Goal: Task Accomplishment & Management: Manage account settings

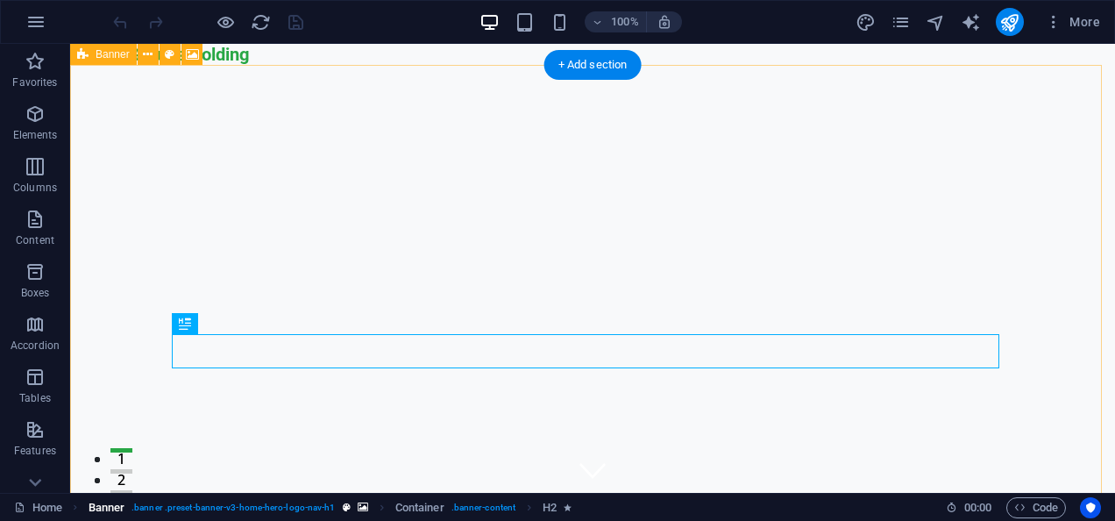
click at [337, 501] on link "Banner . banner .preset-banner-v3-home-hero-logo-nav-h1" at bounding box center [229, 507] width 280 height 21
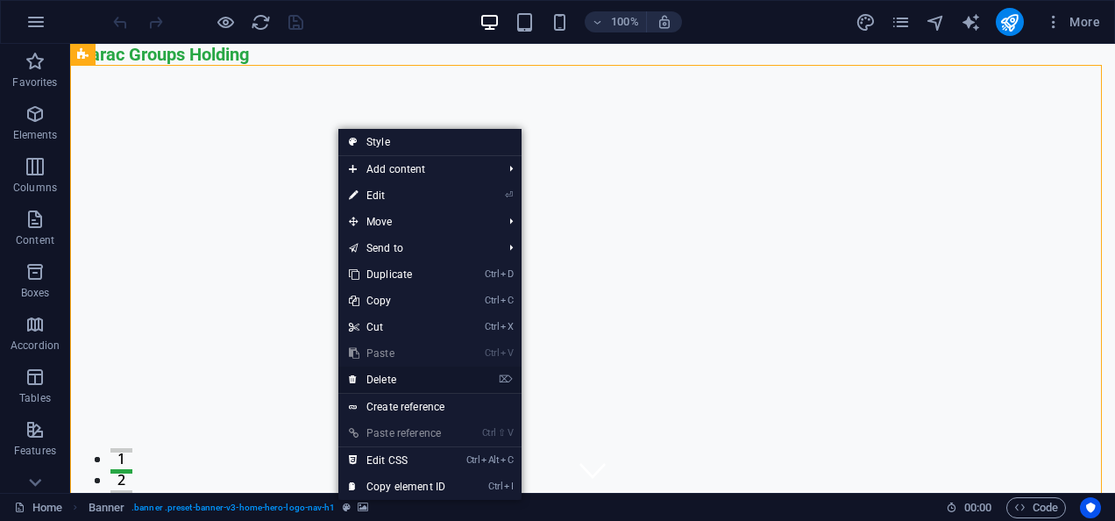
click at [408, 370] on link "⌦ Delete" at bounding box center [396, 379] width 117 height 26
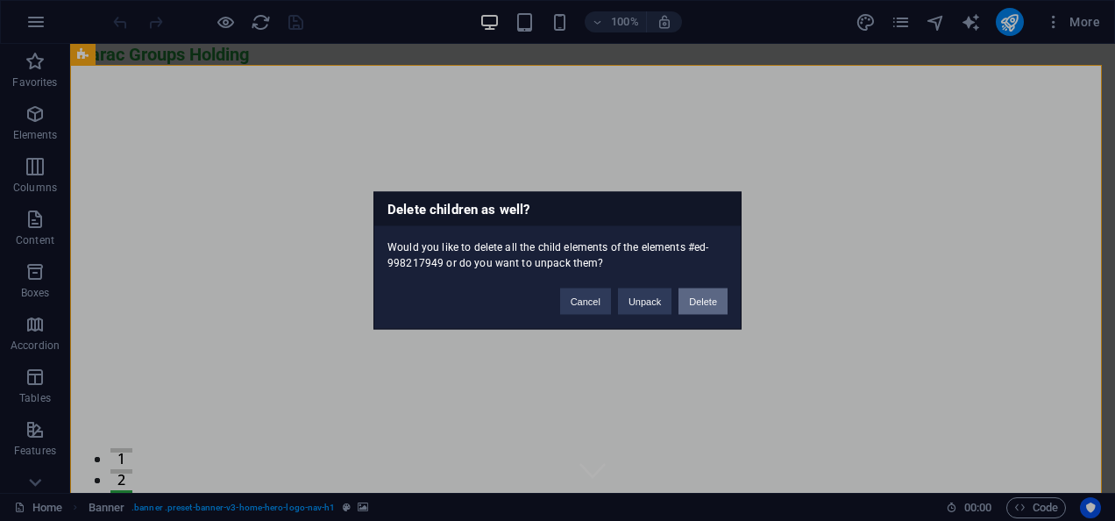
click at [696, 295] on button "Delete" at bounding box center [703, 301] width 49 height 26
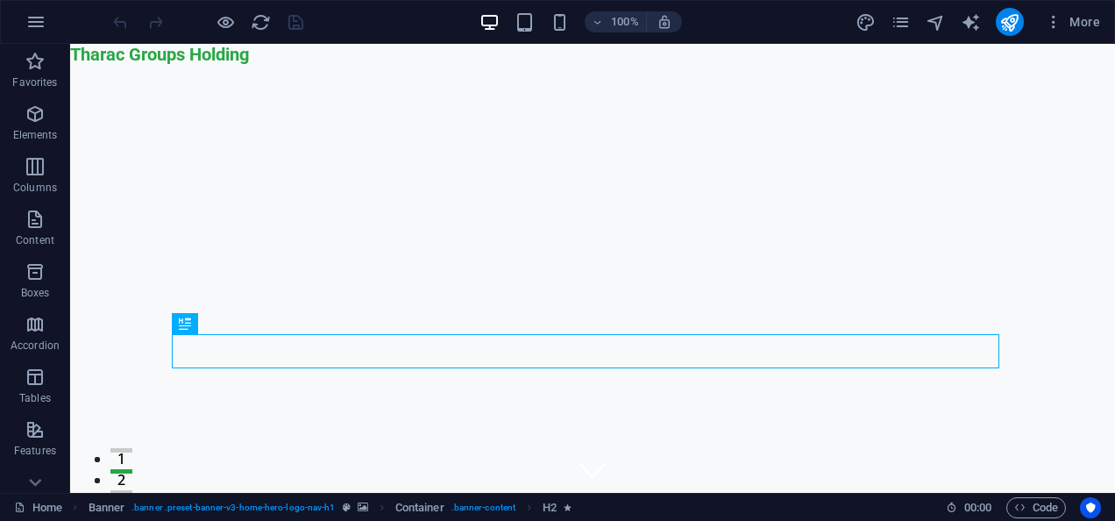
click at [521, 504] on ol "Banner . banner .preset-banner-v3-home-hero-logo-nav-h1 Container . banner-cont…" at bounding box center [331, 507] width 484 height 21
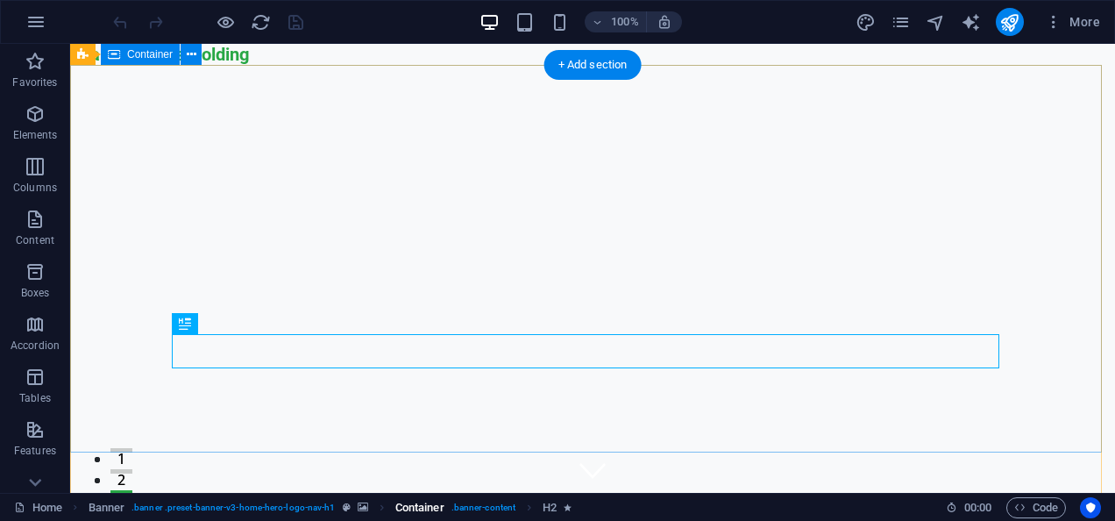
drag, startPoint x: 521, startPoint y: 504, endPoint x: 481, endPoint y: 506, distance: 39.5
click at [481, 506] on span ". banner-content" at bounding box center [483, 507] width 64 height 21
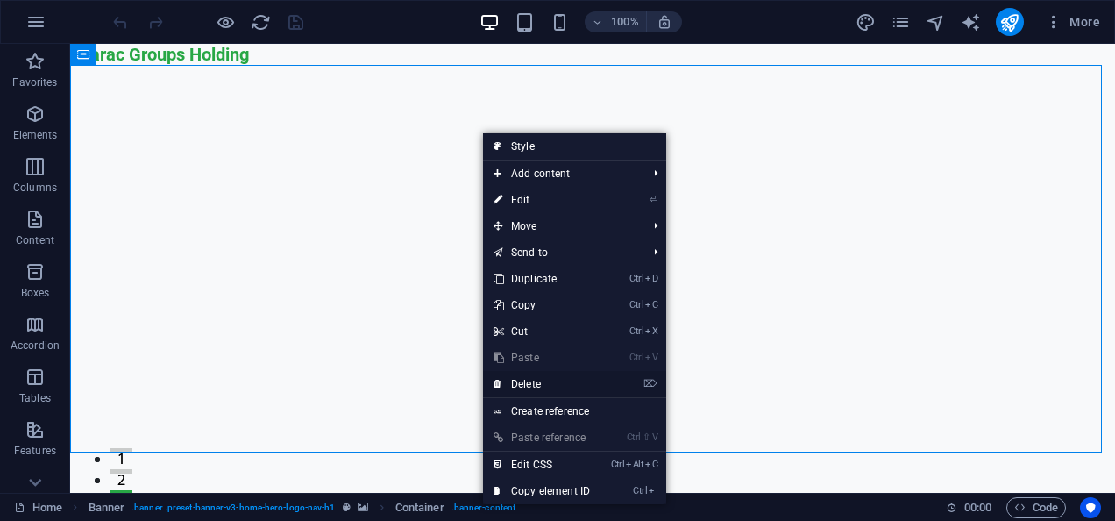
click at [548, 387] on link "⌦ Delete" at bounding box center [541, 384] width 117 height 26
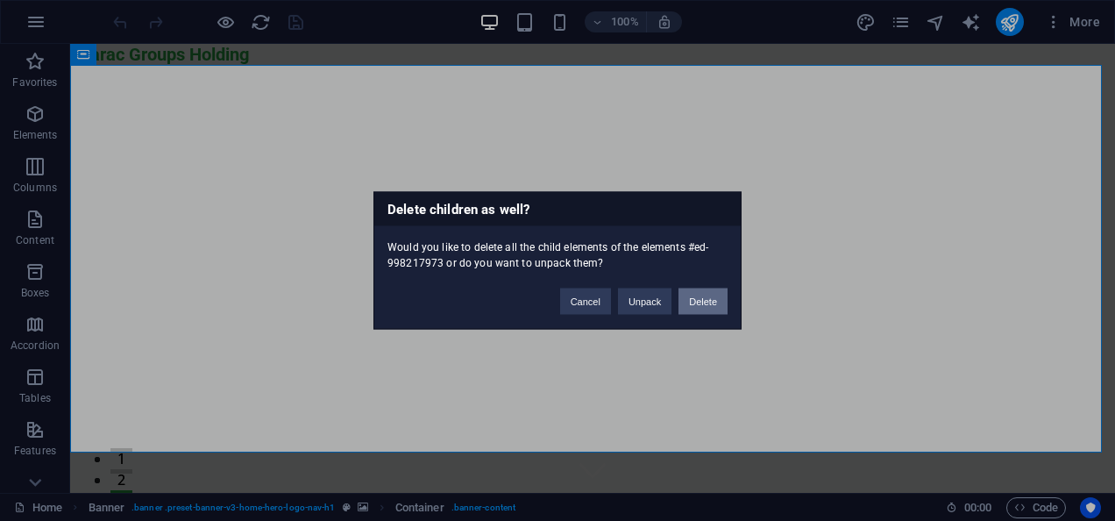
click at [714, 298] on button "Delete" at bounding box center [703, 301] width 49 height 26
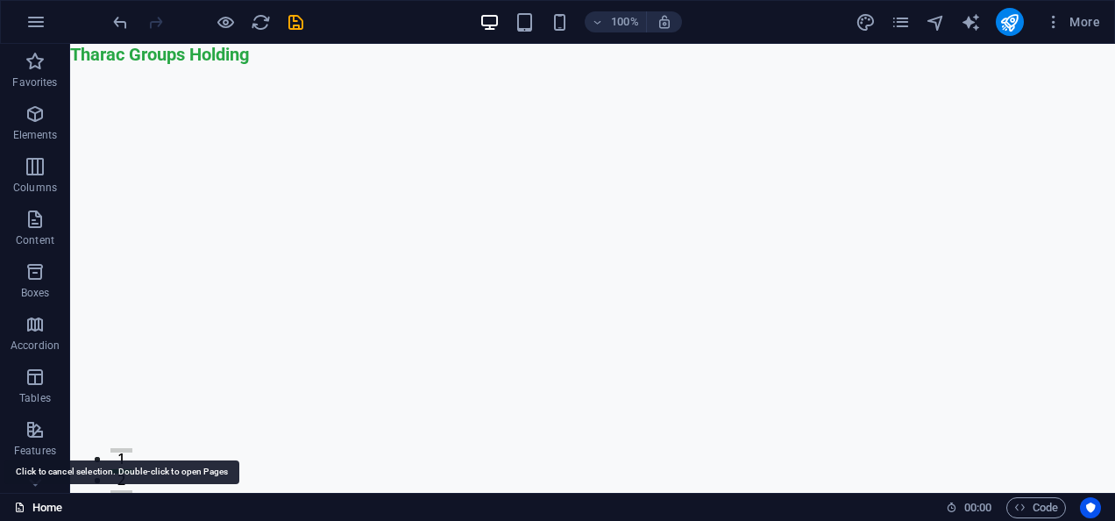
click at [59, 503] on link "Home" at bounding box center [38, 507] width 48 height 21
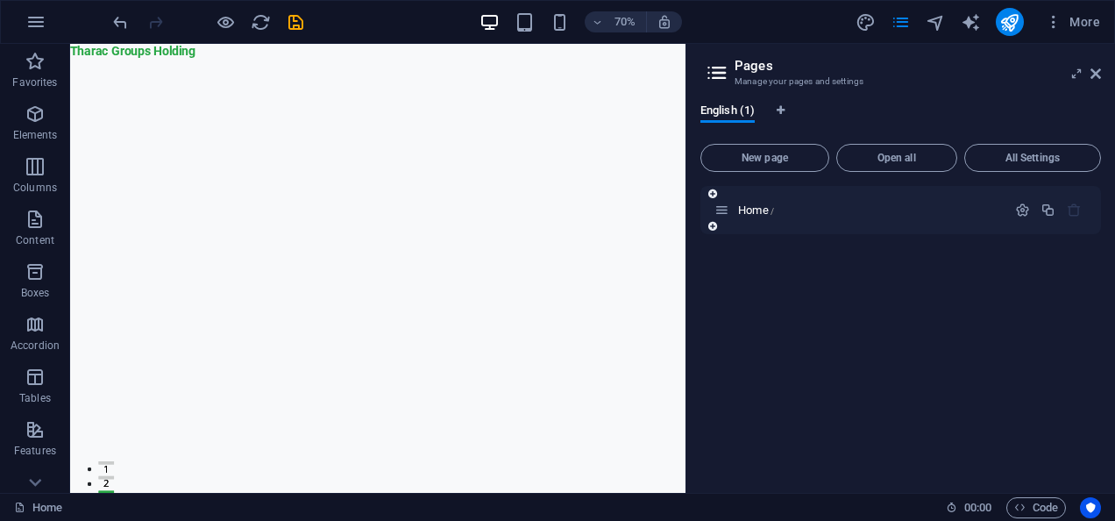
click at [1077, 222] on div "Home /" at bounding box center [900, 210] width 401 height 48
click at [1098, 72] on icon at bounding box center [1096, 74] width 11 height 14
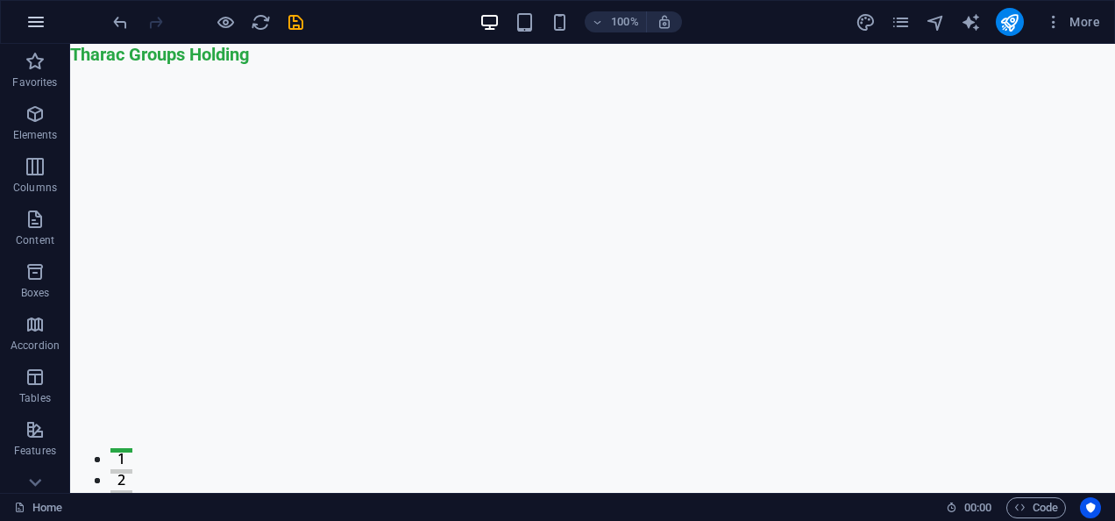
click at [39, 35] on button "button" at bounding box center [36, 22] width 42 height 42
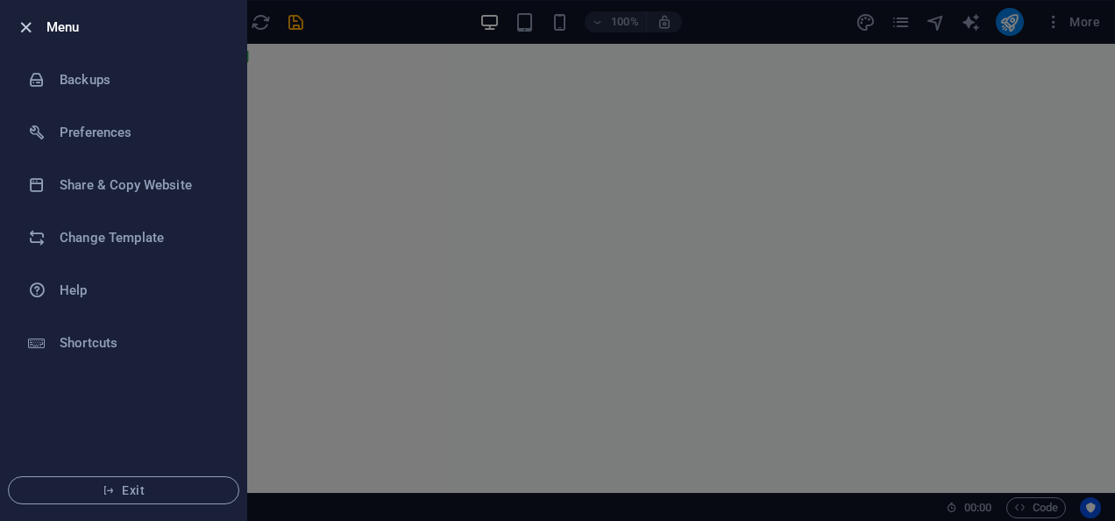
click at [25, 31] on icon "button" at bounding box center [26, 28] width 20 height 20
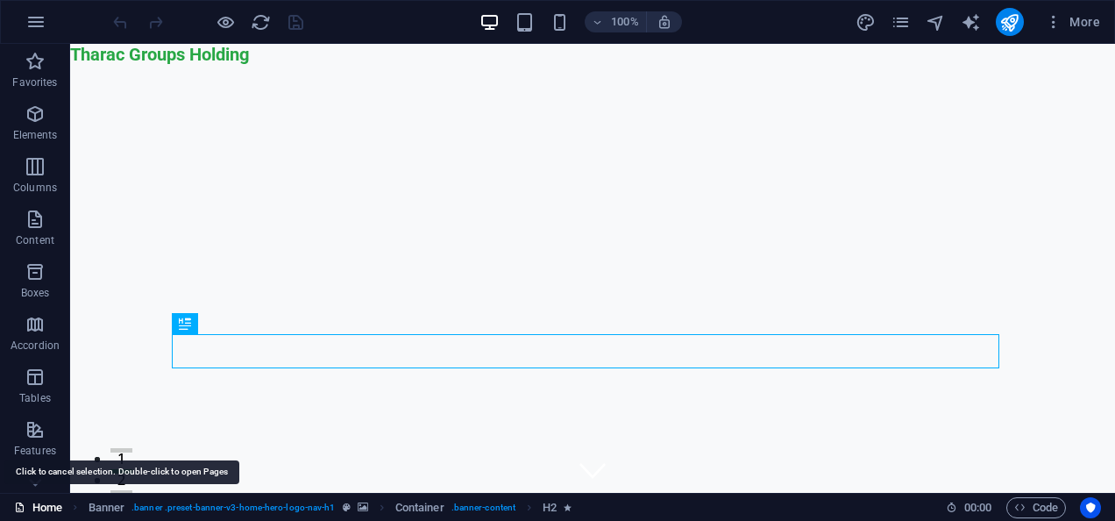
click at [61, 501] on link "Home" at bounding box center [38, 507] width 48 height 21
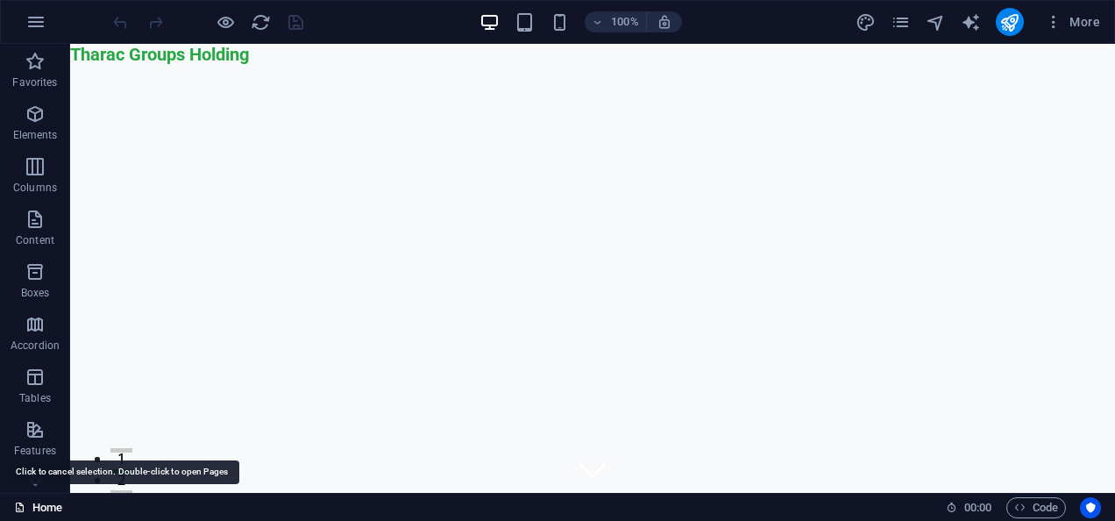
click at [61, 501] on link "Home" at bounding box center [38, 507] width 48 height 21
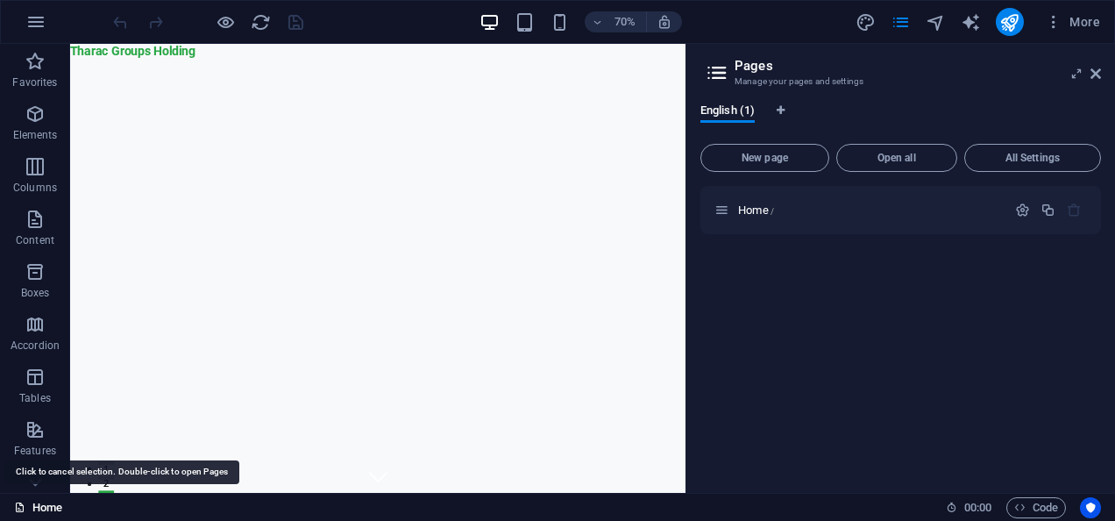
click at [61, 501] on link "Home" at bounding box center [38, 507] width 48 height 21
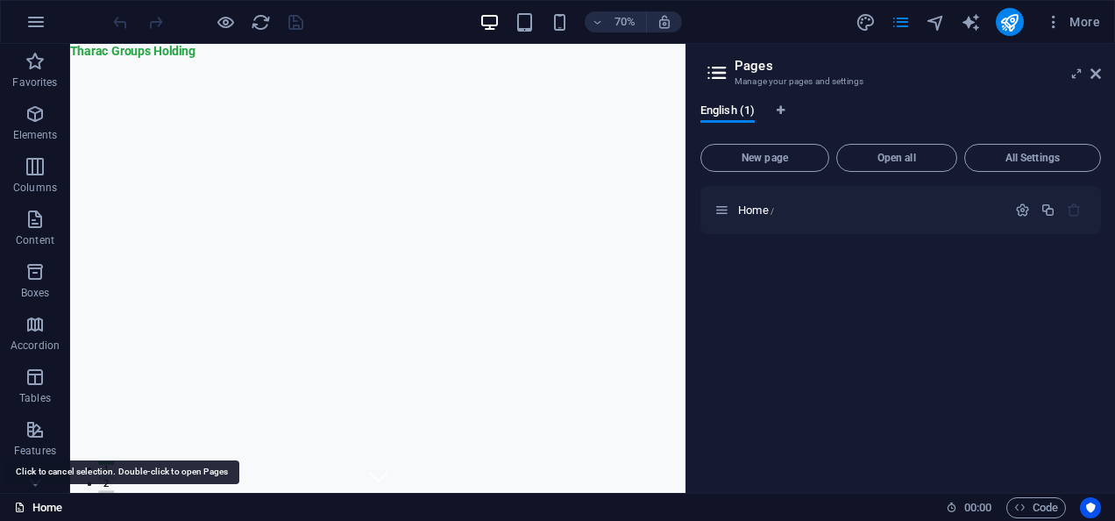
click at [61, 501] on link "Home" at bounding box center [38, 507] width 48 height 21
click at [43, 501] on link "Home" at bounding box center [38, 507] width 48 height 21
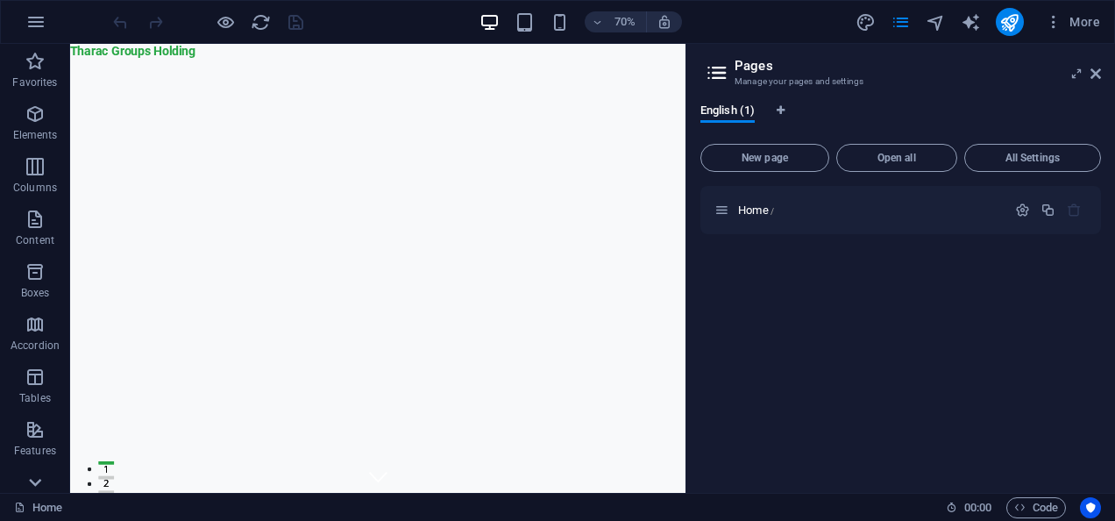
click at [36, 484] on icon at bounding box center [35, 483] width 12 height 8
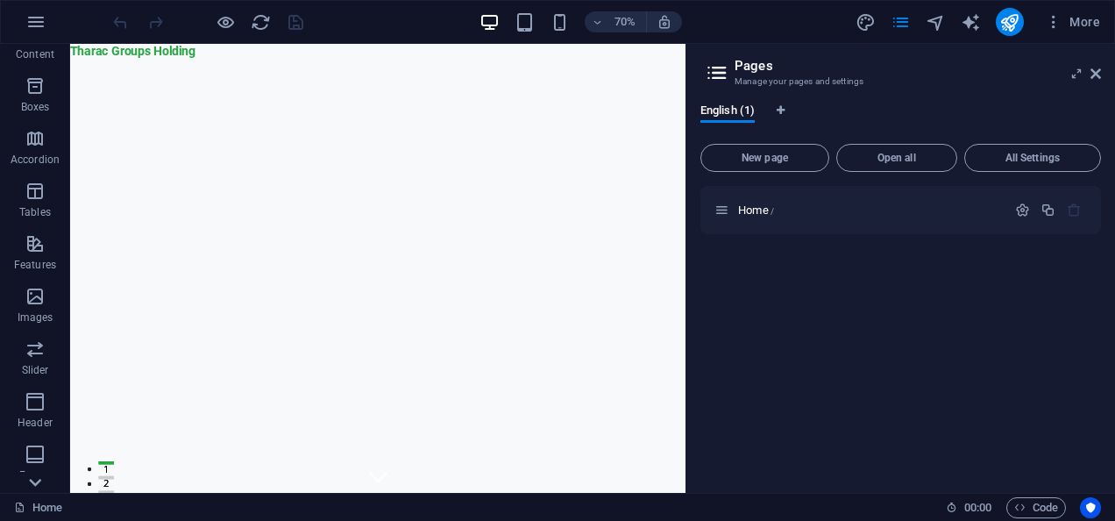
click at [36, 484] on icon at bounding box center [35, 483] width 12 height 8
click at [36, 484] on p "Collections" at bounding box center [34, 479] width 53 height 14
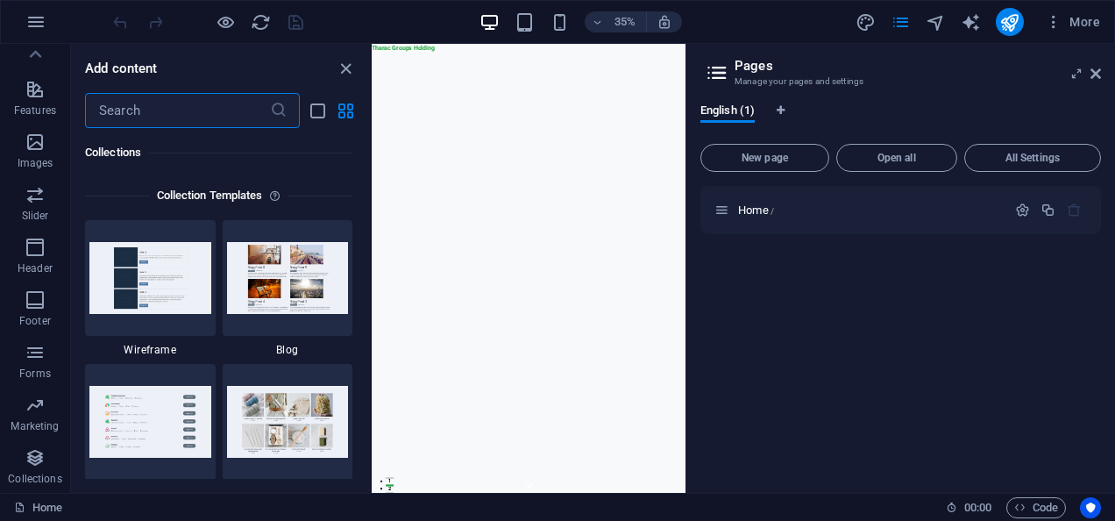
scroll to position [16049, 0]
click at [68, 491] on button "Collections" at bounding box center [35, 466] width 70 height 53
click at [344, 63] on icon "close panel" at bounding box center [346, 69] width 20 height 20
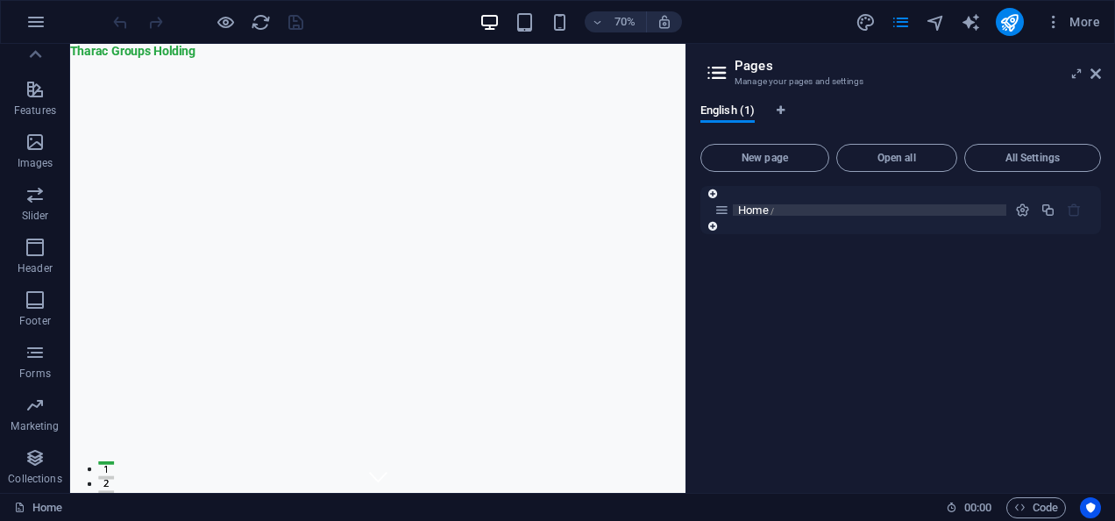
click at [801, 211] on p "Home /" at bounding box center [869, 209] width 263 height 11
click at [1060, 21] on icon "button" at bounding box center [1054, 22] width 18 height 18
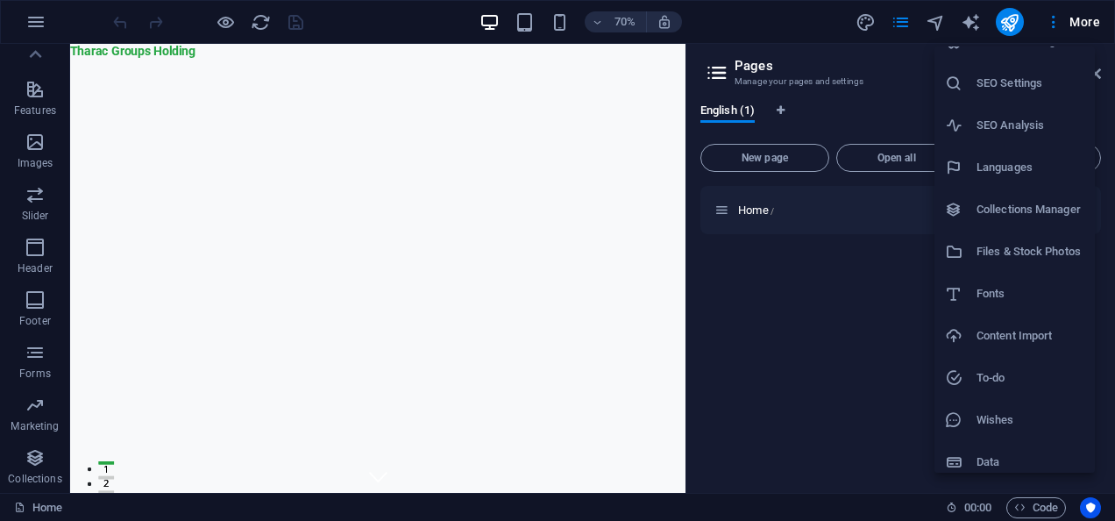
scroll to position [37, 0]
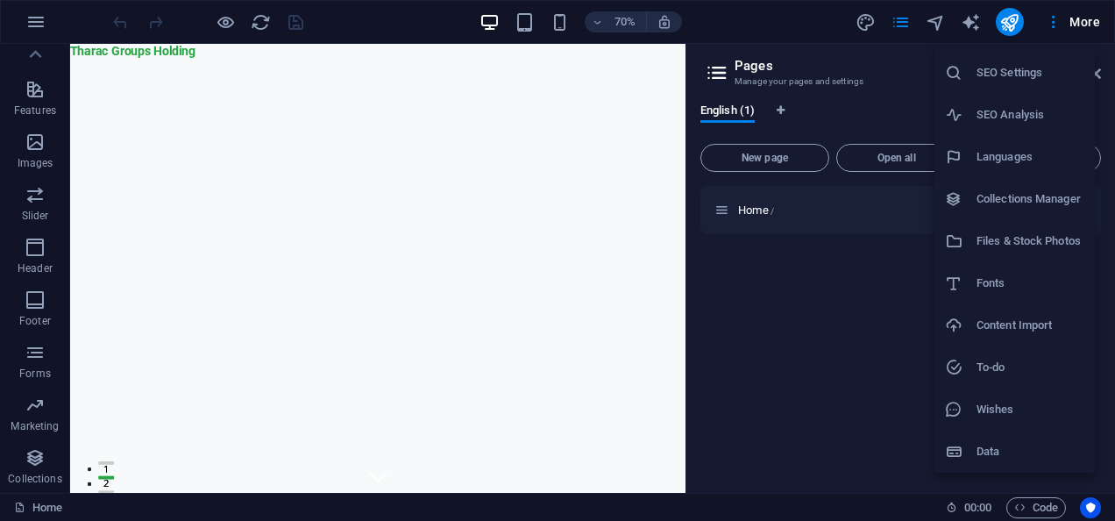
click at [39, 18] on div at bounding box center [557, 260] width 1115 height 521
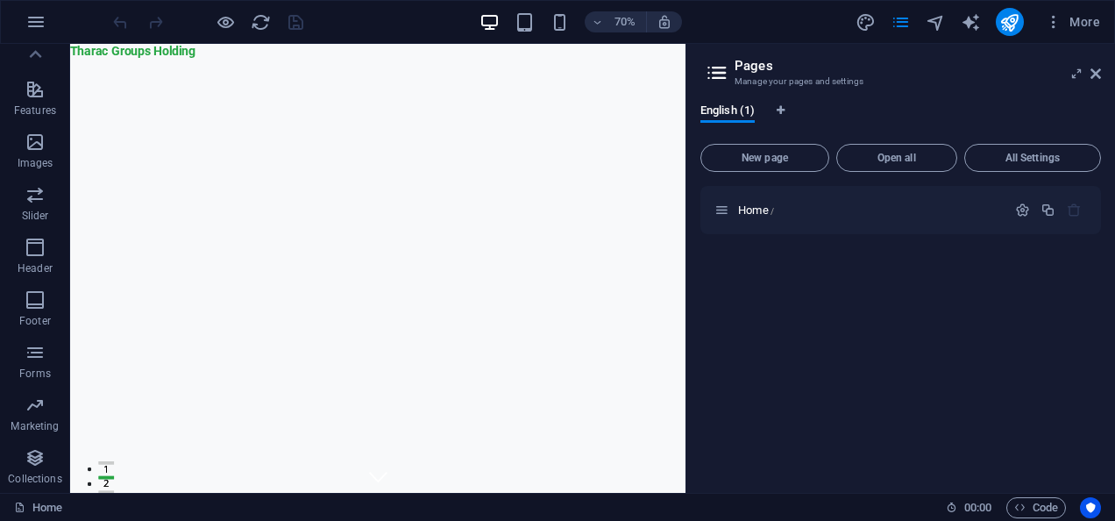
click at [39, 18] on icon "button" at bounding box center [35, 21] width 21 height 21
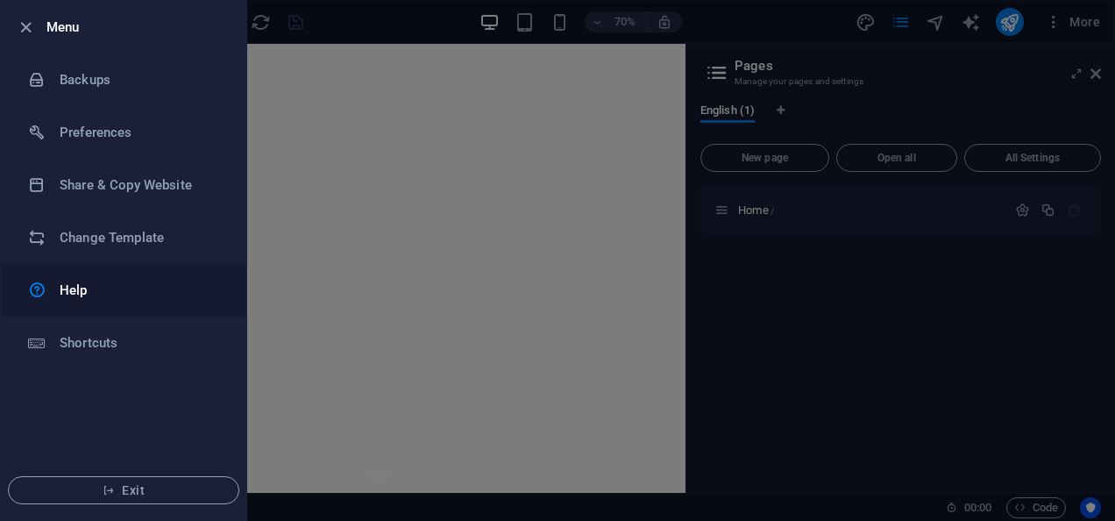
click at [123, 294] on h6 "Help" at bounding box center [141, 290] width 162 height 21
click at [514, 121] on div at bounding box center [557, 260] width 1115 height 521
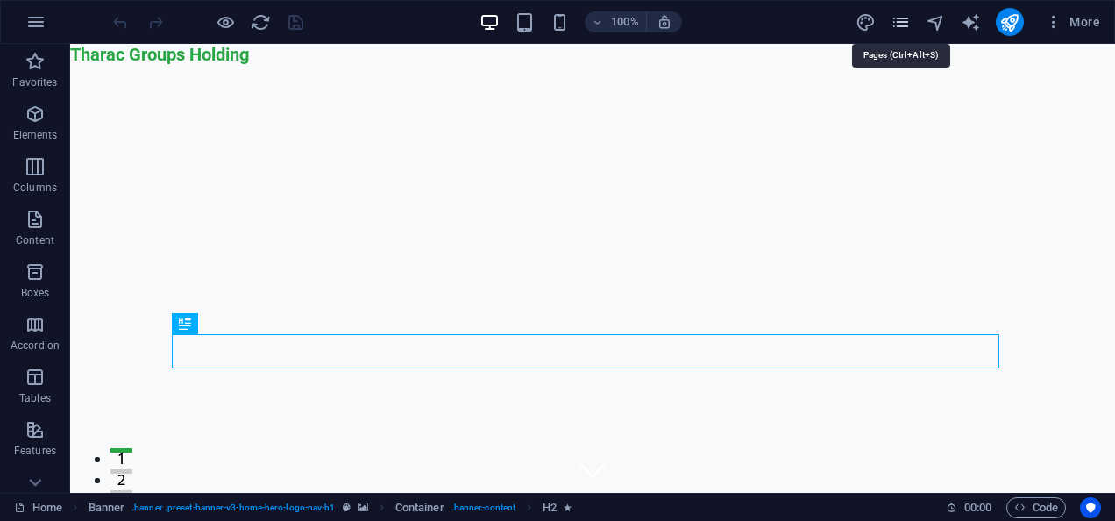
click at [905, 14] on icon "pages" at bounding box center [901, 22] width 20 height 20
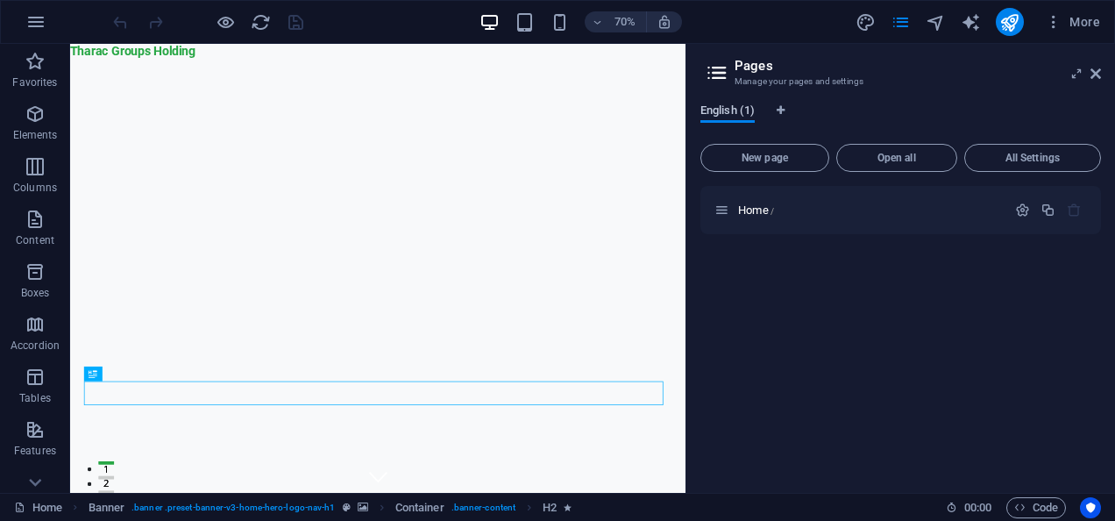
click at [750, 107] on span "English (1)" at bounding box center [727, 112] width 54 height 25
drag, startPoint x: 750, startPoint y: 107, endPoint x: 730, endPoint y: 113, distance: 21.1
click at [730, 113] on span "English (1)" at bounding box center [727, 112] width 54 height 25
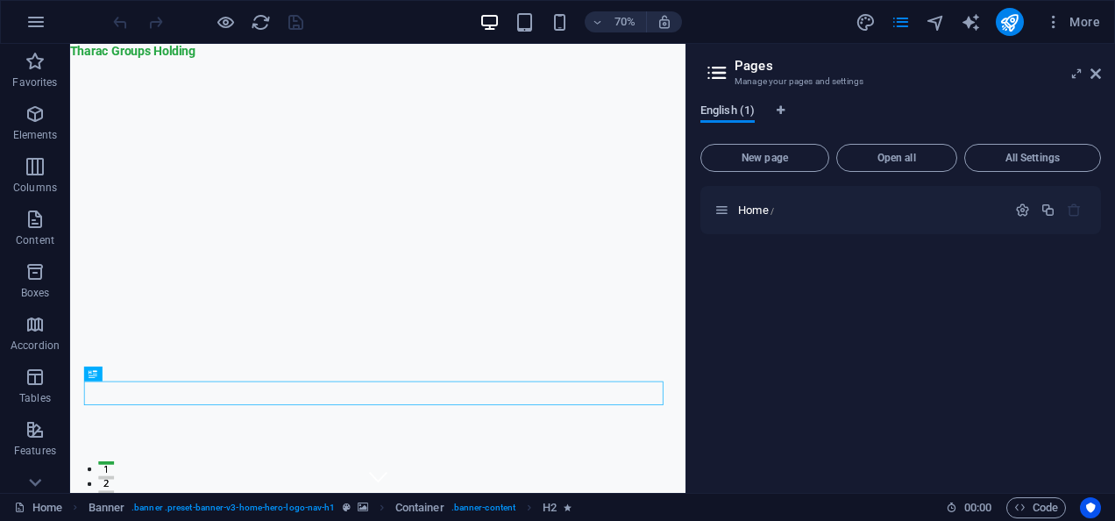
click at [730, 113] on span "English (1)" at bounding box center [727, 112] width 54 height 25
click at [1024, 211] on icon "button" at bounding box center [1022, 210] width 15 height 15
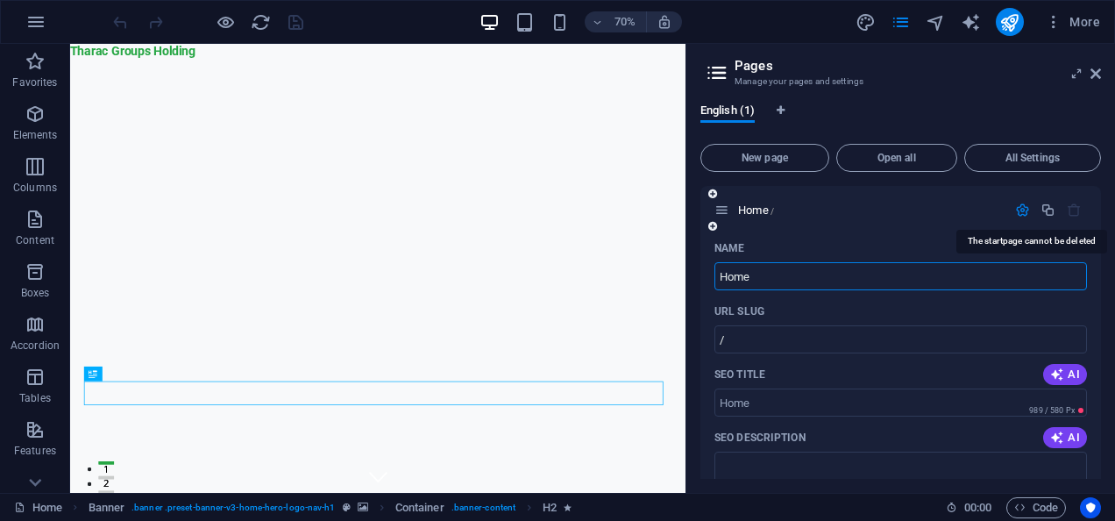
click at [1074, 208] on icon "button" at bounding box center [1074, 210] width 15 height 15
click at [1019, 210] on icon "button" at bounding box center [1022, 210] width 15 height 15
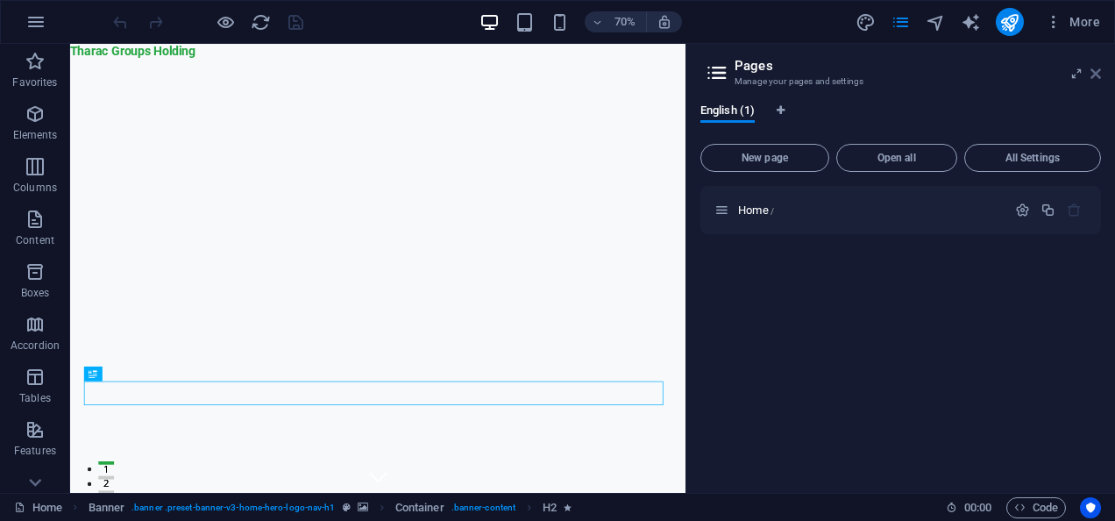
click at [1098, 79] on icon at bounding box center [1096, 74] width 11 height 14
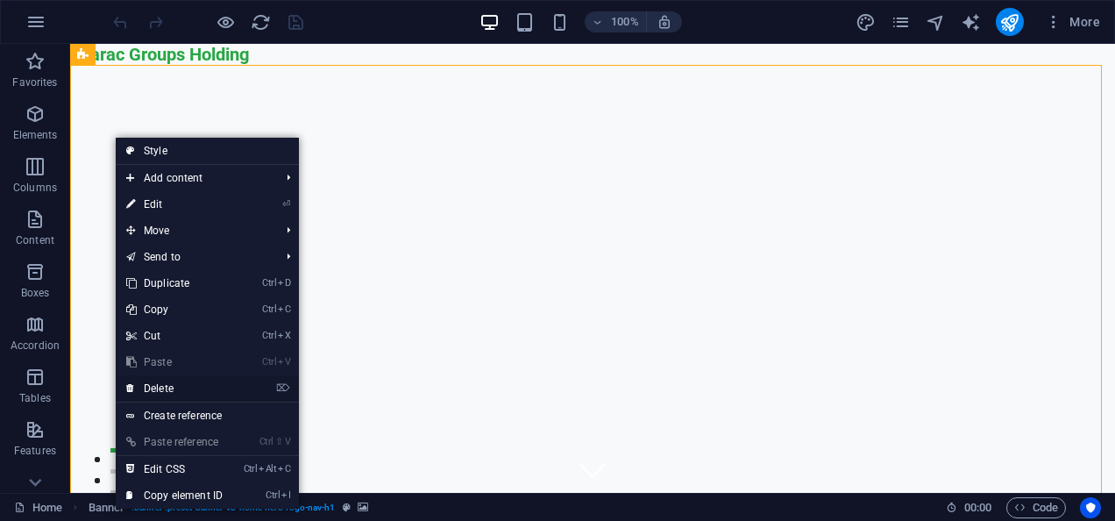
click at [208, 389] on link "⌦ Delete" at bounding box center [174, 388] width 117 height 26
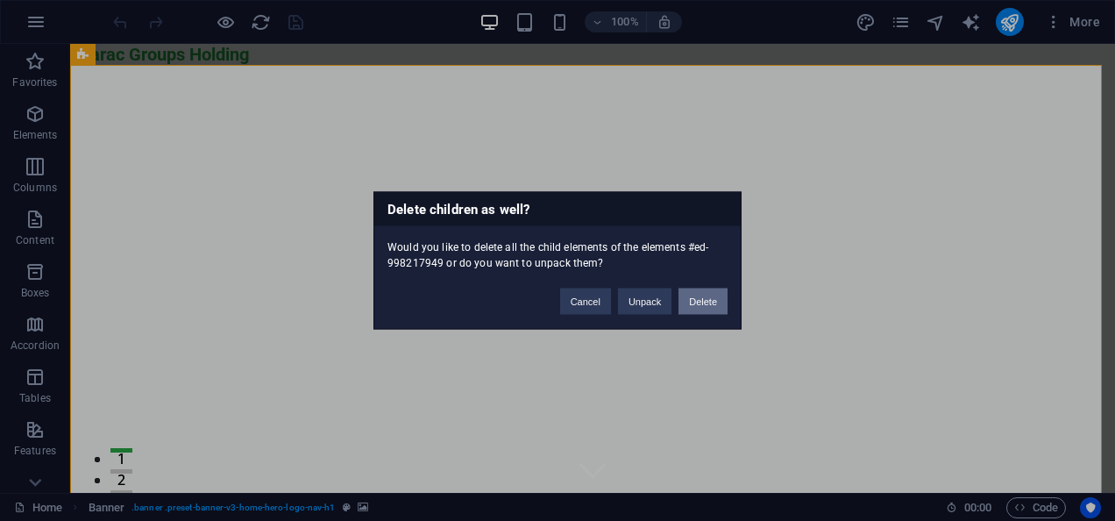
click at [700, 305] on button "Delete" at bounding box center [703, 301] width 49 height 26
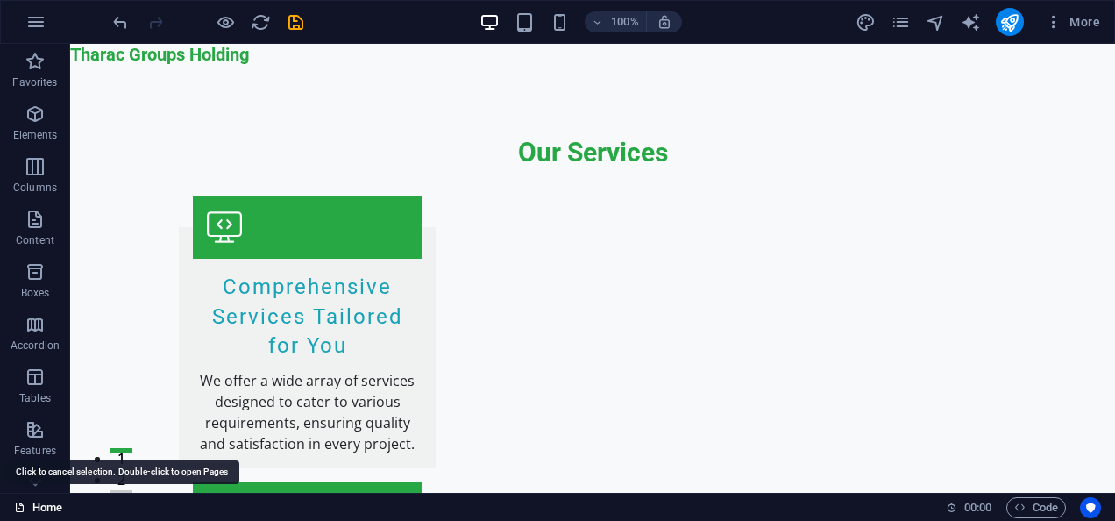
click at [47, 509] on link "Home" at bounding box center [38, 507] width 48 height 21
click at [47, 508] on link "Home" at bounding box center [38, 507] width 48 height 21
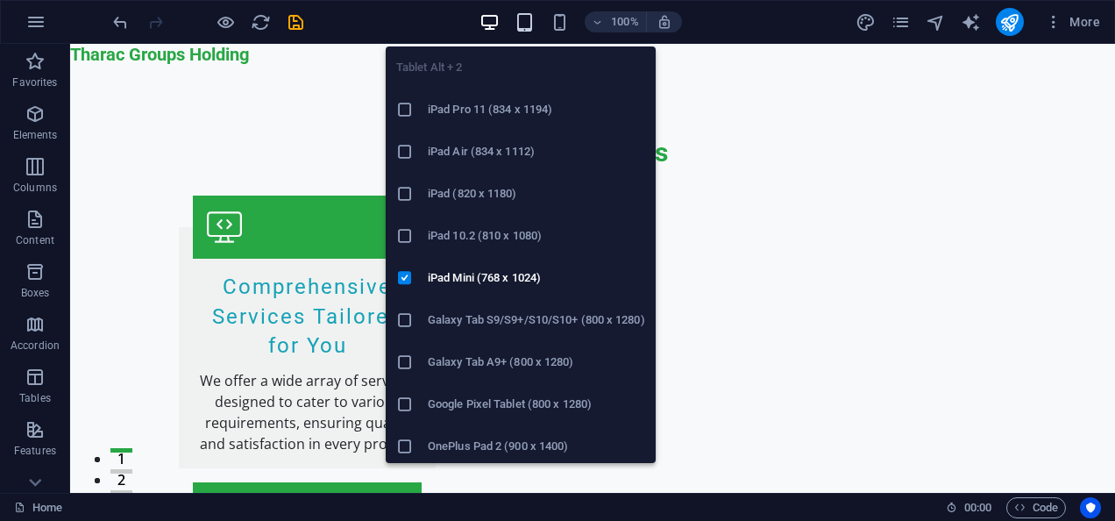
click at [528, 19] on icon "button" at bounding box center [525, 22] width 20 height 20
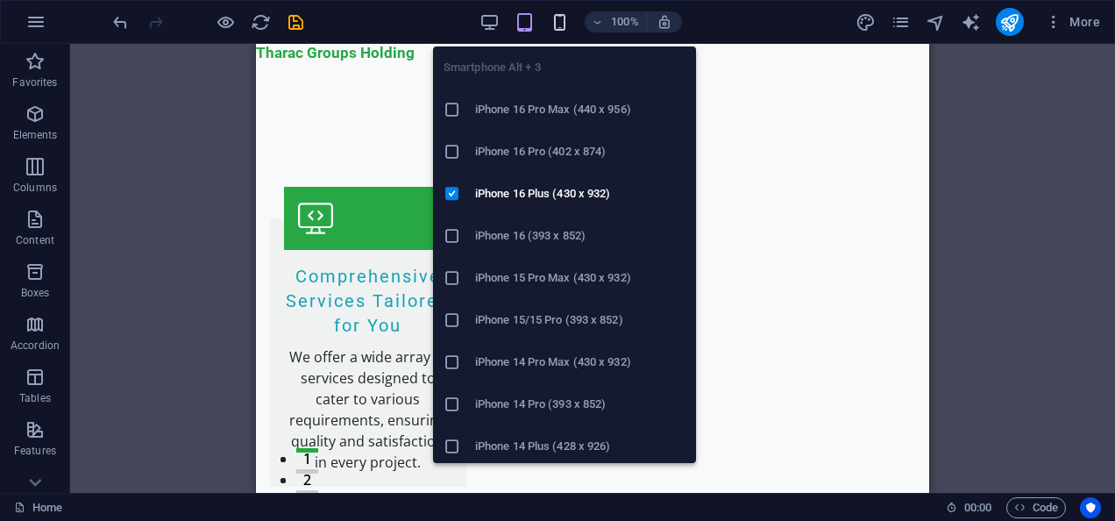
click at [566, 18] on icon "button" at bounding box center [560, 22] width 20 height 20
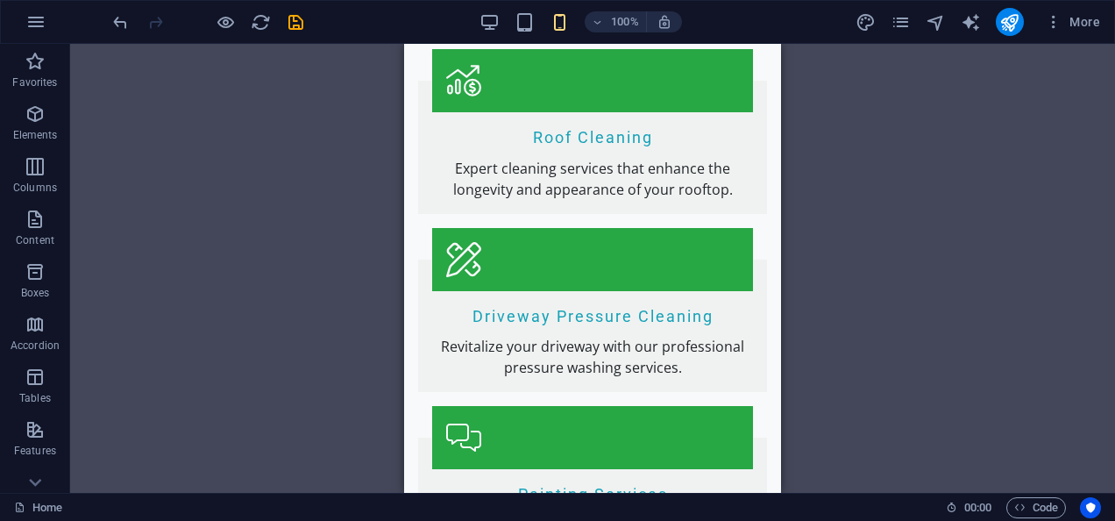
scroll to position [560, 0]
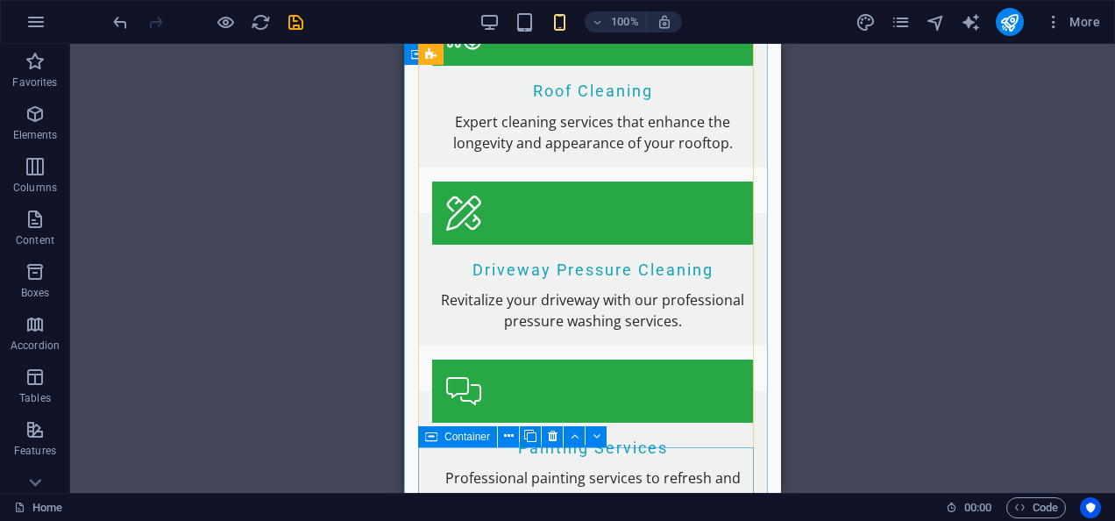
drag, startPoint x: 775, startPoint y: 473, endPoint x: 719, endPoint y: 451, distance: 60.2
click at [719, 451] on div "Painting Services Professional painting services to refresh and beautify your s…" at bounding box center [592, 457] width 349 height 132
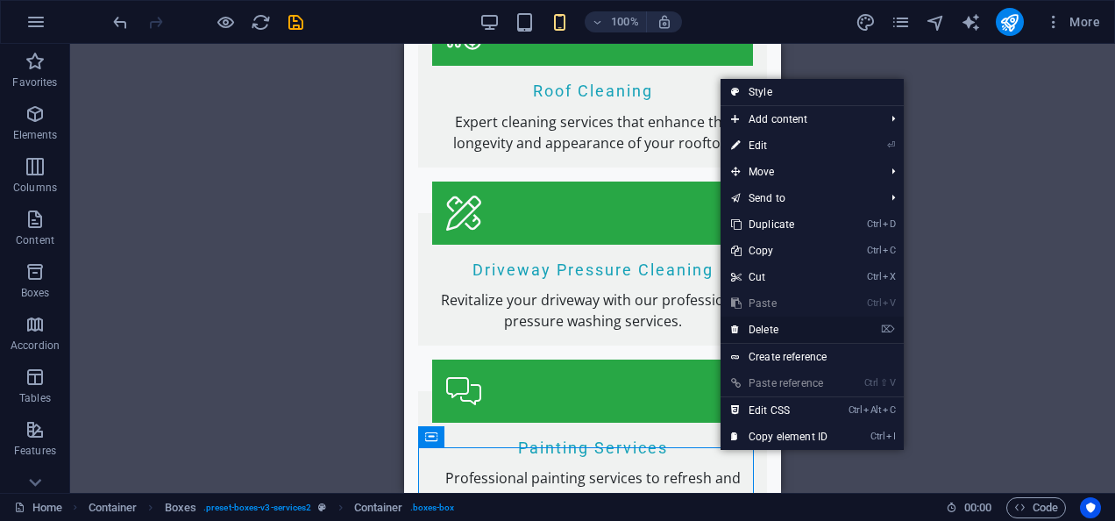
click at [769, 335] on link "⌦ Delete" at bounding box center [779, 329] width 117 height 26
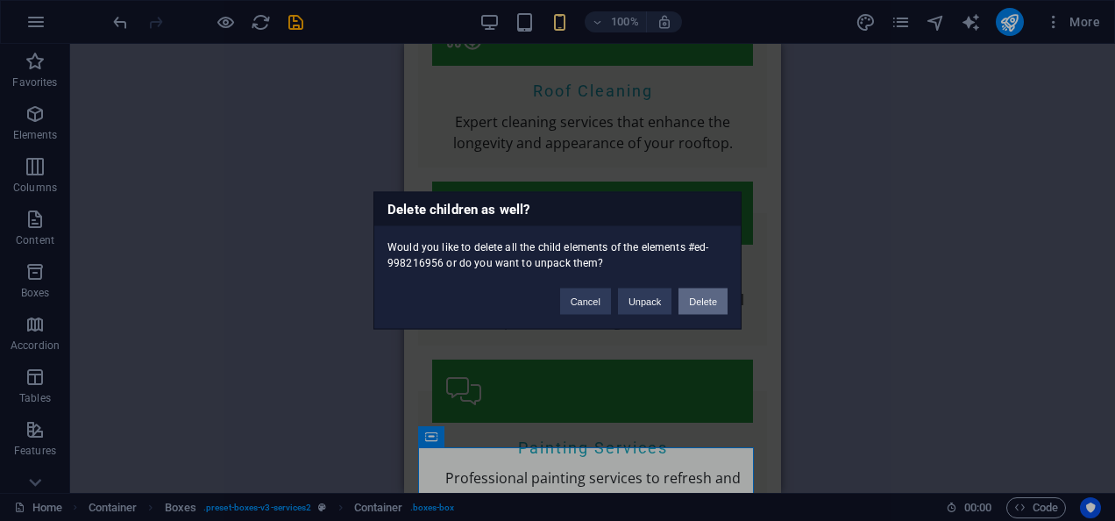
click at [698, 309] on button "Delete" at bounding box center [703, 301] width 49 height 26
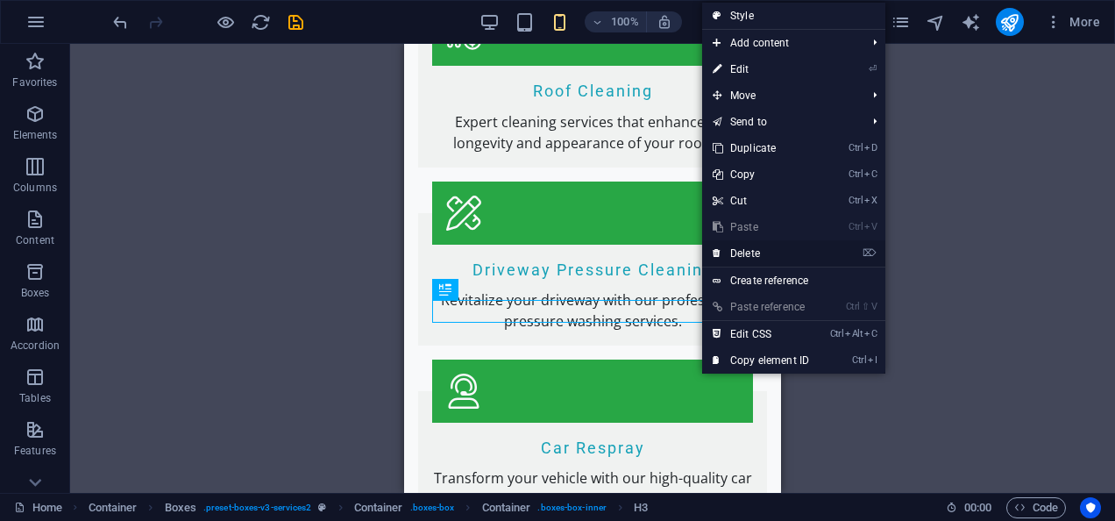
click at [733, 253] on link "⌦ Delete" at bounding box center [760, 253] width 117 height 26
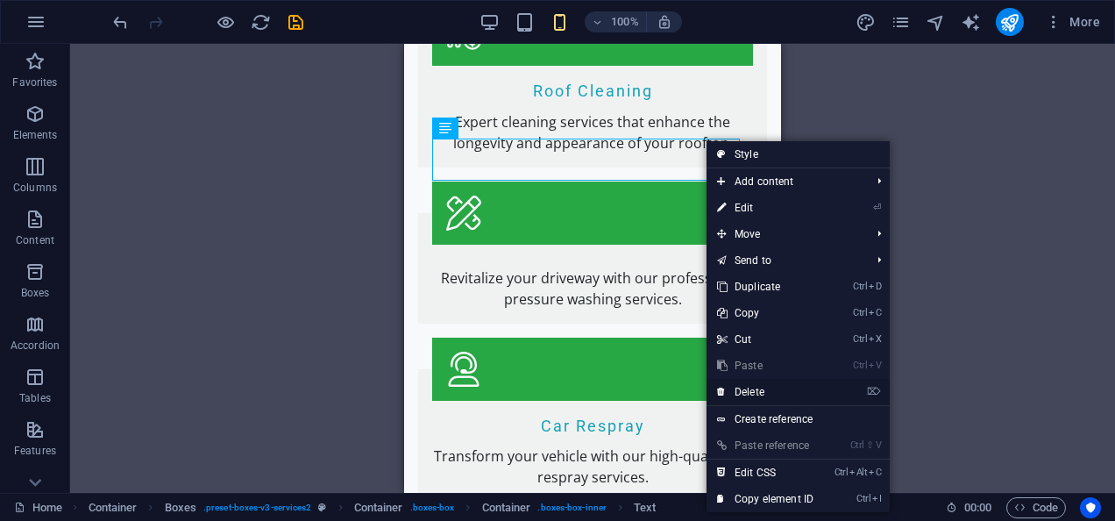
click at [767, 390] on link "⌦ Delete" at bounding box center [765, 392] width 117 height 26
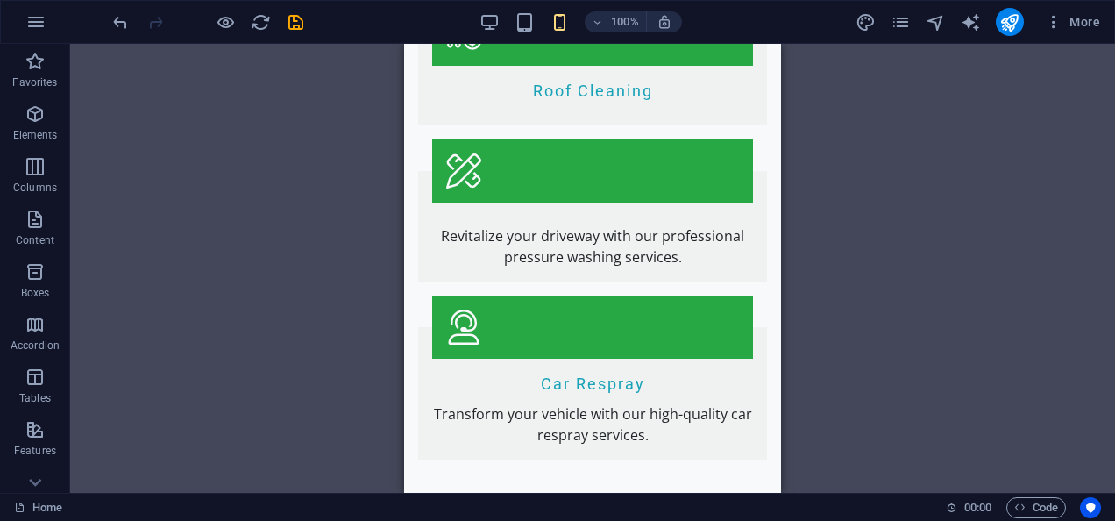
drag, startPoint x: 906, startPoint y: 182, endPoint x: 952, endPoint y: 195, distance: 47.2
click at [952, 195] on div "Drag here to replace the existing content. Press “Ctrl” if you want to create a…" at bounding box center [592, 268] width 1045 height 449
click at [229, 158] on div "Drag here to replace the existing content. Press “Ctrl” if you want to create a…" at bounding box center [592, 268] width 1045 height 449
drag, startPoint x: 229, startPoint y: 158, endPoint x: 150, endPoint y: 205, distance: 92.0
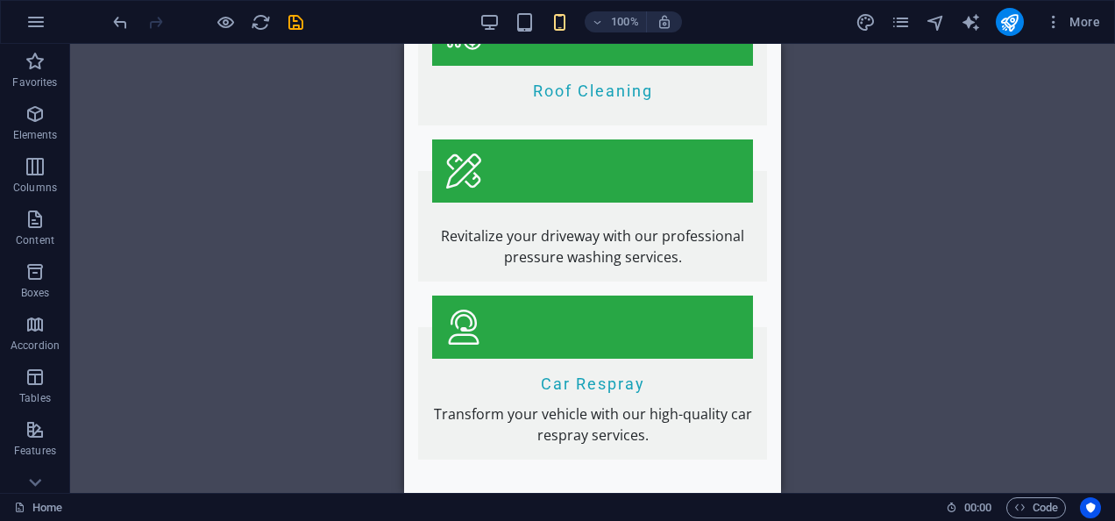
click at [150, 205] on div "Drag here to replace the existing content. Press “Ctrl” if you want to create a…" at bounding box center [592, 268] width 1045 height 449
drag, startPoint x: 150, startPoint y: 205, endPoint x: 79, endPoint y: 176, distance: 76.7
click at [79, 176] on div "Drag here to replace the existing content. Press “Ctrl” if you want to create a…" at bounding box center [592, 268] width 1045 height 449
click at [391, 203] on div "Drag here to replace the existing content. Press “Ctrl” if you want to create a…" at bounding box center [592, 268] width 1045 height 449
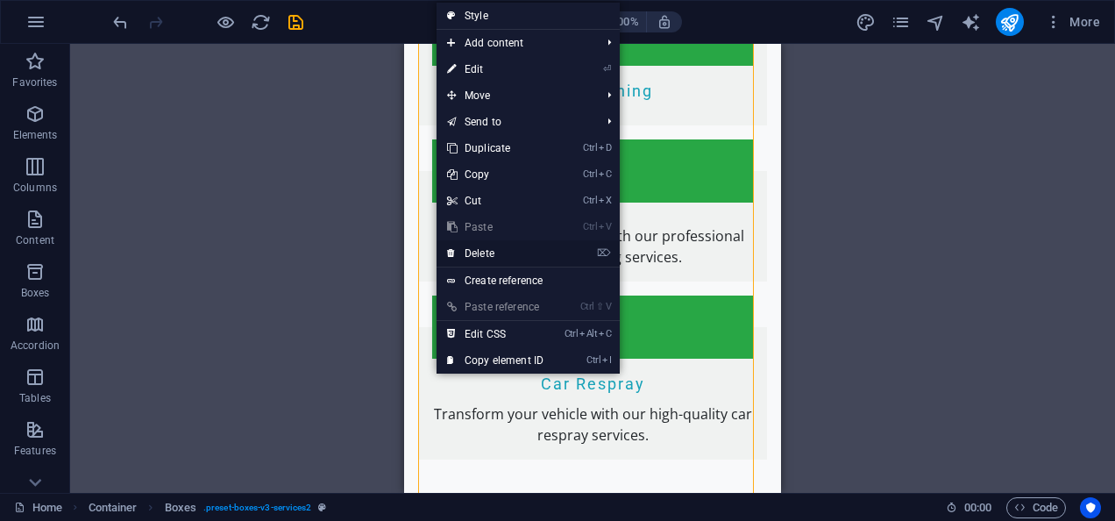
click at [470, 247] on link "⌦ Delete" at bounding box center [495, 253] width 117 height 26
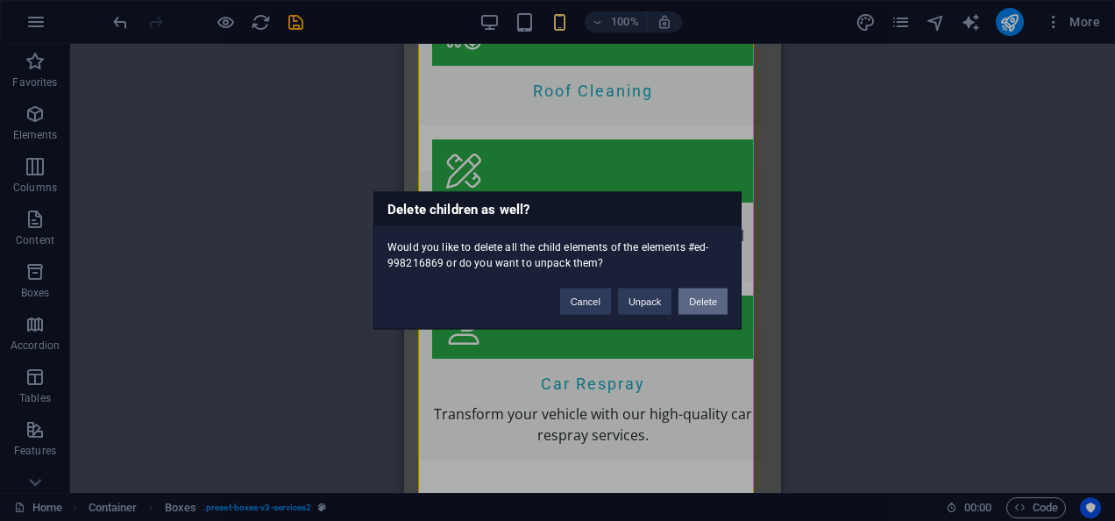
click at [700, 303] on button "Delete" at bounding box center [703, 301] width 49 height 26
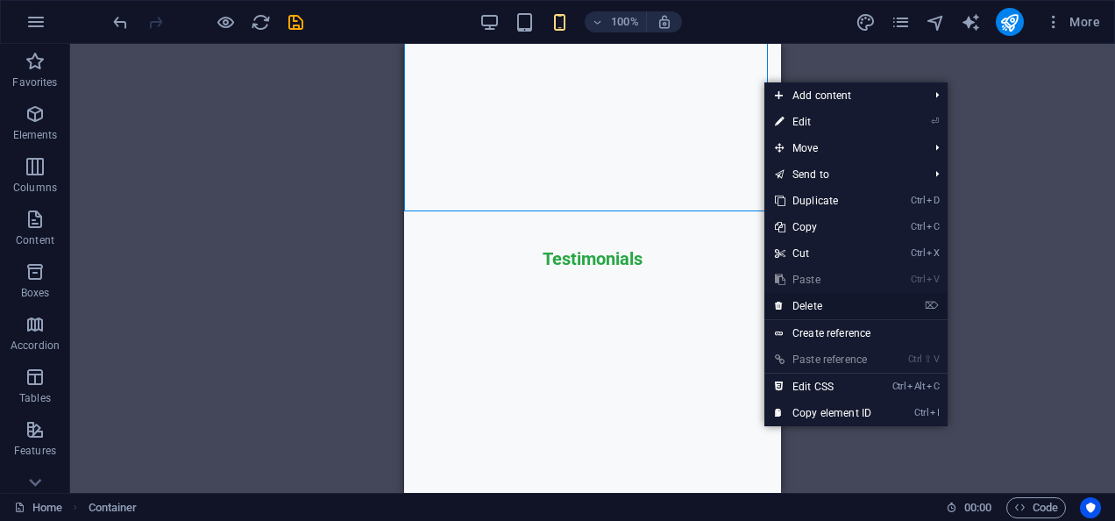
click at [787, 302] on link "⌦ Delete" at bounding box center [822, 306] width 117 height 26
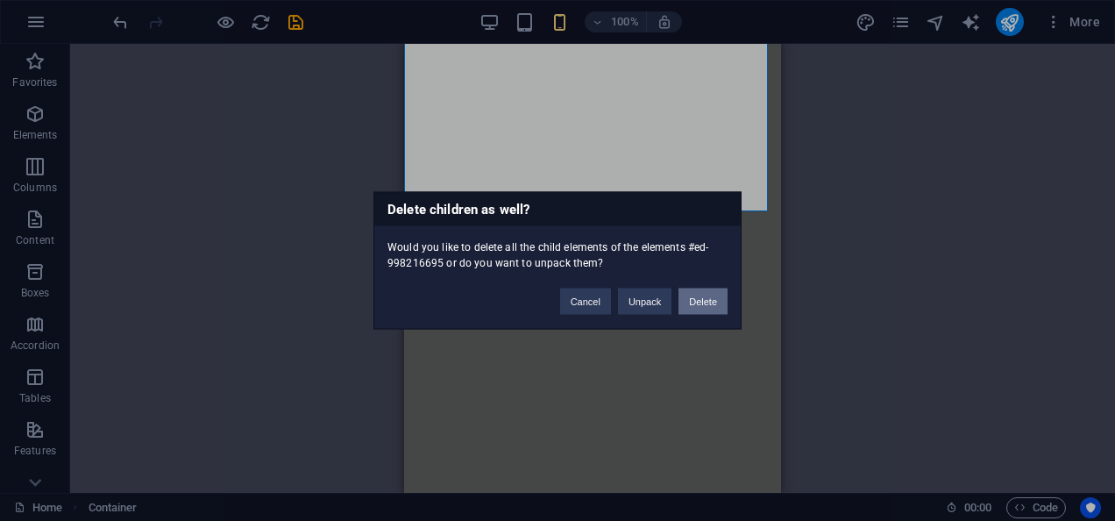
click at [707, 296] on button "Delete" at bounding box center [703, 301] width 49 height 26
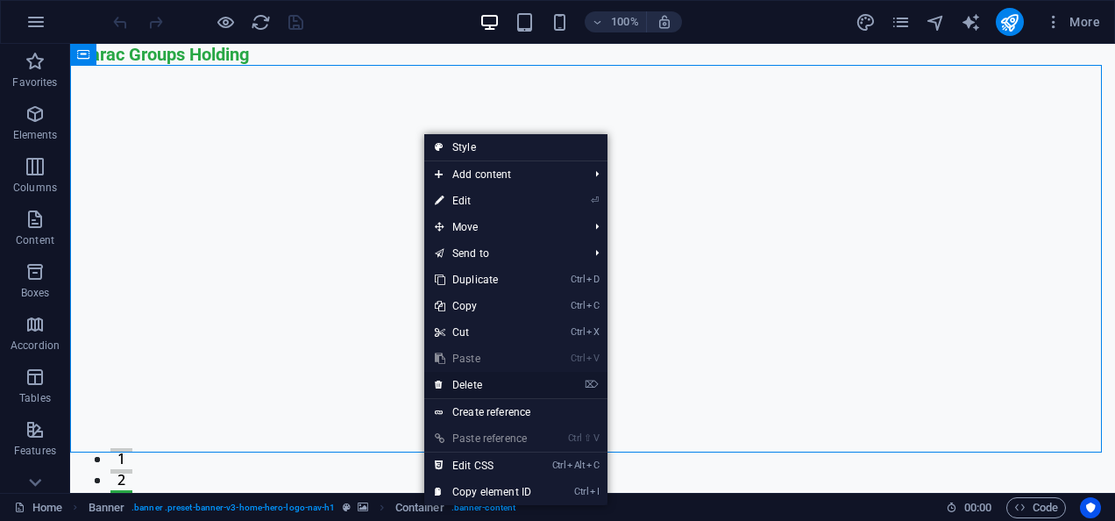
click at [468, 384] on link "⌦ Delete" at bounding box center [482, 385] width 117 height 26
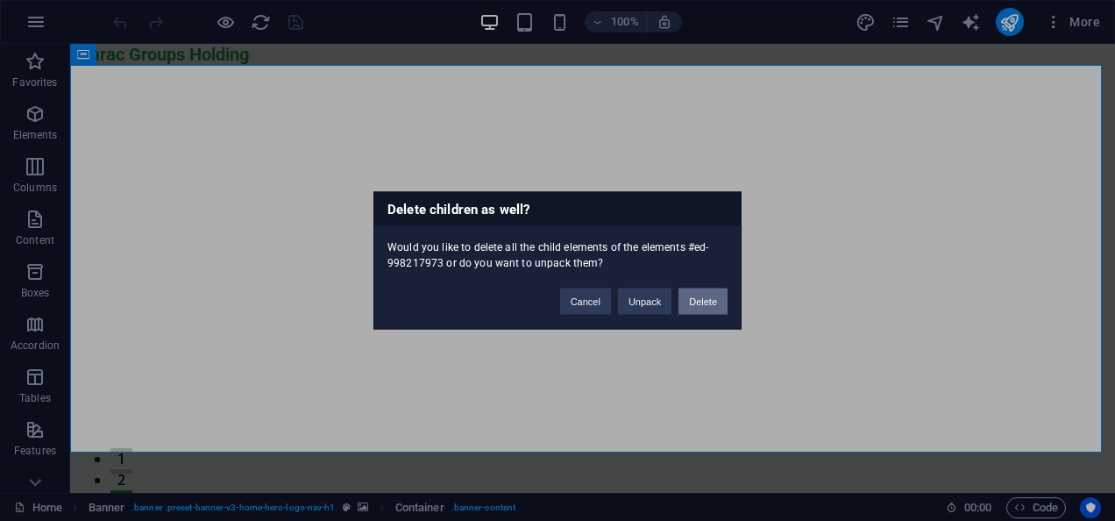
click at [687, 300] on button "Delete" at bounding box center [703, 301] width 49 height 26
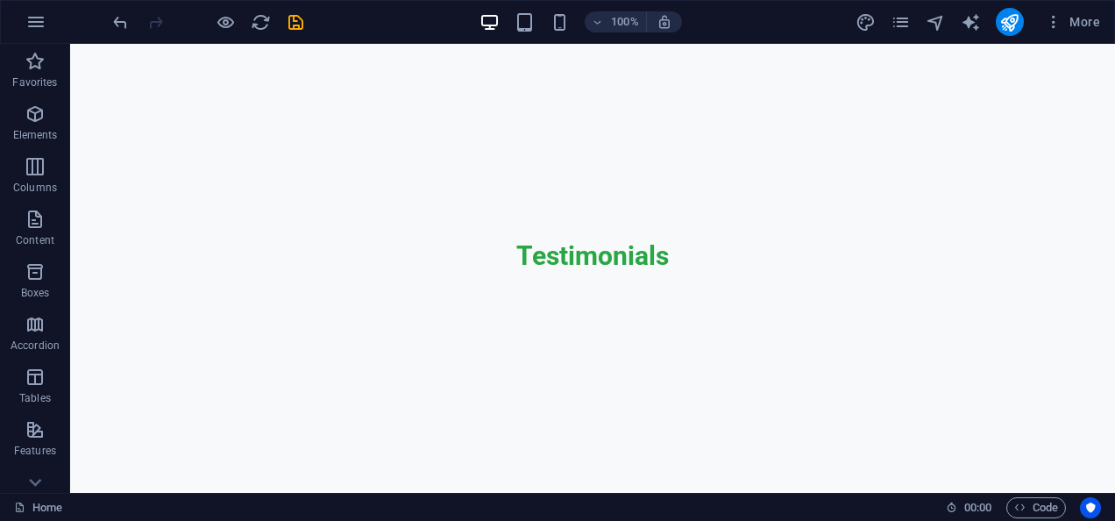
scroll to position [2819, 0]
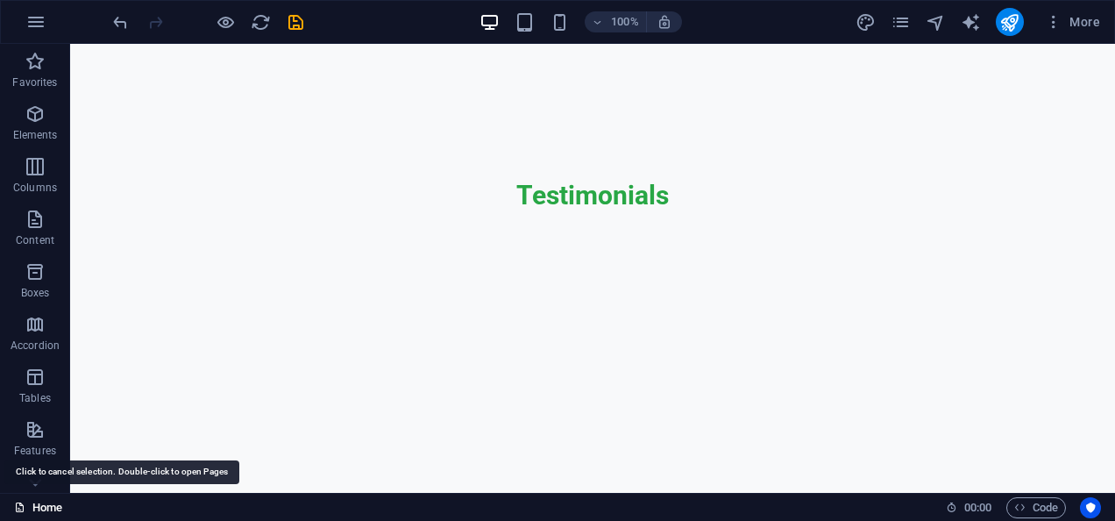
click at [31, 505] on link "Home" at bounding box center [38, 507] width 48 height 21
click at [26, 503] on link "Home" at bounding box center [38, 507] width 48 height 21
click at [23, 500] on link "Home" at bounding box center [38, 507] width 48 height 21
click at [48, 500] on link "Home" at bounding box center [38, 507] width 48 height 21
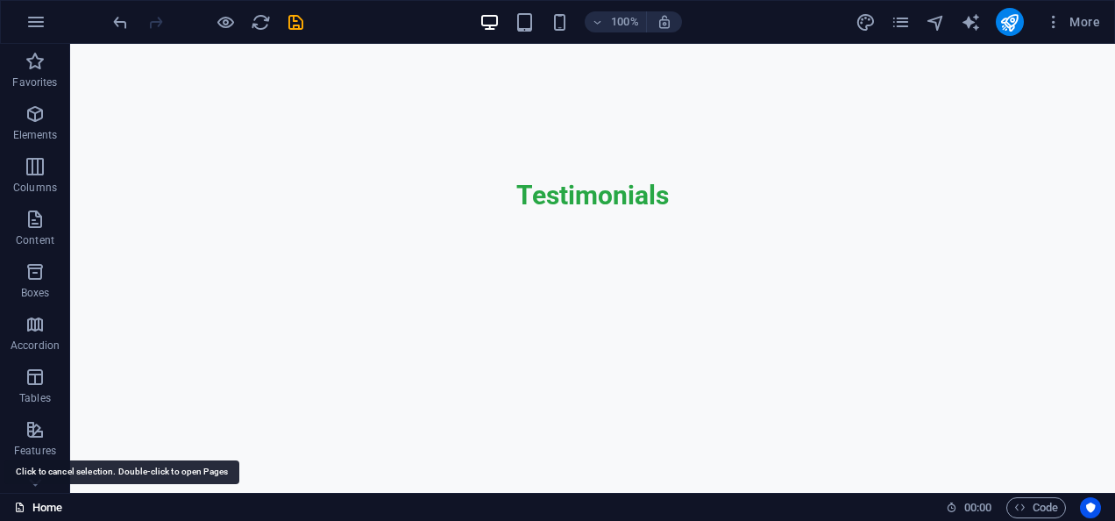
click at [37, 497] on link "Home" at bounding box center [38, 507] width 48 height 21
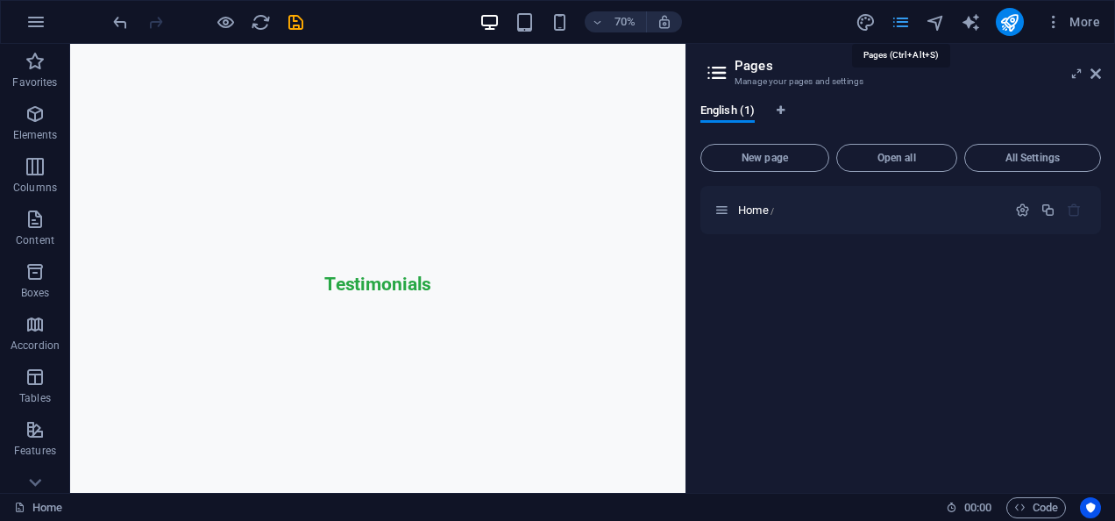
click at [896, 14] on icon "pages" at bounding box center [901, 22] width 20 height 20
click at [719, 70] on icon at bounding box center [717, 72] width 26 height 25
drag, startPoint x: 900, startPoint y: 23, endPoint x: 756, endPoint y: 32, distance: 145.0
click at [756, 32] on div "70% More" at bounding box center [609, 22] width 998 height 28
click at [594, 14] on span "70%" at bounding box center [615, 21] width 47 height 21
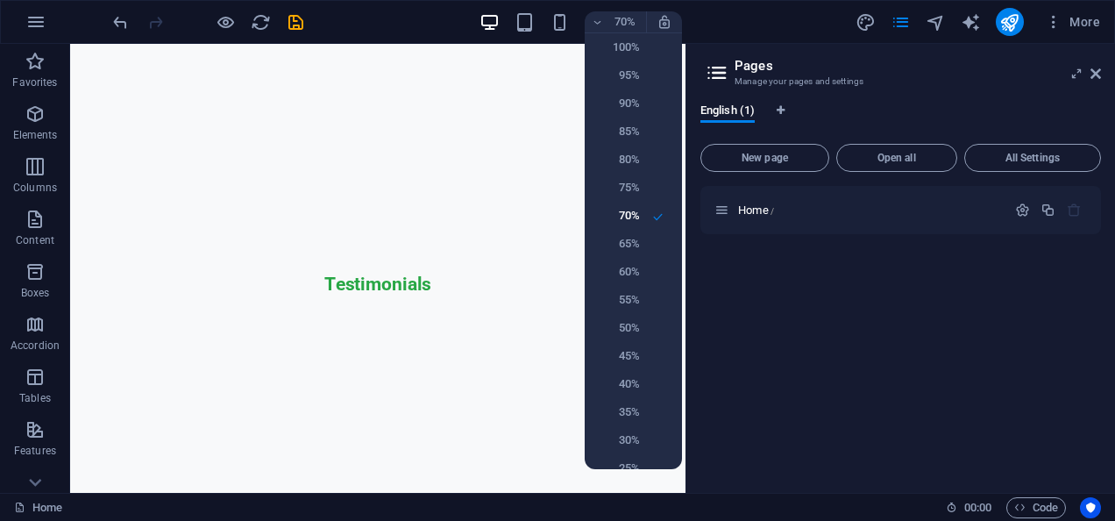
click at [28, 21] on div at bounding box center [557, 260] width 1115 height 521
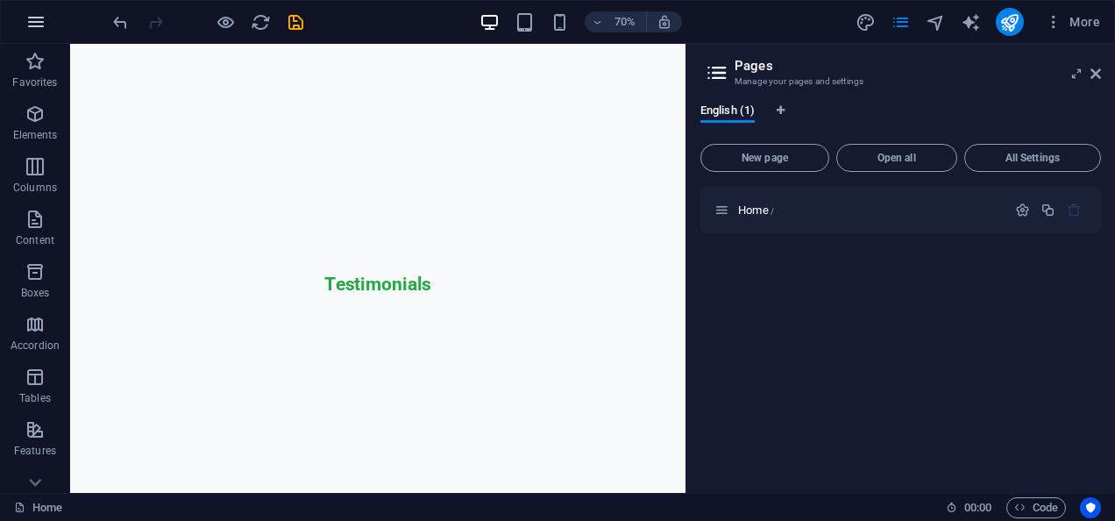
click at [39, 21] on icon "button" at bounding box center [35, 21] width 21 height 21
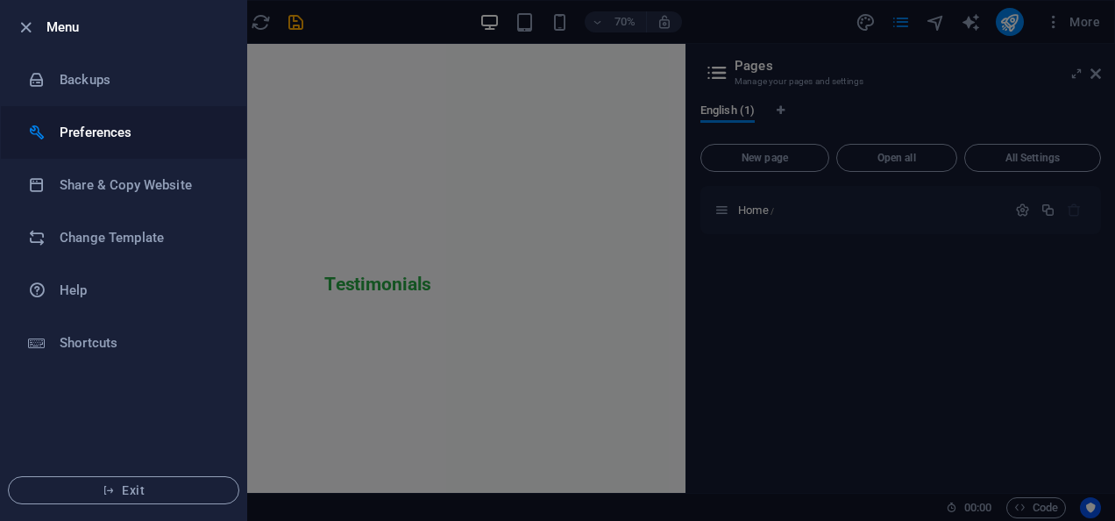
click at [96, 139] on h6 "Preferences" at bounding box center [141, 132] width 162 height 21
select select "en"
select select "dark"
select select "all"
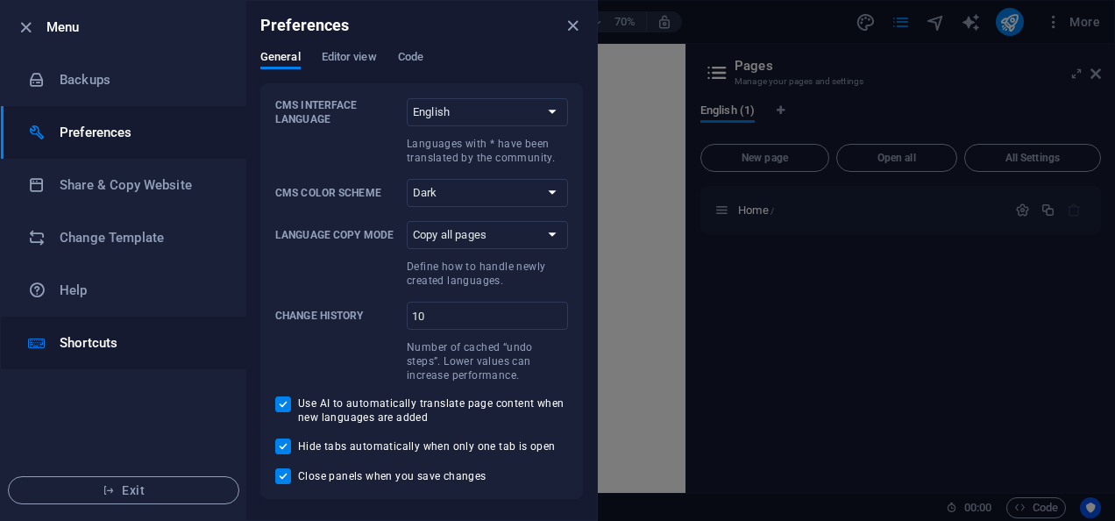
click at [101, 336] on h6 "Shortcuts" at bounding box center [141, 342] width 162 height 21
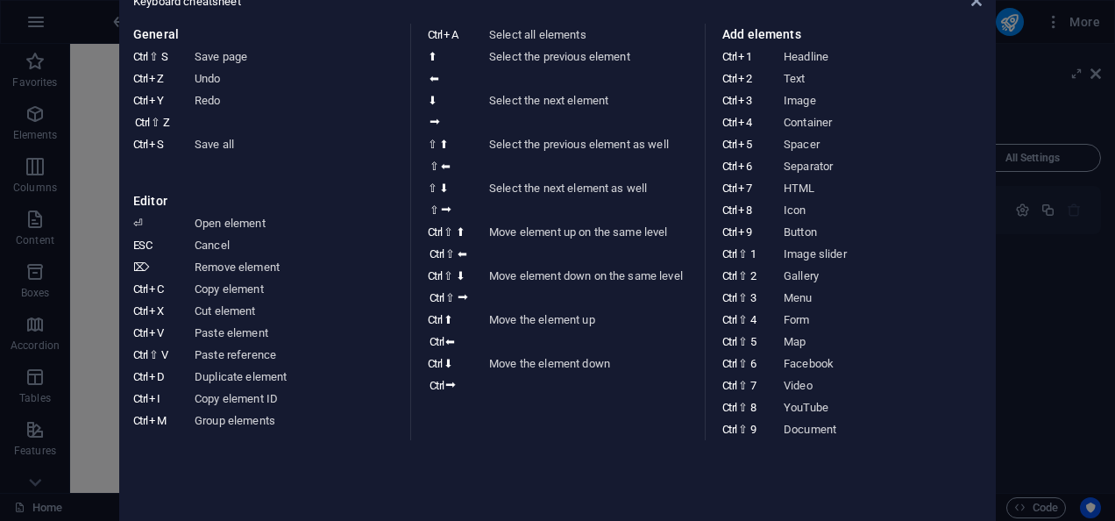
click at [95, 191] on aside "Keyboard cheatsheet General Ctrl ⇧ S Save page Ctrl Z Undo Ctrl Y Ctrl ⇧ Z Redo…" at bounding box center [557, 260] width 1115 height 521
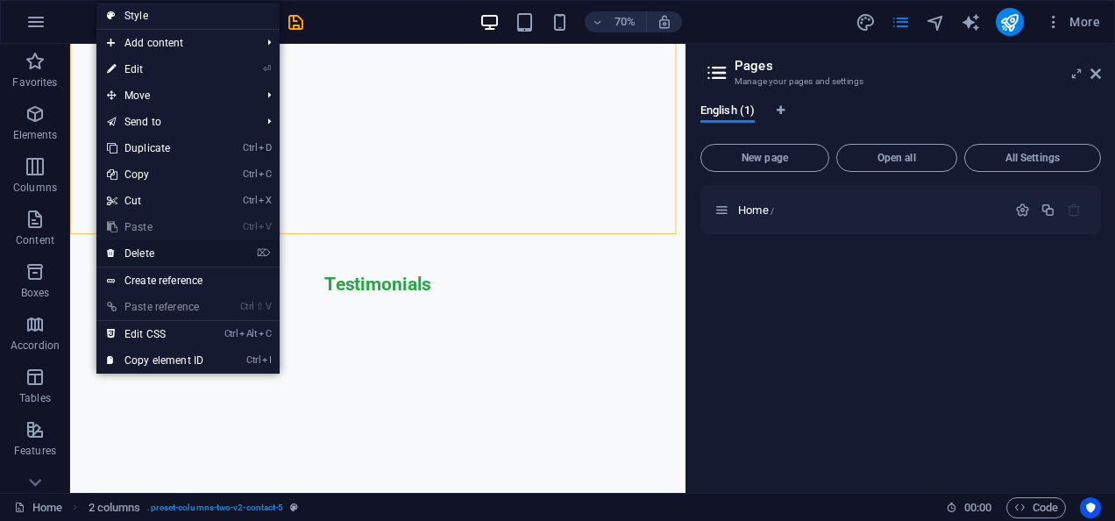
click at [138, 245] on link "⌦ Delete" at bounding box center [154, 253] width 117 height 26
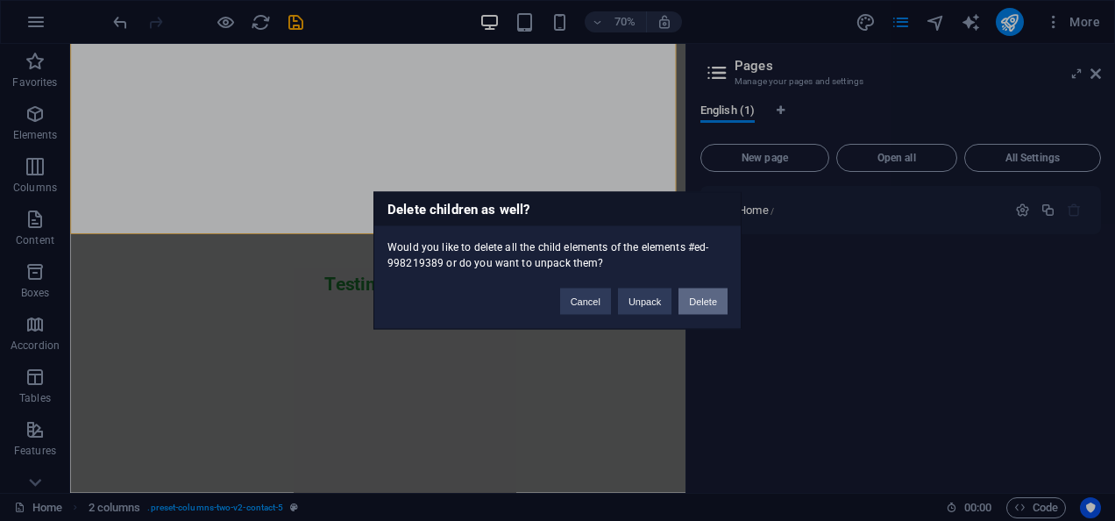
click at [689, 299] on button "Delete" at bounding box center [703, 301] width 49 height 26
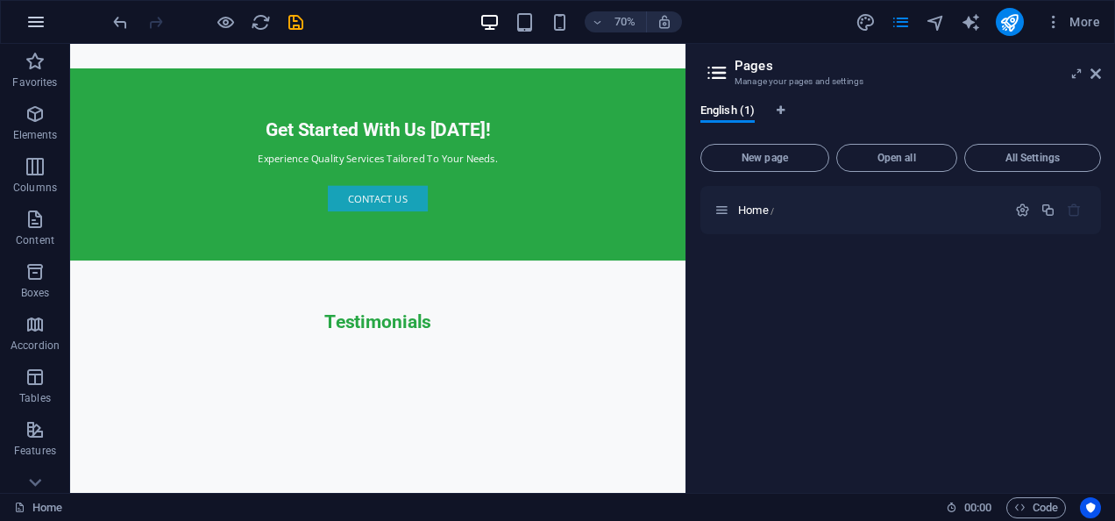
click at [41, 23] on icon "button" at bounding box center [35, 21] width 21 height 21
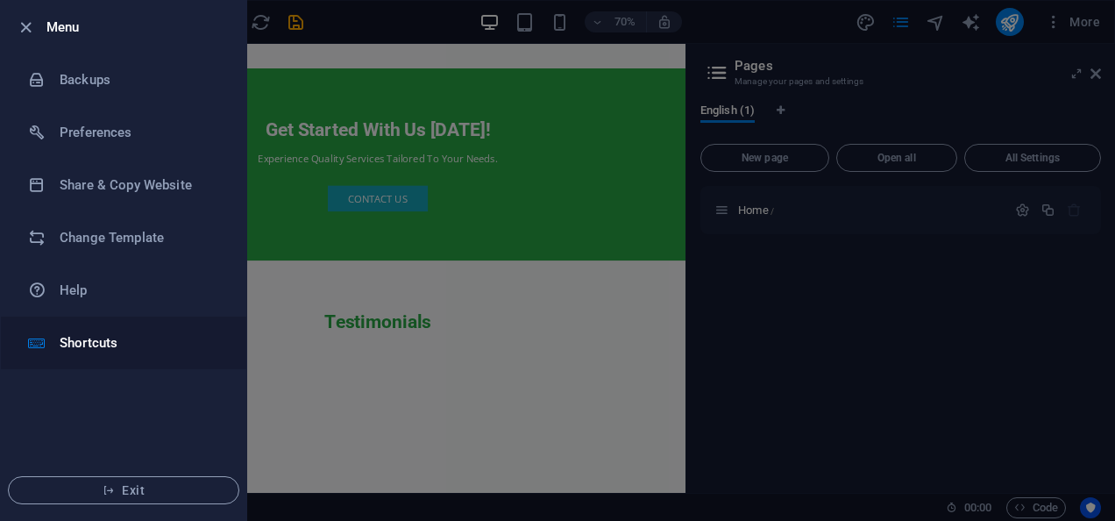
click at [62, 350] on h6 "Shortcuts" at bounding box center [141, 342] width 162 height 21
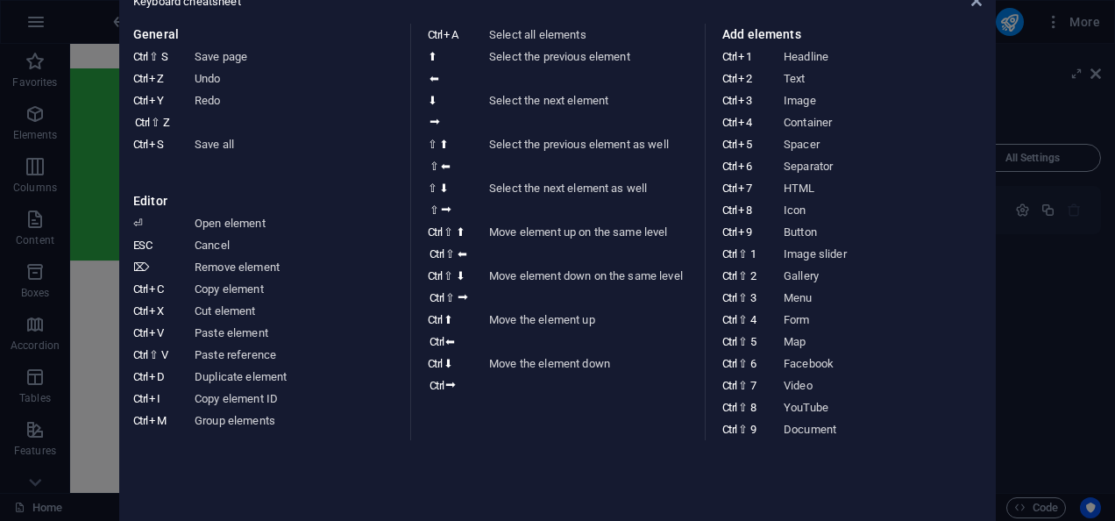
click at [100, 227] on aside "Keyboard cheatsheet General Ctrl ⇧ S Save page Ctrl Z Undo Ctrl Y Ctrl ⇧ Z Redo…" at bounding box center [557, 260] width 1115 height 521
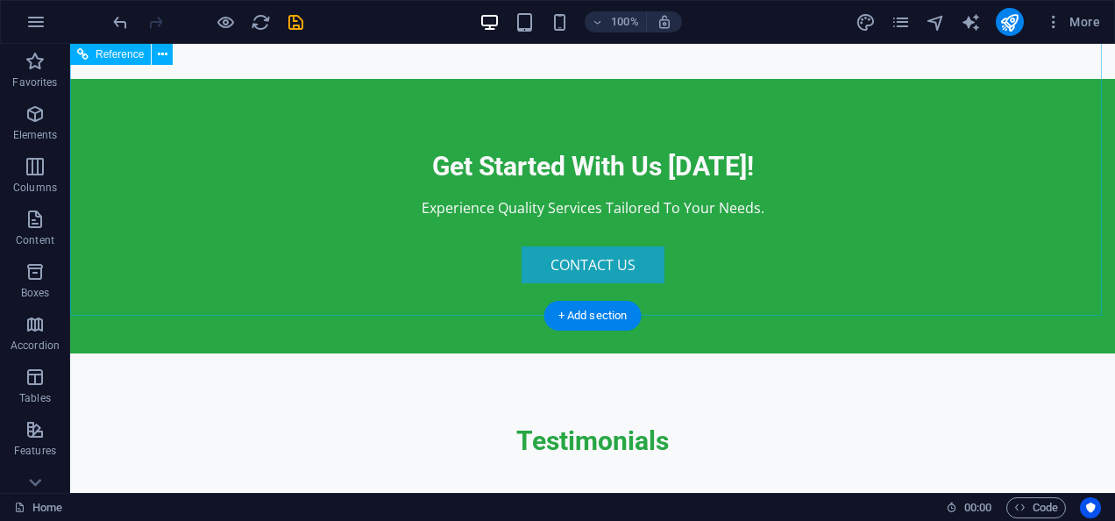
scroll to position [2114, 0]
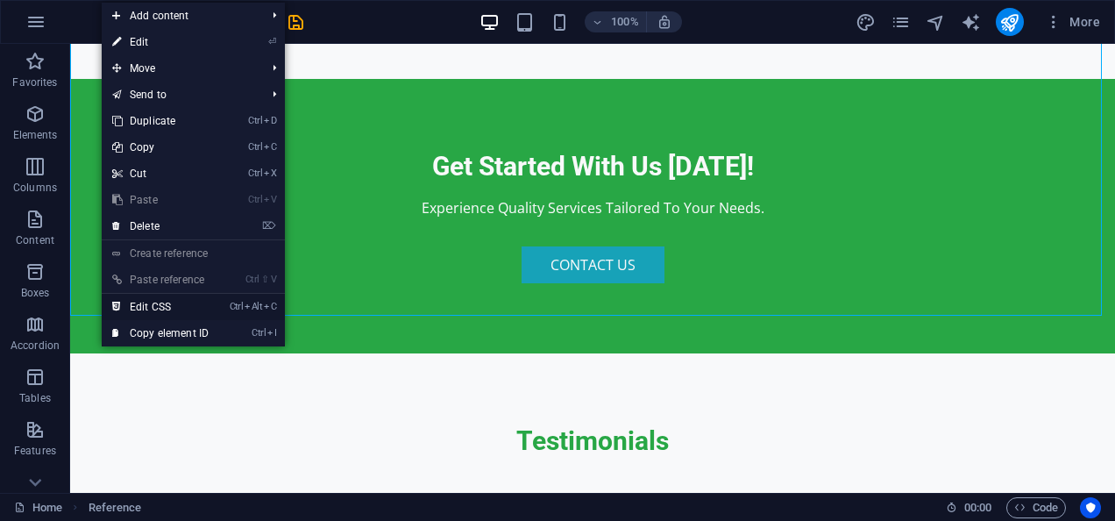
click at [207, 302] on link "Ctrl Alt C Edit CSS" at bounding box center [160, 307] width 117 height 26
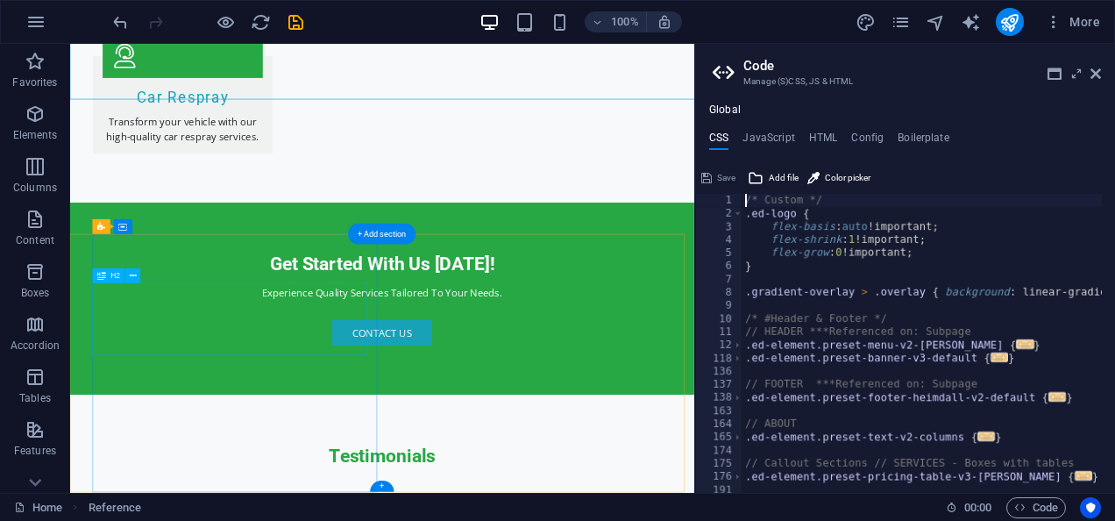
type textarea "@include slider-content-v3("
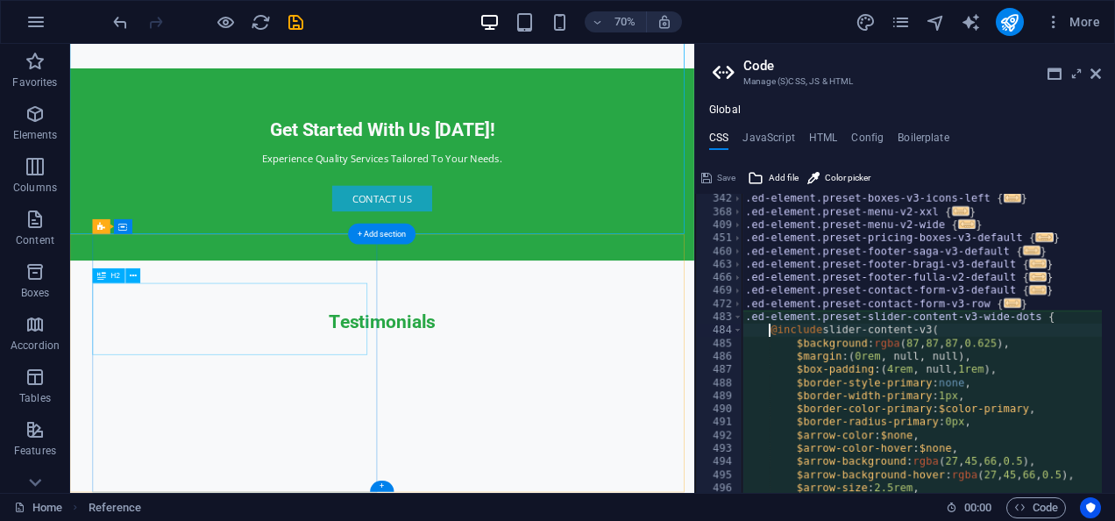
scroll to position [488, 0]
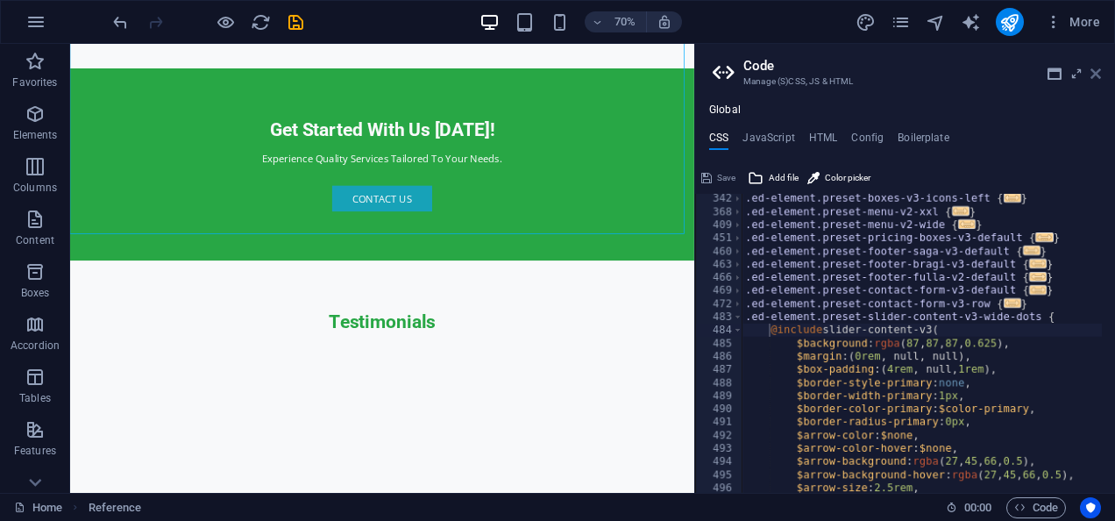
click at [1094, 71] on icon at bounding box center [1096, 74] width 11 height 14
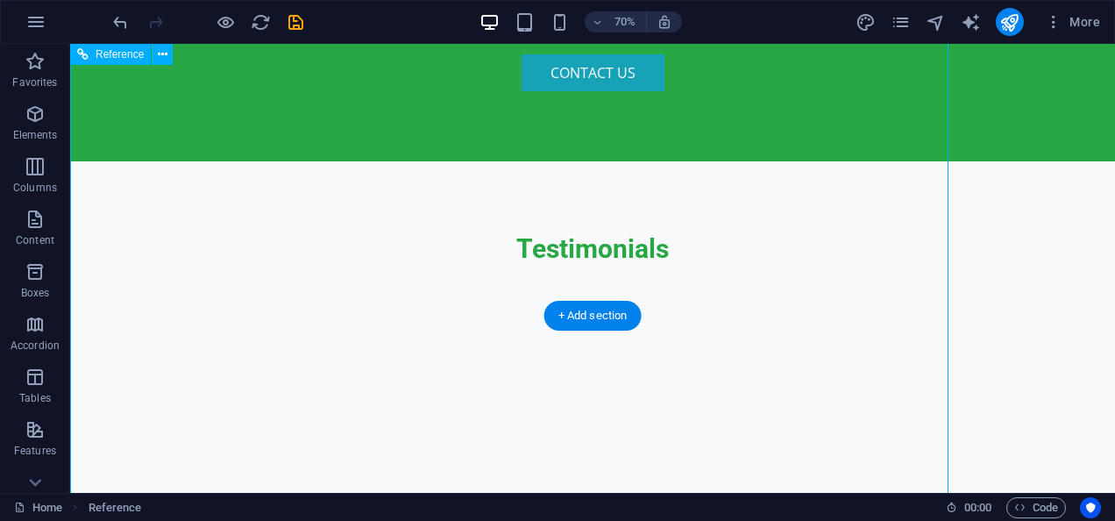
scroll to position [2114, 0]
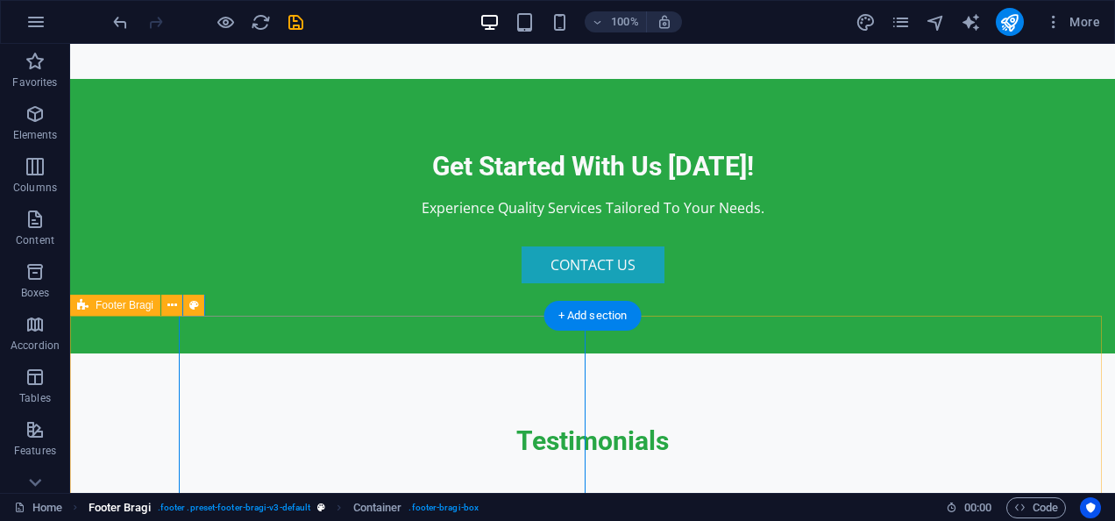
click at [244, 501] on span ". footer .preset-footer-bragi-v3-default" at bounding box center [234, 507] width 153 height 21
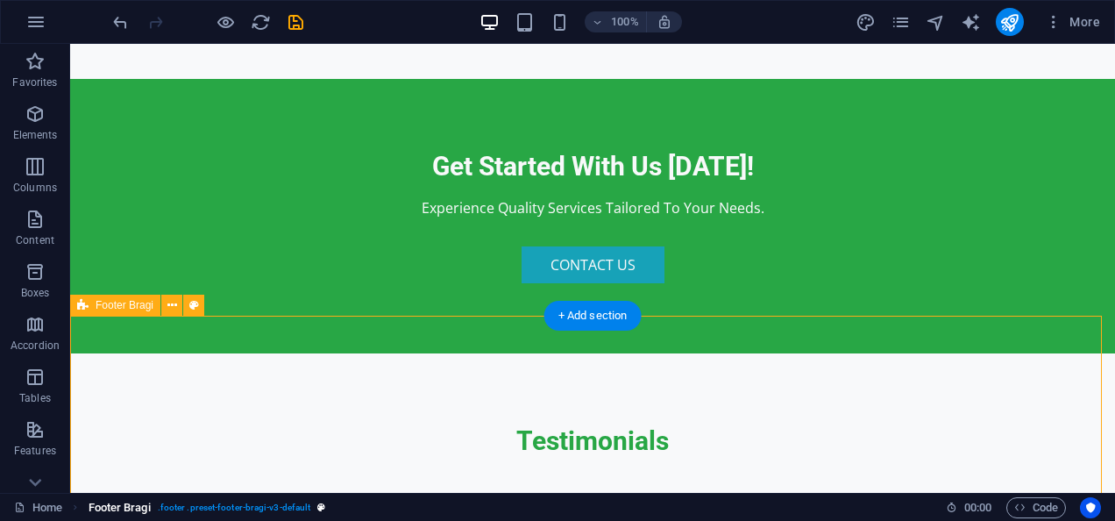
click at [298, 507] on span ". footer .preset-footer-bragi-v3-default" at bounding box center [234, 507] width 153 height 21
click at [130, 512] on span "Footer Bragi" at bounding box center [120, 507] width 62 height 21
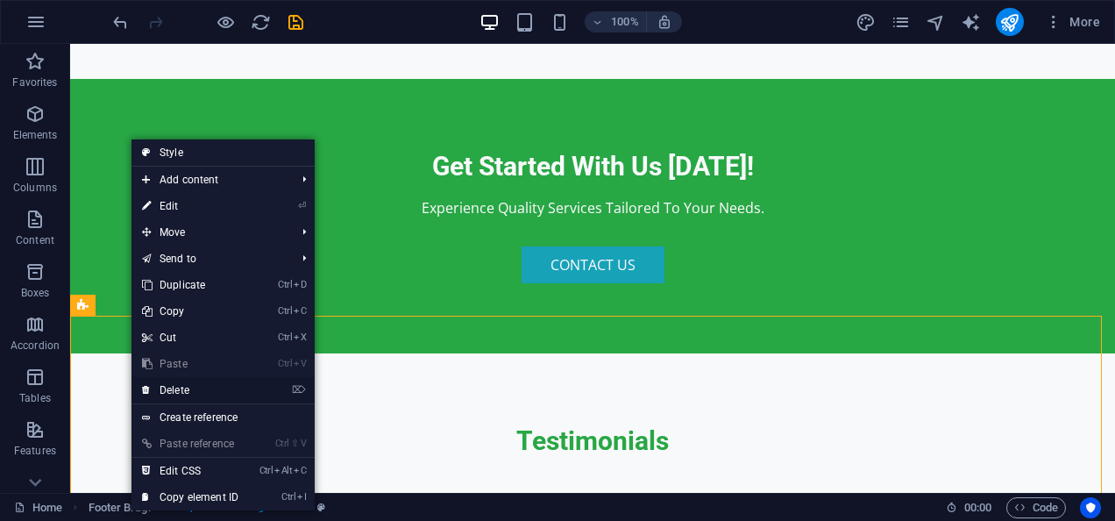
click at [196, 395] on link "⌦ Delete" at bounding box center [190, 390] width 117 height 26
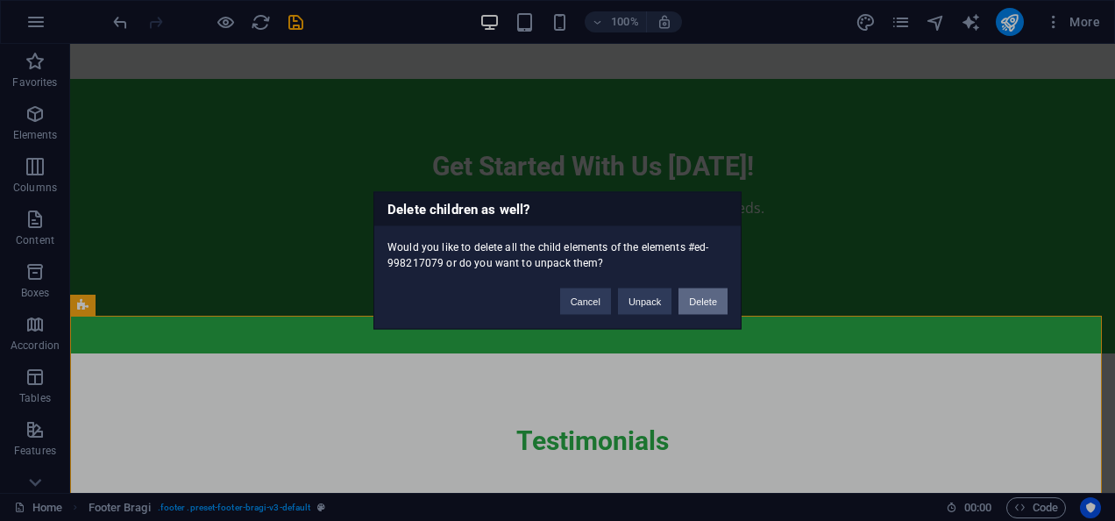
click at [697, 301] on button "Delete" at bounding box center [703, 301] width 49 height 26
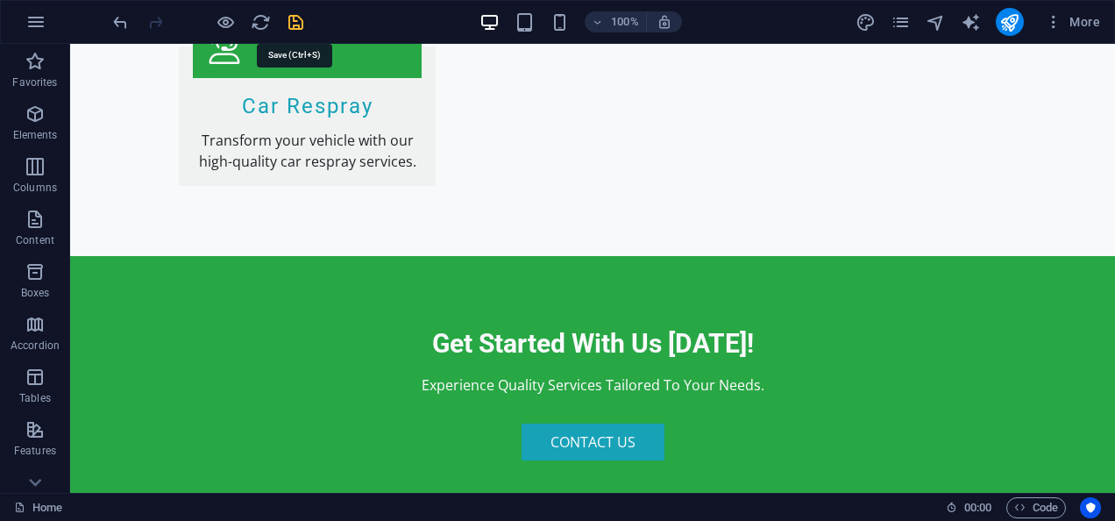
click at [292, 27] on icon "save" at bounding box center [296, 22] width 20 height 20
click at [37, 21] on icon "button" at bounding box center [35, 21] width 21 height 21
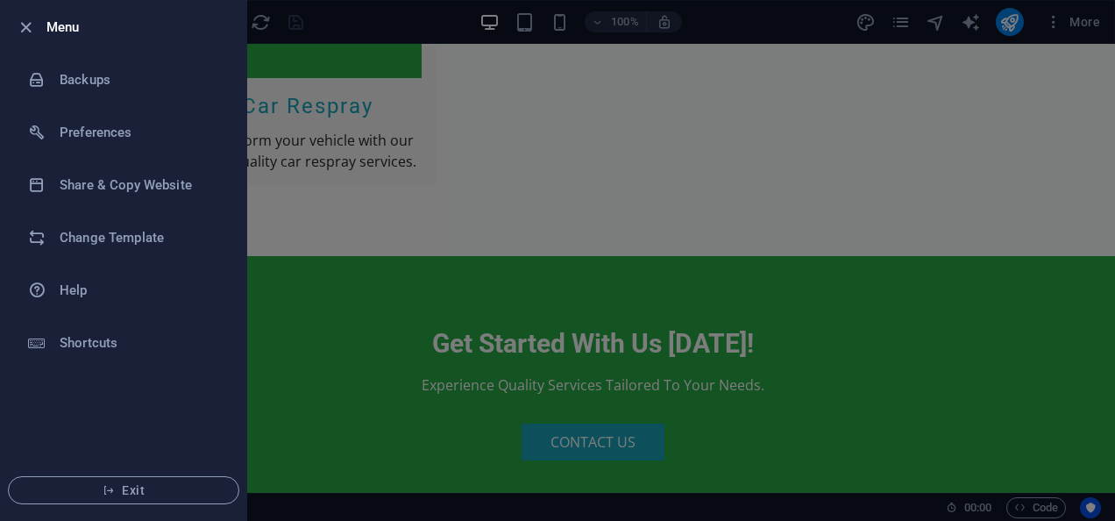
click at [358, 240] on div at bounding box center [557, 260] width 1115 height 521
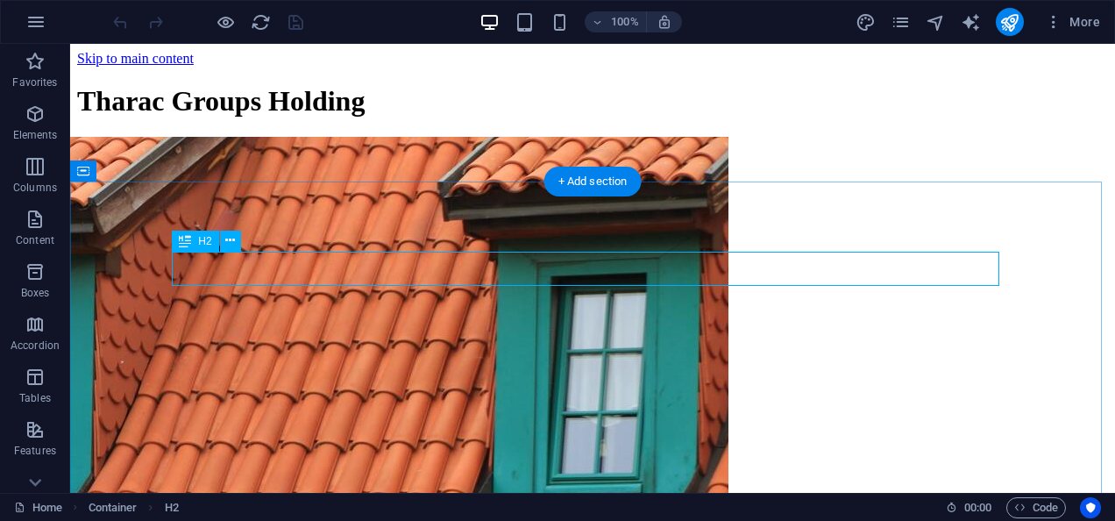
scroll to position [332, 0]
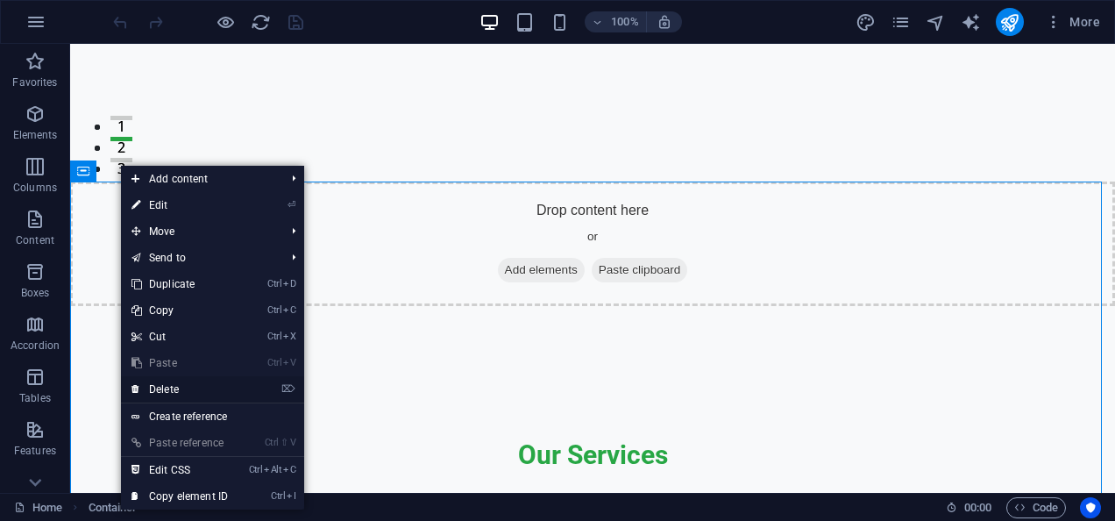
click at [181, 390] on link "⌦ Delete" at bounding box center [179, 389] width 117 height 26
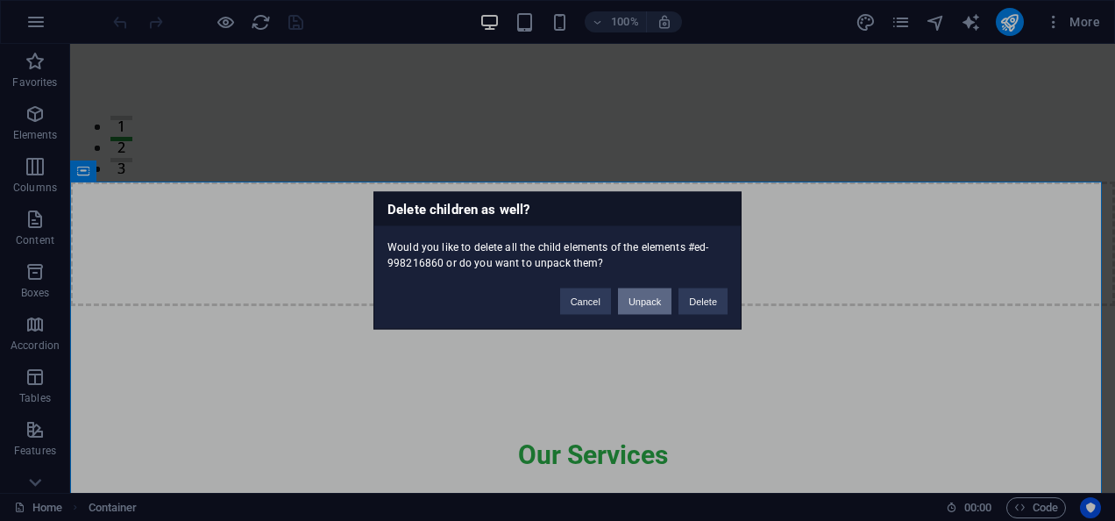
click at [636, 307] on button "Unpack" at bounding box center [644, 301] width 53 height 26
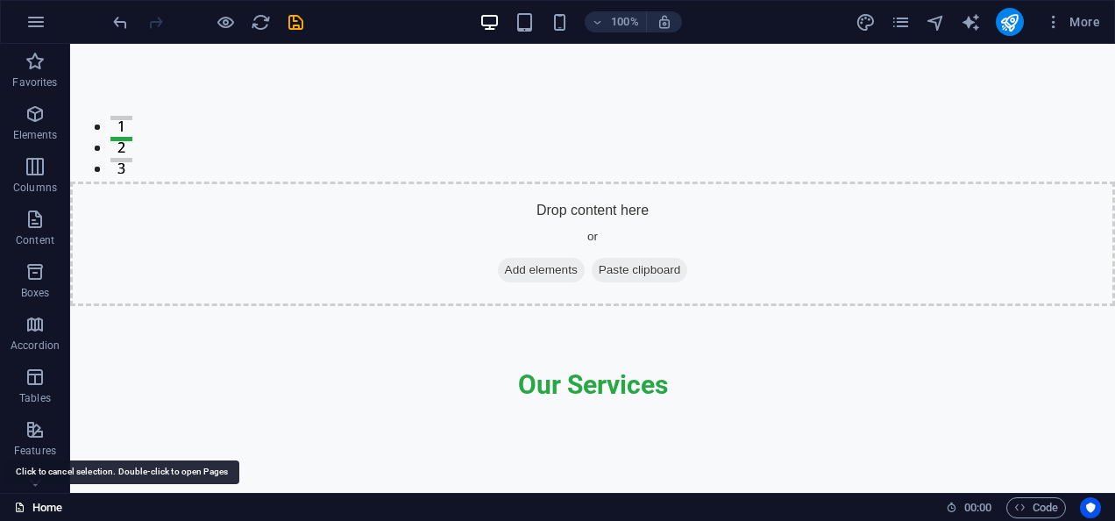
click at [42, 504] on link "Home" at bounding box center [38, 507] width 48 height 21
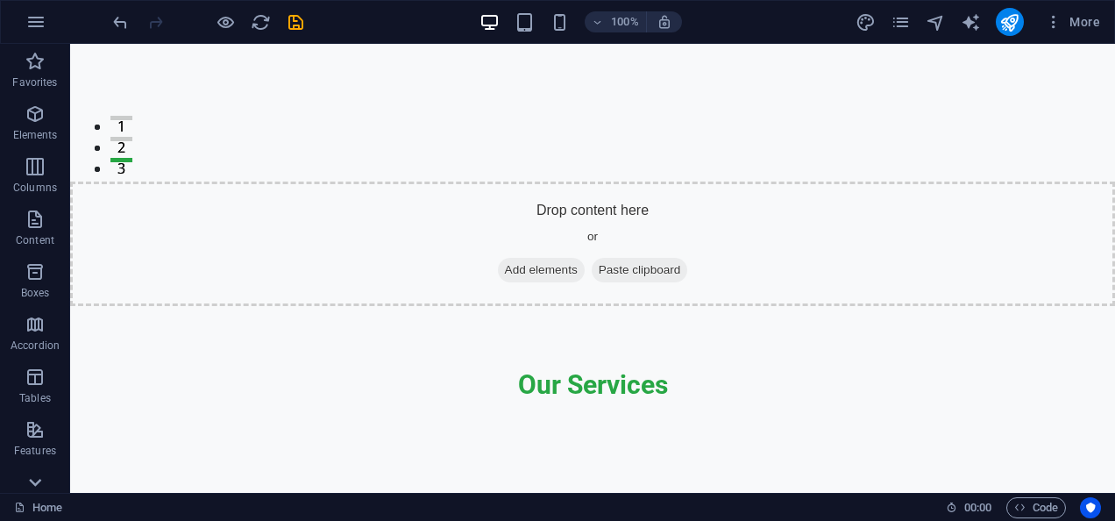
click at [32, 481] on icon at bounding box center [35, 483] width 12 height 8
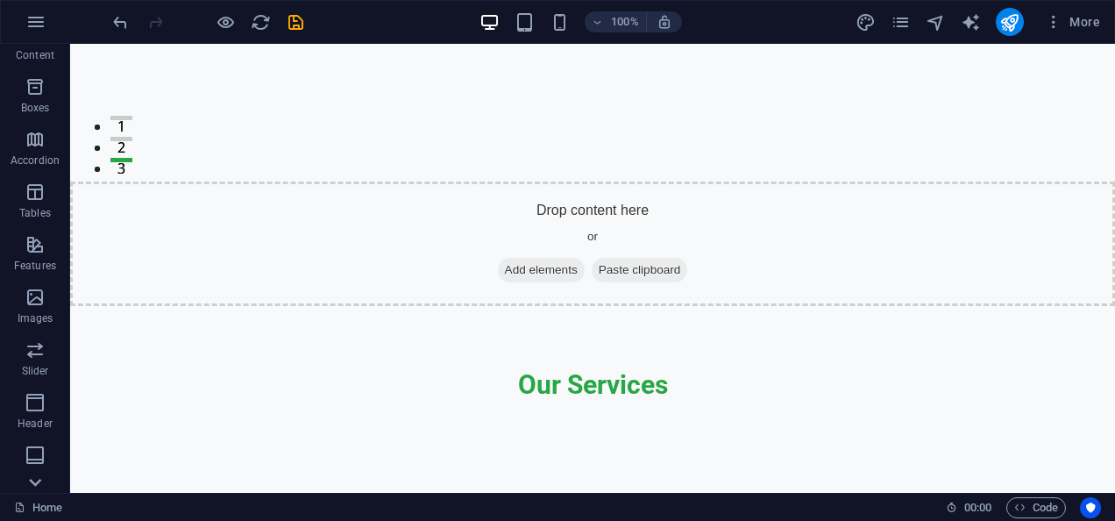
click at [32, 481] on icon at bounding box center [35, 483] width 12 height 8
click at [32, 481] on p "Collections" at bounding box center [34, 479] width 53 height 14
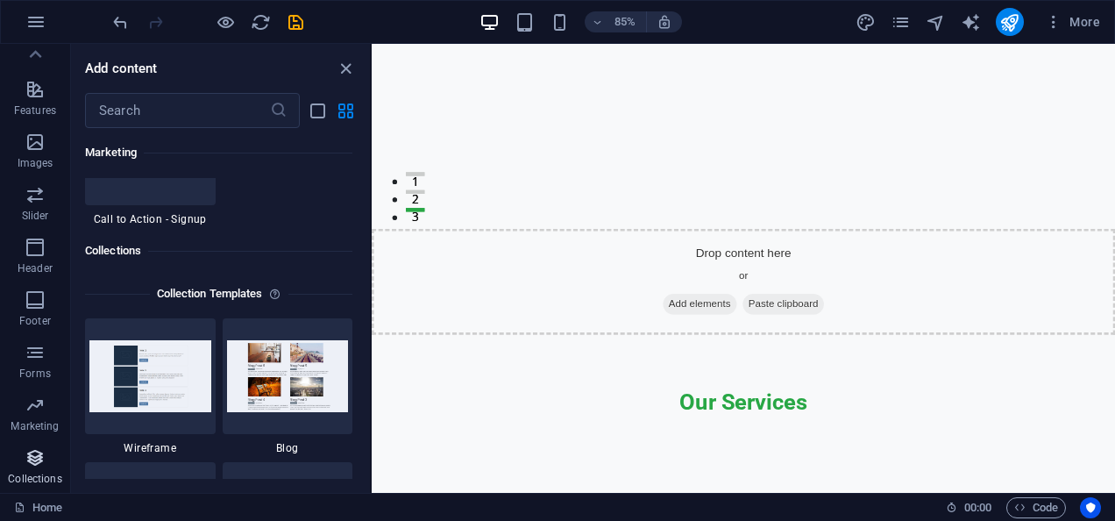
scroll to position [16049, 0]
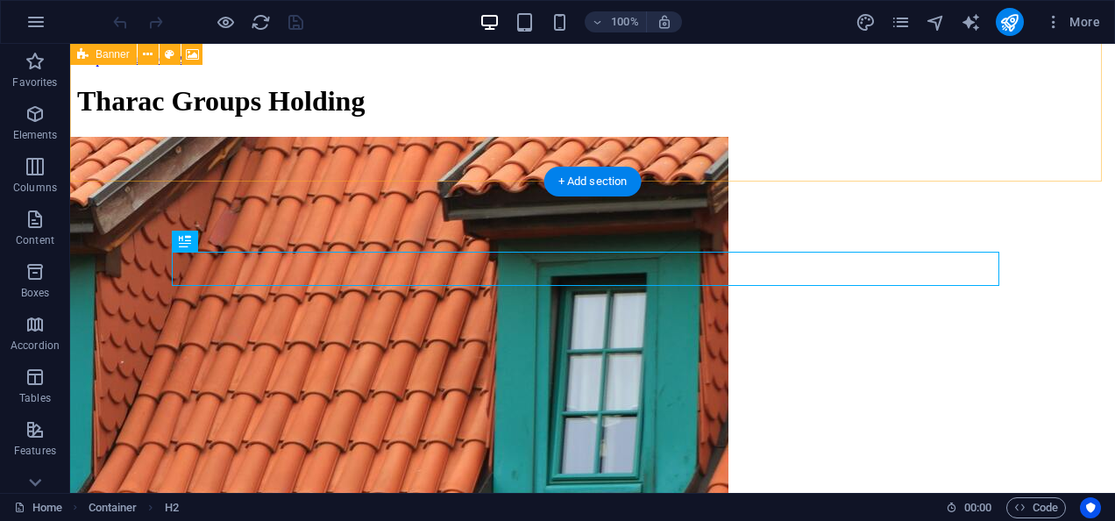
scroll to position [332, 0]
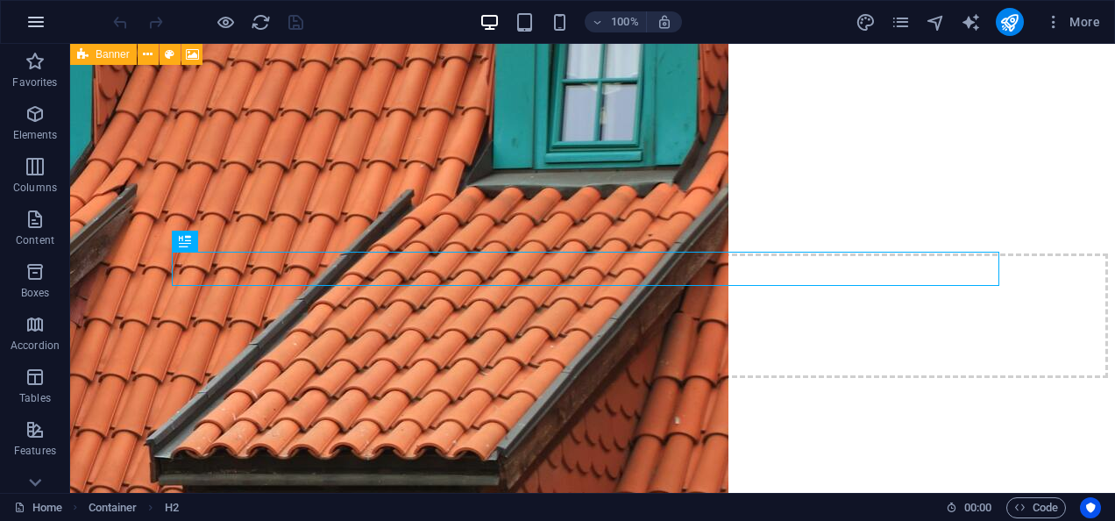
click at [44, 26] on icon "button" at bounding box center [35, 21] width 21 height 21
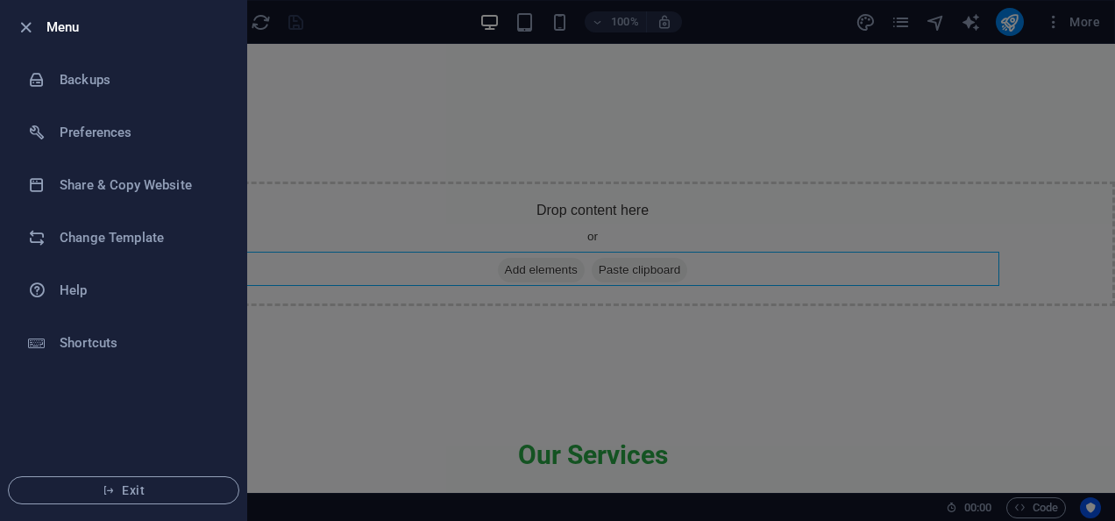
click at [358, 173] on div at bounding box center [557, 260] width 1115 height 521
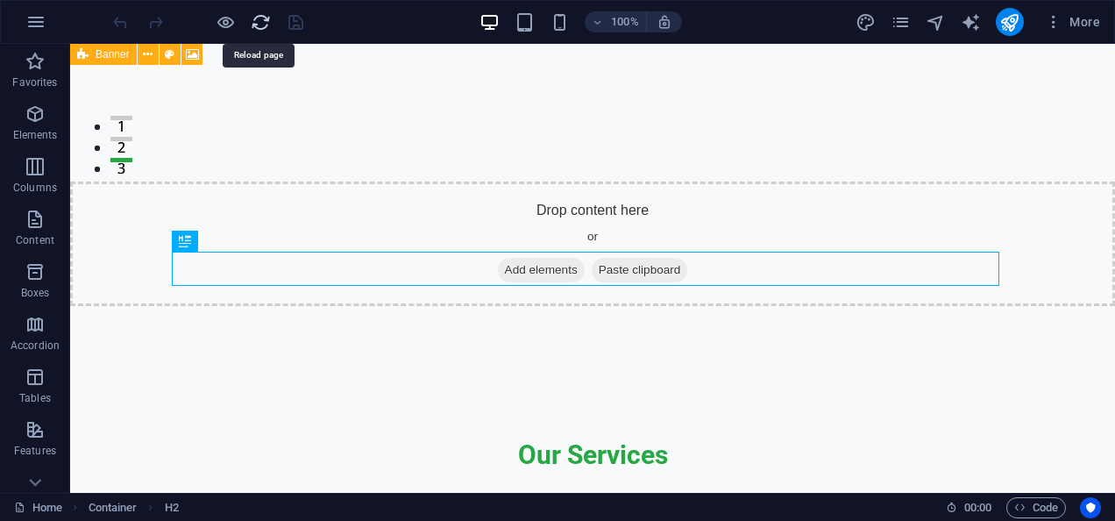
click at [257, 25] on icon "reload" at bounding box center [261, 22] width 20 height 20
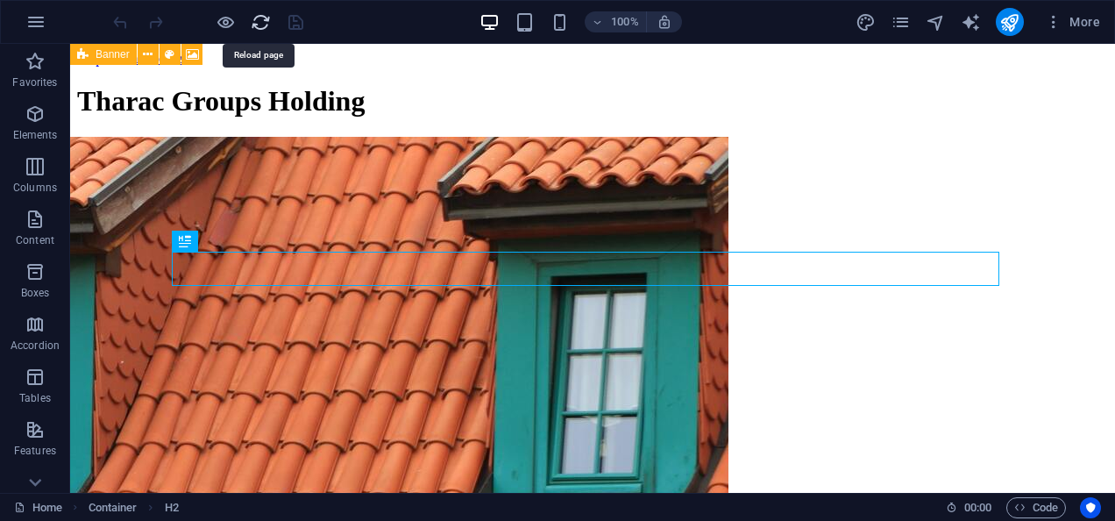
scroll to position [0, 0]
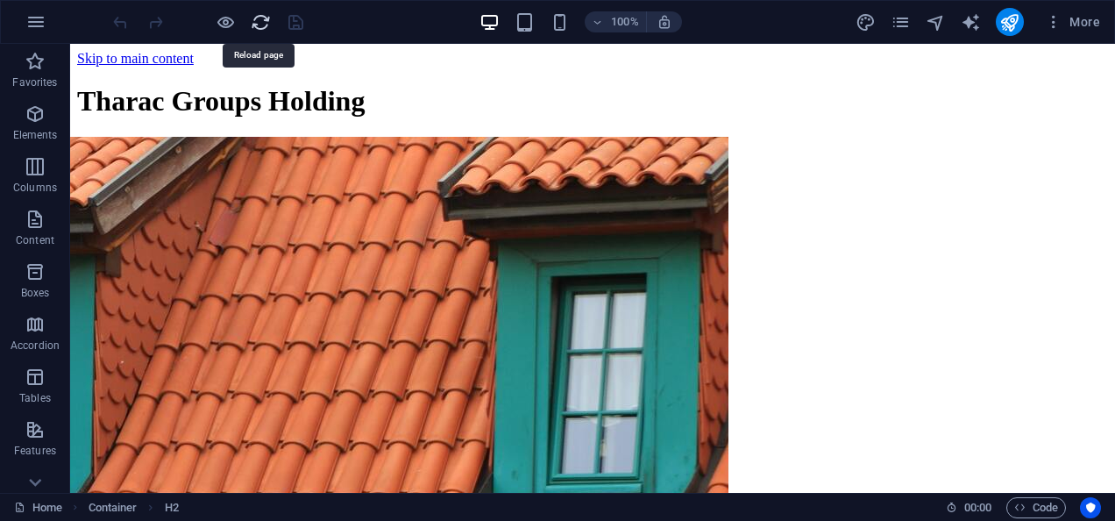
click at [257, 25] on icon "reload" at bounding box center [261, 22] width 20 height 20
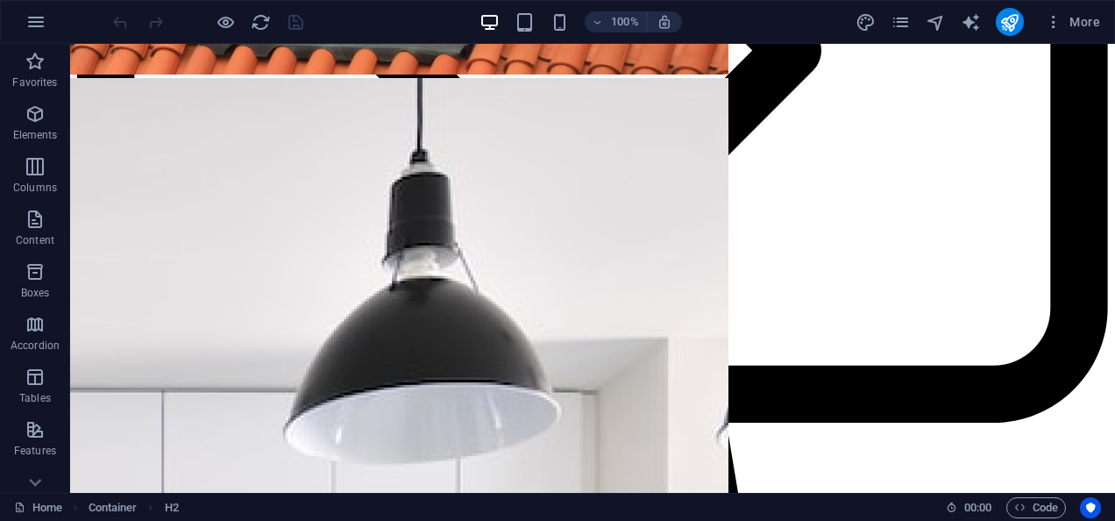
scroll to position [1937, 0]
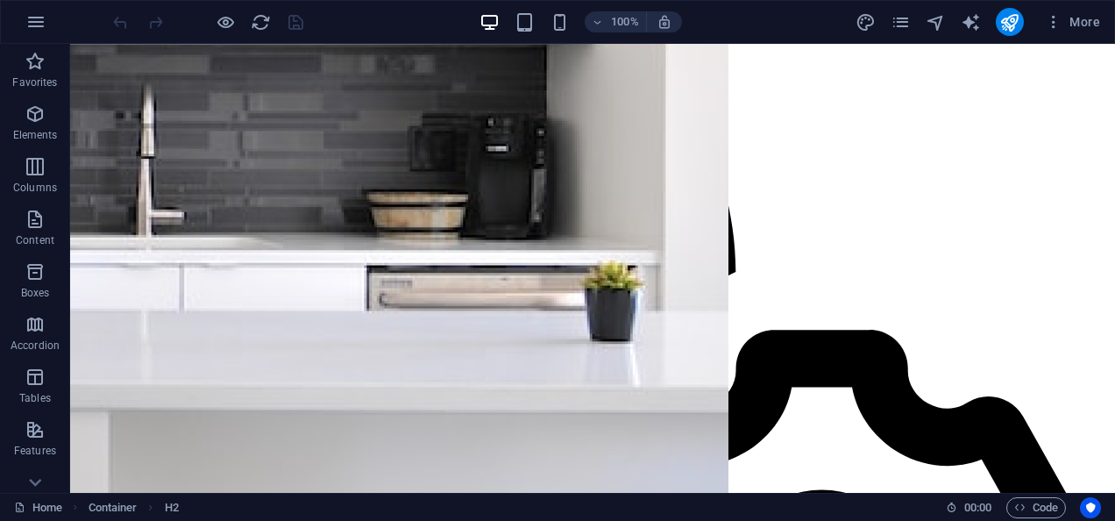
click at [143, 501] on ol "Container H2" at bounding box center [134, 507] width 90 height 21
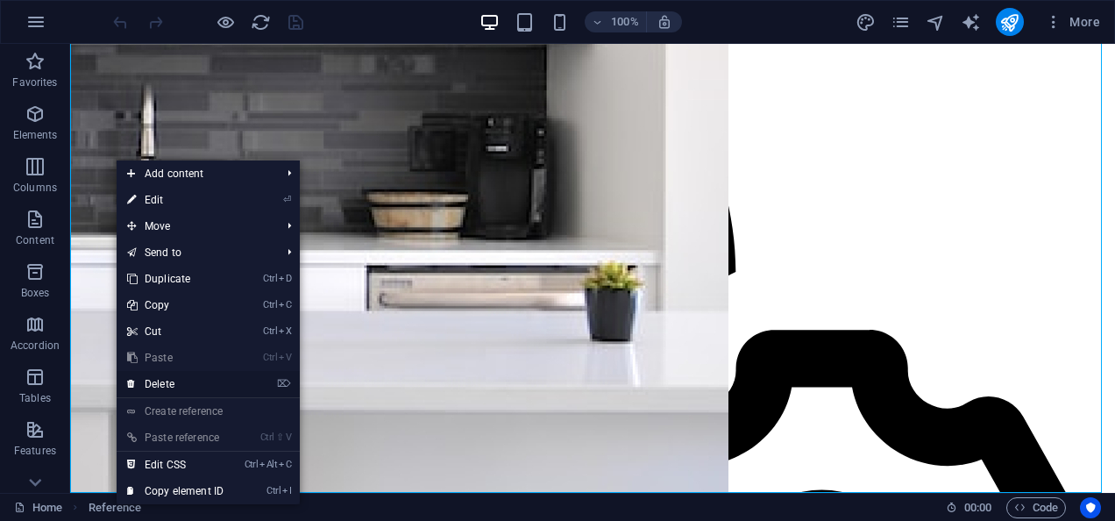
click at [176, 380] on link "⌦ Delete" at bounding box center [175, 384] width 117 height 26
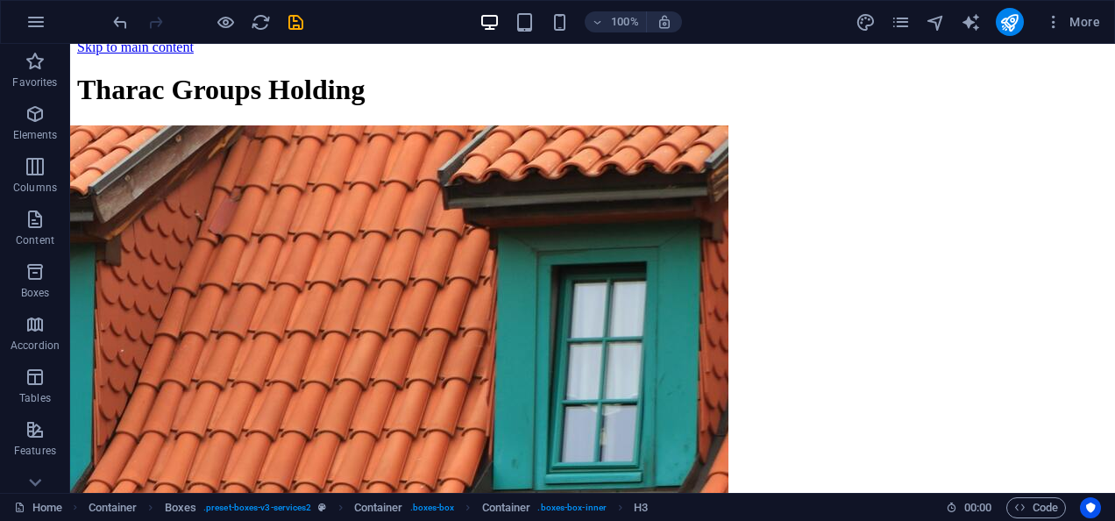
scroll to position [0, 0]
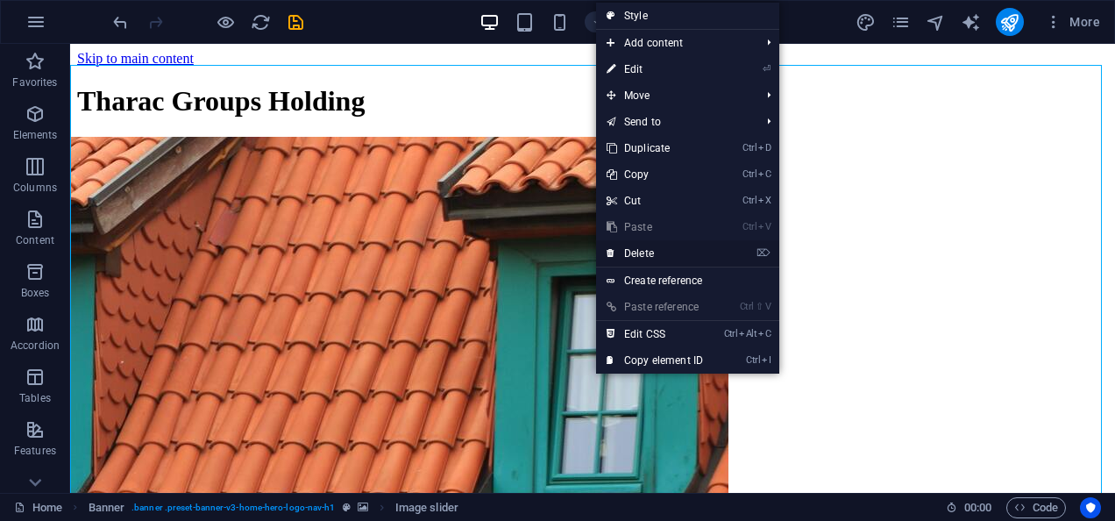
click at [635, 251] on link "⌦ Delete" at bounding box center [654, 253] width 117 height 26
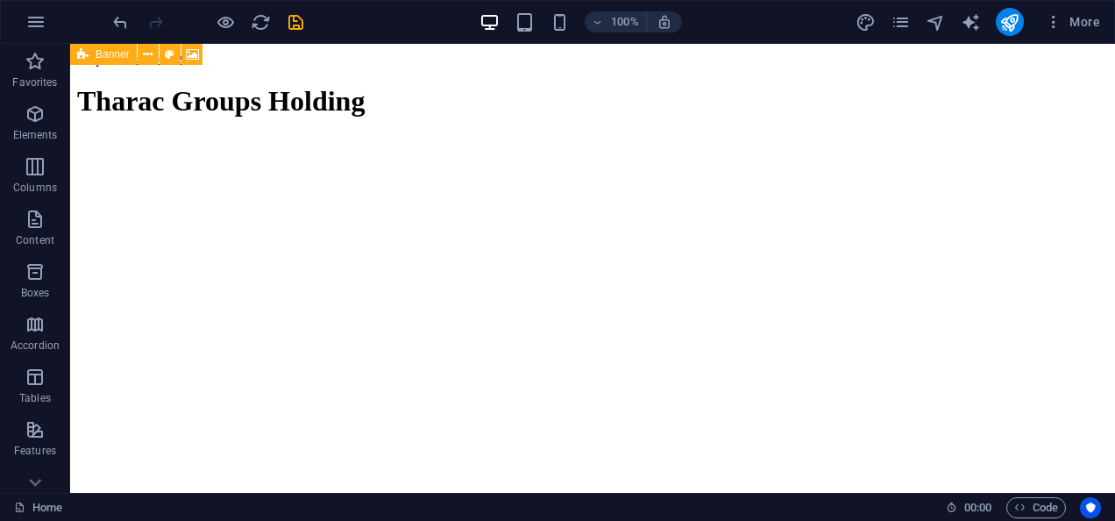
drag, startPoint x: 655, startPoint y: 112, endPoint x: 544, endPoint y: 170, distance: 125.5
click at [544, 170] on div "Drop content here or Add elements Paste clipboard" at bounding box center [592, 454] width 1031 height 635
click at [1054, 25] on icon "button" at bounding box center [1054, 22] width 18 height 18
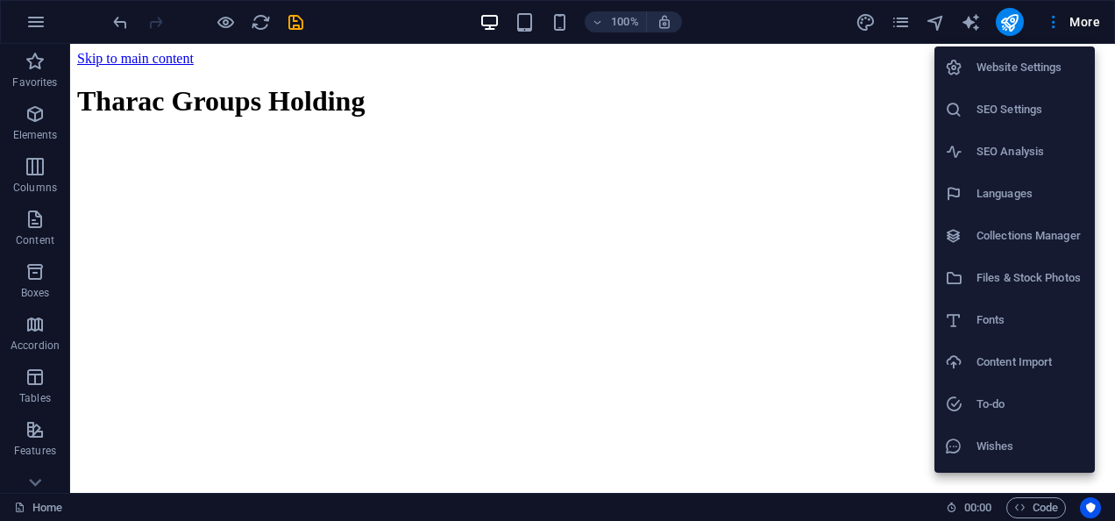
click at [1089, 21] on div at bounding box center [557, 260] width 1115 height 521
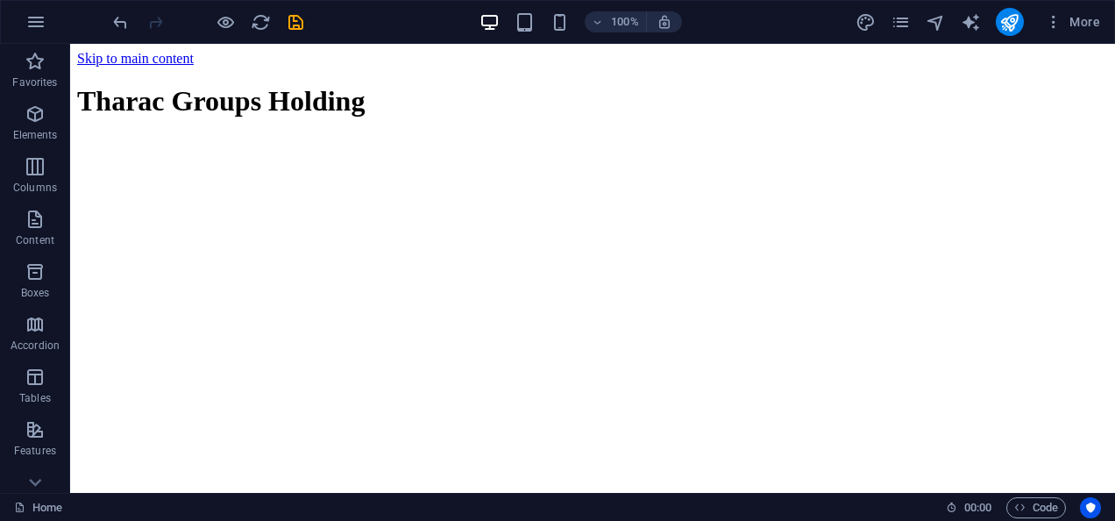
click at [1089, 21] on span "More" at bounding box center [1072, 22] width 55 height 18
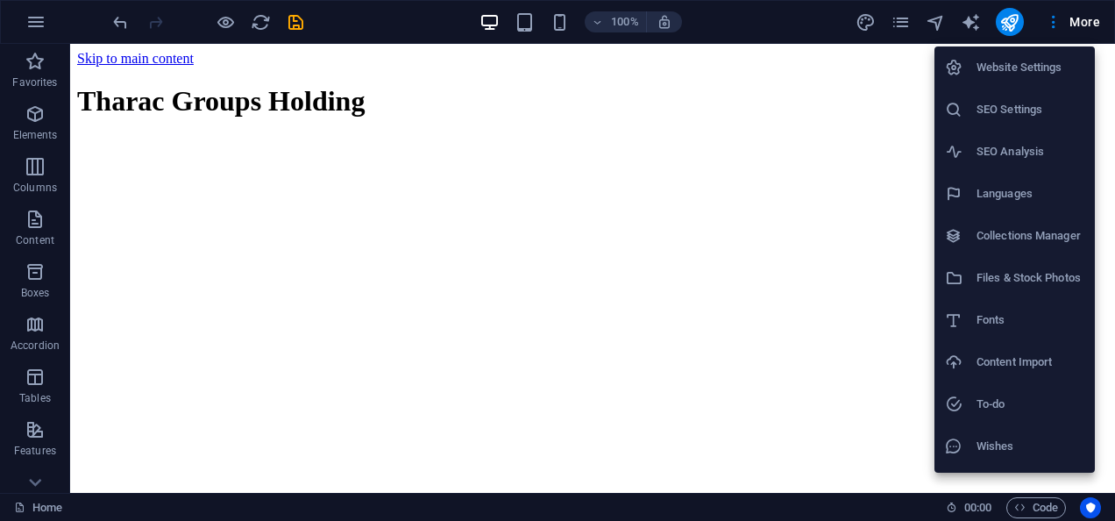
click at [1031, 77] on h6 "Website Settings" at bounding box center [1031, 67] width 108 height 21
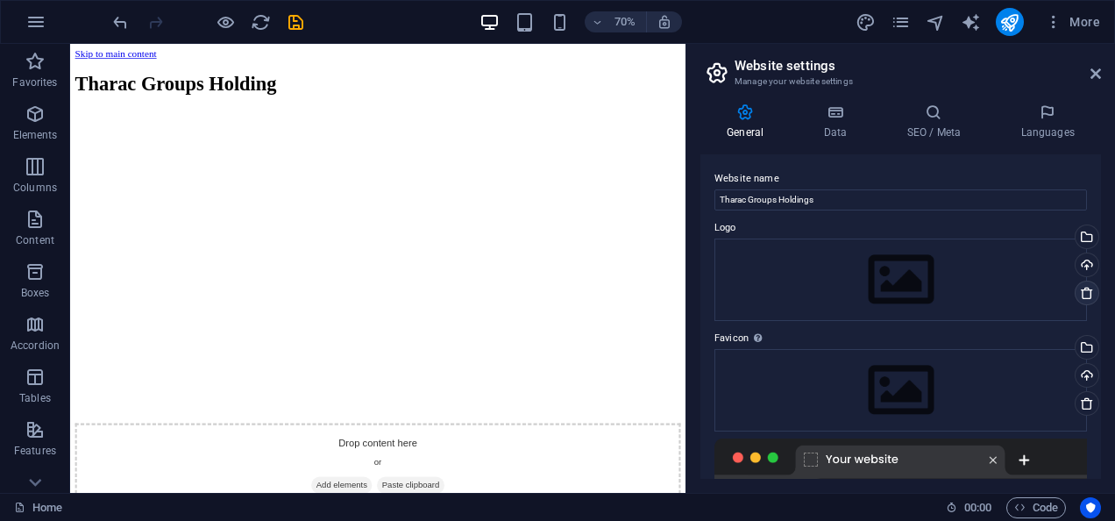
click at [1082, 291] on icon at bounding box center [1087, 293] width 14 height 14
click at [991, 459] on div at bounding box center [901, 473] width 373 height 70
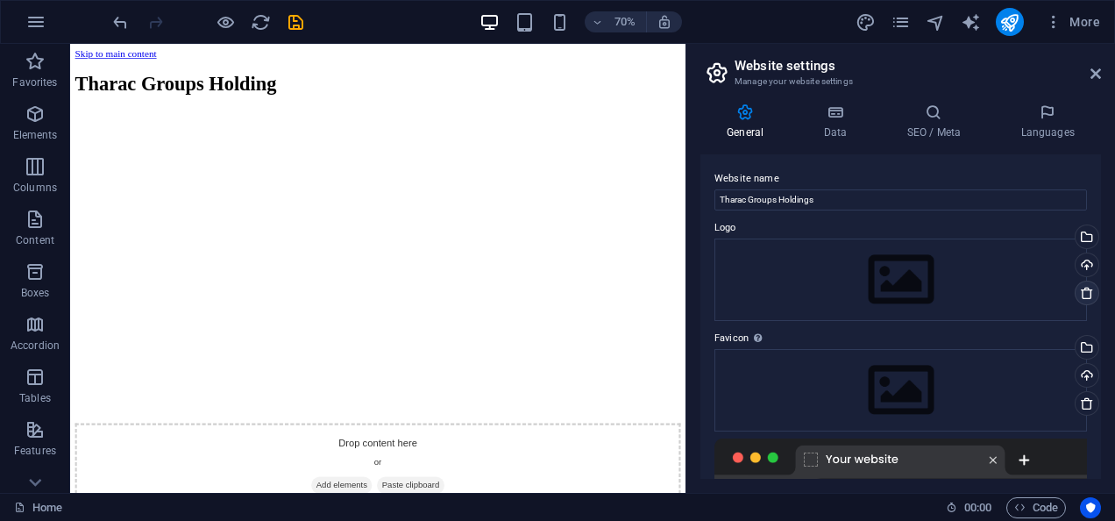
drag, startPoint x: 991, startPoint y: 459, endPoint x: 1086, endPoint y: 295, distance: 190.5
click at [1086, 295] on div "Website name Tharac Groups Holdings Logo Drag files here, click to choose files…" at bounding box center [900, 316] width 401 height 324
click at [1086, 295] on icon at bounding box center [1087, 293] width 14 height 14
click at [1112, 347] on div "General Data SEO / Meta Languages Website name Tharac Groups Holdings Logo Drag…" at bounding box center [900, 290] width 429 height 403
click at [1097, 74] on icon at bounding box center [1096, 74] width 11 height 14
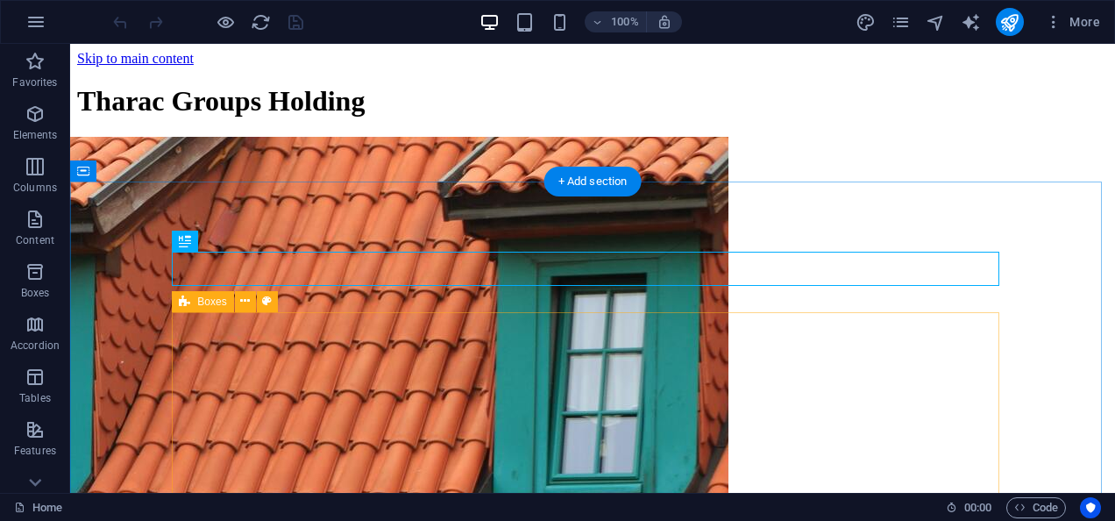
scroll to position [332, 0]
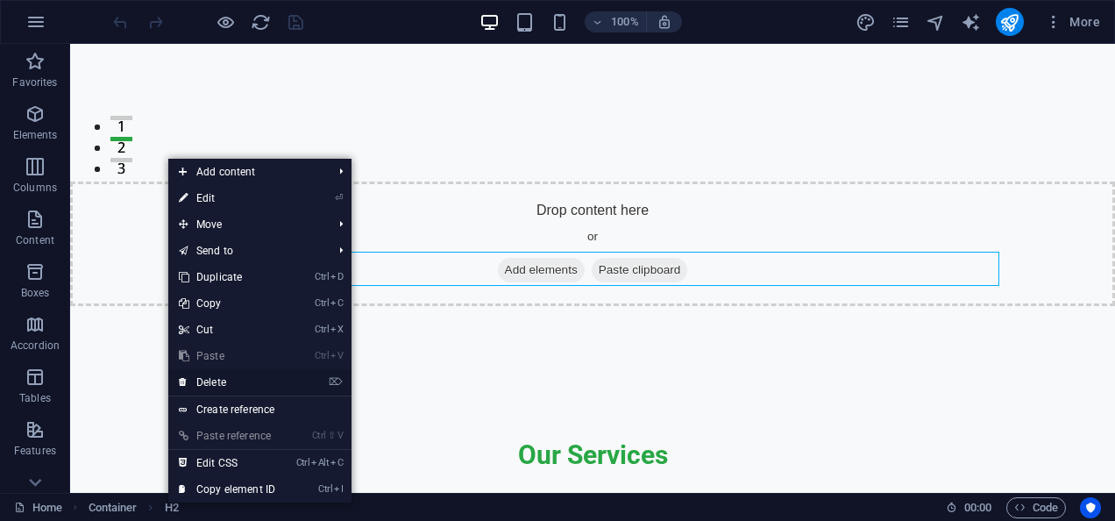
click at [247, 381] on link "⌦ Delete" at bounding box center [226, 382] width 117 height 26
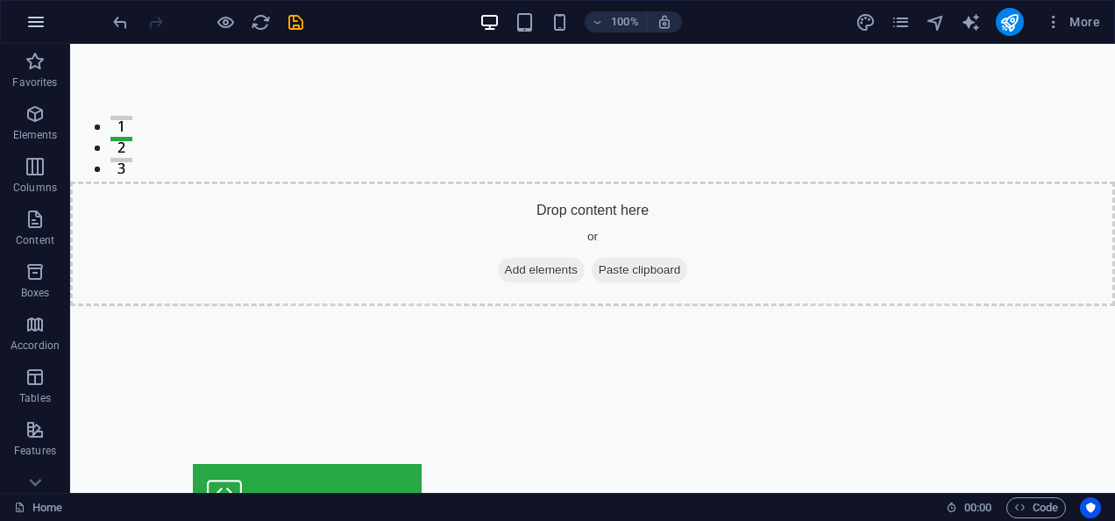
click at [41, 21] on icon "button" at bounding box center [35, 21] width 21 height 21
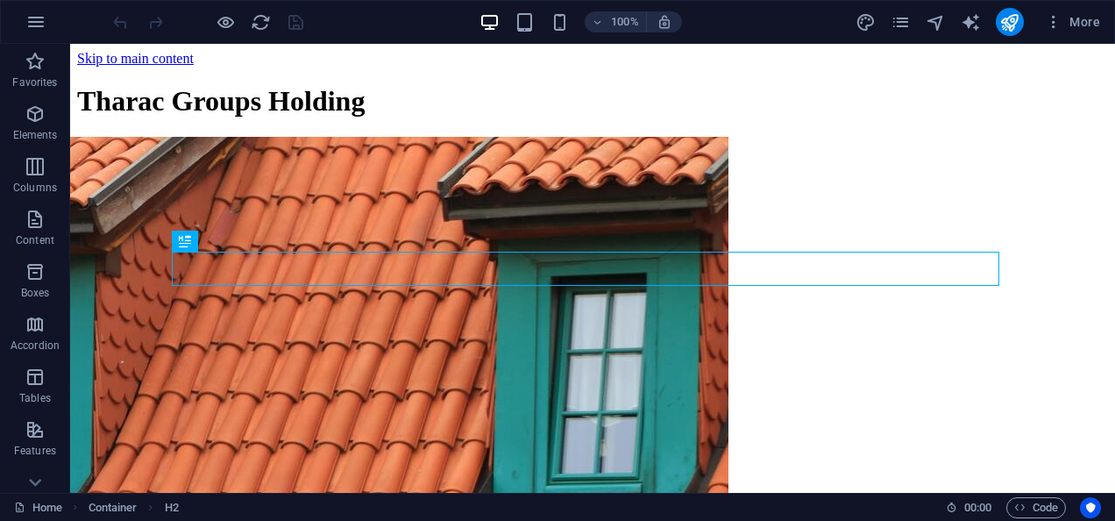
scroll to position [332, 0]
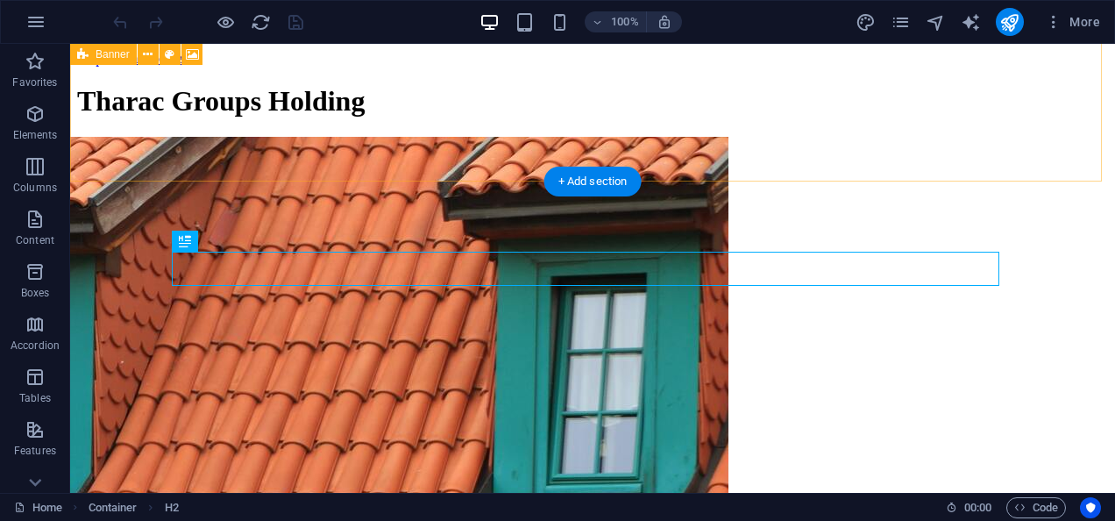
scroll to position [332, 0]
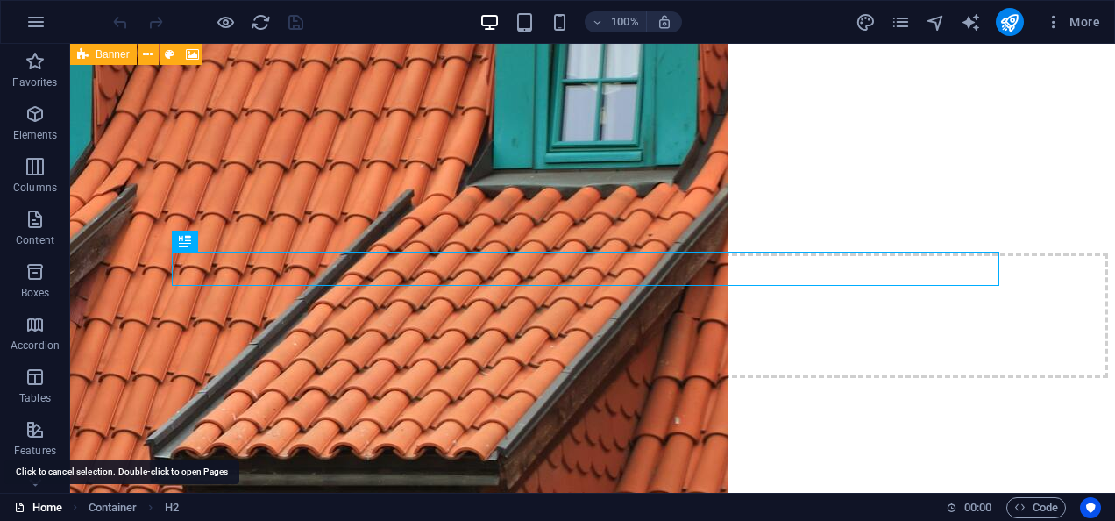
click at [27, 506] on link "Home" at bounding box center [38, 507] width 48 height 21
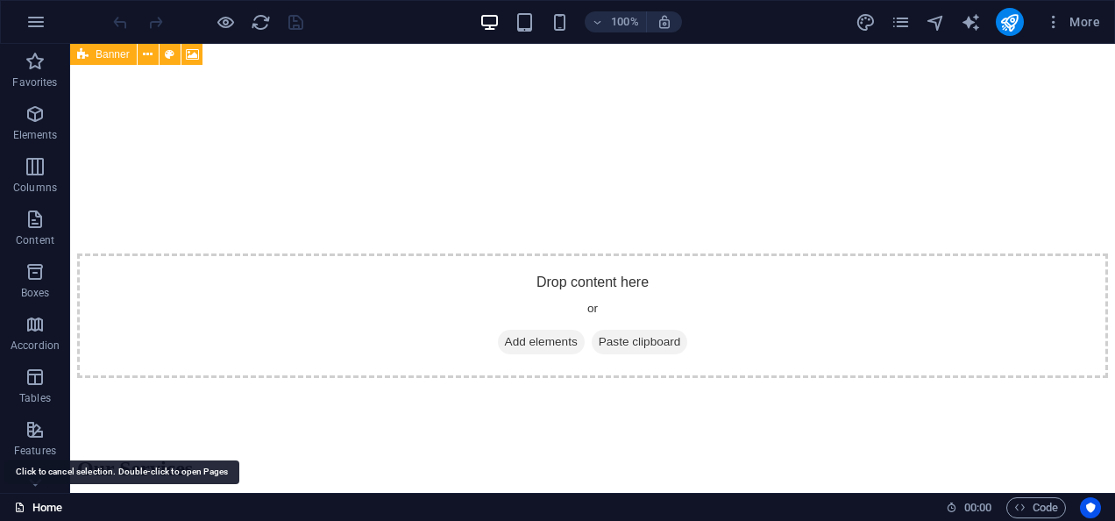
click at [27, 506] on link "Home" at bounding box center [38, 507] width 48 height 21
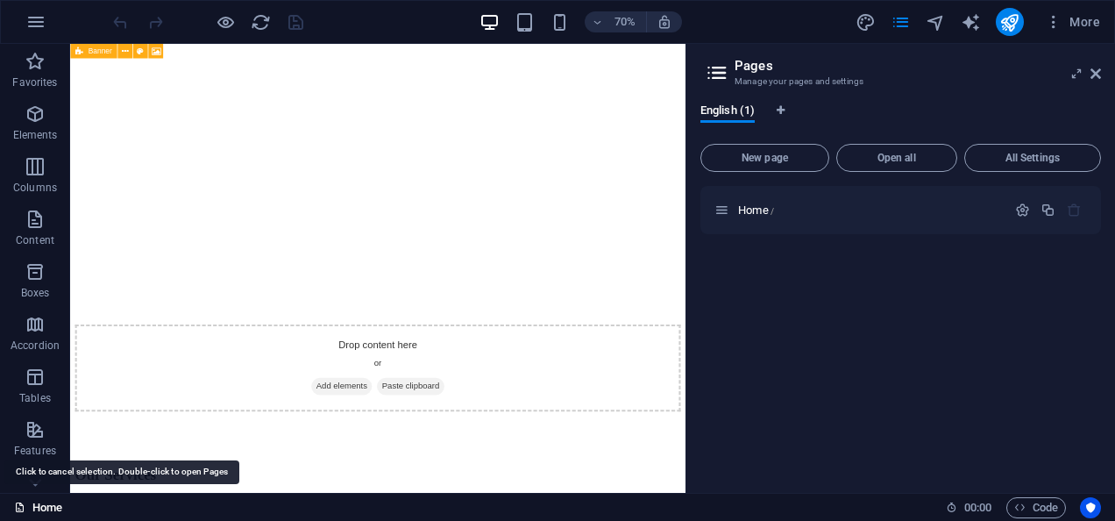
click at [27, 506] on link "Home" at bounding box center [38, 507] width 48 height 21
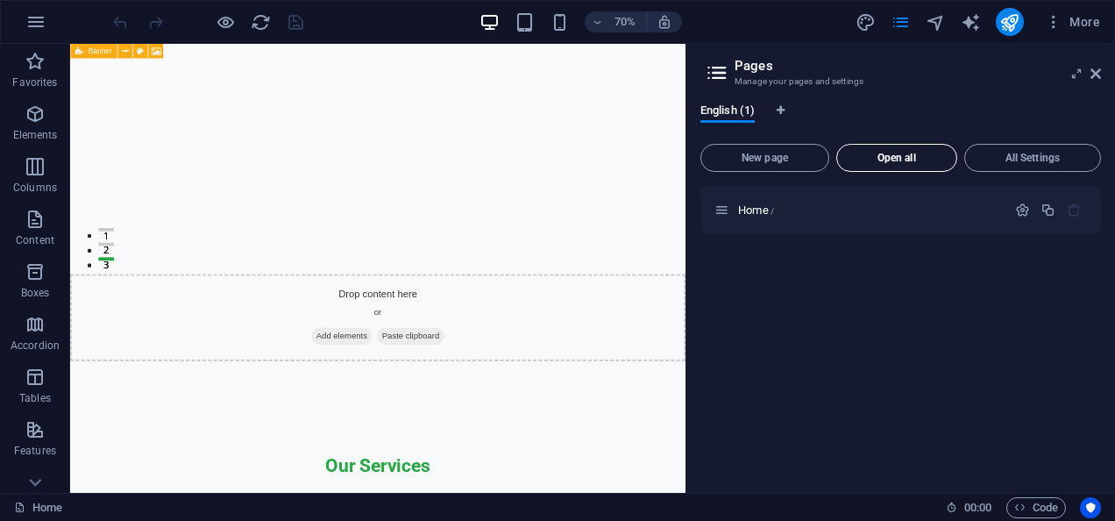
click at [917, 160] on span "Open all" at bounding box center [896, 158] width 105 height 11
click at [1034, 153] on span "All Settings" at bounding box center [1032, 158] width 121 height 11
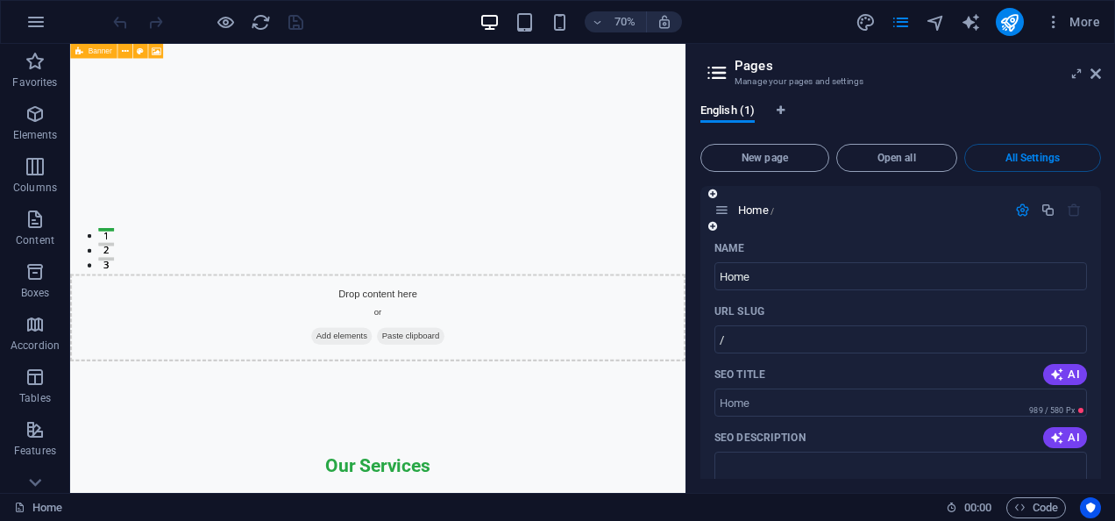
click at [1019, 203] on icon "button" at bounding box center [1022, 210] width 15 height 15
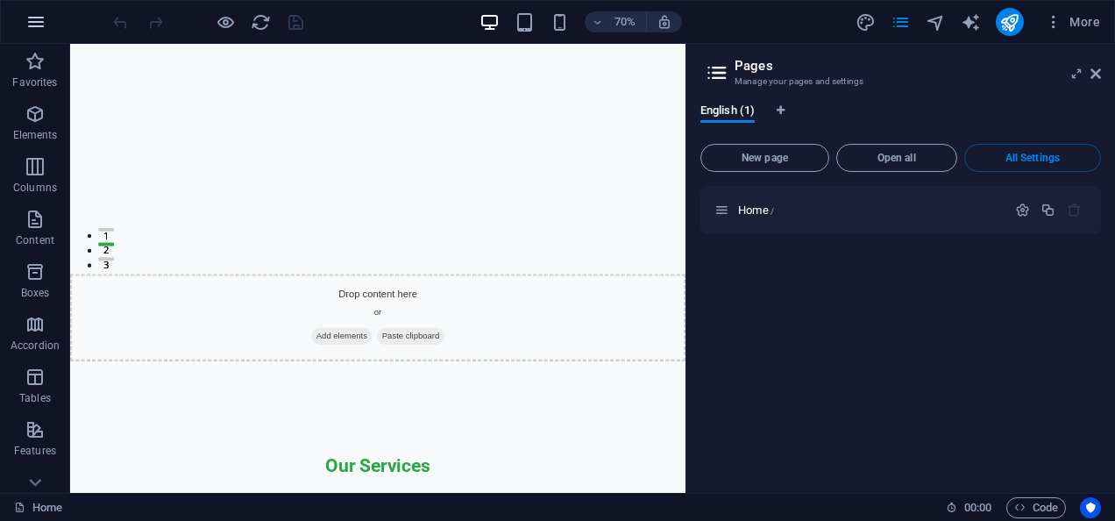
click at [33, 20] on icon "button" at bounding box center [35, 21] width 21 height 21
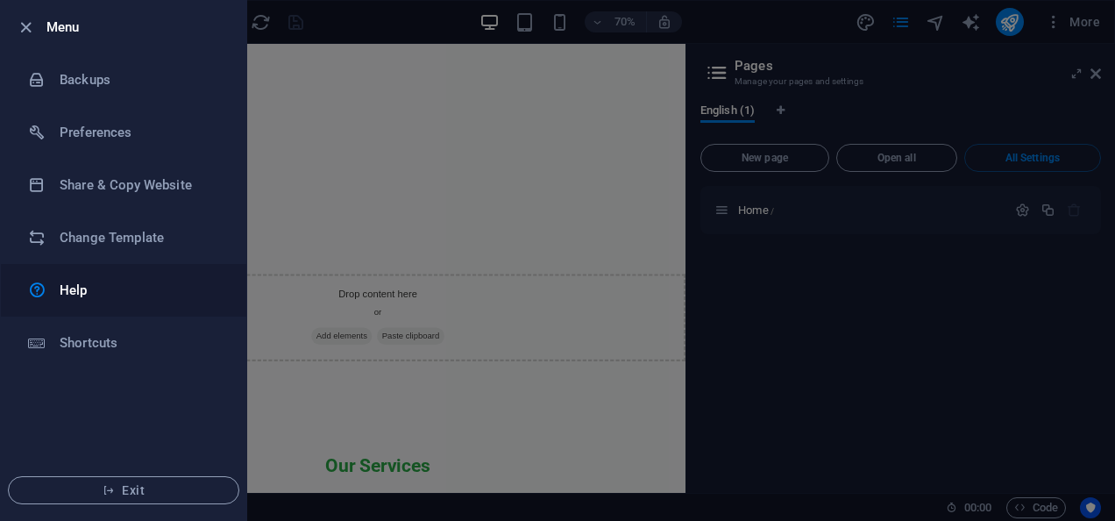
click at [191, 268] on link "Help" at bounding box center [123, 290] width 245 height 53
click at [116, 242] on h6 "Change Template" at bounding box center [141, 237] width 162 height 21
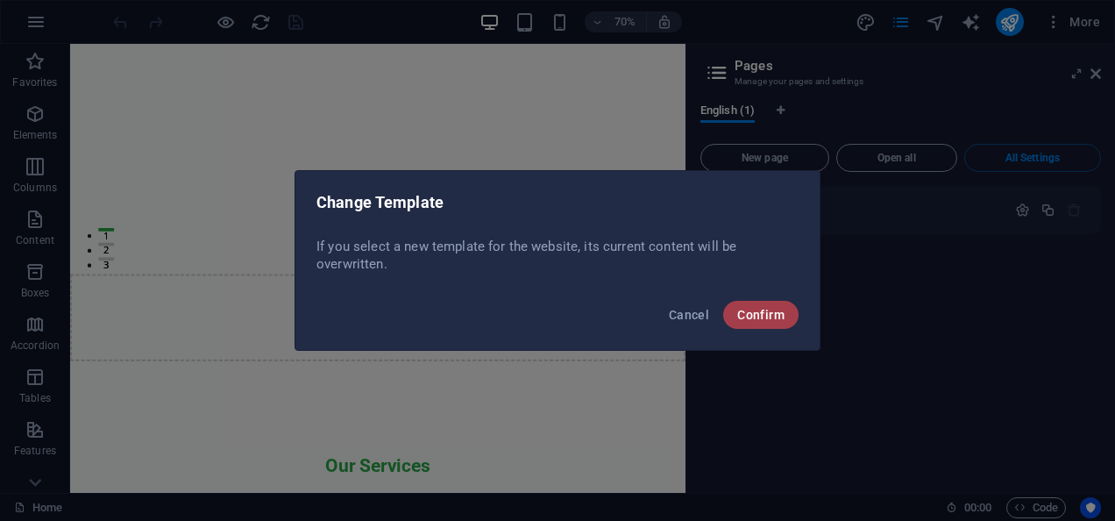
click at [755, 323] on button "Confirm" at bounding box center [760, 315] width 75 height 28
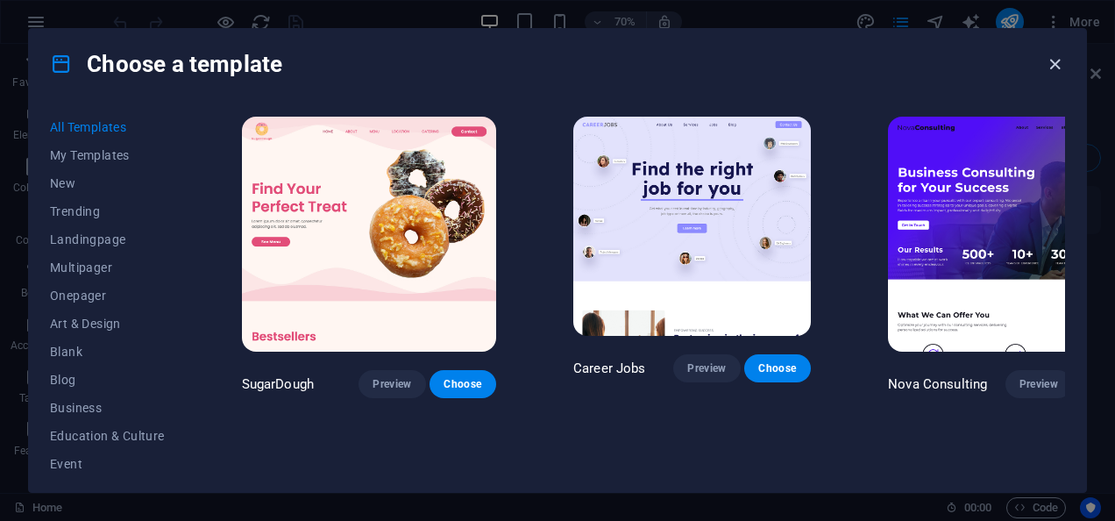
click at [1054, 58] on icon "button" at bounding box center [1055, 64] width 20 height 20
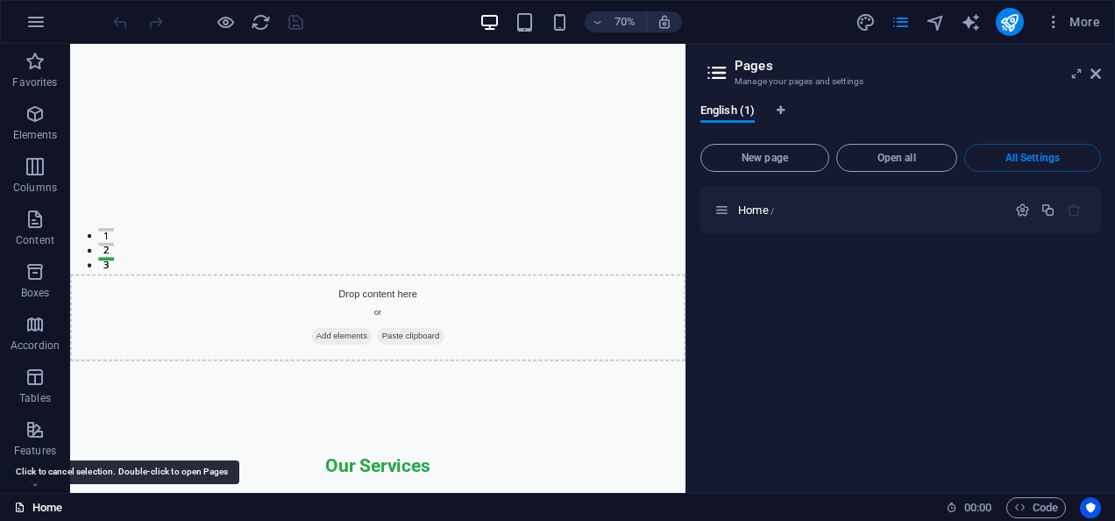
click at [39, 503] on link "Home" at bounding box center [38, 507] width 48 height 21
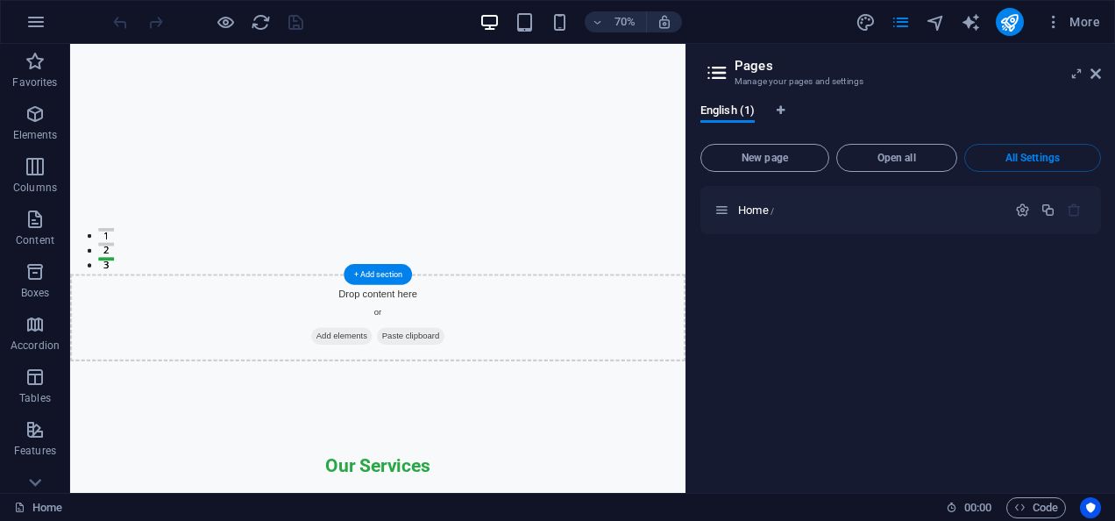
drag, startPoint x: 110, startPoint y: 547, endPoint x: 693, endPoint y: 253, distance: 652.8
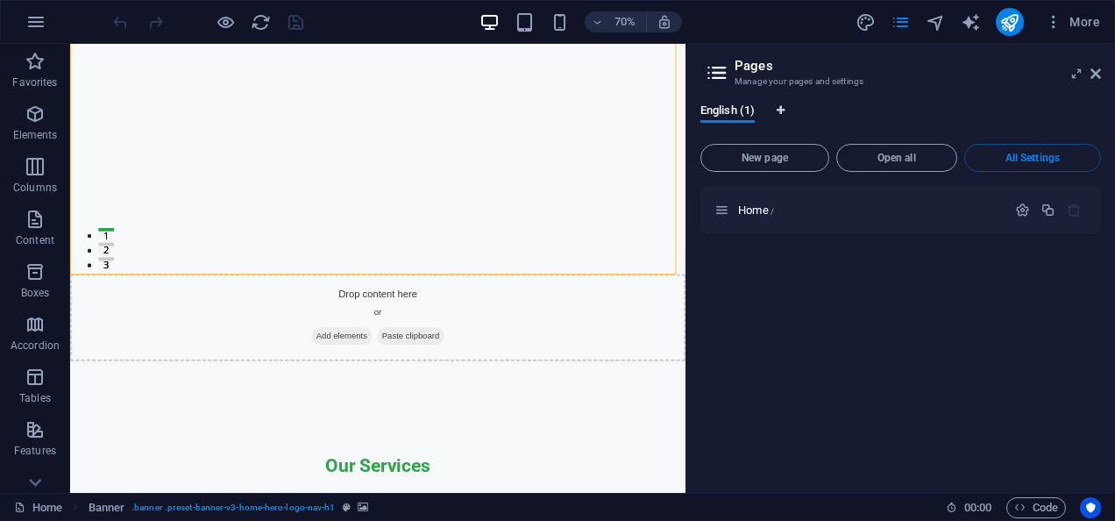
click at [780, 112] on icon "Language Tabs" at bounding box center [781, 110] width 8 height 11
select select "41"
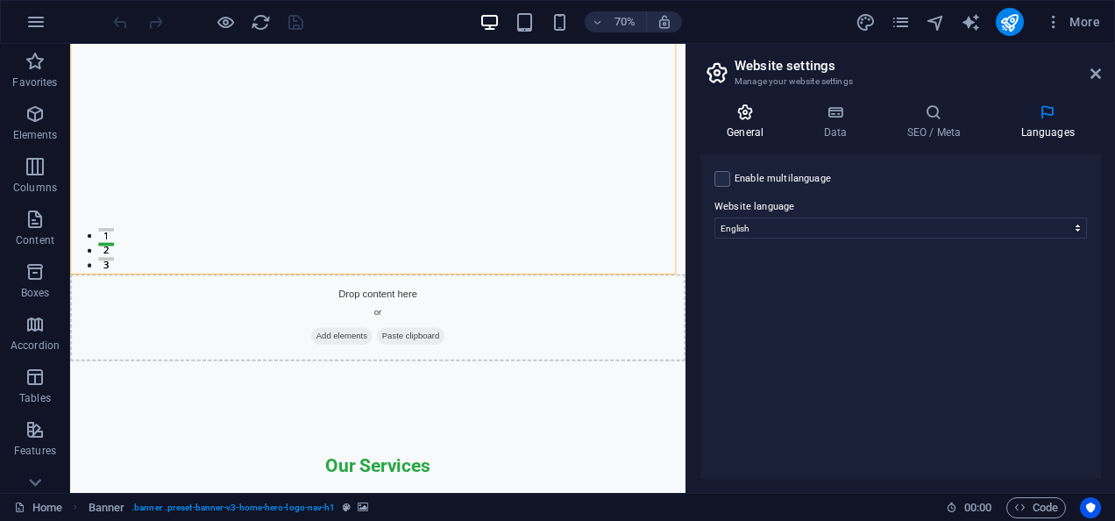
click at [748, 122] on h4 "General" at bounding box center [748, 121] width 96 height 37
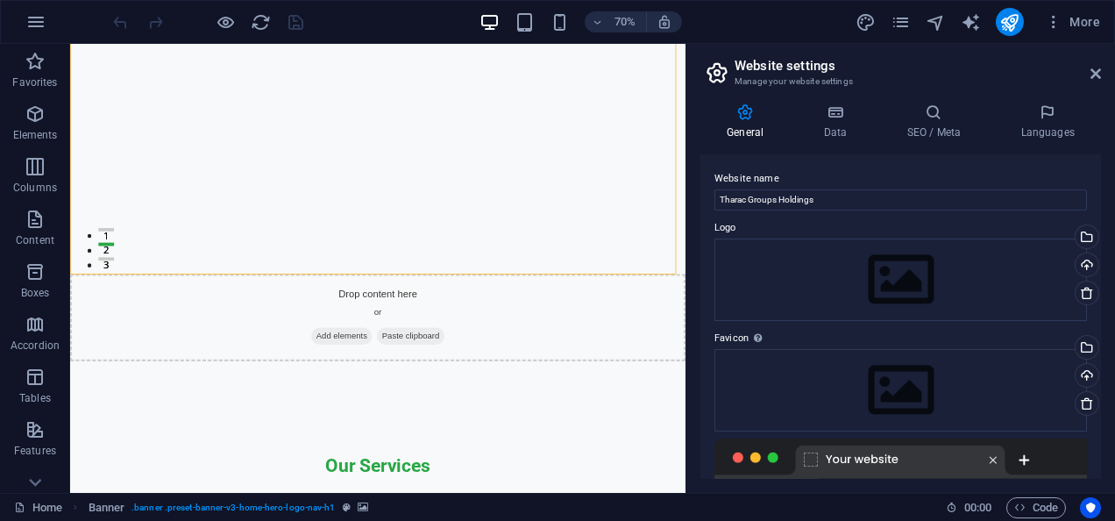
click at [838, 101] on div "General Data SEO / Meta Languages Website name Tharac Groups Holdings Logo Drag…" at bounding box center [900, 290] width 429 height 403
click at [837, 130] on h4 "Data" at bounding box center [838, 121] width 83 height 37
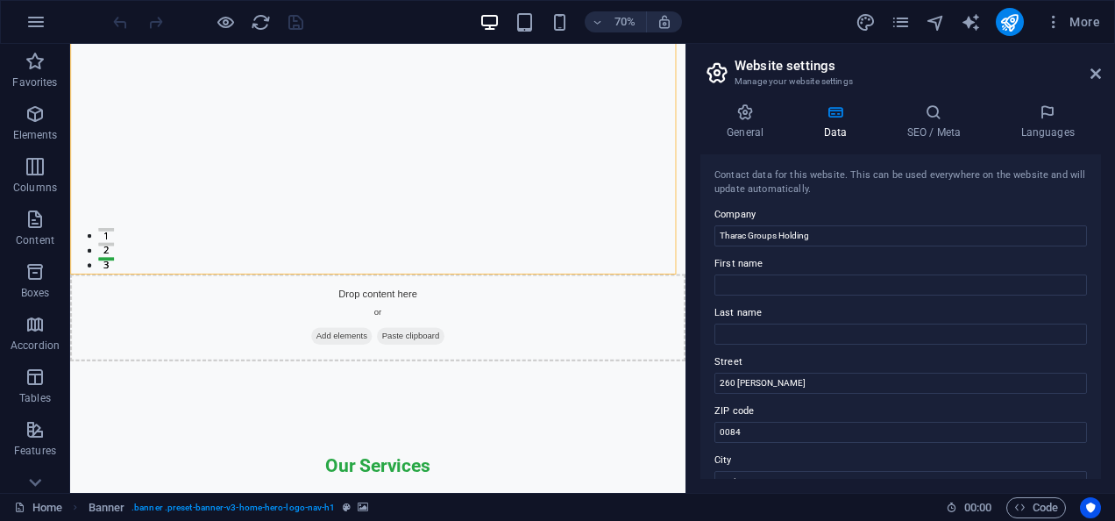
click at [1091, 473] on div "Contact data for this website. This can be used everywhere on the website and w…" at bounding box center [900, 316] width 401 height 324
click at [713, 79] on icon at bounding box center [717, 72] width 26 height 25
click at [733, 119] on icon at bounding box center [744, 112] width 89 height 18
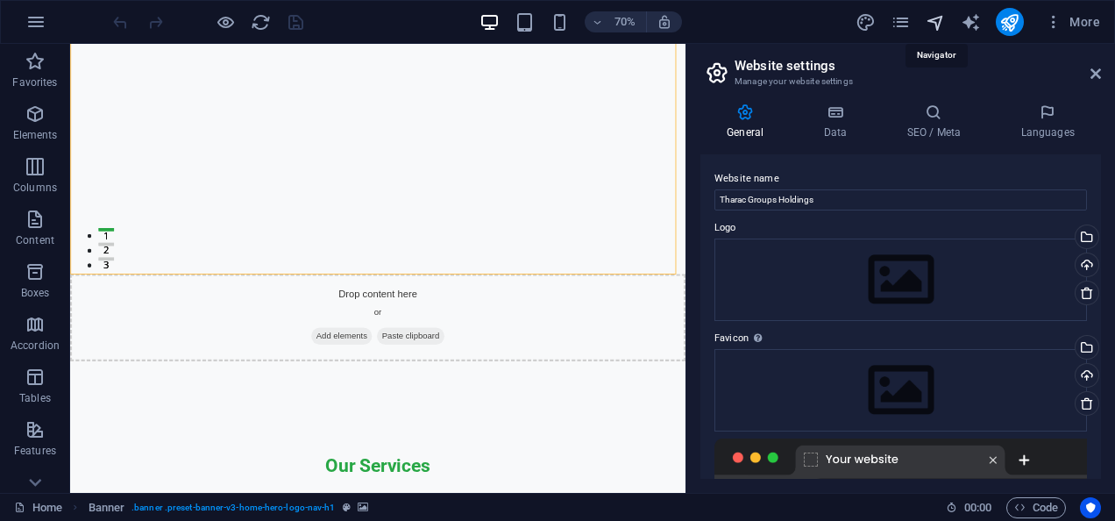
click at [945, 18] on icon "navigator" at bounding box center [936, 22] width 20 height 20
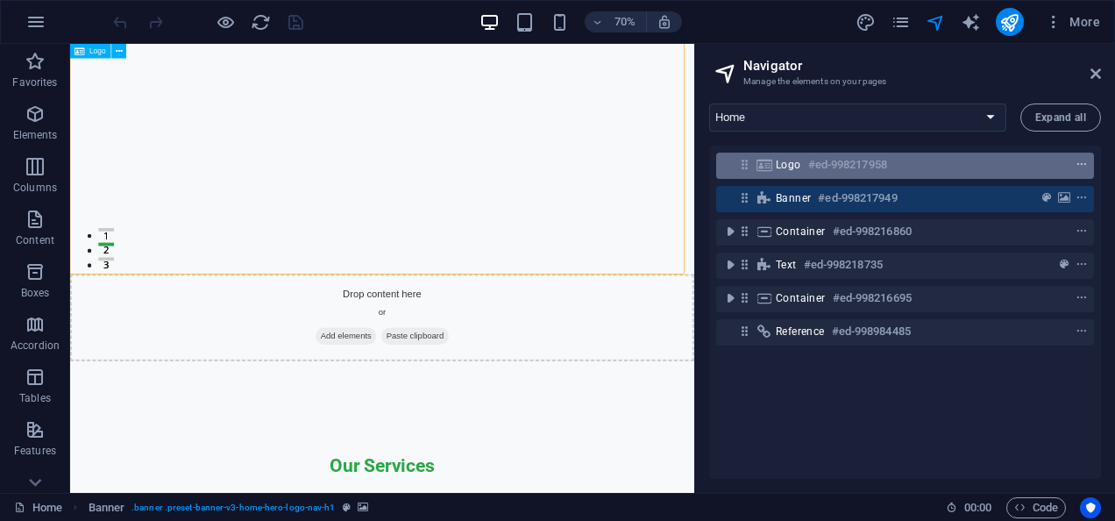
click at [1079, 172] on button "context-menu" at bounding box center [1082, 164] width 18 height 21
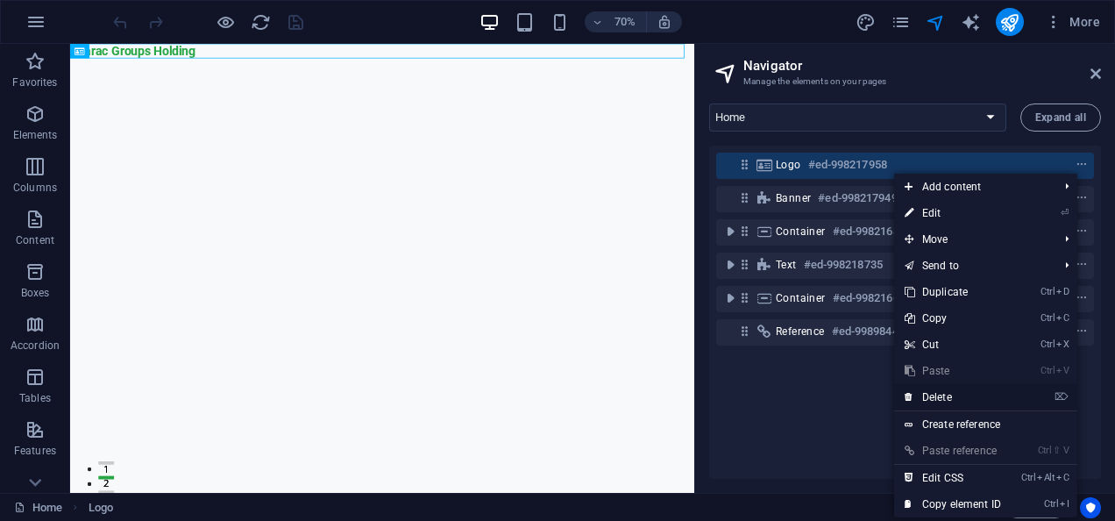
click at [931, 400] on link "⌦ Delete" at bounding box center [952, 397] width 117 height 26
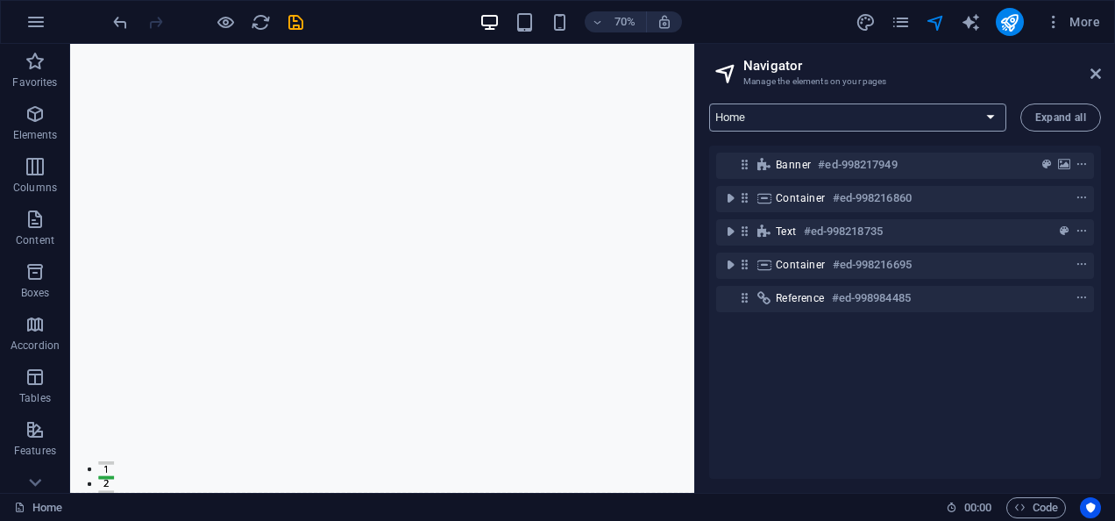
click at [994, 118] on select "Home" at bounding box center [857, 117] width 297 height 28
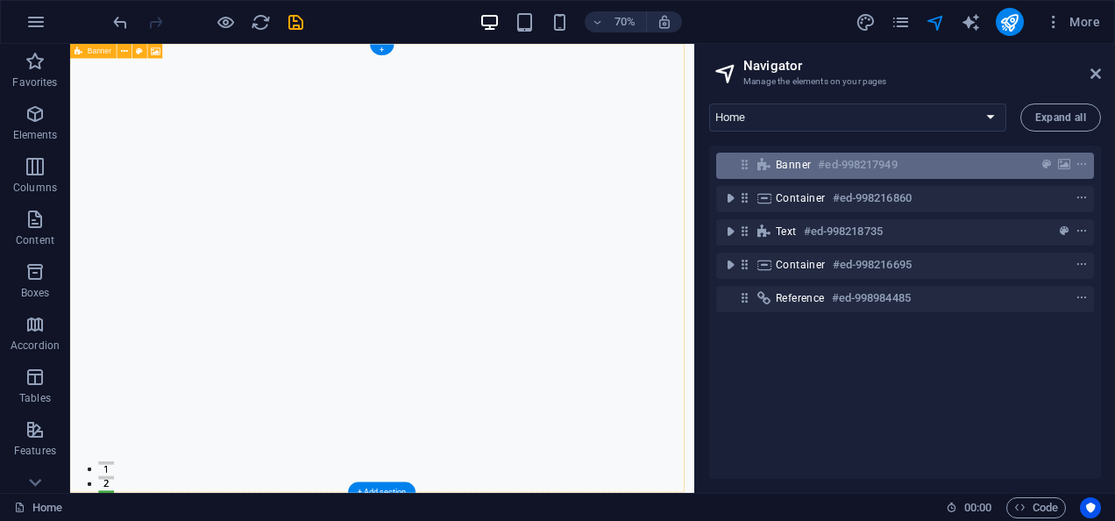
click at [1088, 165] on div "Banner #ed-998217949" at bounding box center [905, 166] width 378 height 26
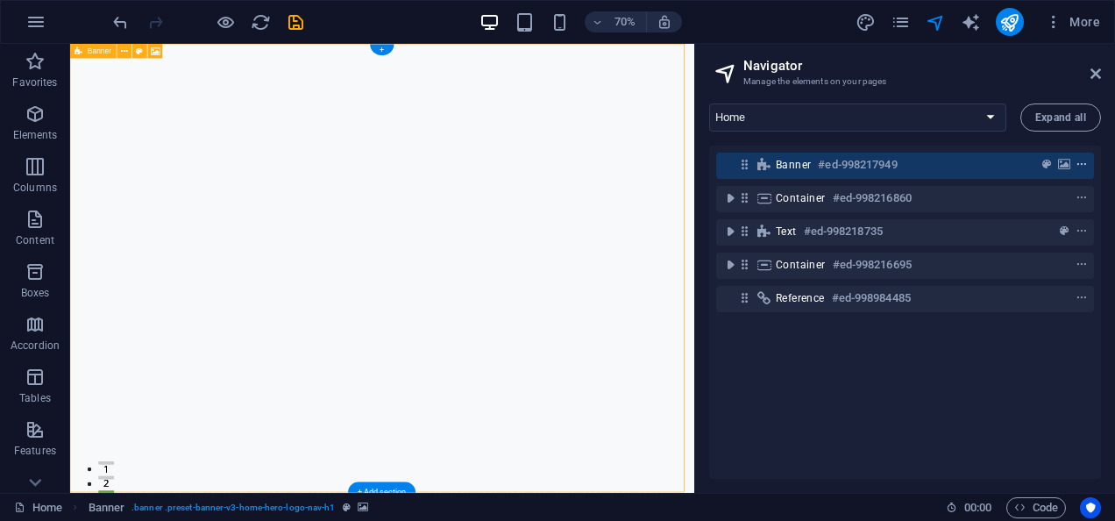
click at [1076, 165] on icon "context-menu" at bounding box center [1082, 165] width 12 height 12
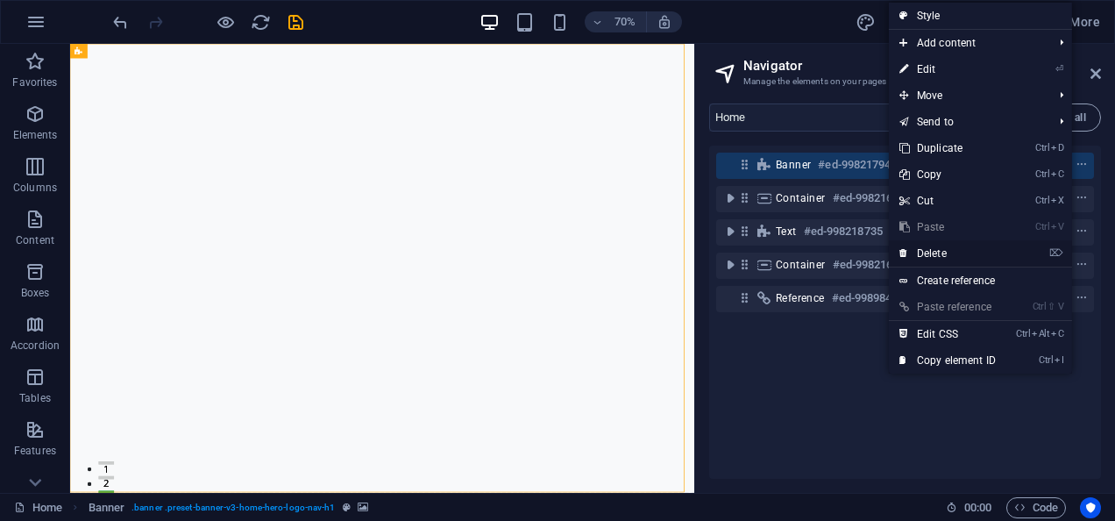
click at [966, 260] on link "⌦ Delete" at bounding box center [947, 253] width 117 height 26
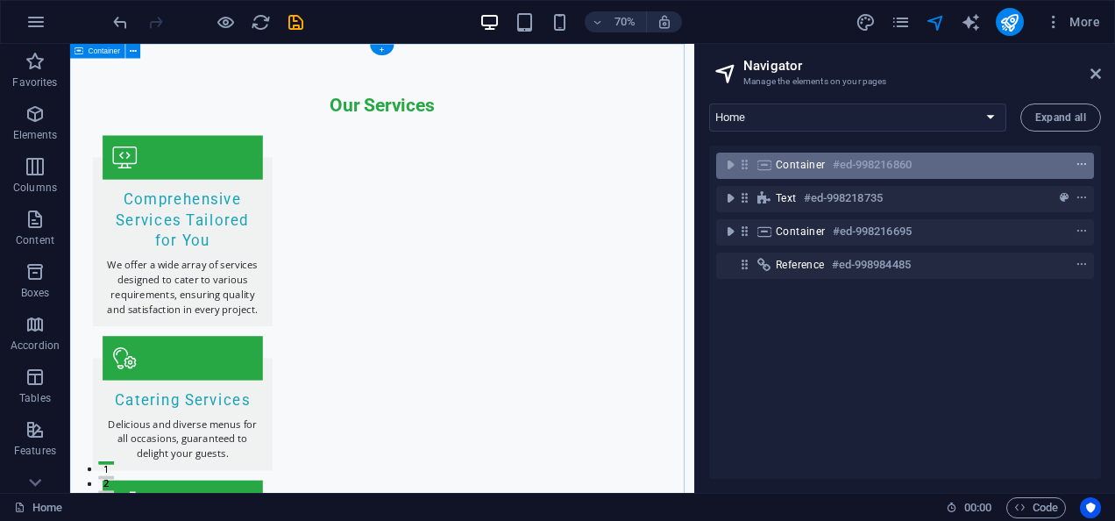
click at [1085, 163] on span "context-menu" at bounding box center [1082, 165] width 18 height 12
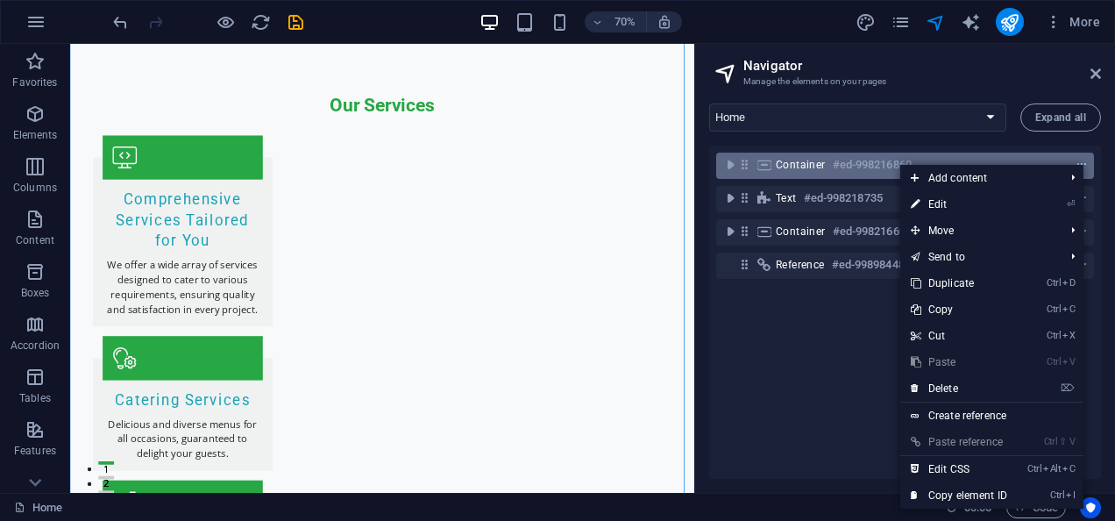
scroll to position [41, 0]
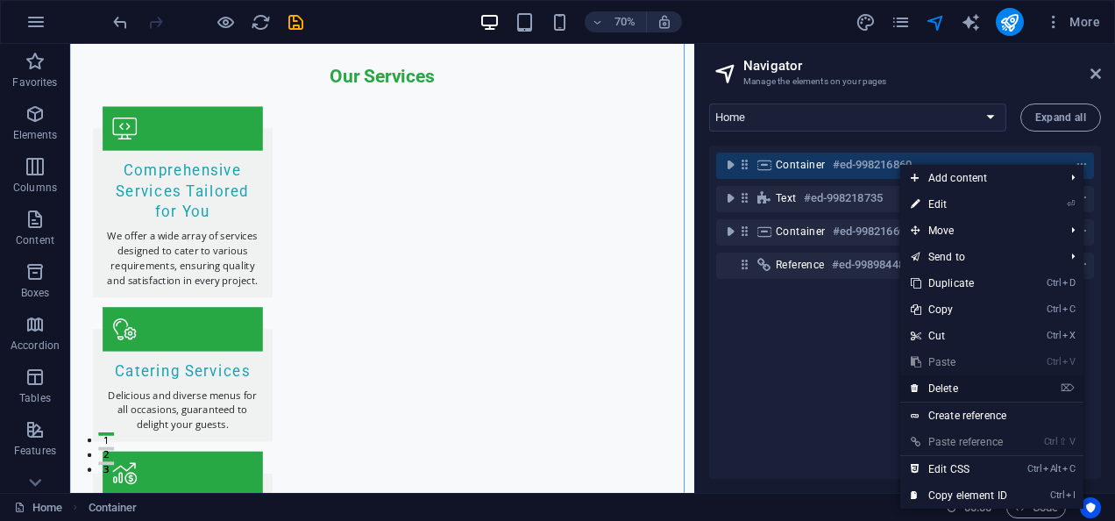
click at [947, 392] on link "⌦ Delete" at bounding box center [958, 388] width 117 height 26
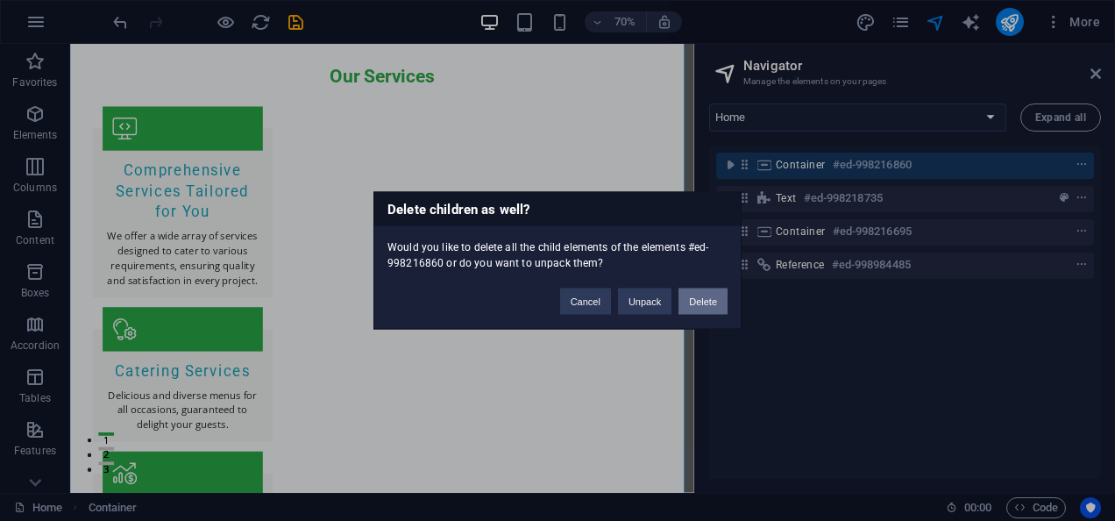
click at [710, 294] on button "Delete" at bounding box center [703, 301] width 49 height 26
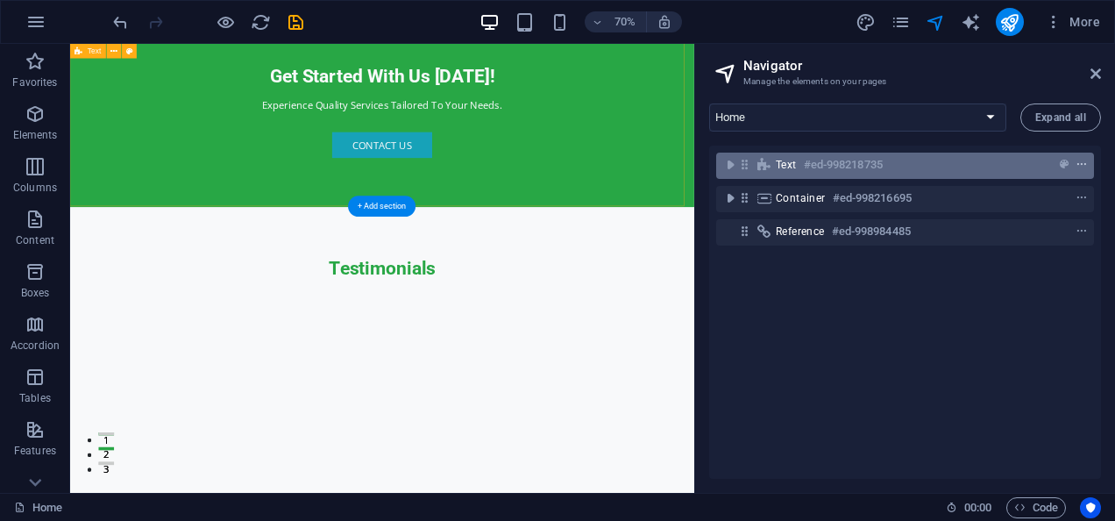
click at [1077, 170] on icon "context-menu" at bounding box center [1082, 165] width 12 height 12
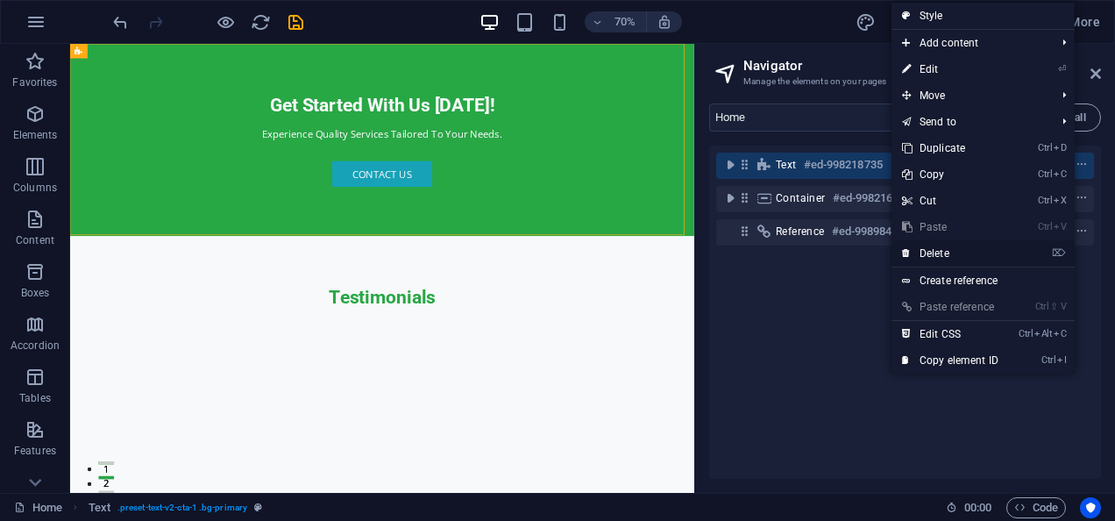
click at [950, 252] on link "⌦ Delete" at bounding box center [950, 253] width 117 height 26
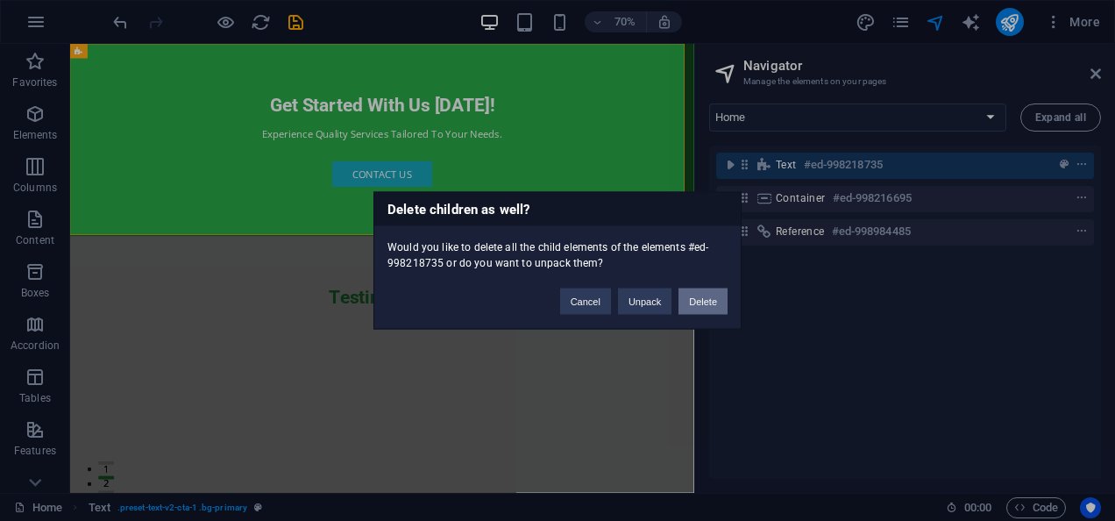
click at [710, 301] on button "Delete" at bounding box center [703, 301] width 49 height 26
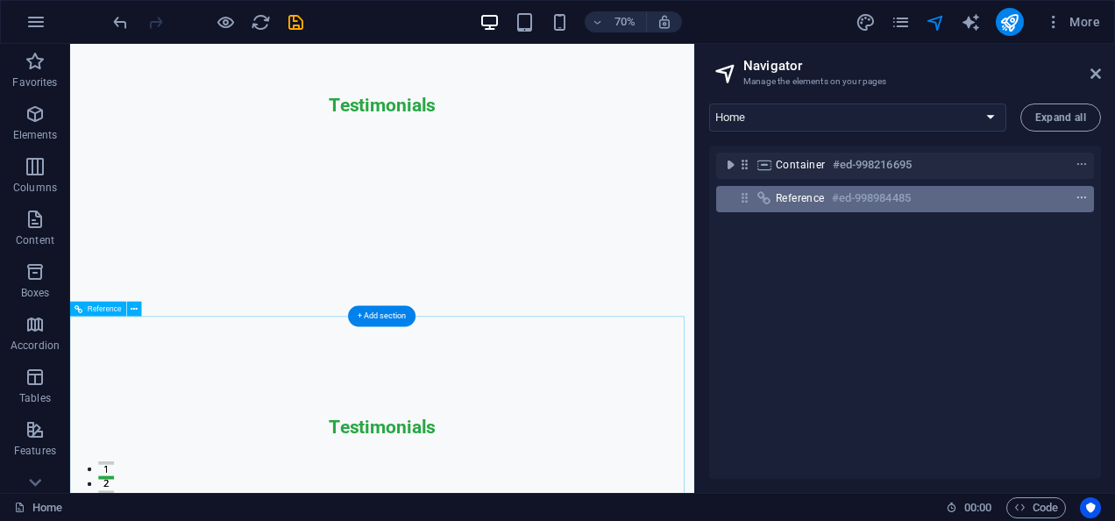
click at [1078, 195] on icon "context-menu" at bounding box center [1082, 198] width 12 height 12
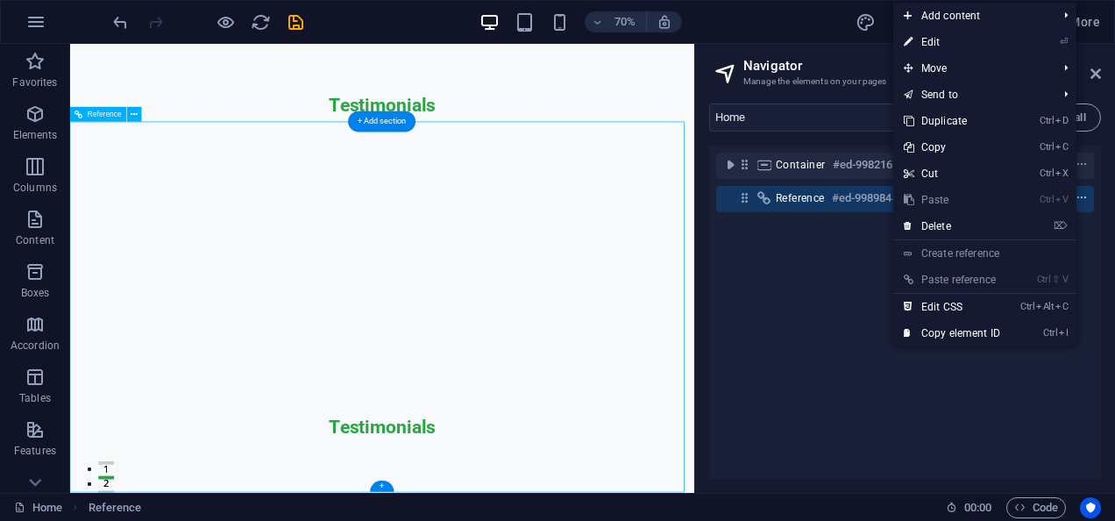
scroll to position [277, 0]
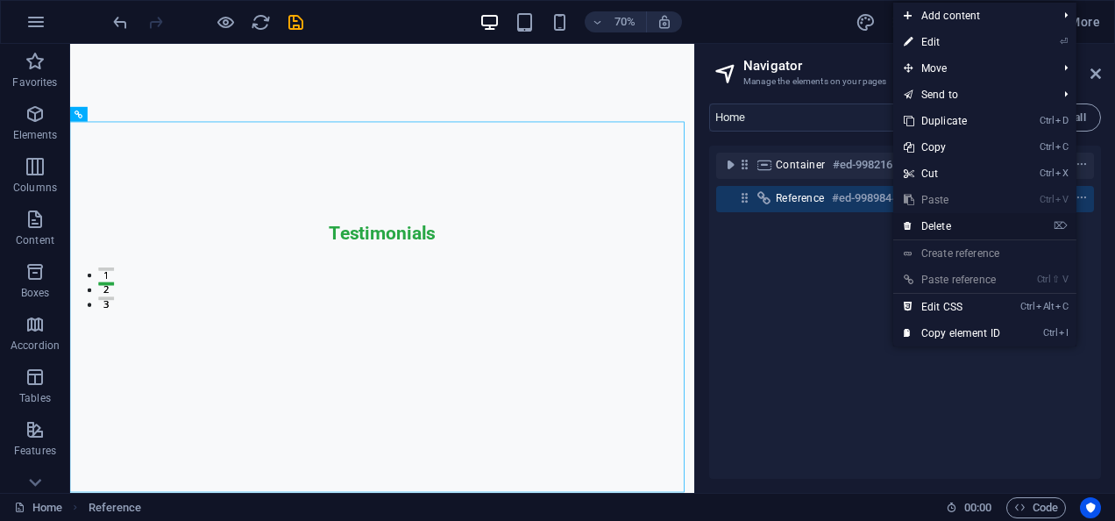
click at [966, 226] on link "⌦ Delete" at bounding box center [951, 226] width 117 height 26
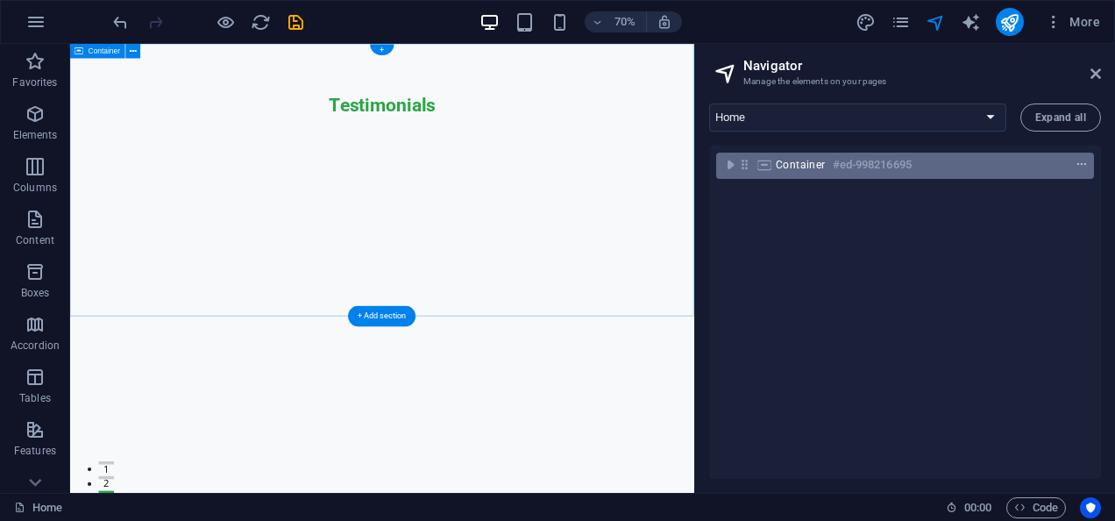
click at [1082, 167] on icon "context-menu" at bounding box center [1082, 165] width 12 height 12
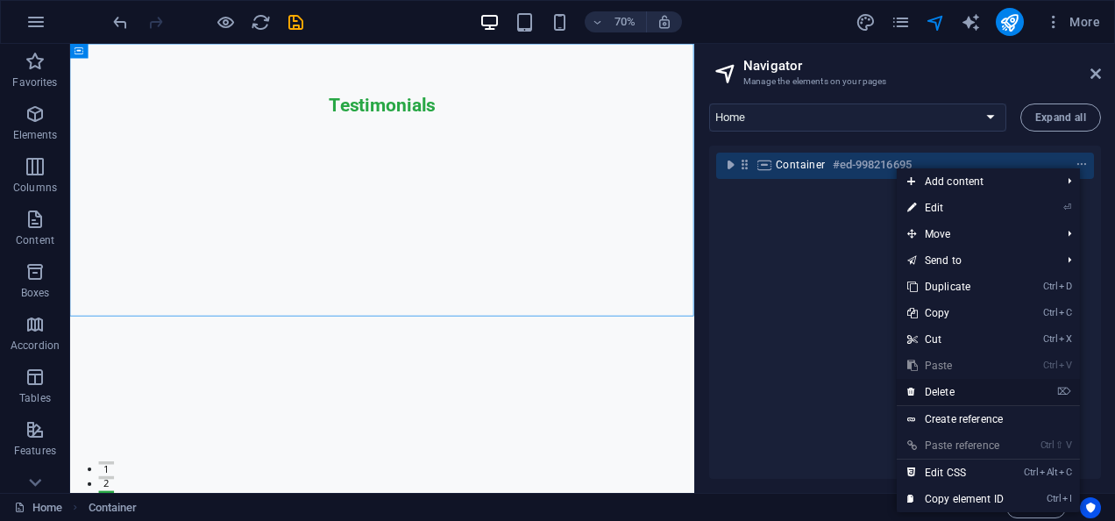
click at [934, 387] on link "⌦ Delete" at bounding box center [955, 392] width 117 height 26
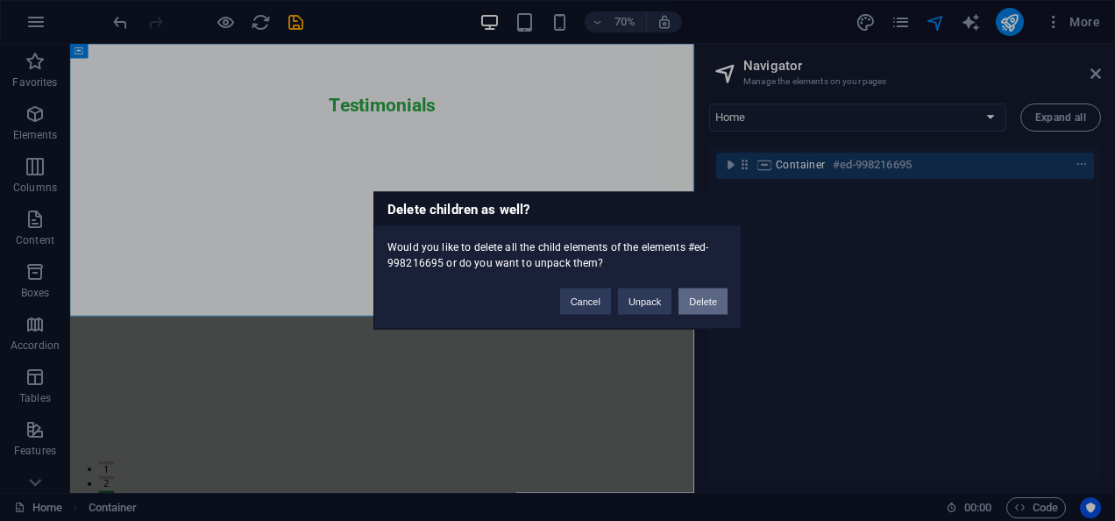
click at [701, 303] on button "Delete" at bounding box center [703, 301] width 49 height 26
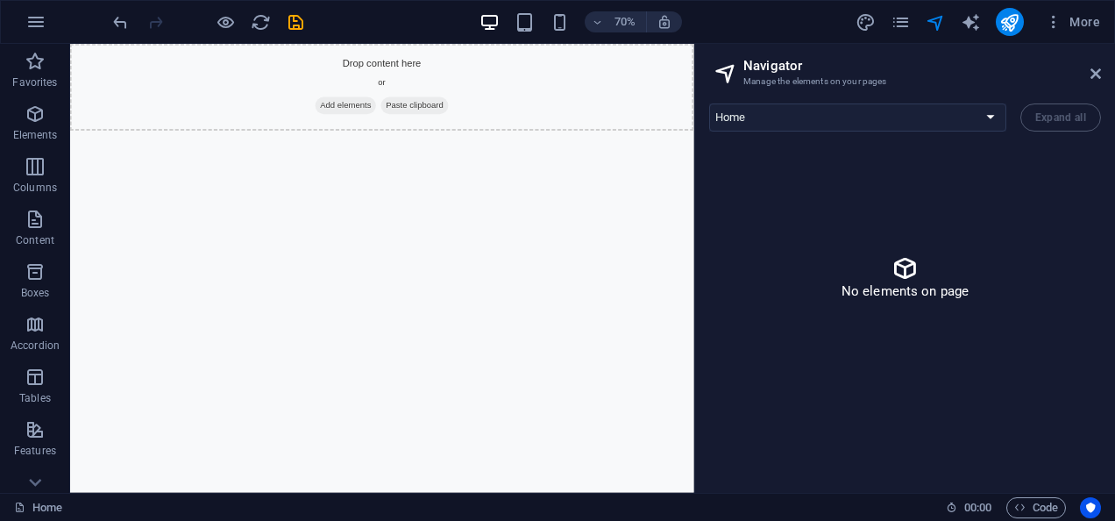
click at [1088, 68] on h2 "Navigator" at bounding box center [922, 66] width 358 height 16
click at [1092, 74] on icon at bounding box center [1096, 74] width 11 height 14
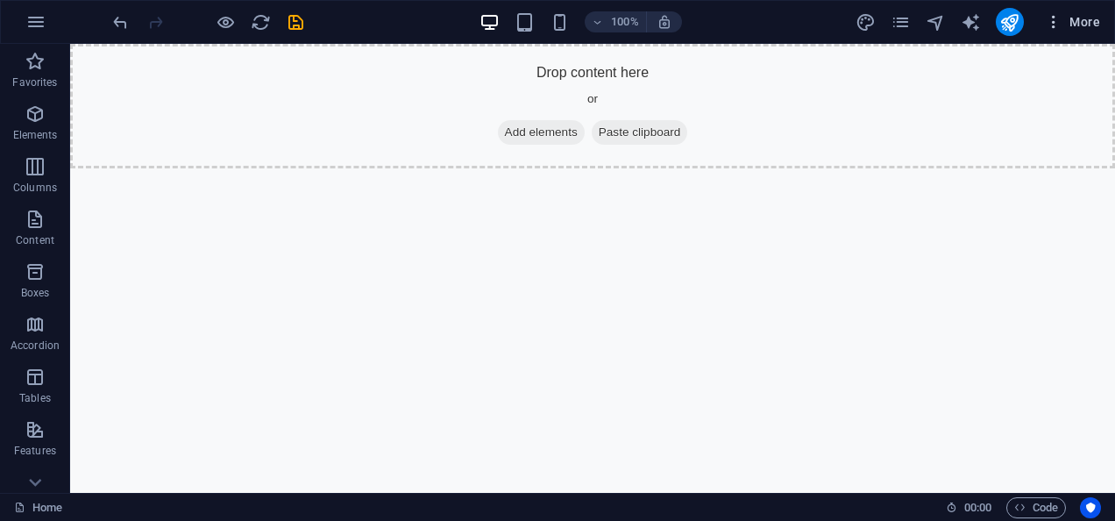
click at [1057, 26] on icon "button" at bounding box center [1054, 22] width 18 height 18
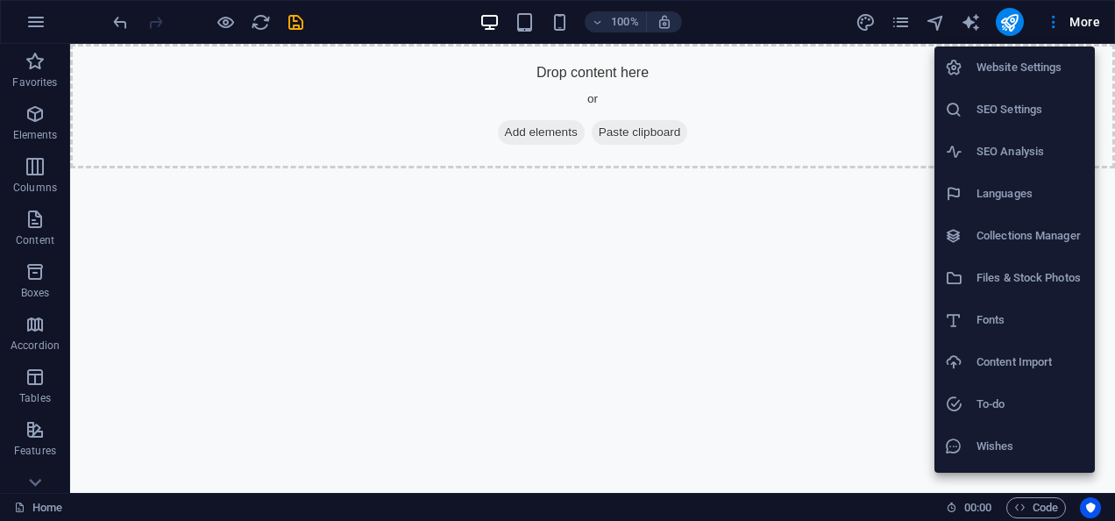
click at [741, 368] on div at bounding box center [557, 260] width 1115 height 521
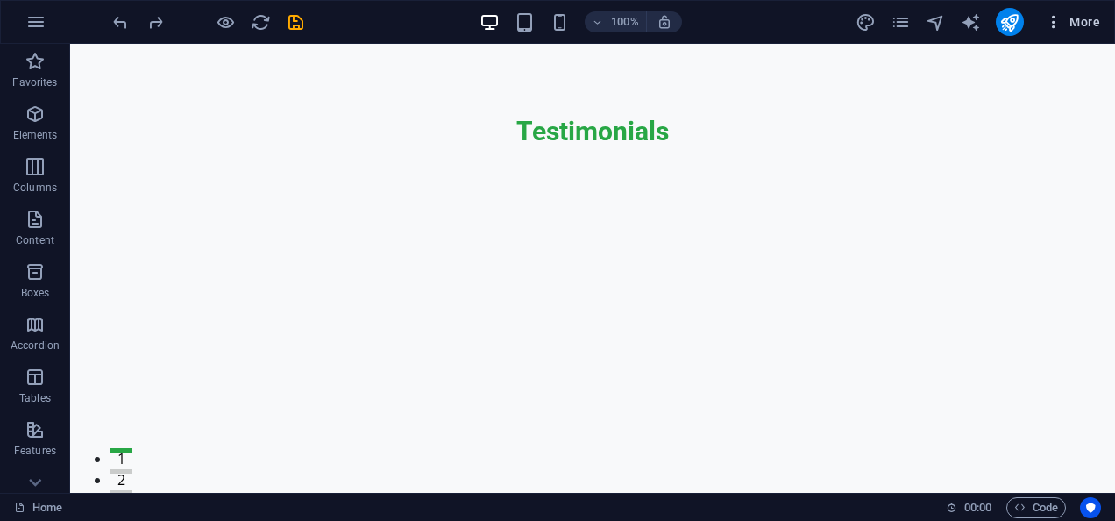
click at [1043, 21] on button "More" at bounding box center [1072, 22] width 69 height 28
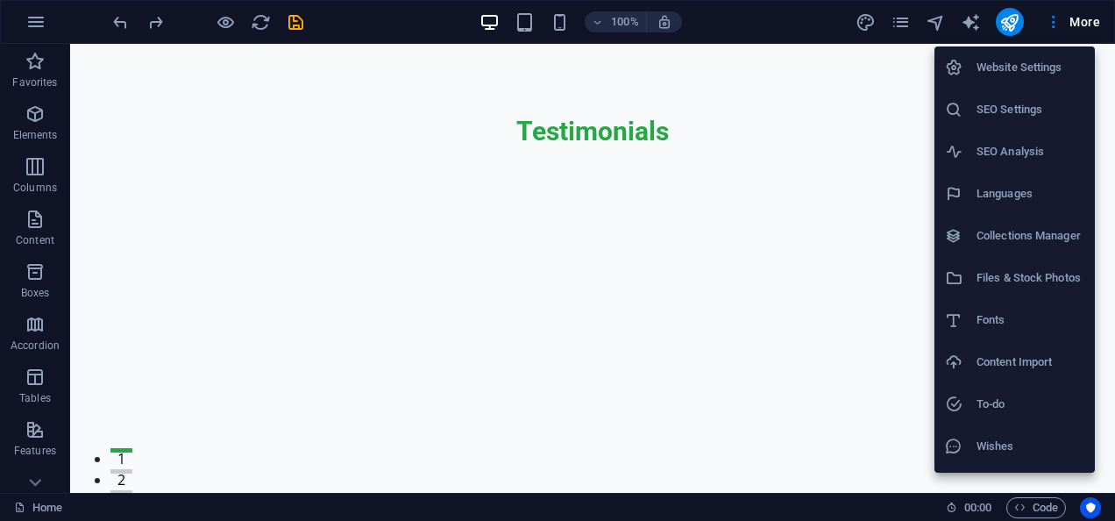
click at [905, 22] on div at bounding box center [557, 260] width 1115 height 521
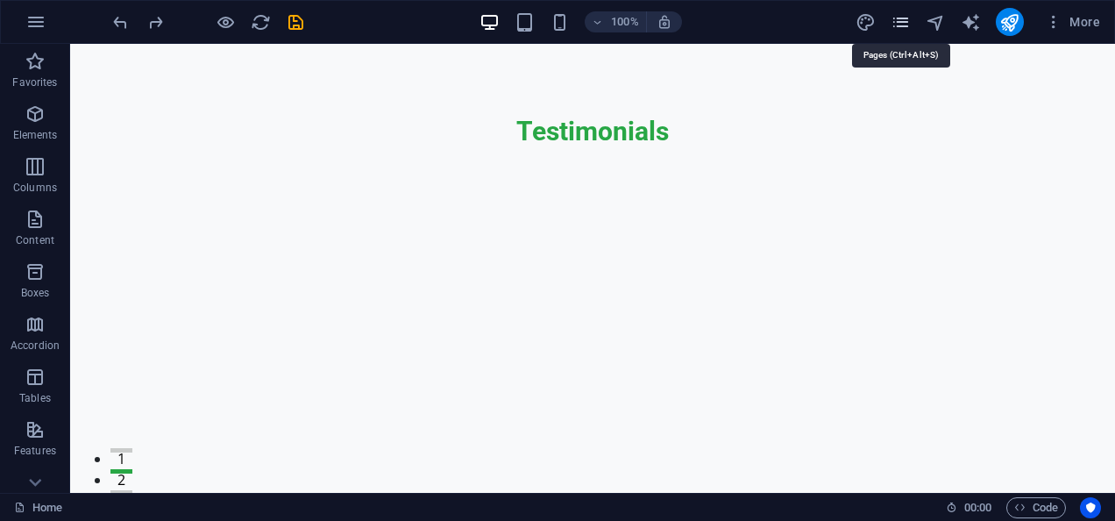
click at [902, 22] on icon "pages" at bounding box center [901, 22] width 20 height 20
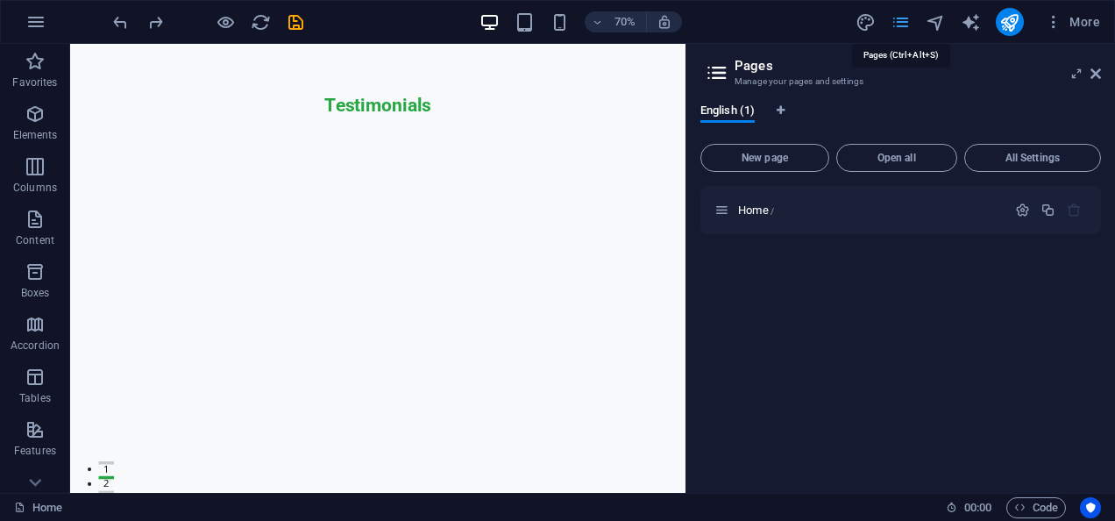
click at [902, 22] on icon "pages" at bounding box center [901, 22] width 20 height 20
drag, startPoint x: 902, startPoint y: 22, endPoint x: 1075, endPoint y: 210, distance: 255.6
click at [1075, 210] on icon "button" at bounding box center [1074, 210] width 15 height 15
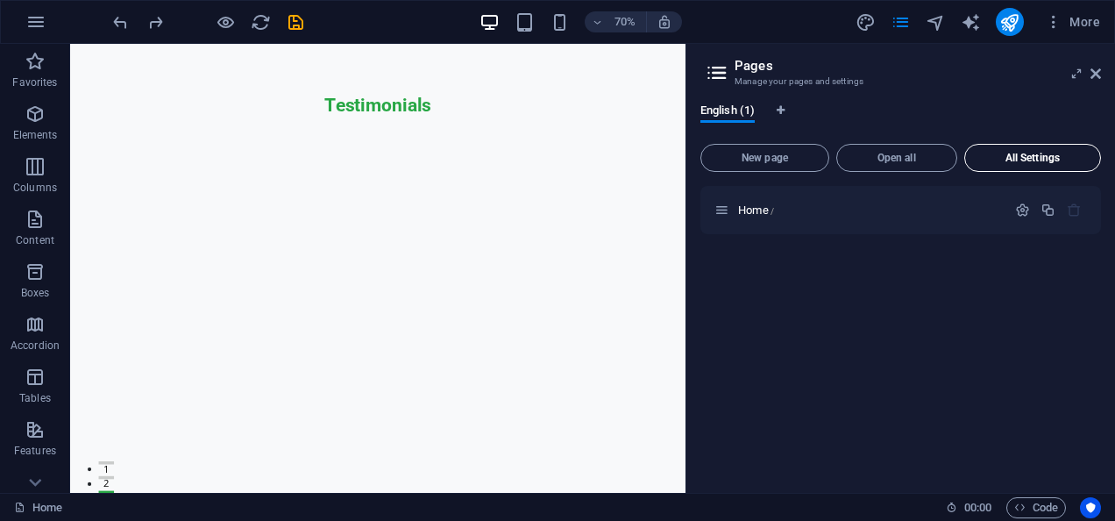
drag, startPoint x: 1075, startPoint y: 210, endPoint x: 1022, endPoint y: 162, distance: 71.4
click at [1022, 162] on span "All Settings" at bounding box center [1032, 158] width 121 height 11
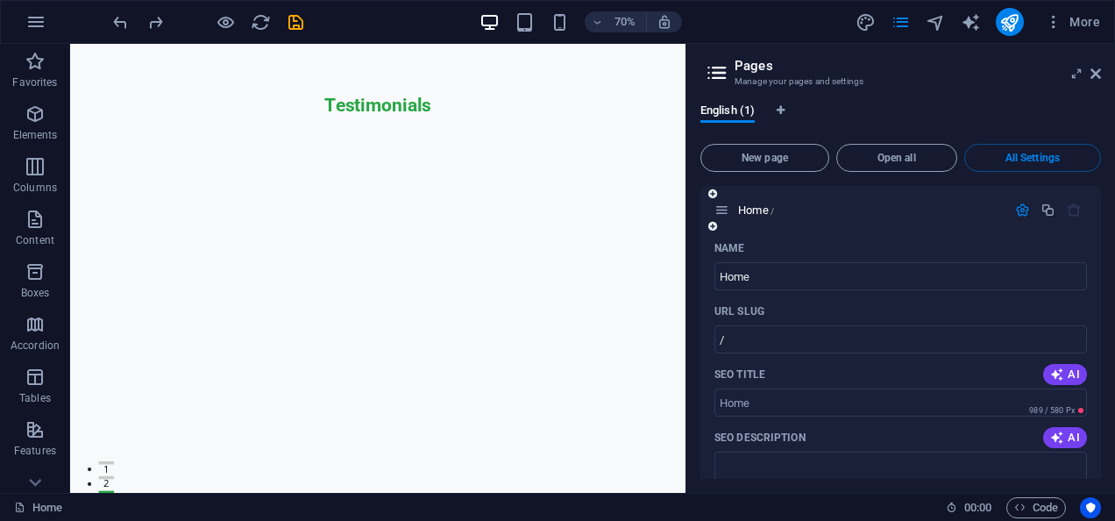
click at [1016, 211] on icon "button" at bounding box center [1022, 210] width 15 height 15
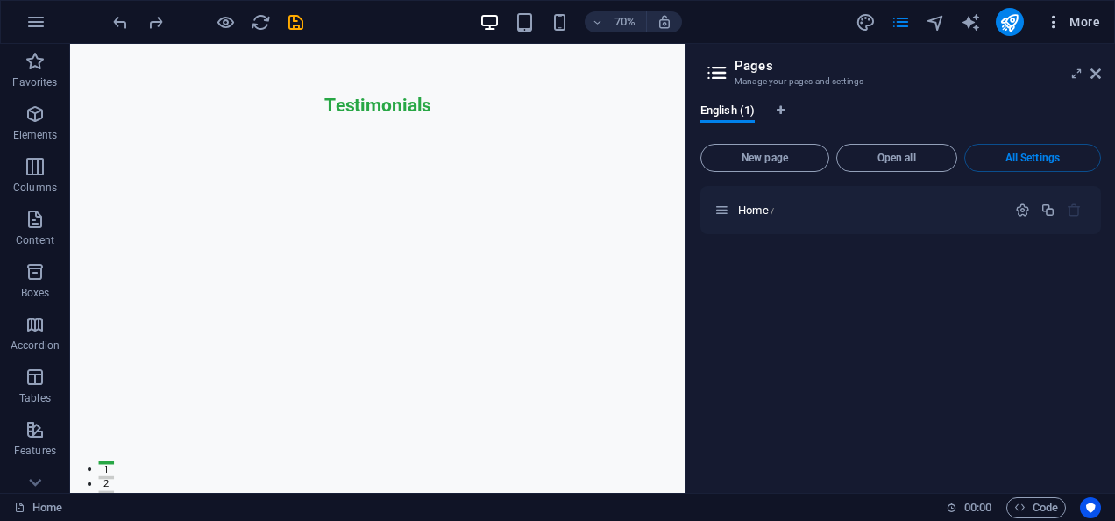
click at [1063, 23] on span "More" at bounding box center [1072, 22] width 55 height 18
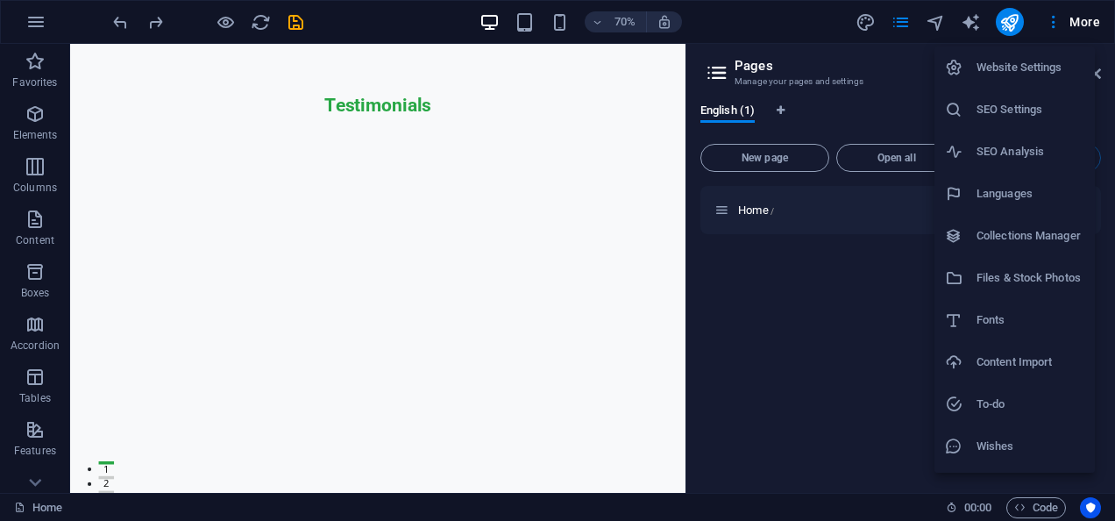
click at [1103, 449] on div at bounding box center [557, 260] width 1115 height 521
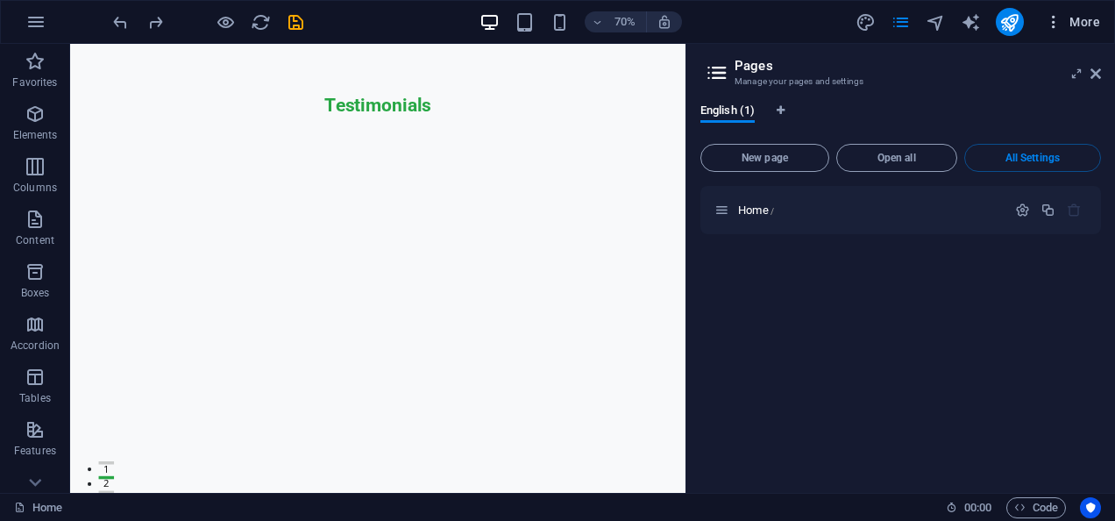
click at [1059, 23] on icon "button" at bounding box center [1054, 22] width 18 height 18
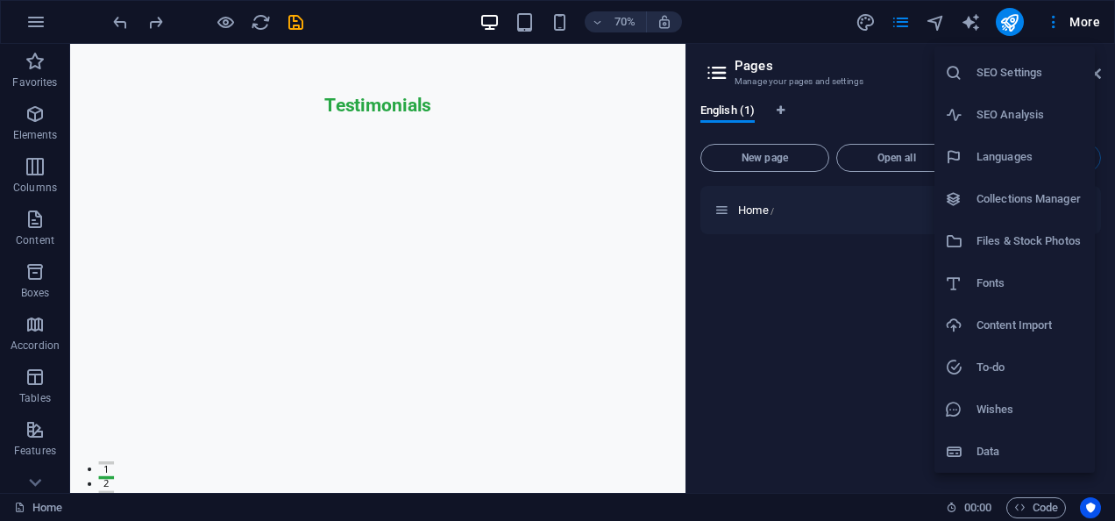
scroll to position [22, 0]
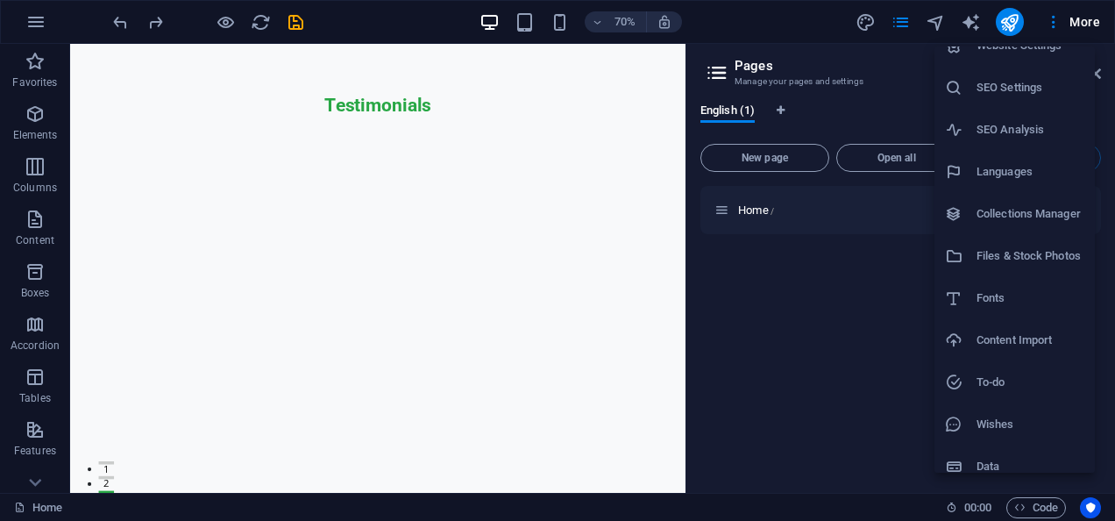
click at [1020, 452] on li "Data" at bounding box center [1015, 466] width 160 height 42
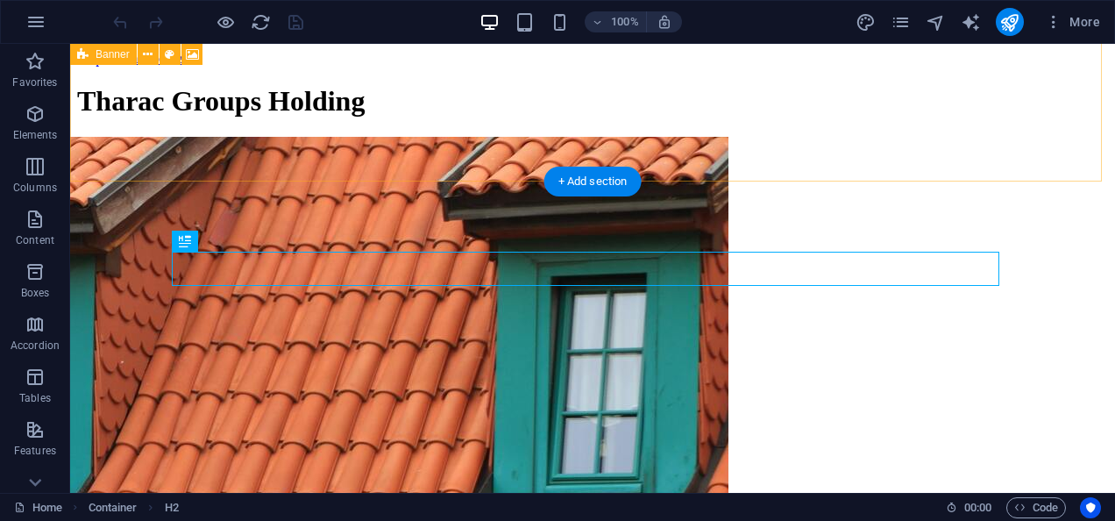
scroll to position [332, 0]
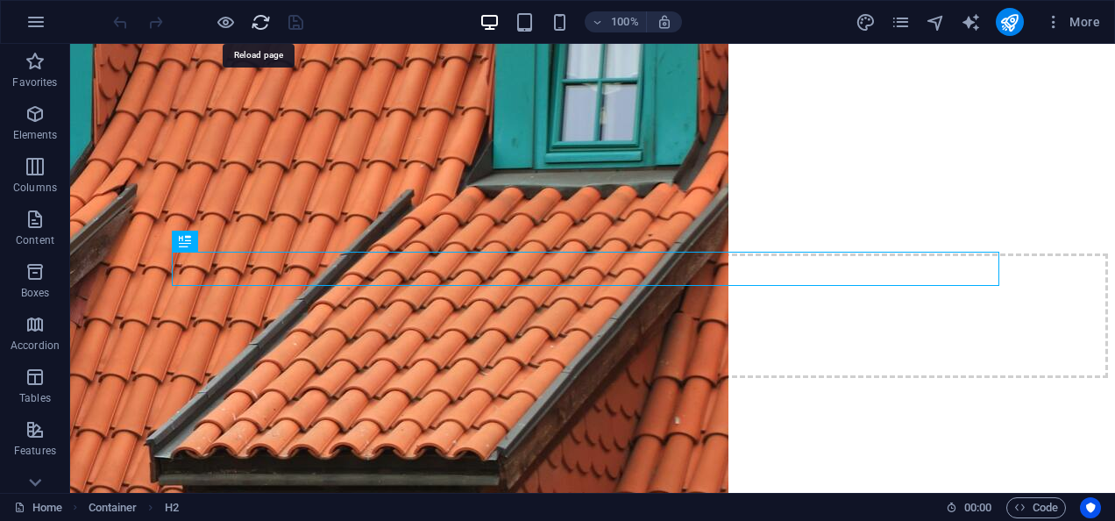
click at [266, 18] on icon "reload" at bounding box center [261, 22] width 20 height 20
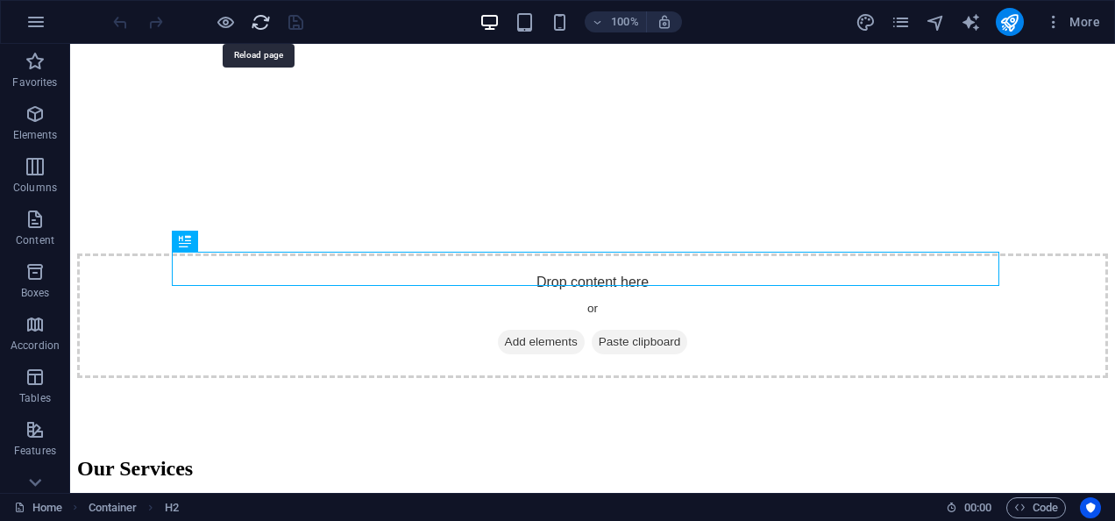
click at [257, 16] on icon "reload" at bounding box center [261, 22] width 20 height 20
click at [260, 26] on icon "reload" at bounding box center [261, 22] width 20 height 20
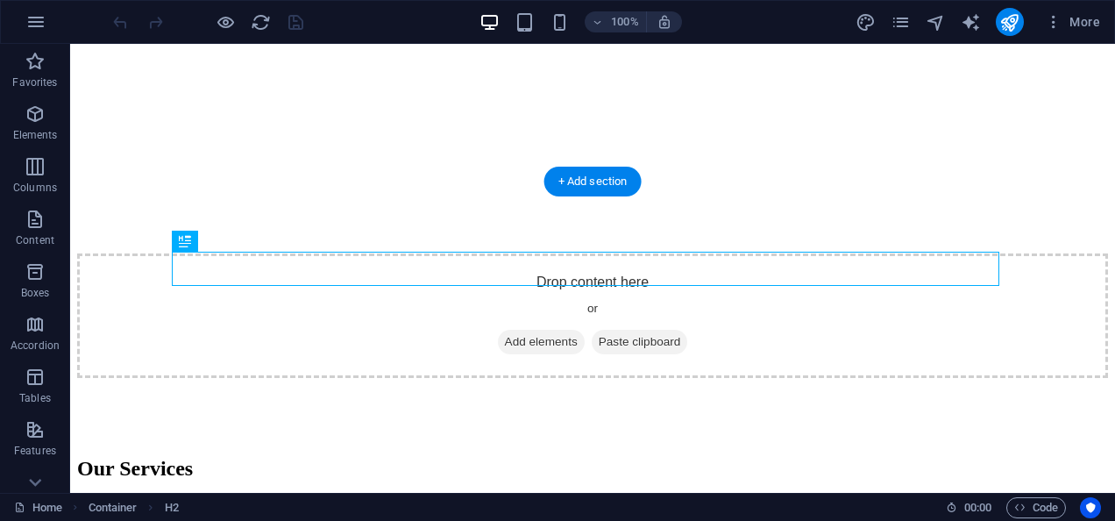
drag, startPoint x: 331, startPoint y: 70, endPoint x: 215, endPoint y: 121, distance: 126.4
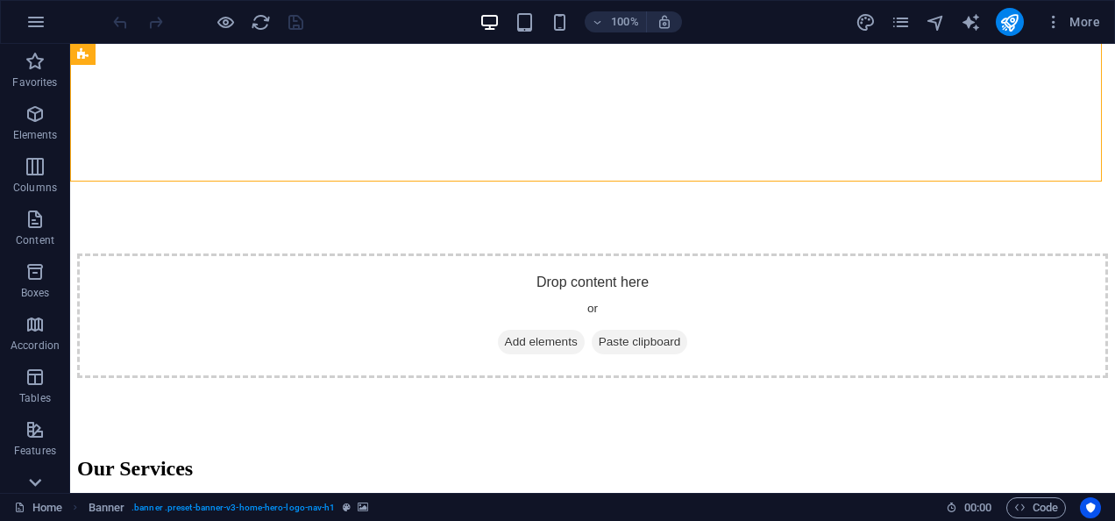
click at [24, 482] on icon at bounding box center [35, 482] width 25 height 25
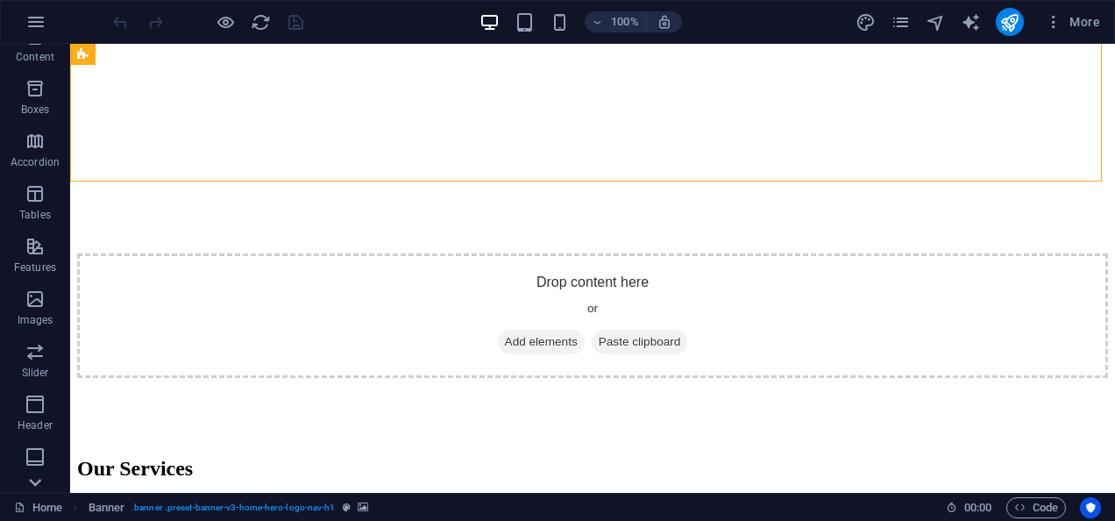
click at [24, 482] on icon at bounding box center [35, 482] width 25 height 25
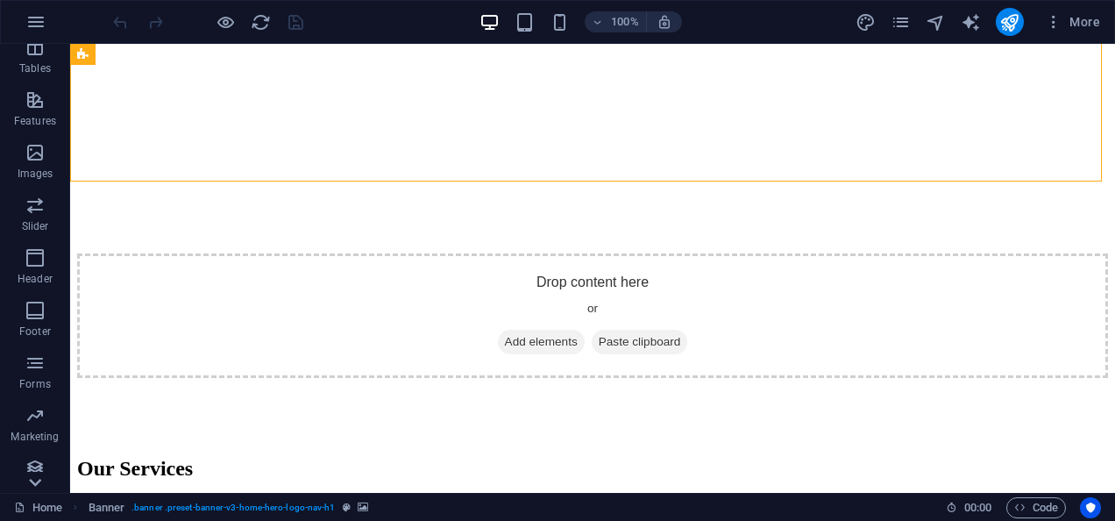
click at [24, 482] on icon at bounding box center [35, 482] width 25 height 25
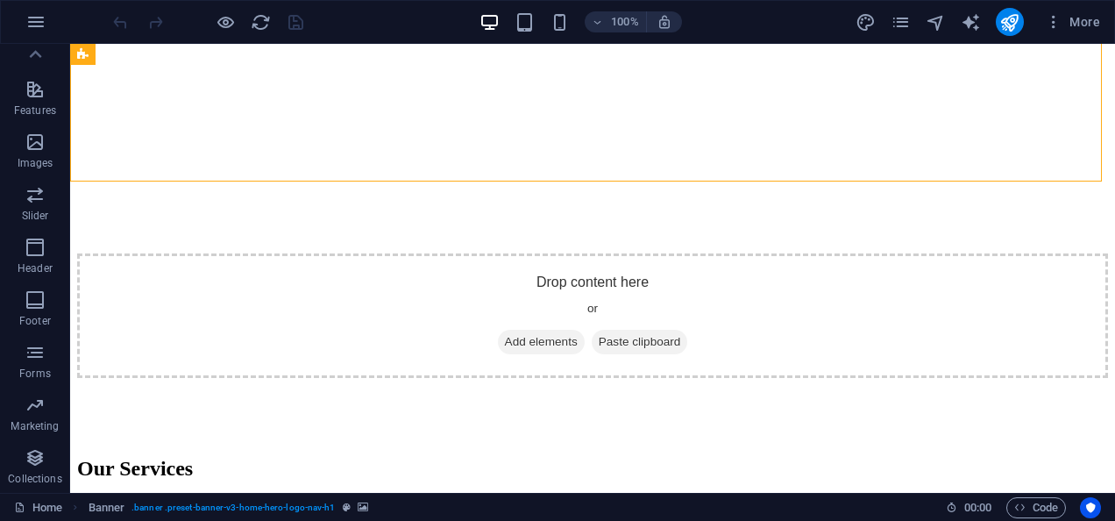
click at [24, 482] on div "Favorites Elements Columns Content Boxes Accordion Tables Features Images Slide…" at bounding box center [35, 268] width 70 height 449
click at [24, 482] on p "Collections" at bounding box center [34, 479] width 53 height 14
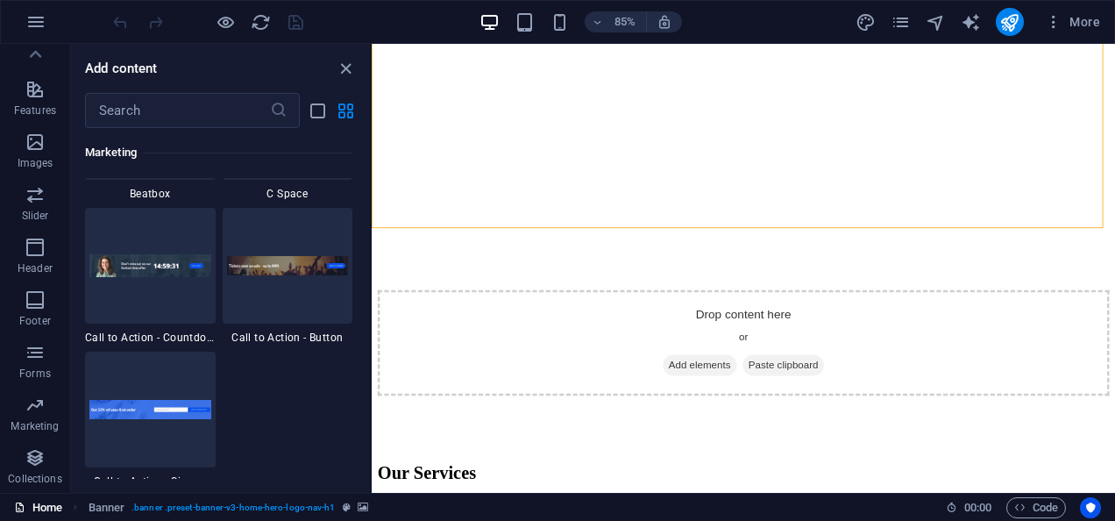
scroll to position [16049, 0]
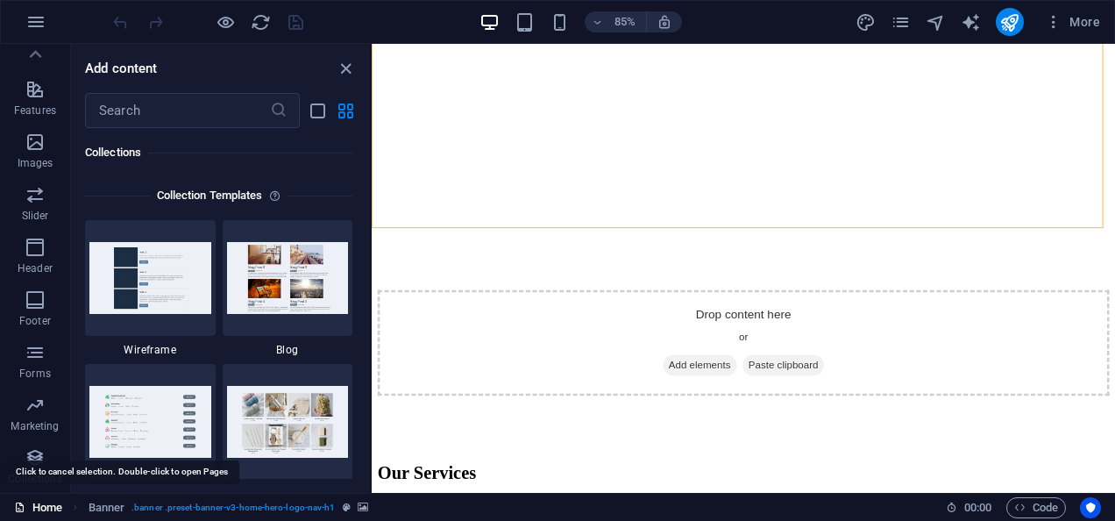
drag, startPoint x: 24, startPoint y: 482, endPoint x: 23, endPoint y: 501, distance: 18.4
click at [23, 493] on section "Favorites Elements Columns Content Boxes Accordion Tables Features Images Slide…" at bounding box center [557, 268] width 1115 height 449
click at [23, 501] on icon at bounding box center [19, 506] width 11 height 11
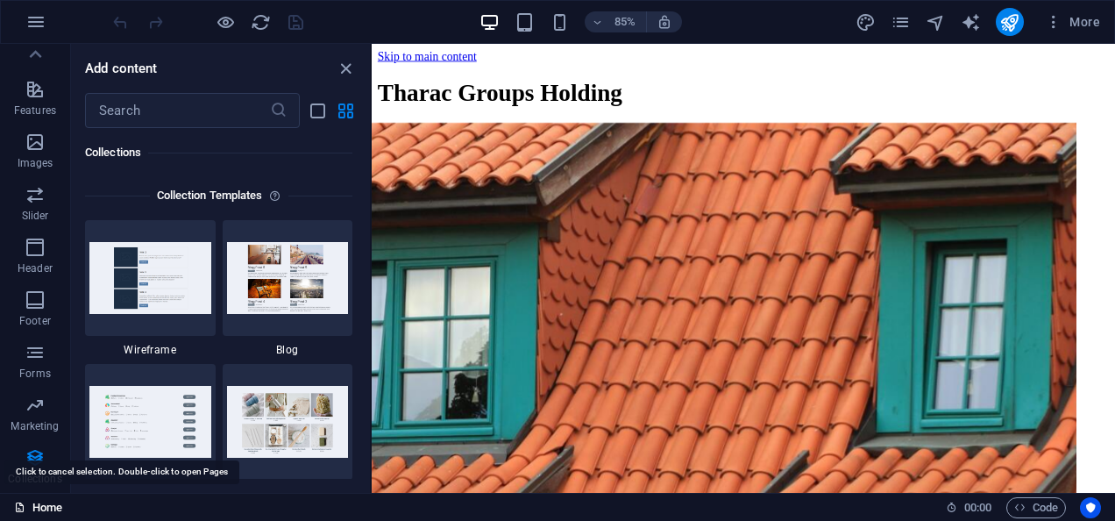
scroll to position [0, 0]
click at [23, 501] on icon at bounding box center [19, 506] width 11 height 11
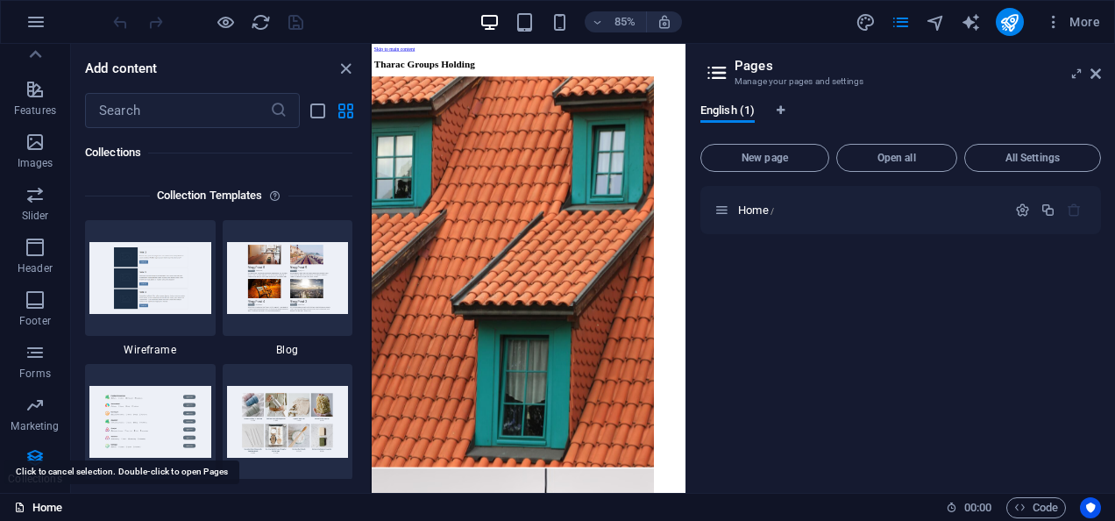
click at [23, 501] on icon at bounding box center [19, 506] width 11 height 11
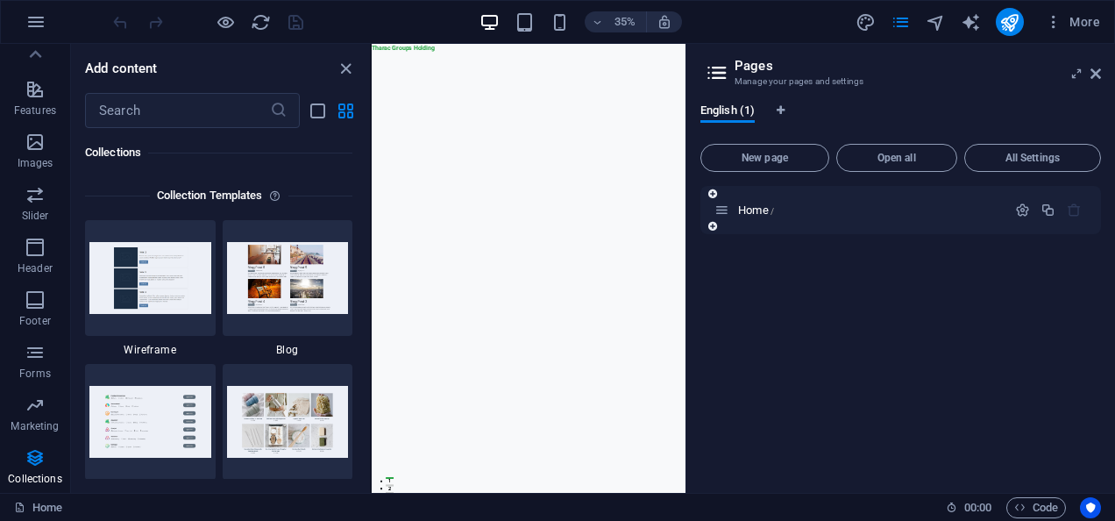
click at [1070, 209] on icon "button" at bounding box center [1074, 210] width 15 height 15
click at [1099, 70] on icon at bounding box center [1096, 74] width 11 height 14
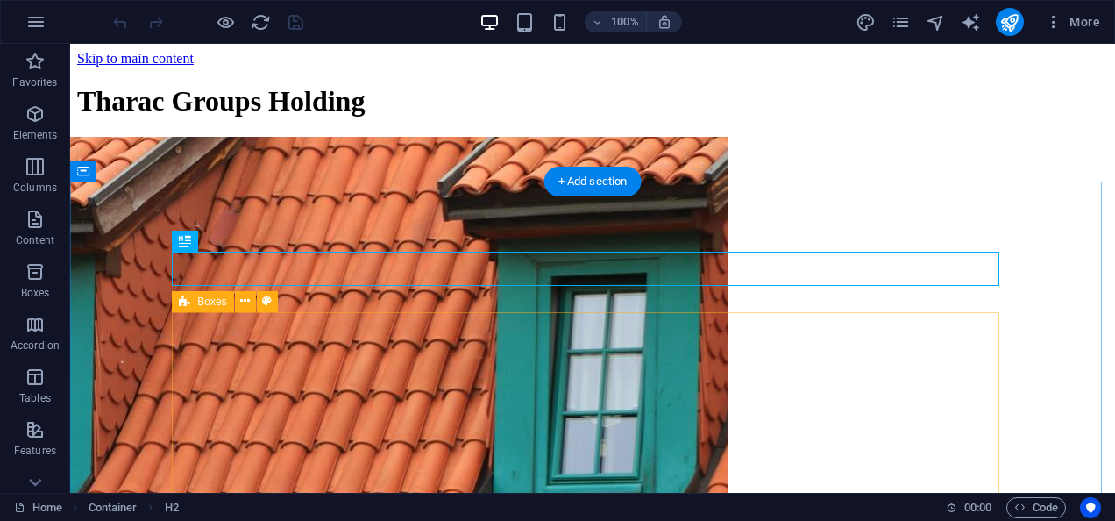
scroll to position [332, 0]
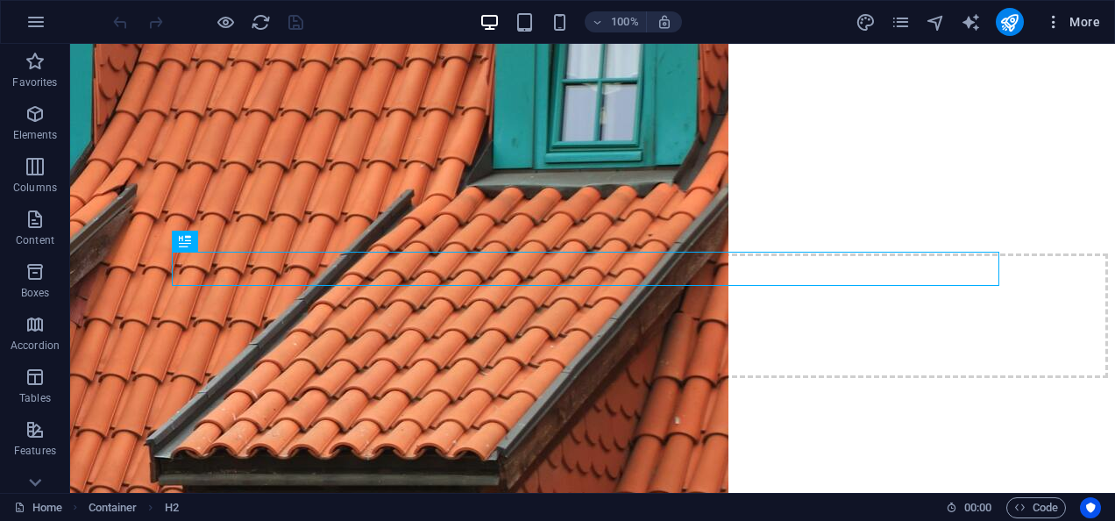
click at [1055, 23] on icon "button" at bounding box center [1054, 22] width 18 height 18
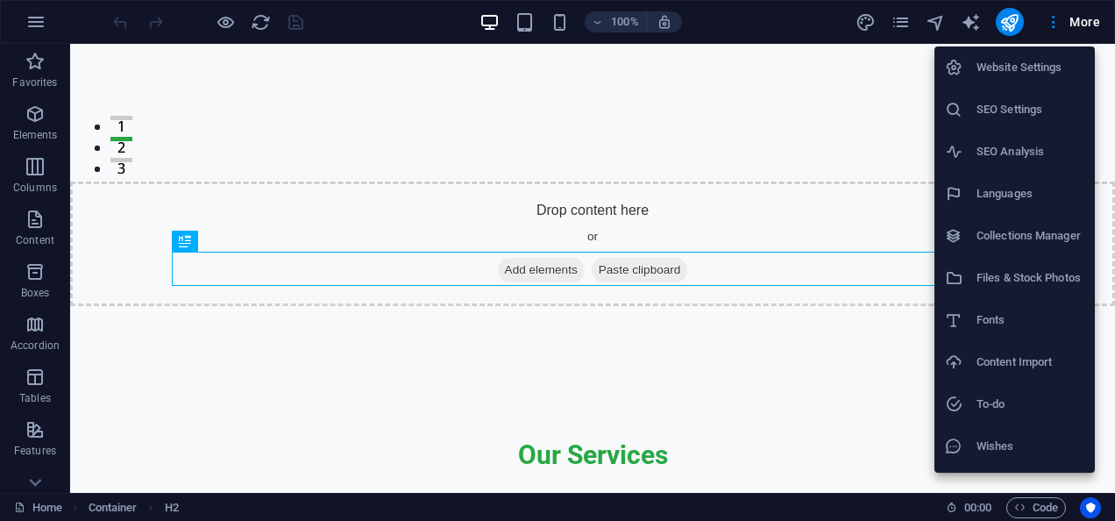
click at [901, 21] on div at bounding box center [557, 260] width 1115 height 521
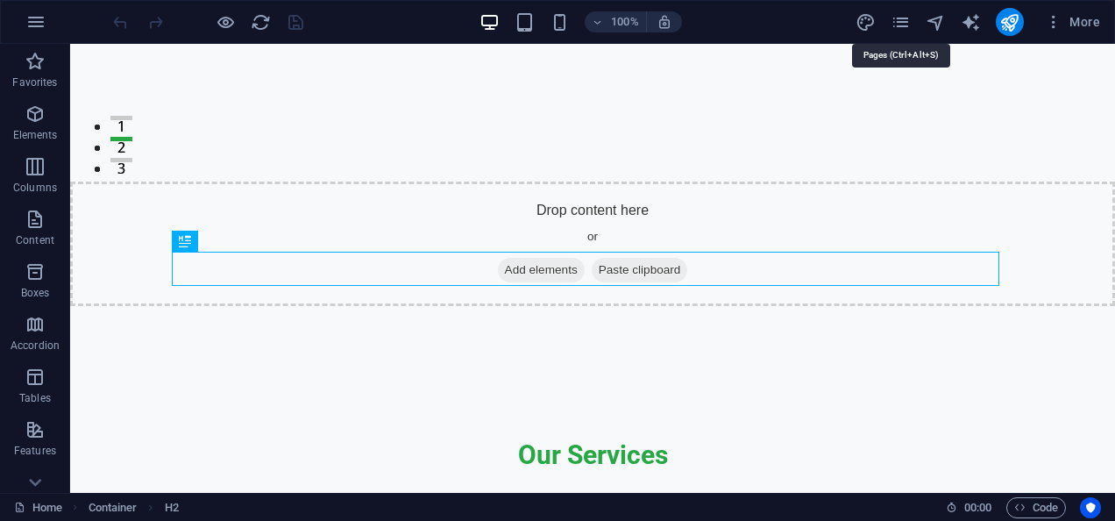
click at [901, 21] on icon "pages" at bounding box center [901, 22] width 20 height 20
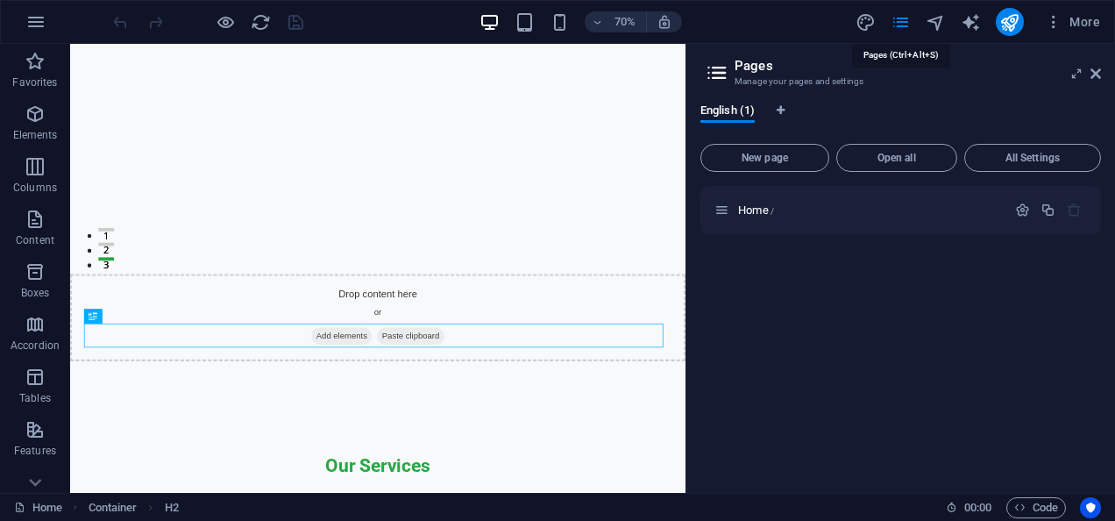
select select "200"
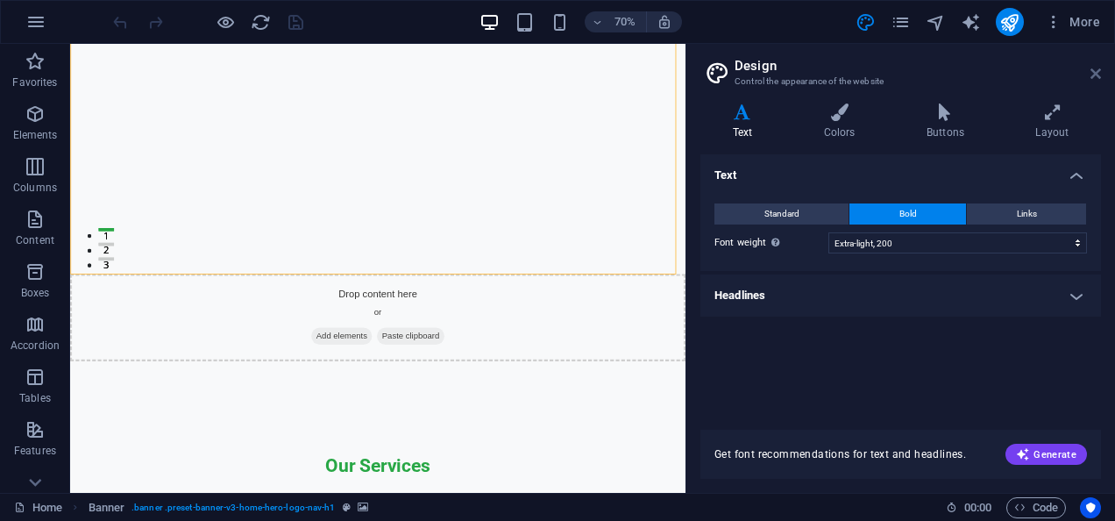
click at [1091, 75] on icon at bounding box center [1096, 74] width 11 height 14
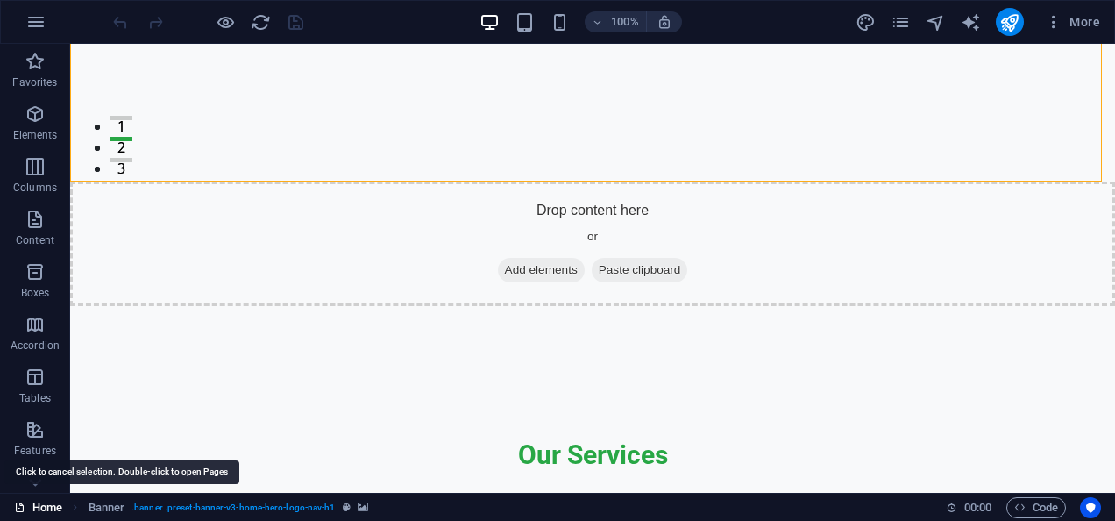
click at [24, 499] on link "Home" at bounding box center [38, 507] width 48 height 21
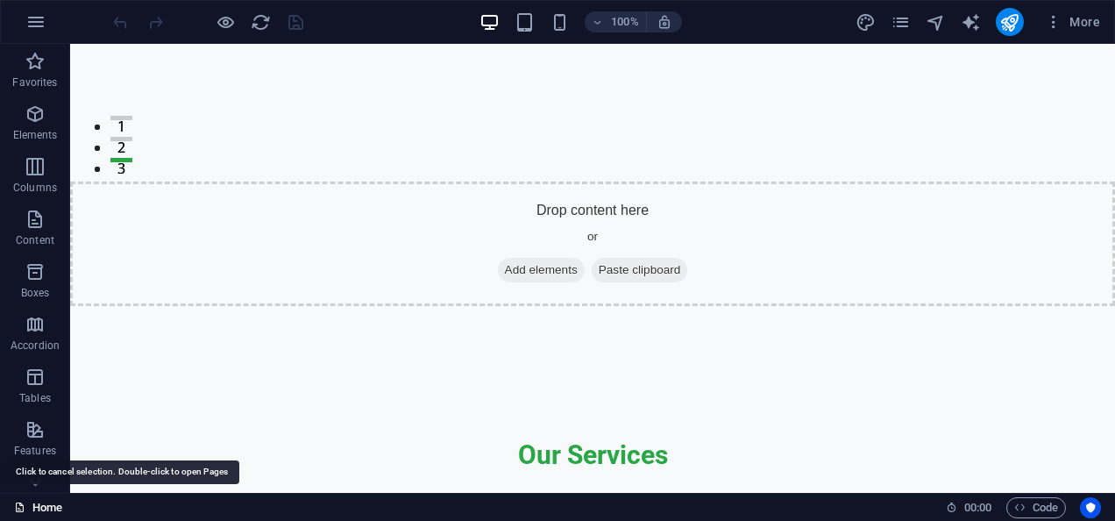
click at [24, 499] on link "Home" at bounding box center [38, 507] width 48 height 21
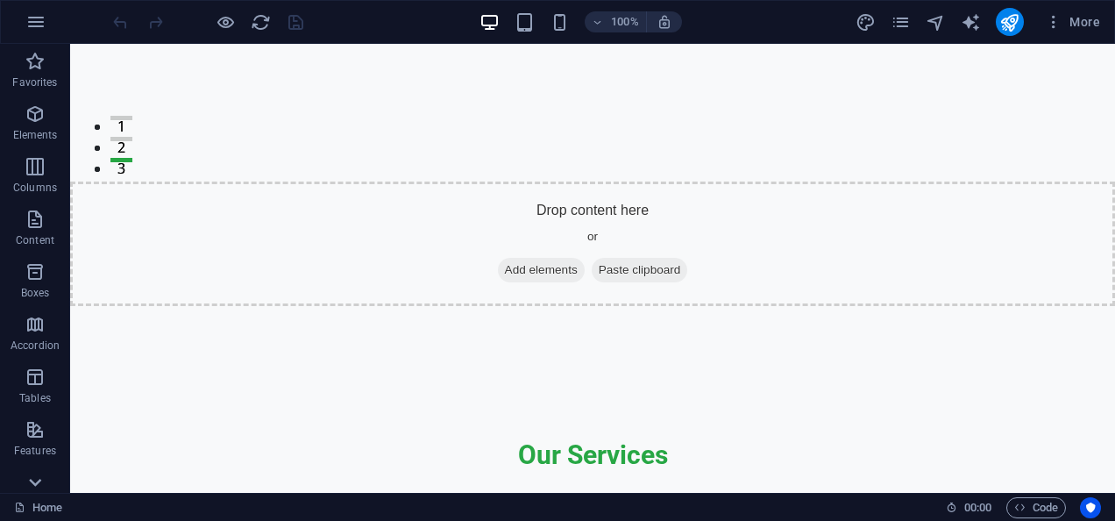
click at [30, 491] on icon at bounding box center [35, 482] width 25 height 25
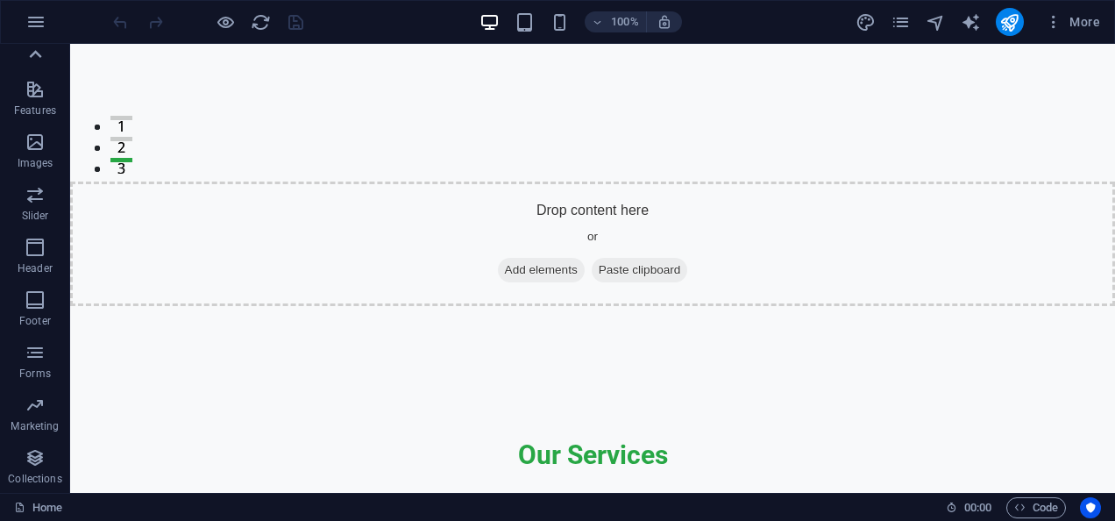
click at [37, 58] on icon at bounding box center [35, 54] width 25 height 25
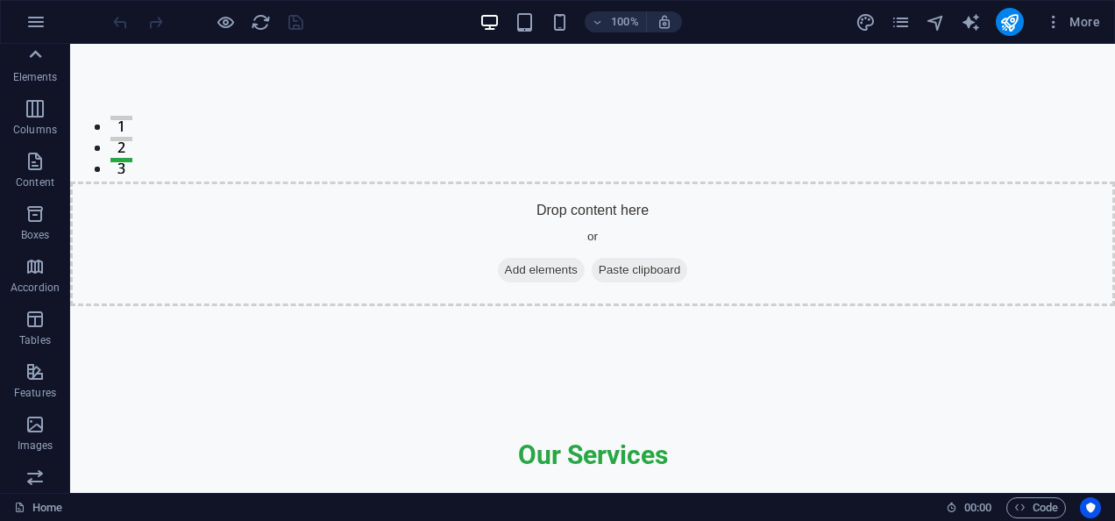
click at [37, 58] on icon at bounding box center [35, 54] width 25 height 25
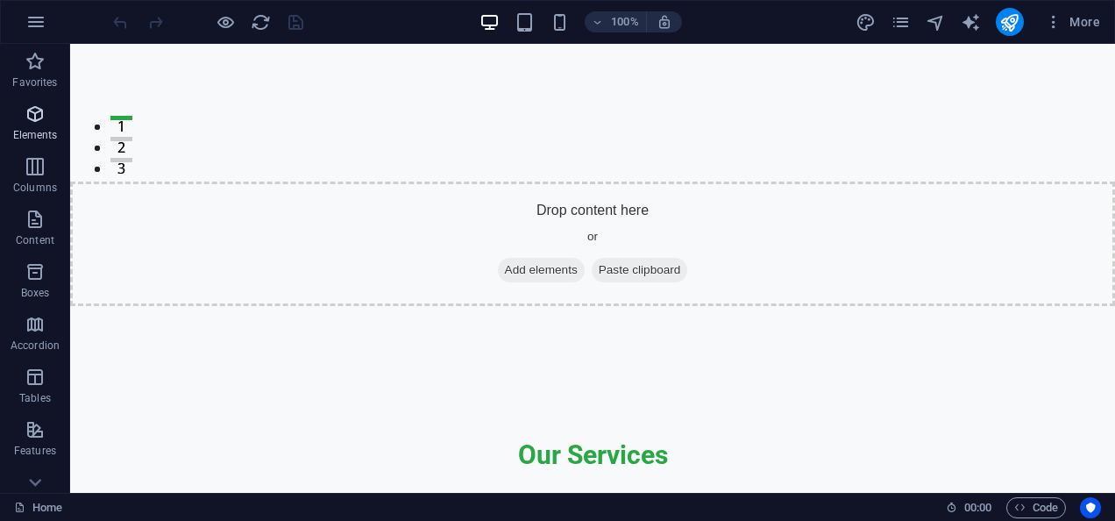
click at [39, 113] on icon "button" at bounding box center [35, 113] width 21 height 21
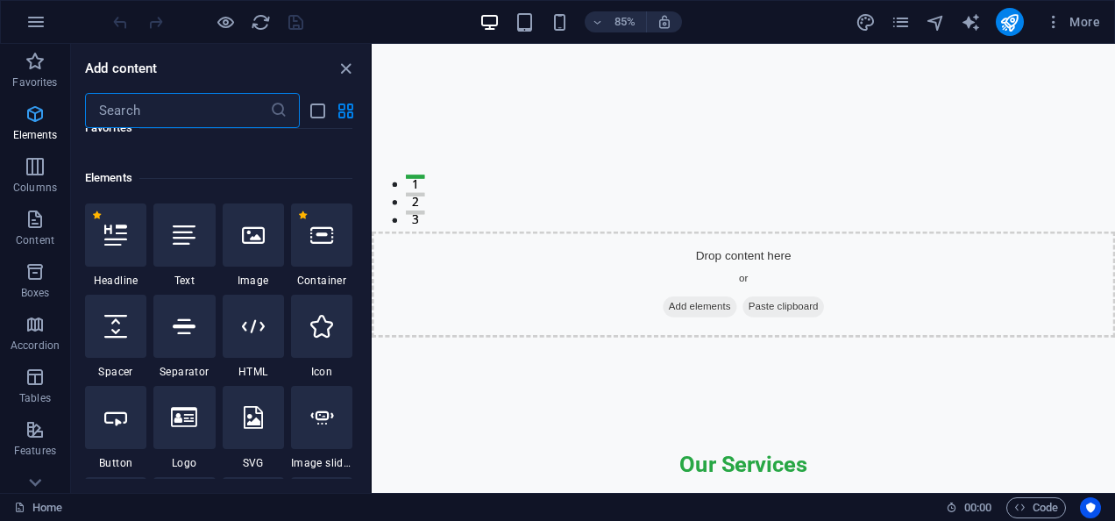
scroll to position [187, 0]
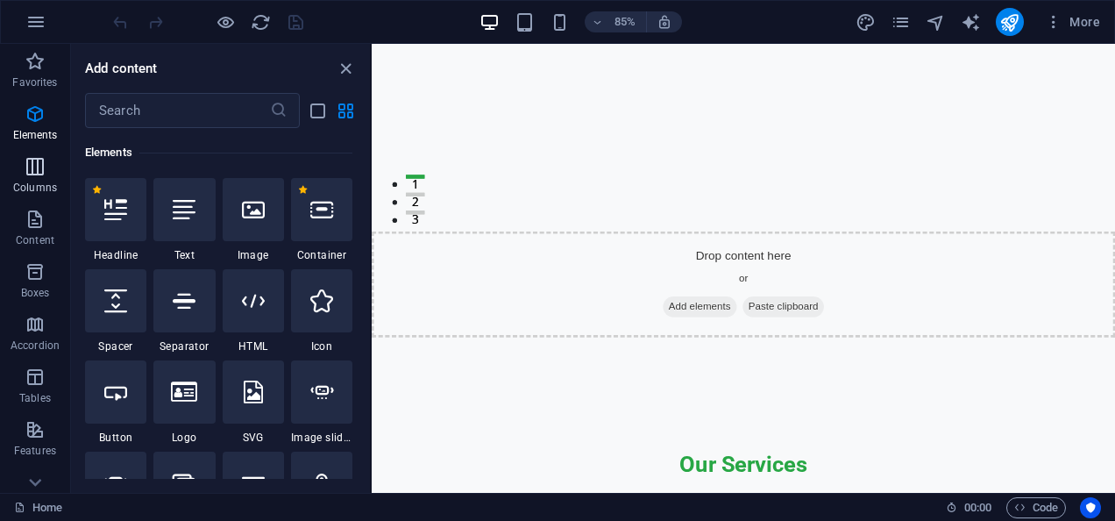
click at [40, 167] on icon "button" at bounding box center [35, 166] width 21 height 21
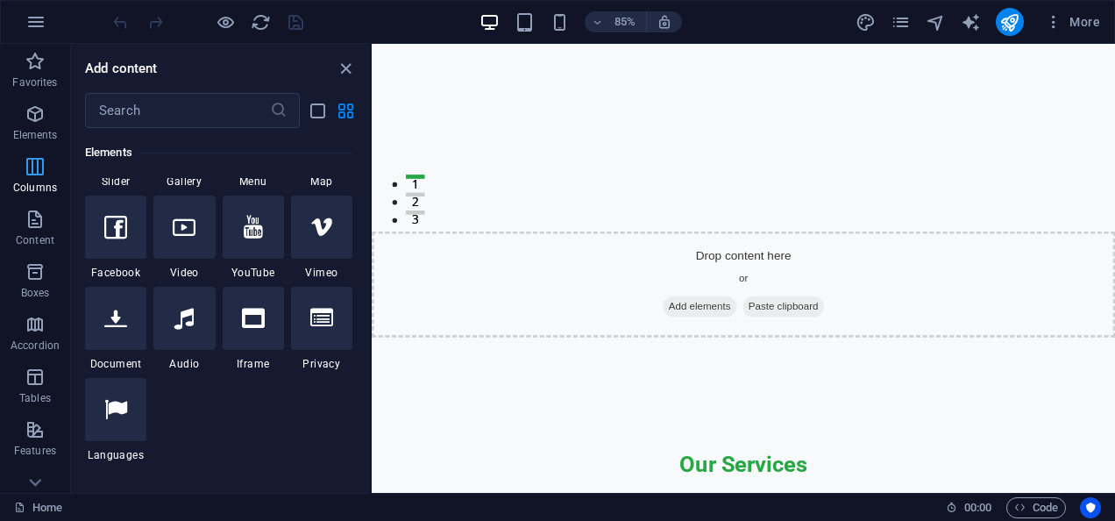
scroll to position [868, 0]
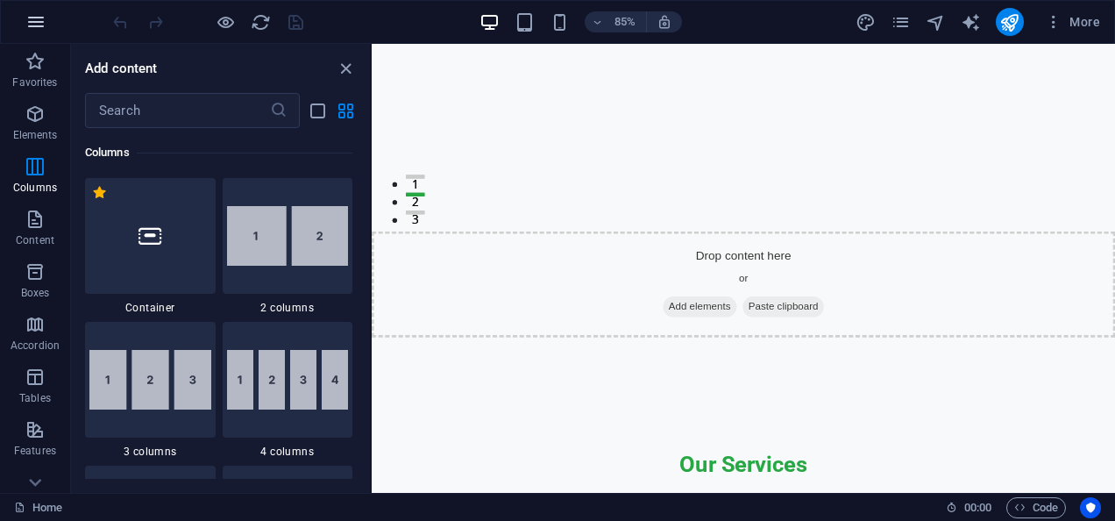
click at [42, 27] on icon "button" at bounding box center [35, 21] width 21 height 21
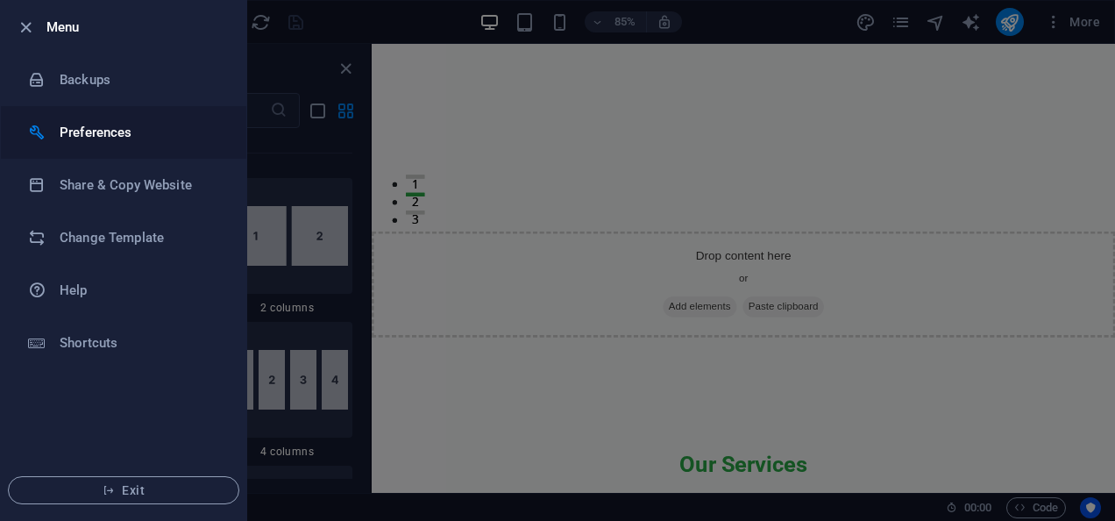
click at [85, 126] on h6 "Preferences" at bounding box center [141, 132] width 162 height 21
select select "en"
select select "dark"
select select "all"
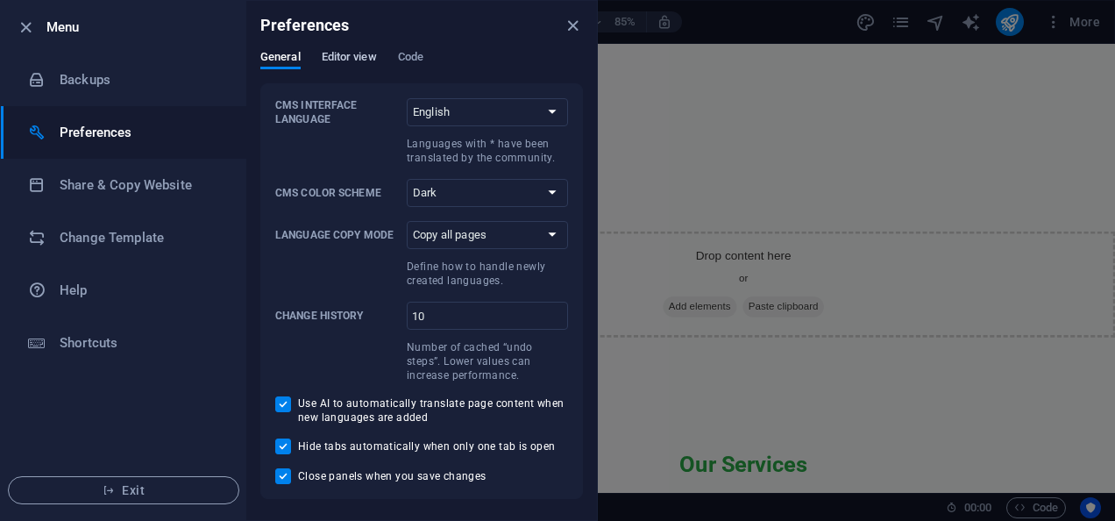
click at [359, 60] on span "Editor view" at bounding box center [349, 58] width 55 height 25
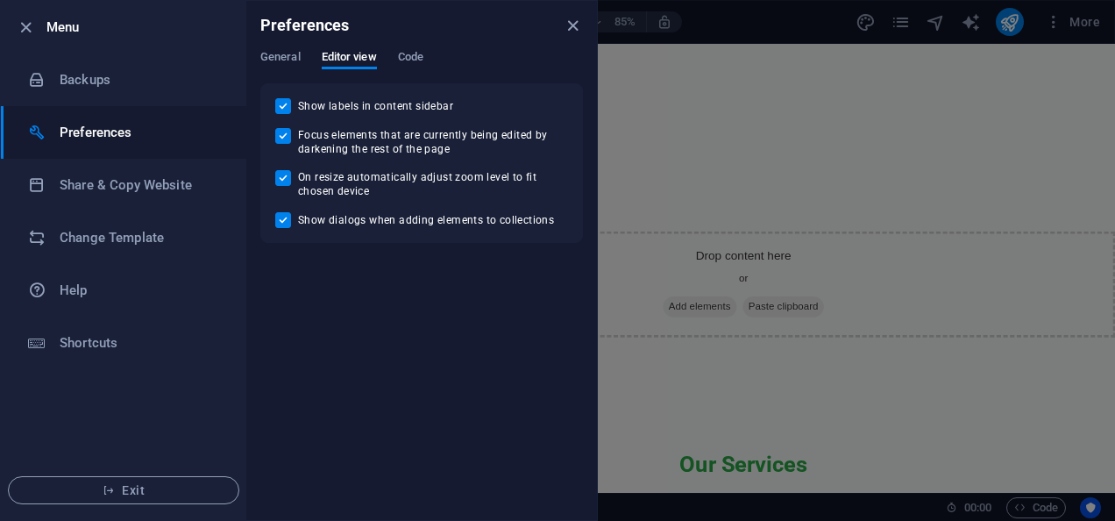
click at [425, 60] on div "General Editor view Code" at bounding box center [421, 66] width 323 height 33
click at [412, 54] on span "Code" at bounding box center [410, 58] width 25 height 25
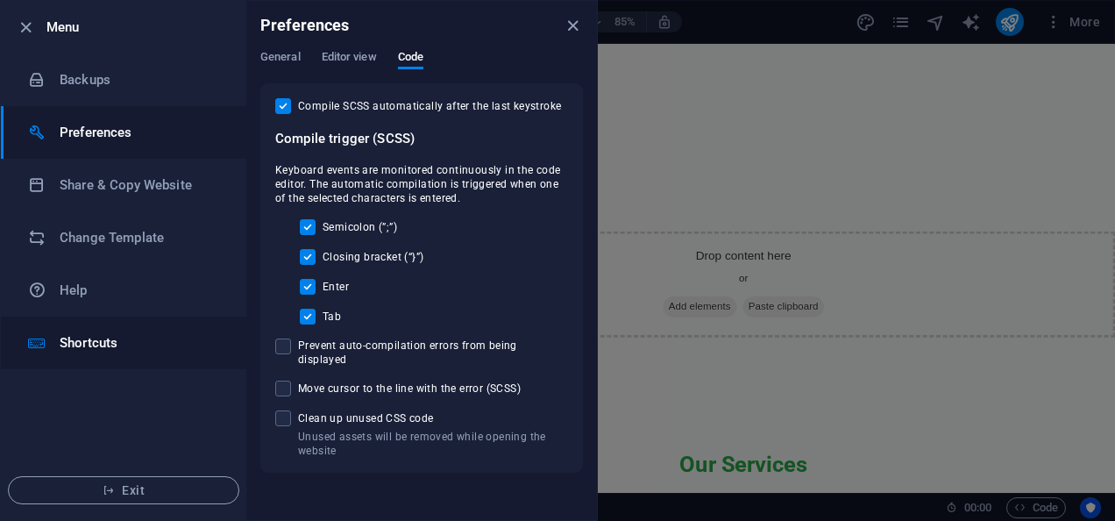
click at [124, 358] on li "Shortcuts" at bounding box center [123, 342] width 245 height 53
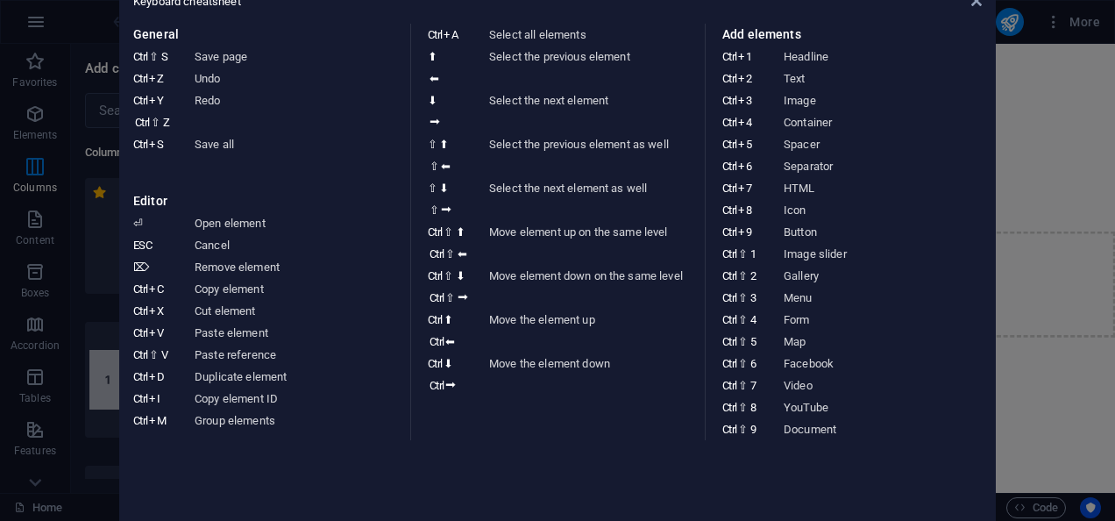
click at [1027, 88] on aside "Keyboard cheatsheet General Ctrl ⇧ S Save page Ctrl Z Undo Ctrl Y Ctrl ⇧ Z Redo…" at bounding box center [557, 260] width 1115 height 521
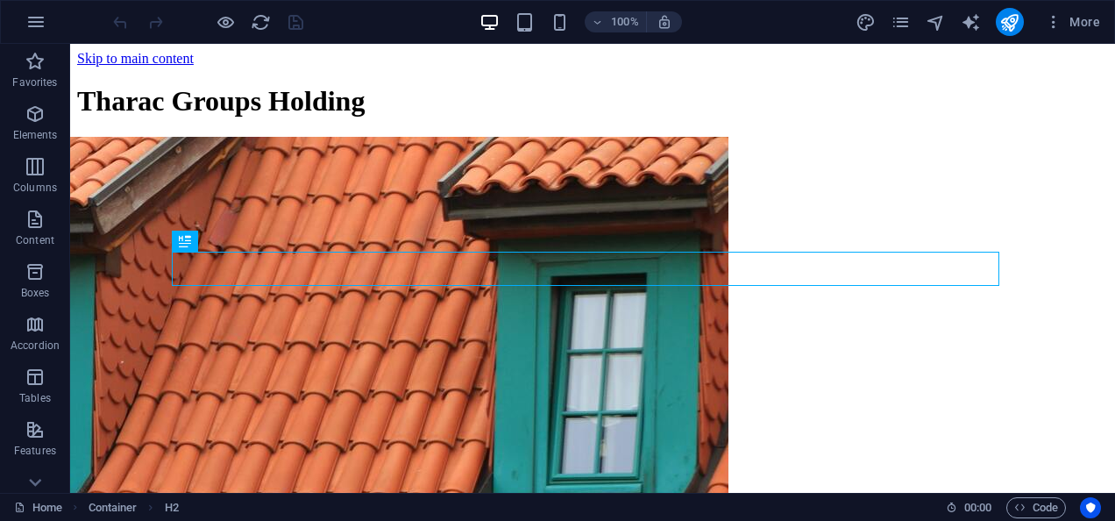
scroll to position [332, 0]
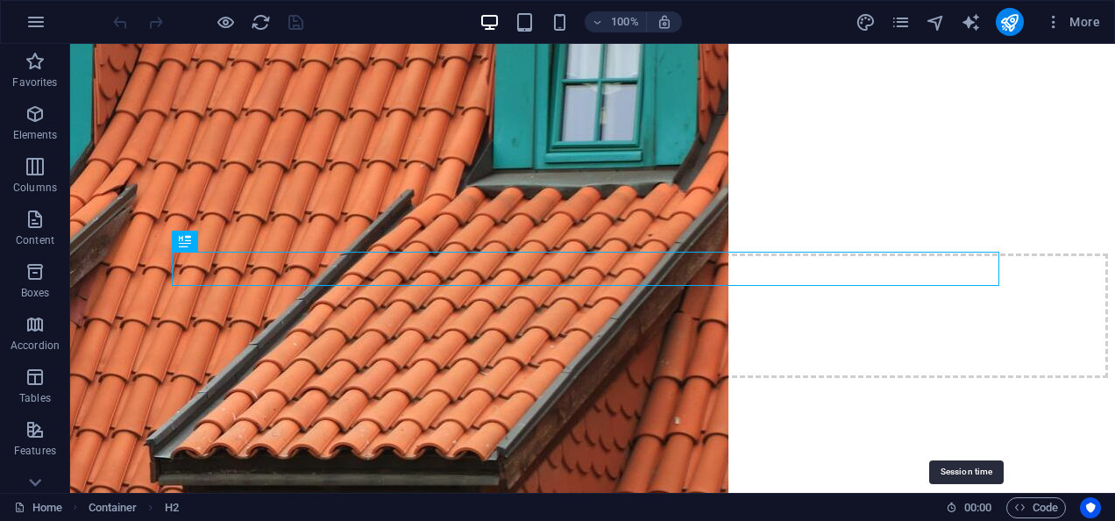
click at [966, 505] on span "00 : 00" at bounding box center [977, 507] width 27 height 21
click at [947, 507] on icon at bounding box center [951, 506] width 11 height 11
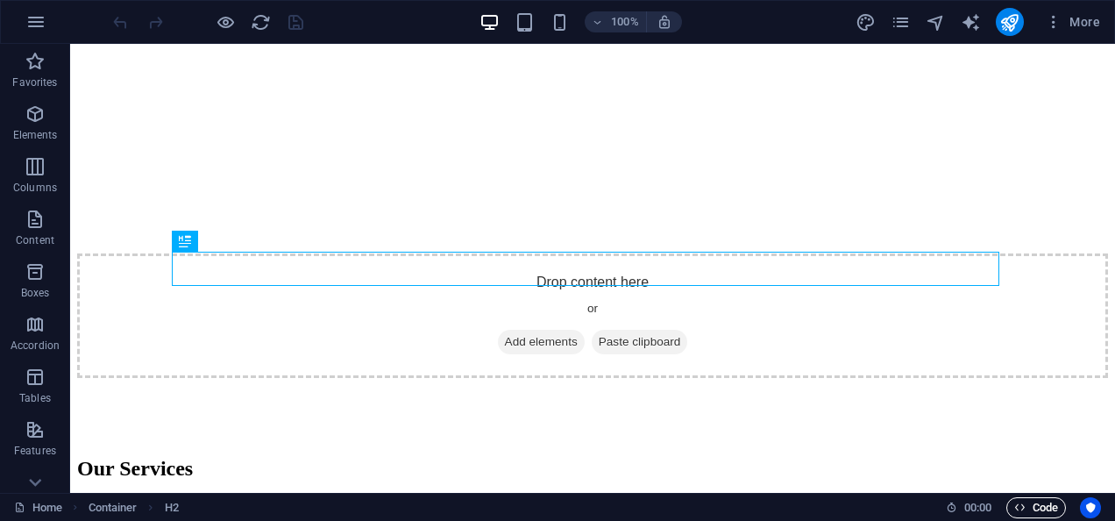
click at [1040, 508] on span "Code" at bounding box center [1036, 507] width 44 height 21
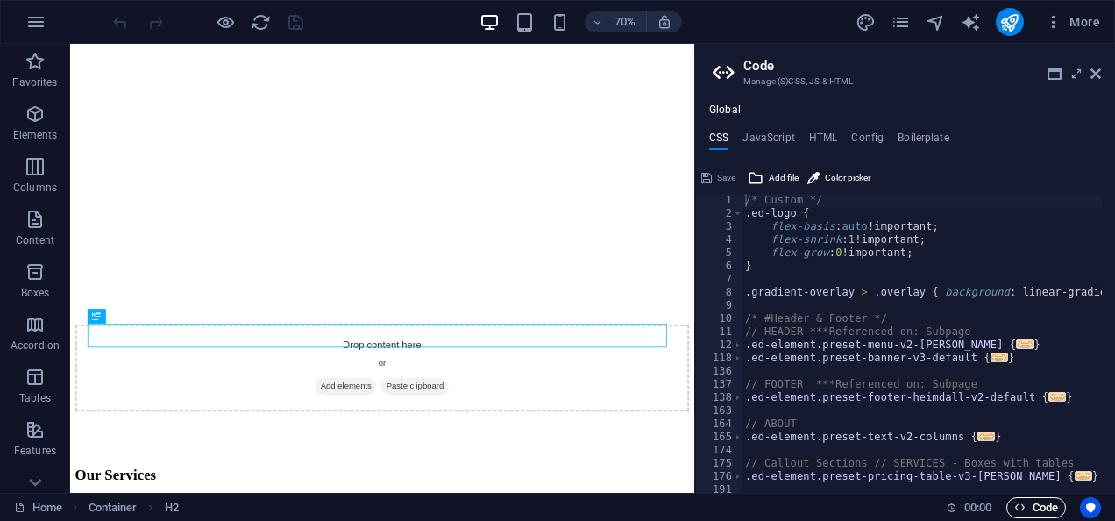
click at [1022, 508] on icon "button" at bounding box center [1019, 506] width 11 height 11
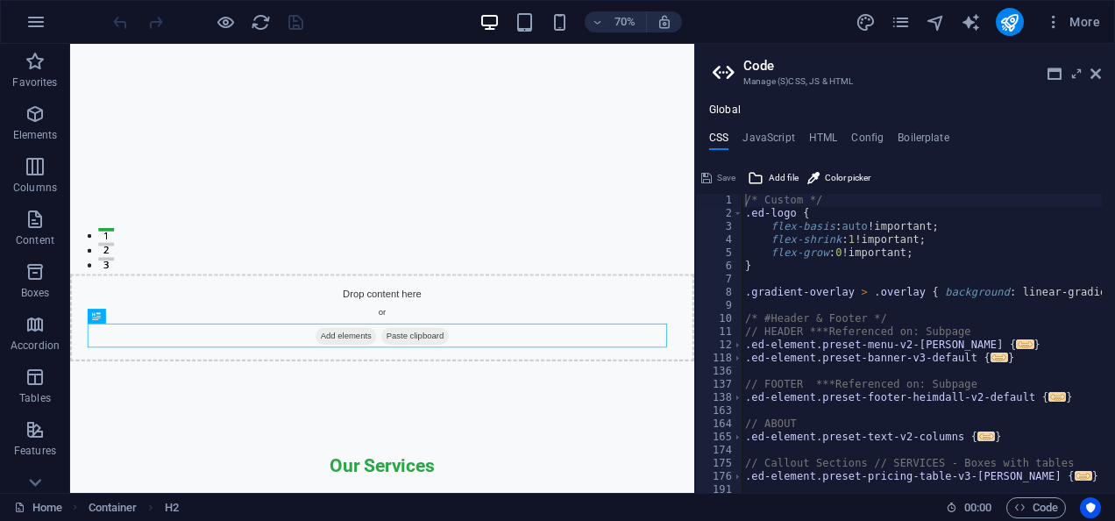
click at [39, 24] on icon "button" at bounding box center [35, 21] width 21 height 21
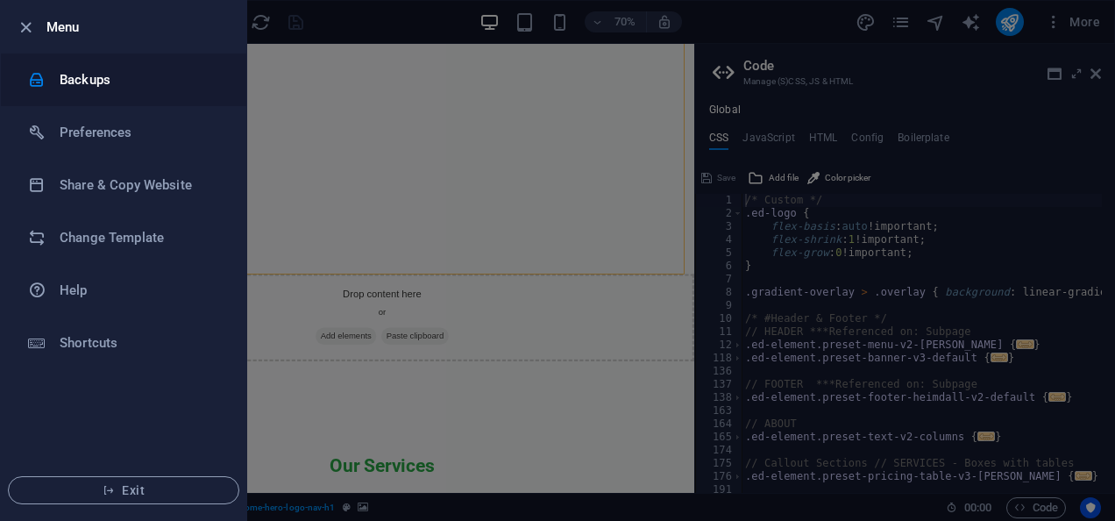
click at [126, 61] on li "Backups" at bounding box center [123, 79] width 245 height 53
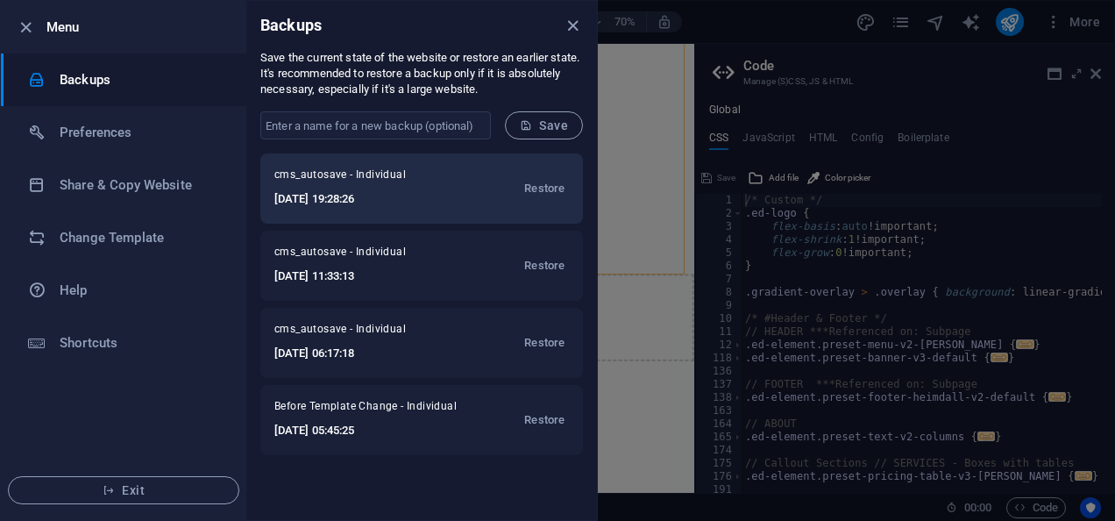
click at [496, 187] on div "cms_autosave - Individual [DATE] 19:28:26 Restore" at bounding box center [421, 188] width 323 height 70
drag, startPoint x: 496, startPoint y: 187, endPoint x: 429, endPoint y: 206, distance: 70.2
click at [429, 206] on h6 "[DATE] 19:28:26" at bounding box center [359, 198] width 171 height 21
click at [429, 206] on h6 "2025-10-01 19:28:26" at bounding box center [359, 198] width 171 height 21
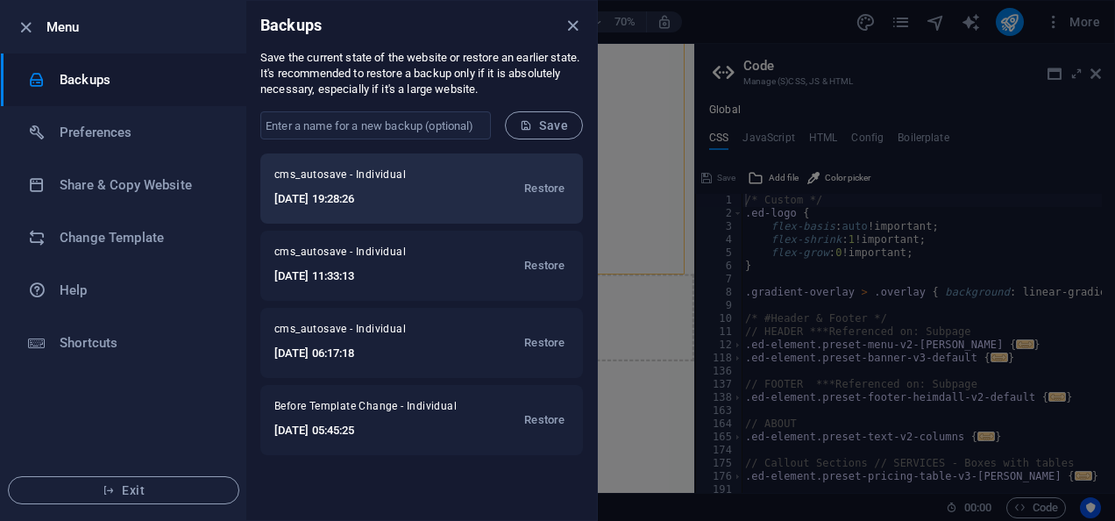
click at [429, 206] on h6 "2025-10-01 19:28:26" at bounding box center [359, 198] width 171 height 21
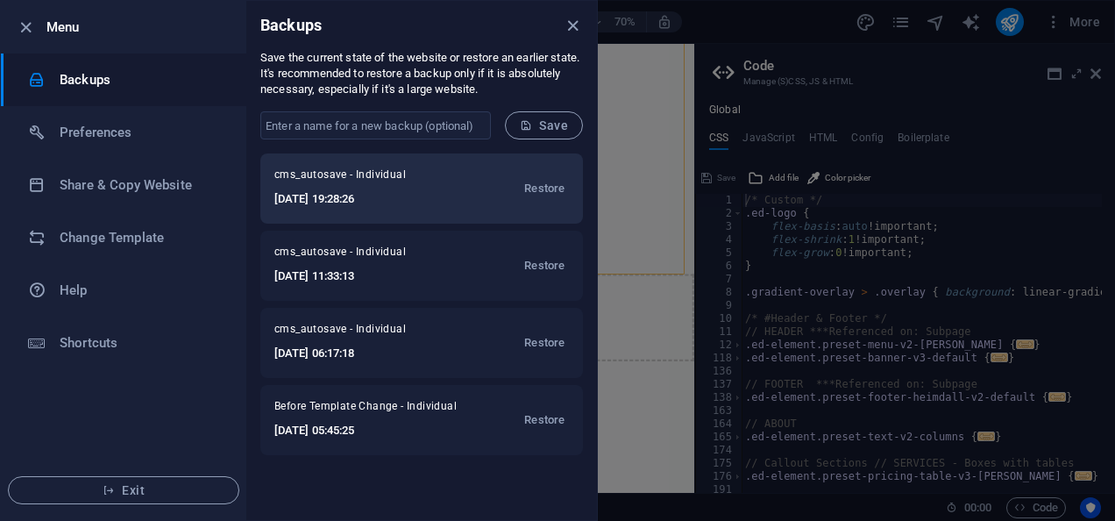
click at [429, 206] on h6 "2025-10-01 19:28:26" at bounding box center [359, 198] width 171 height 21
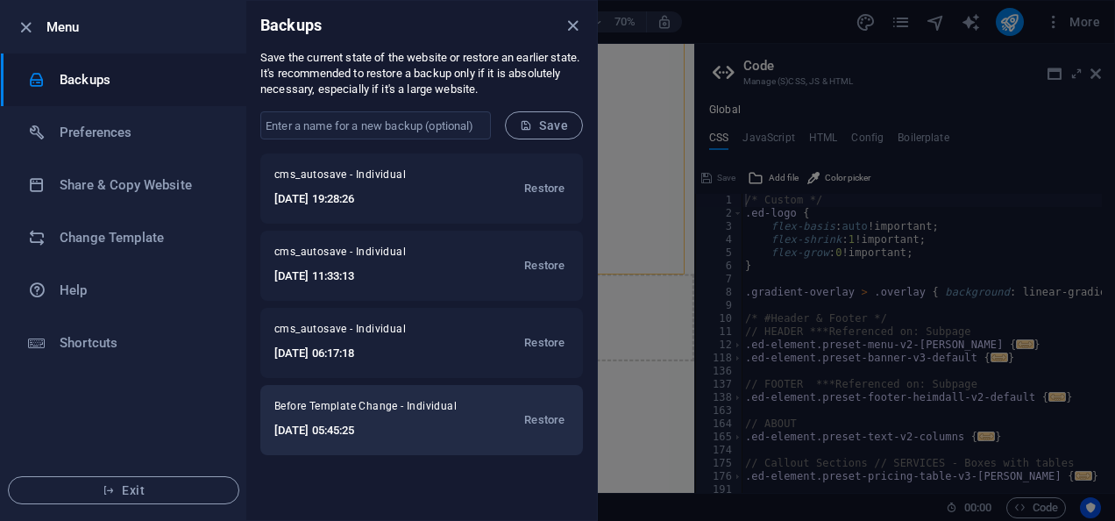
click at [390, 416] on span "Before Template Change - Individual" at bounding box center [372, 409] width 196 height 21
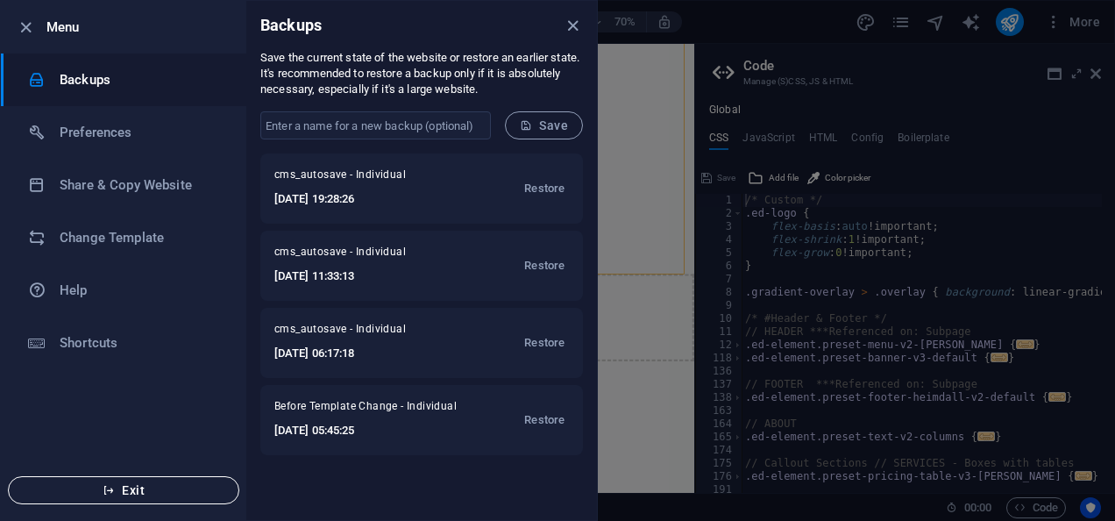
click at [172, 490] on span "Exit" at bounding box center [124, 490] width 202 height 14
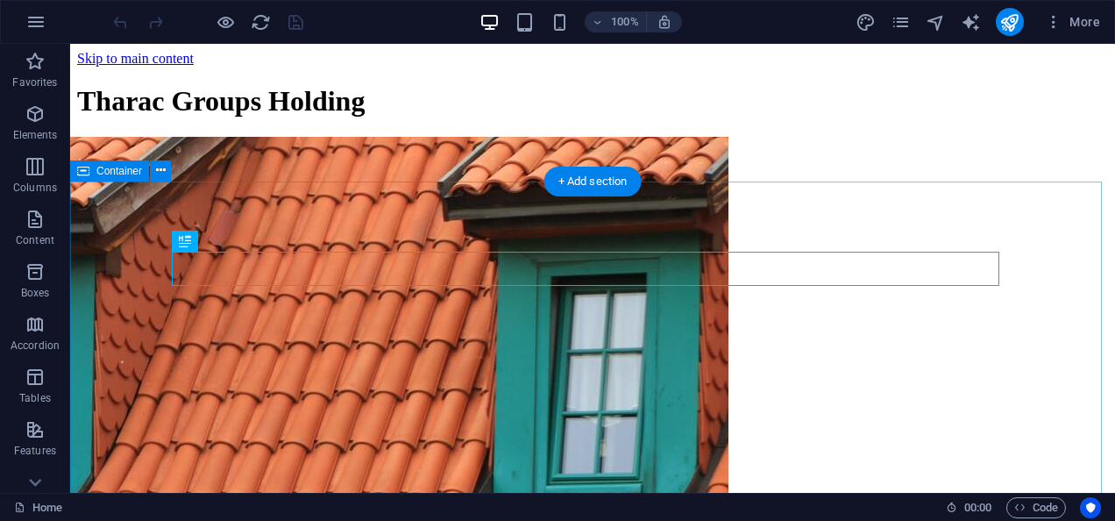
scroll to position [332, 0]
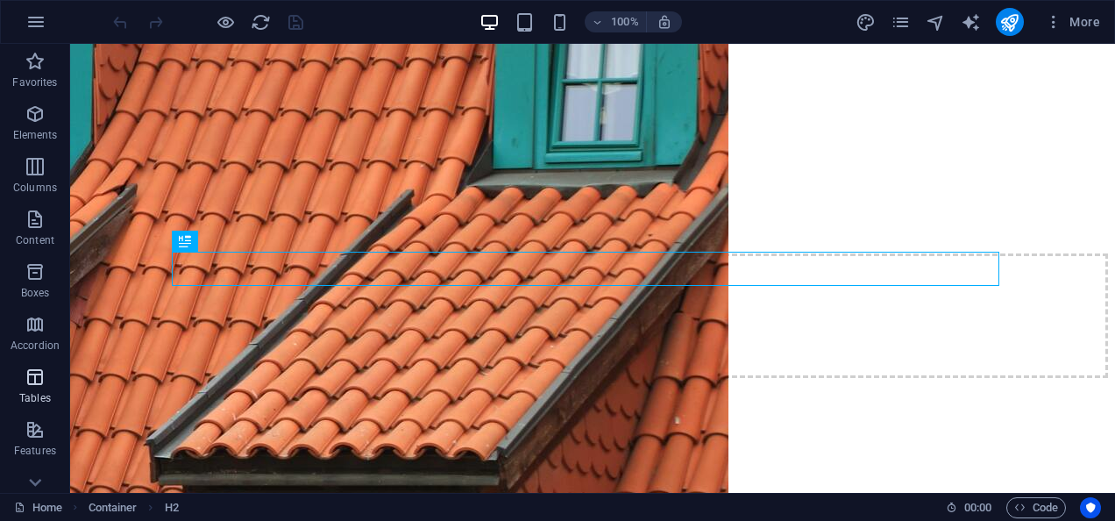
click at [34, 383] on icon "button" at bounding box center [35, 376] width 21 height 21
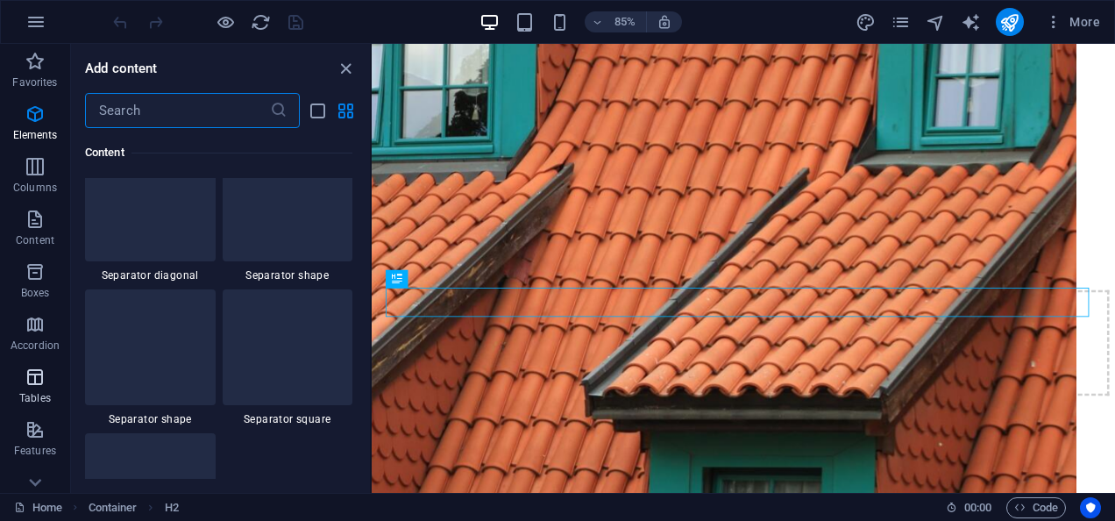
scroll to position [6072, 0]
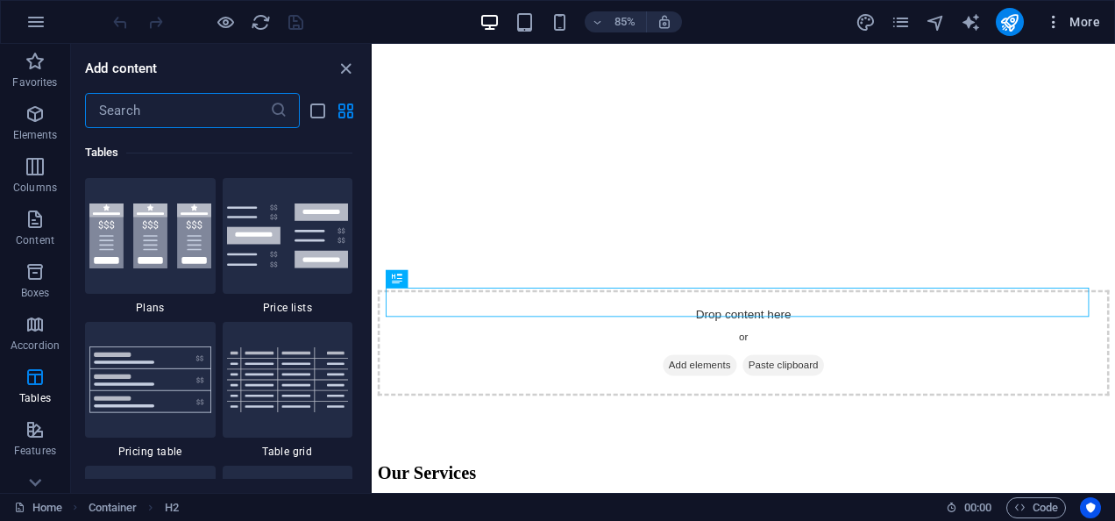
click at [1061, 25] on icon "button" at bounding box center [1054, 22] width 18 height 18
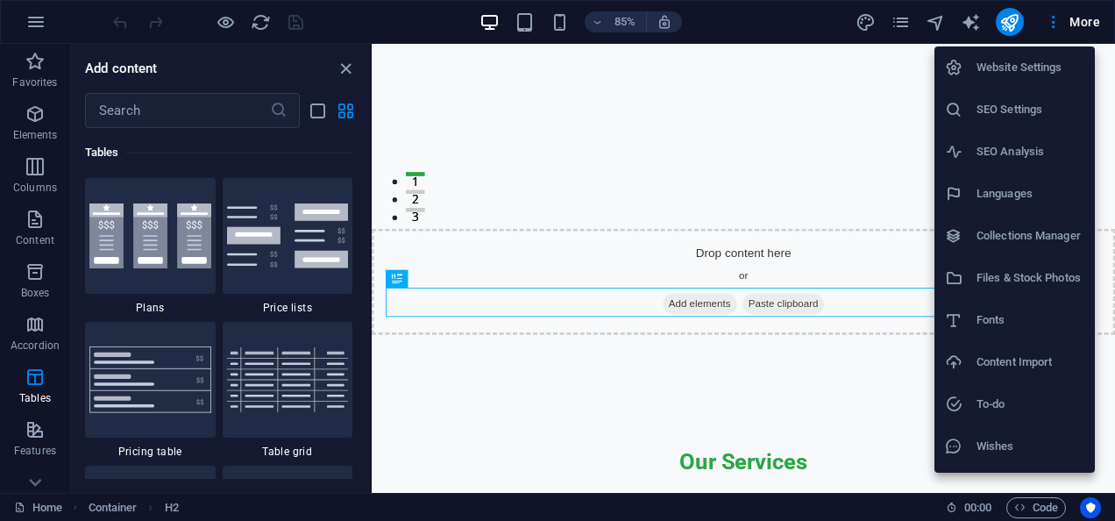
click at [992, 110] on h6 "SEO Settings" at bounding box center [1031, 109] width 108 height 21
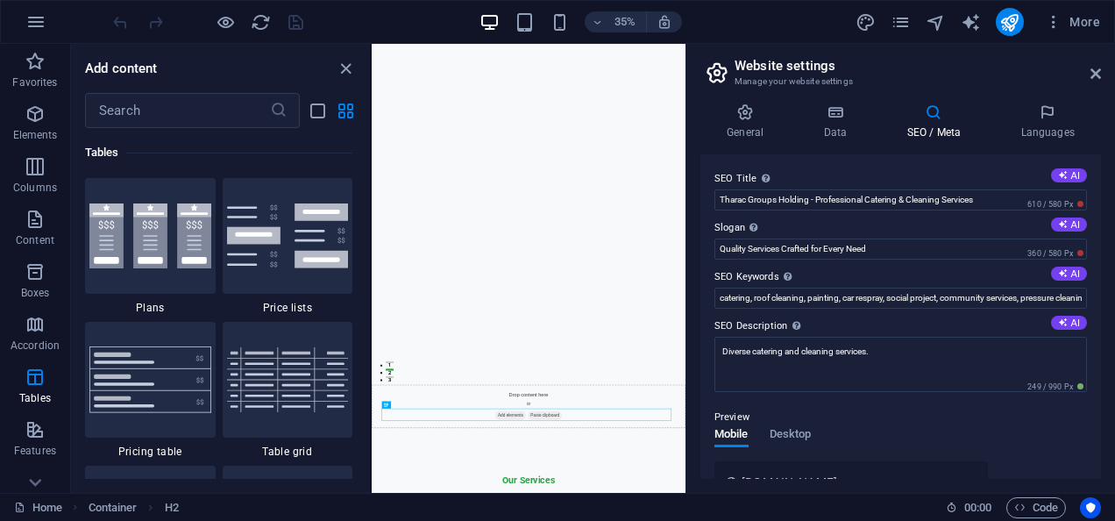
click at [1094, 179] on div "SEO Title The title of your website - make it something that stands out in sear…" at bounding box center [900, 316] width 401 height 324
click at [833, 111] on icon at bounding box center [835, 112] width 76 height 18
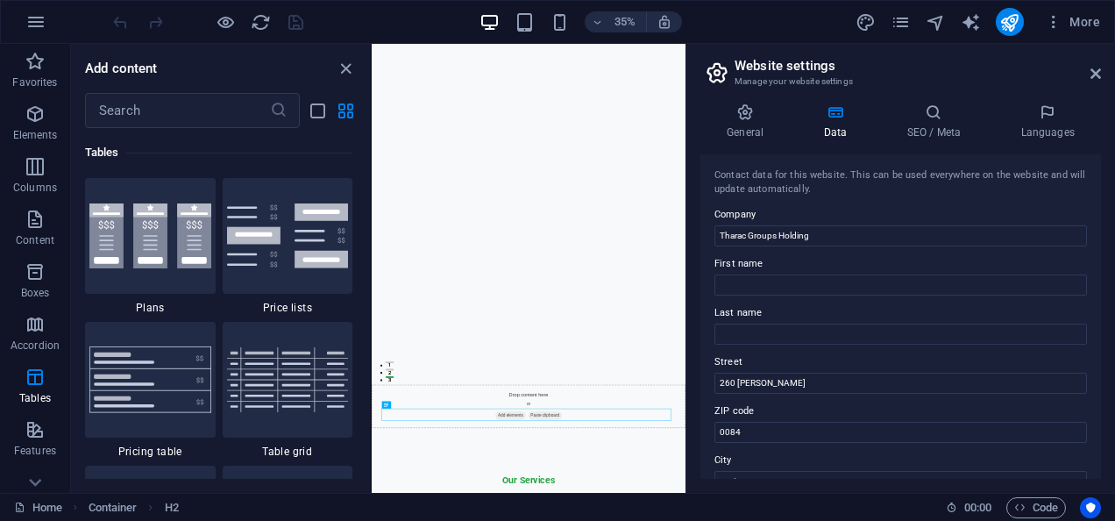
click at [1094, 375] on div "Contact data for this website. This can be used everywhere on the website and w…" at bounding box center [900, 316] width 401 height 324
click at [1094, 416] on div "Contact data for this website. This can be used everywhere on the website and w…" at bounding box center [900, 316] width 401 height 324
drag, startPoint x: 1094, startPoint y: 416, endPoint x: 1097, endPoint y: 347, distance: 68.4
click at [1097, 347] on div "Contact data for this website. This can be used everywhere on the website and w…" at bounding box center [900, 316] width 401 height 324
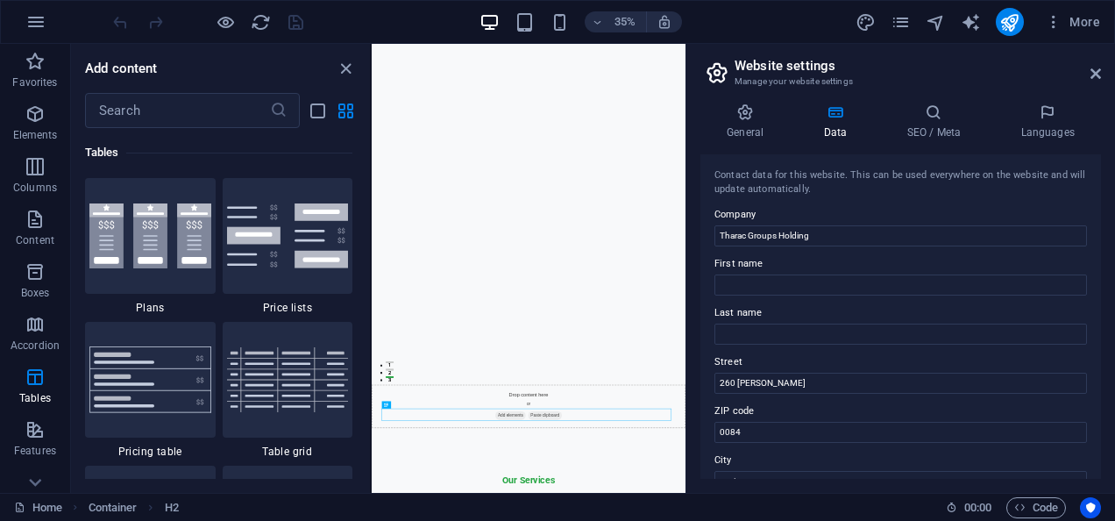
click at [1097, 347] on div "Contact data for this website. This can be used everywhere on the website and w…" at bounding box center [900, 316] width 401 height 324
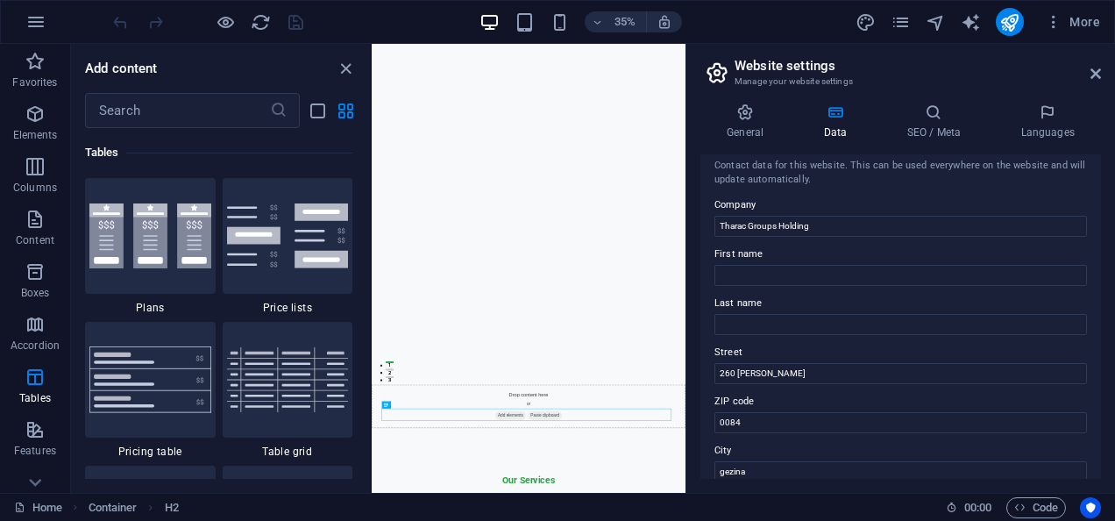
scroll to position [0, 0]
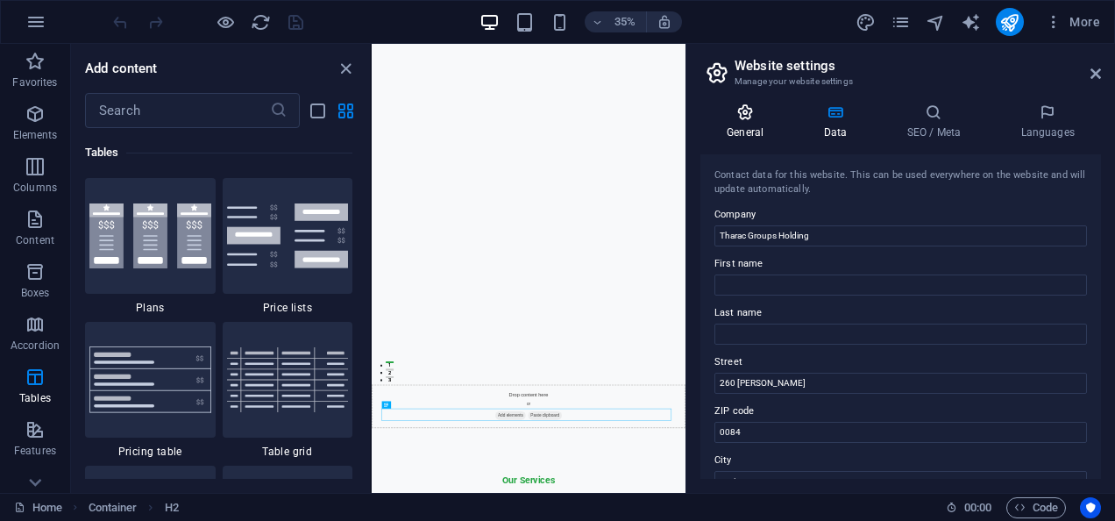
click at [770, 114] on icon at bounding box center [744, 112] width 89 height 18
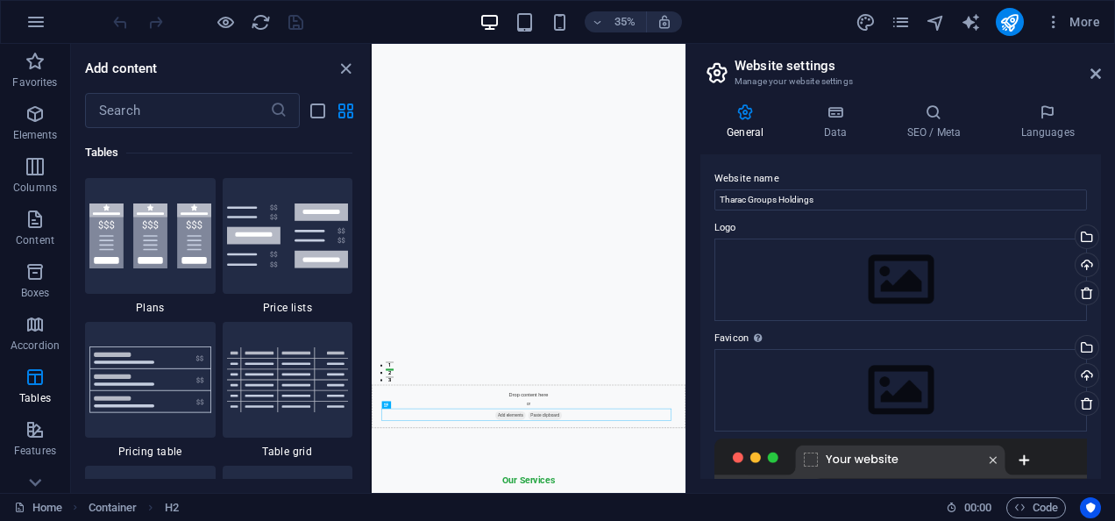
click at [1105, 463] on div "General Data SEO / Meta Languages Website name Tharac Groups Holdings Logo Drag…" at bounding box center [900, 290] width 429 height 403
click at [1098, 459] on div "General Data SEO / Meta Languages Website name Tharac Groups Holdings Logo Drag…" at bounding box center [900, 290] width 429 height 403
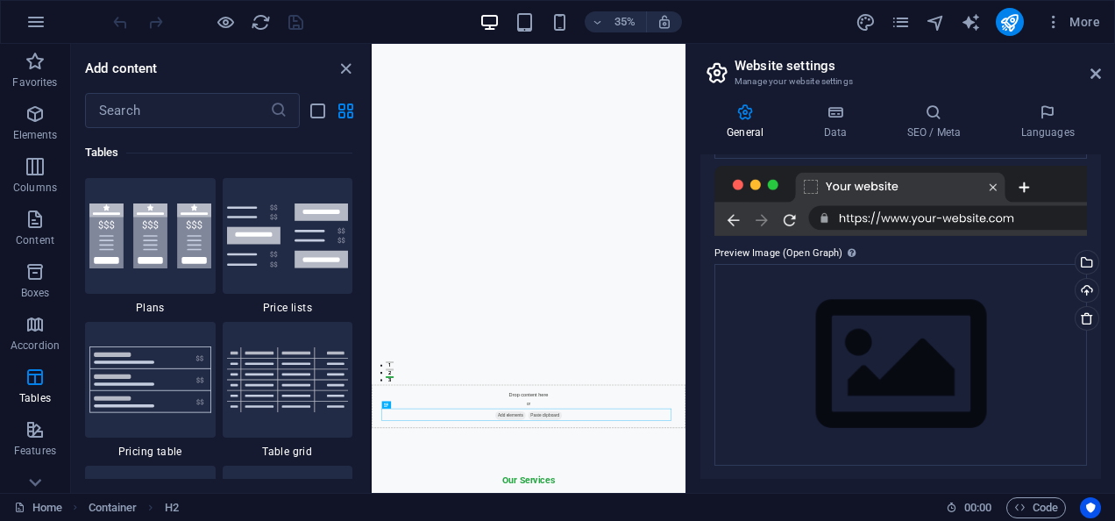
click at [715, 65] on icon at bounding box center [717, 72] width 26 height 25
click at [353, 74] on icon "close panel" at bounding box center [346, 69] width 20 height 20
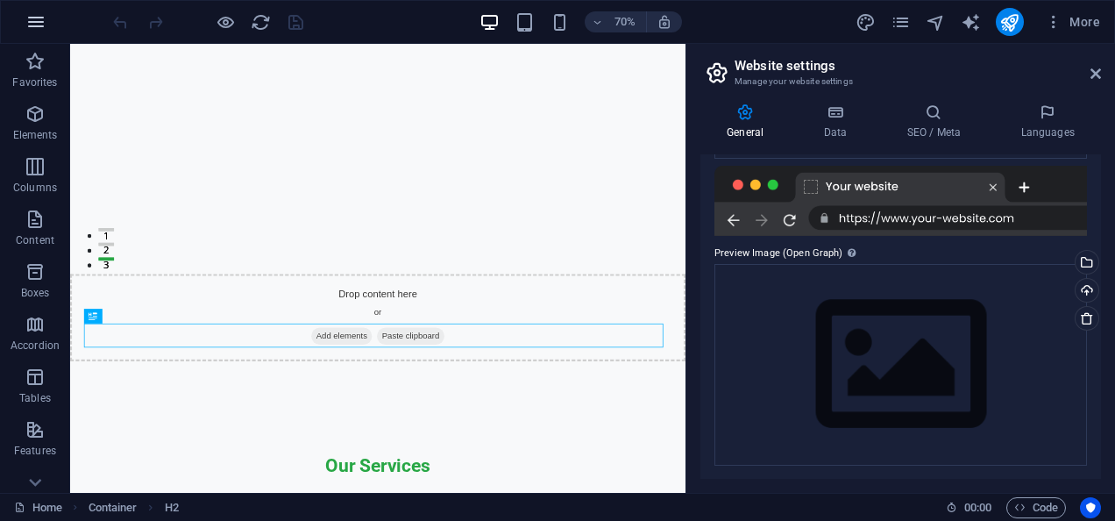
click at [42, 28] on icon "button" at bounding box center [35, 21] width 21 height 21
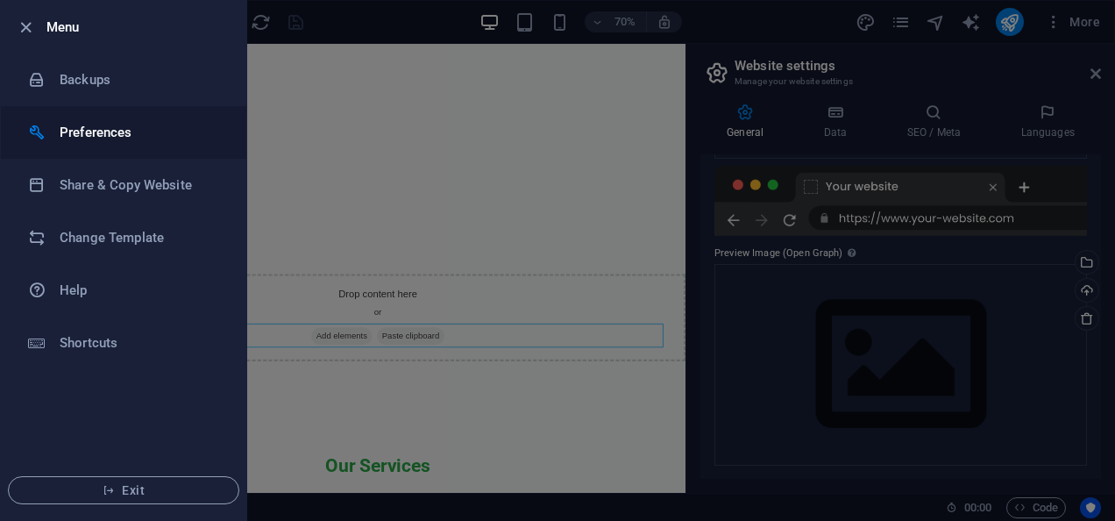
click at [149, 146] on li "Preferences" at bounding box center [123, 132] width 245 height 53
select select "en"
select select "dark"
select select "all"
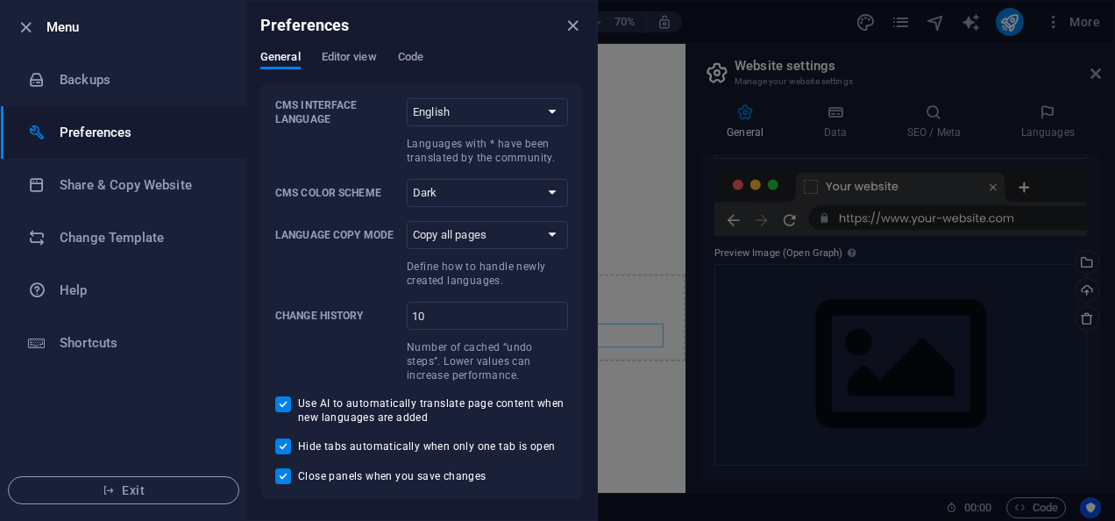
click at [286, 398] on input "Use AI to automatically translate page content when new languages are added" at bounding box center [286, 404] width 23 height 16
checkbox input "false"
click at [282, 445] on input "Hide tabs automatically when only one tab is open" at bounding box center [286, 446] width 23 height 16
checkbox input "false"
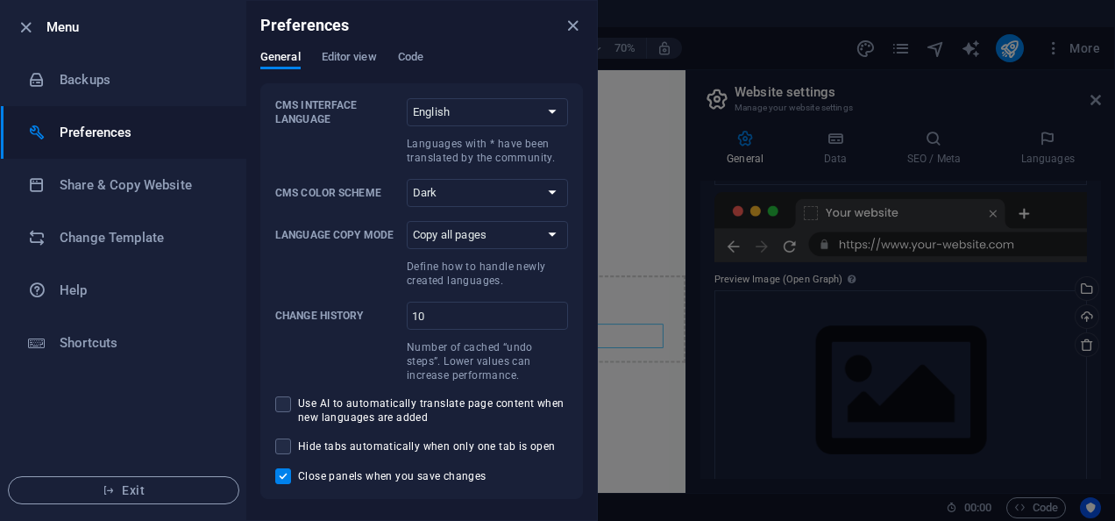
click at [287, 474] on input "Close panels when you save changes" at bounding box center [286, 476] width 23 height 16
checkbox input "false"
click at [367, 54] on span "Editor view" at bounding box center [349, 58] width 55 height 25
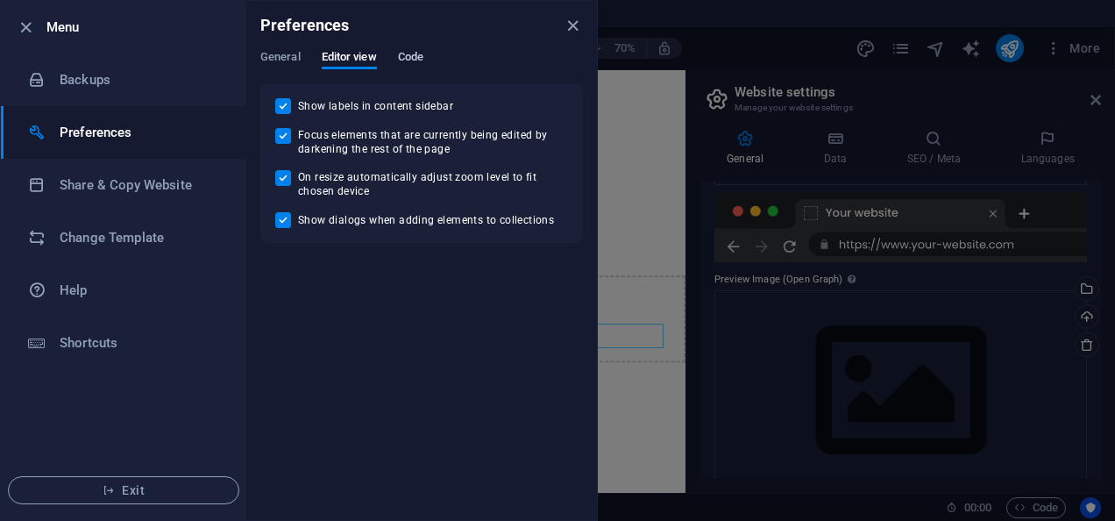
click at [409, 56] on span "Code" at bounding box center [410, 58] width 25 height 25
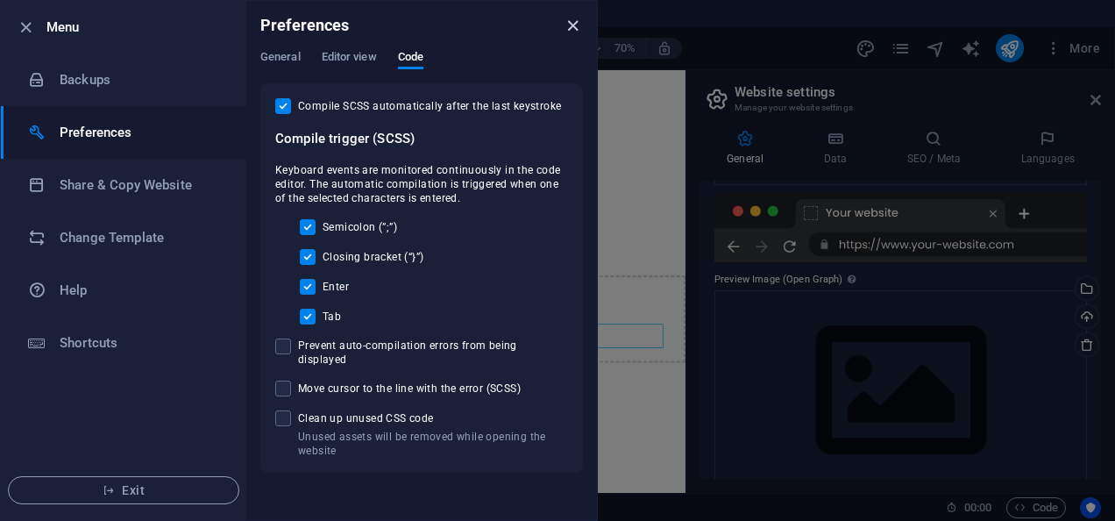
click at [572, 25] on icon "close" at bounding box center [573, 26] width 20 height 20
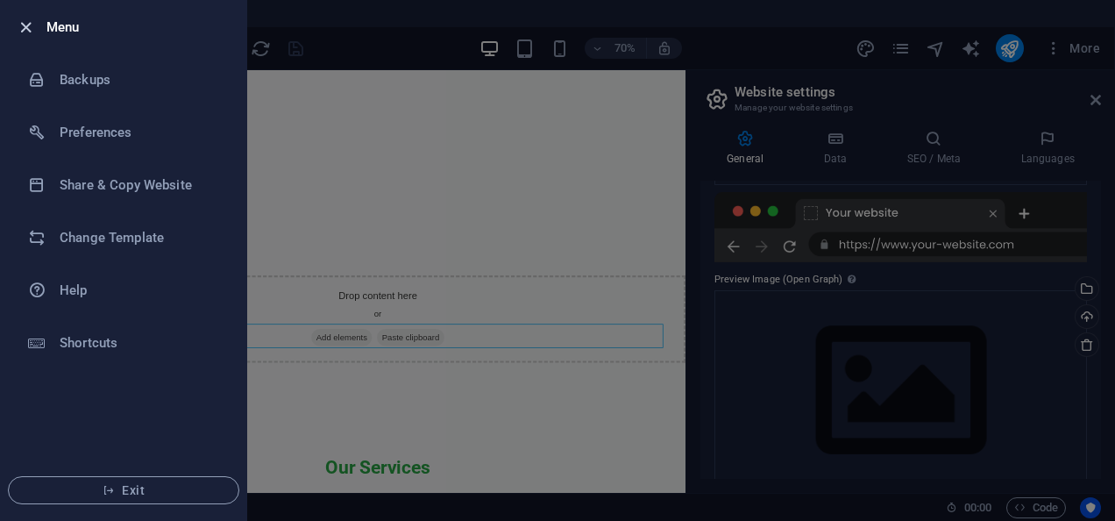
click at [26, 24] on icon "button" at bounding box center [26, 28] width 20 height 20
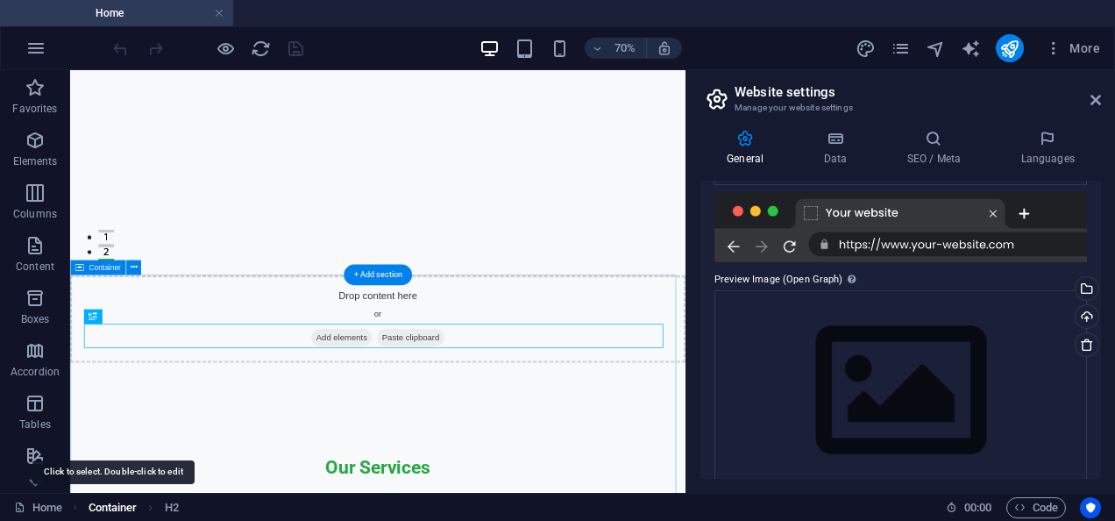
click at [126, 505] on span "Container" at bounding box center [113, 507] width 49 height 21
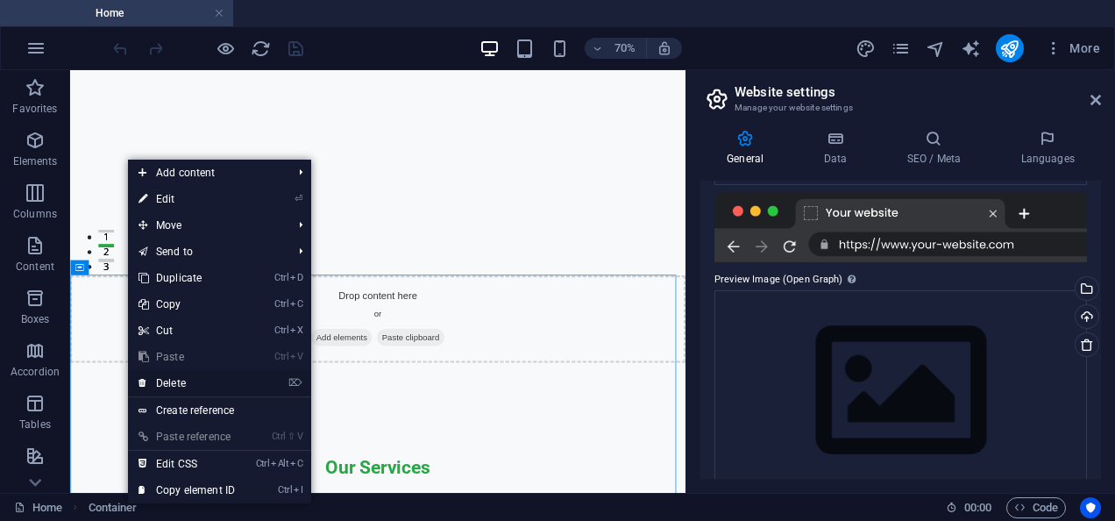
click at [206, 388] on link "⌦ Delete" at bounding box center [186, 383] width 117 height 26
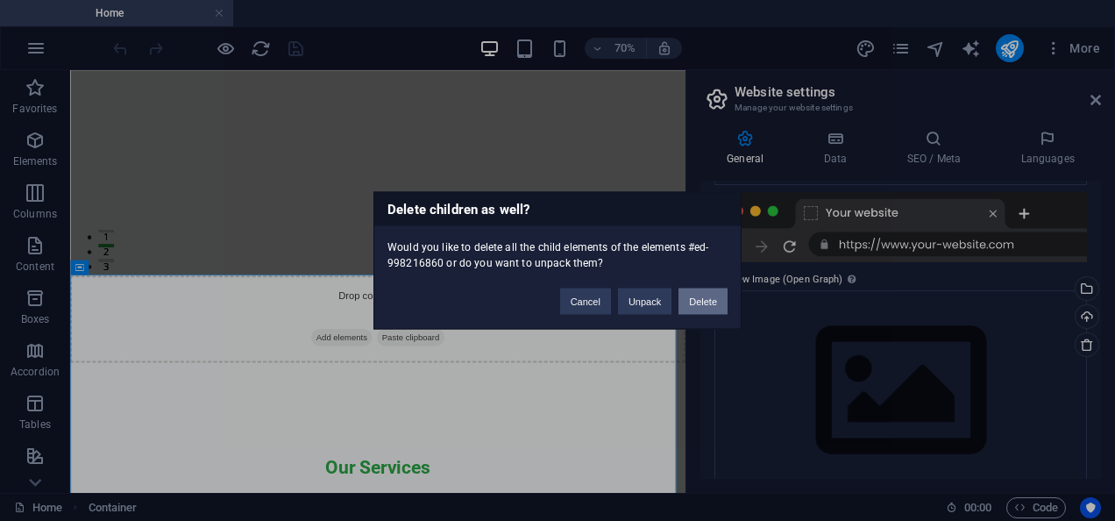
click at [707, 296] on button "Delete" at bounding box center [703, 301] width 49 height 26
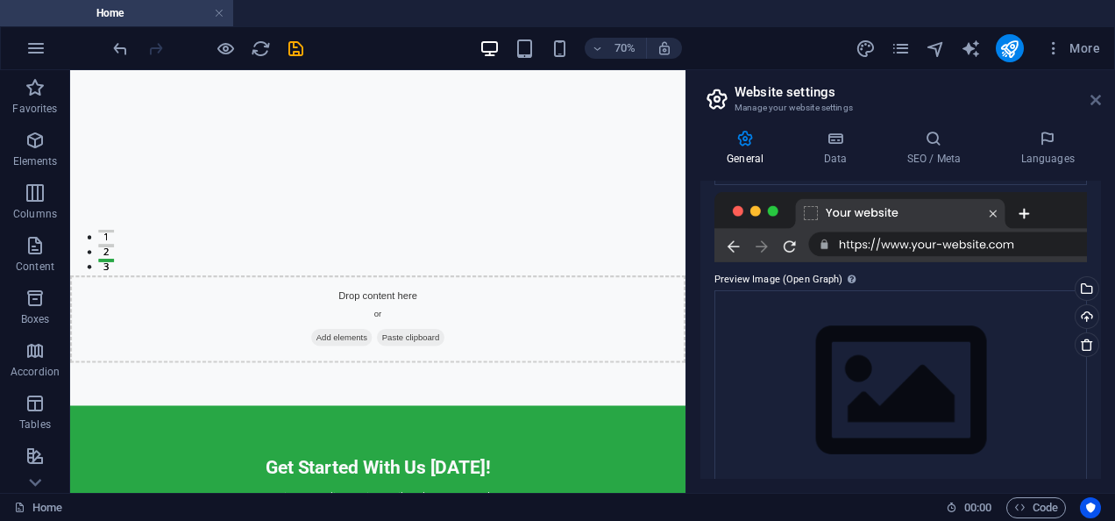
click at [1094, 102] on icon at bounding box center [1096, 100] width 11 height 14
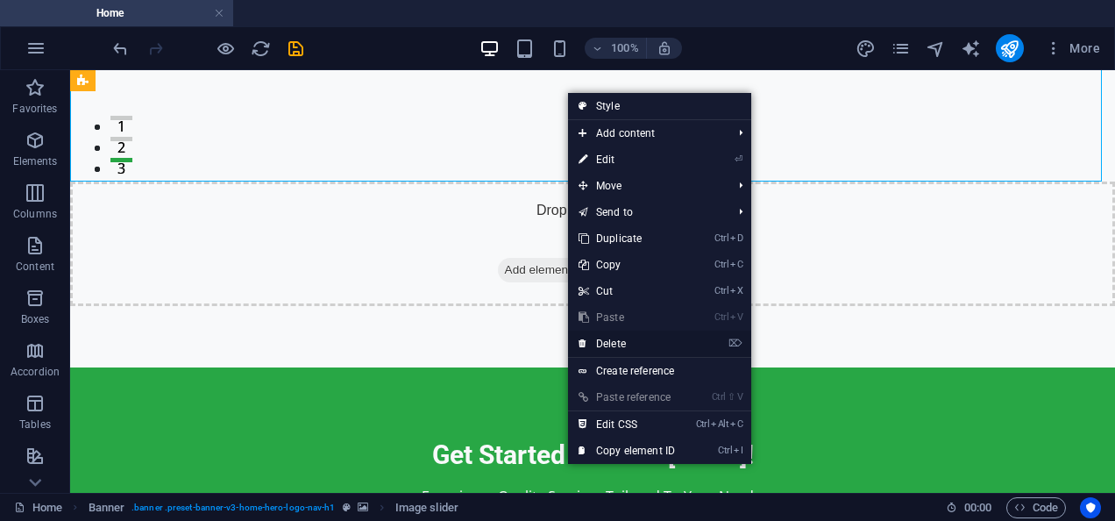
click at [597, 338] on link "⌦ Delete" at bounding box center [626, 344] width 117 height 26
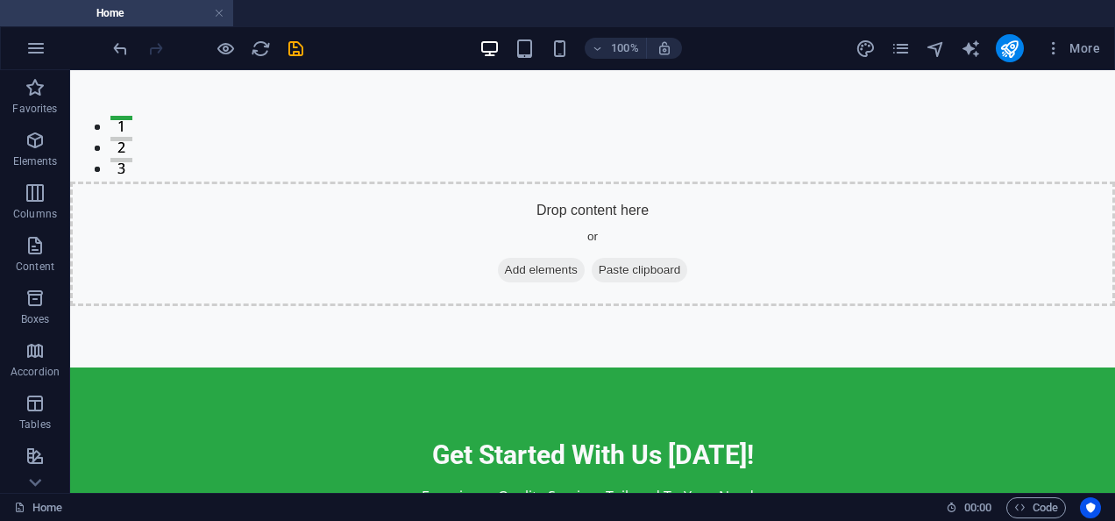
scroll to position [0, 0]
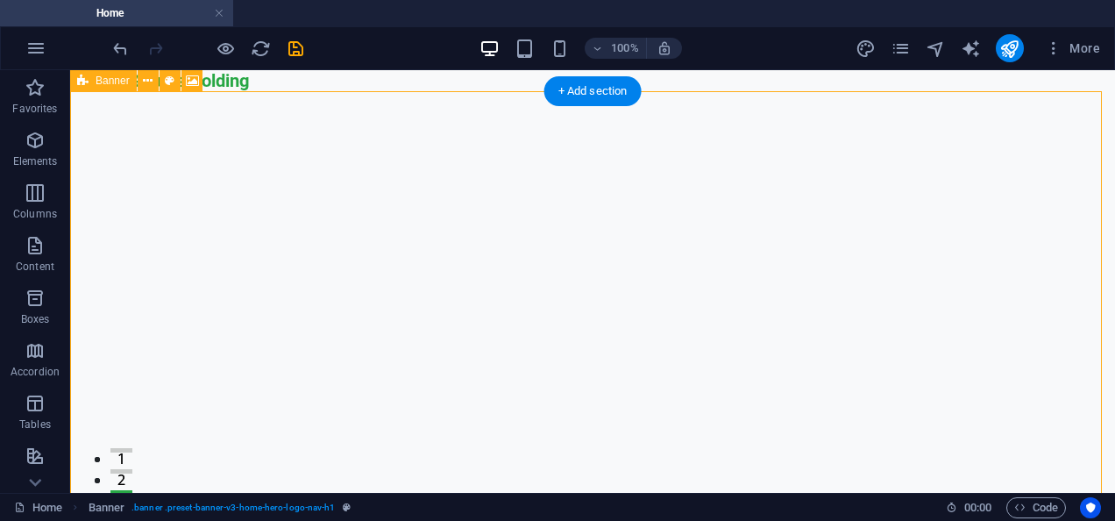
drag, startPoint x: 190, startPoint y: 110, endPoint x: 636, endPoint y: 314, distance: 490.4
click at [636, 314] on div "Drop content here or Add elements Paste clipboard" at bounding box center [592, 395] width 1045 height 608
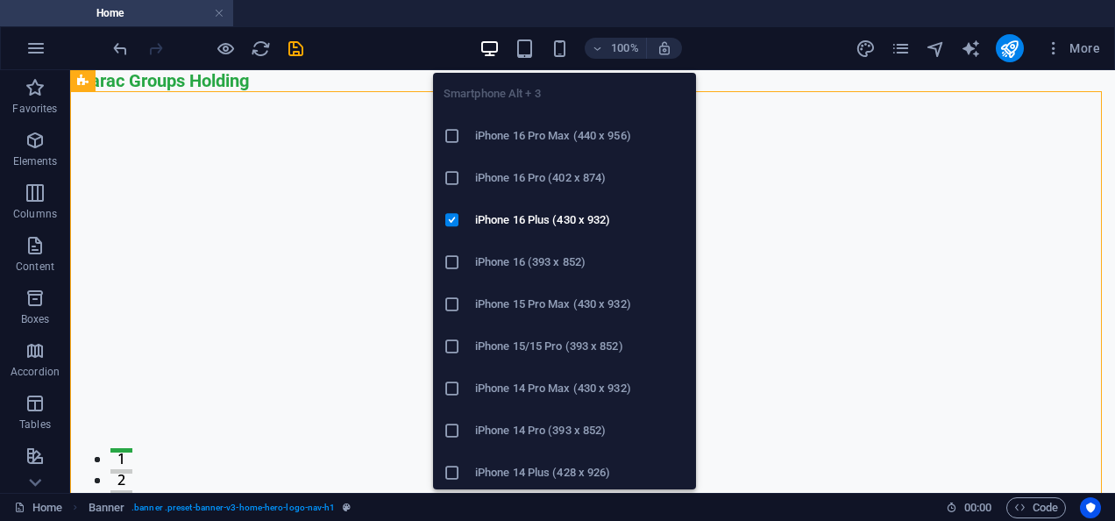
click at [684, 251] on li "iPhone 16 (393 x 852)" at bounding box center [564, 262] width 263 height 42
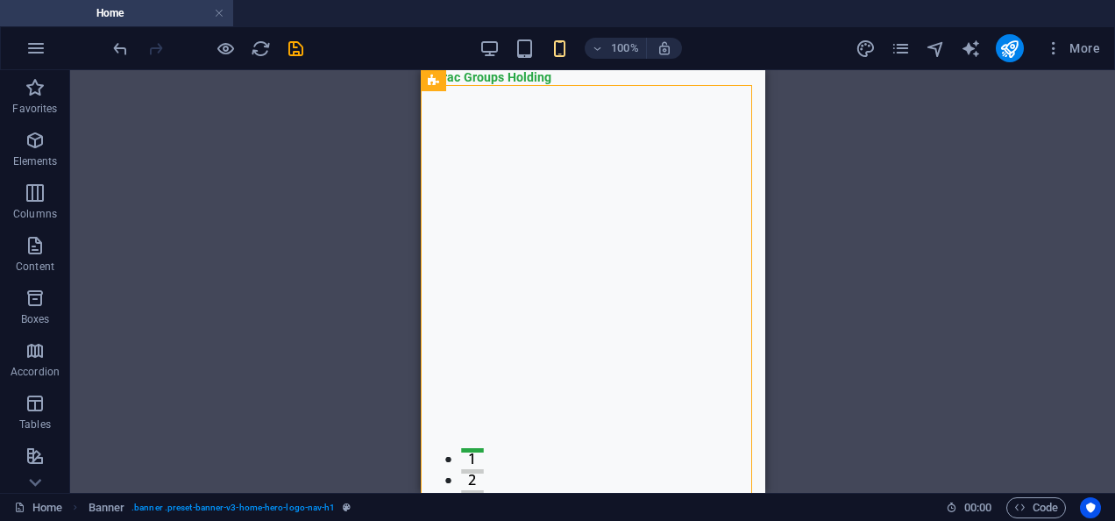
click at [170, 9] on h4 "Home" at bounding box center [116, 13] width 233 height 19
drag, startPoint x: 170, startPoint y: 9, endPoint x: 160, endPoint y: 9, distance: 10.5
click at [160, 9] on h4 "Home" at bounding box center [116, 13] width 233 height 19
drag, startPoint x: 160, startPoint y: 9, endPoint x: 167, endPoint y: 200, distance: 191.2
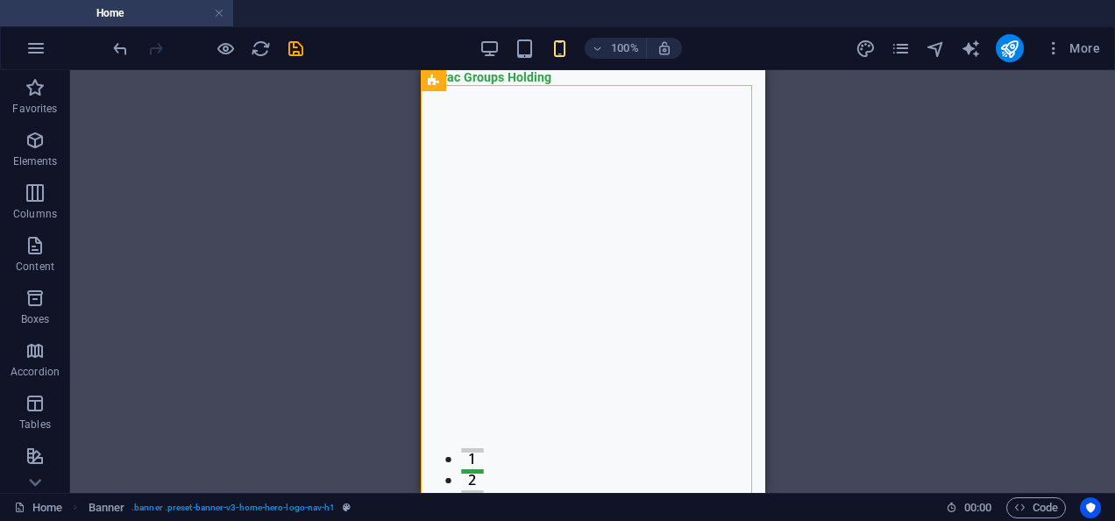
click at [145, 17] on h4 "Home" at bounding box center [116, 13] width 233 height 19
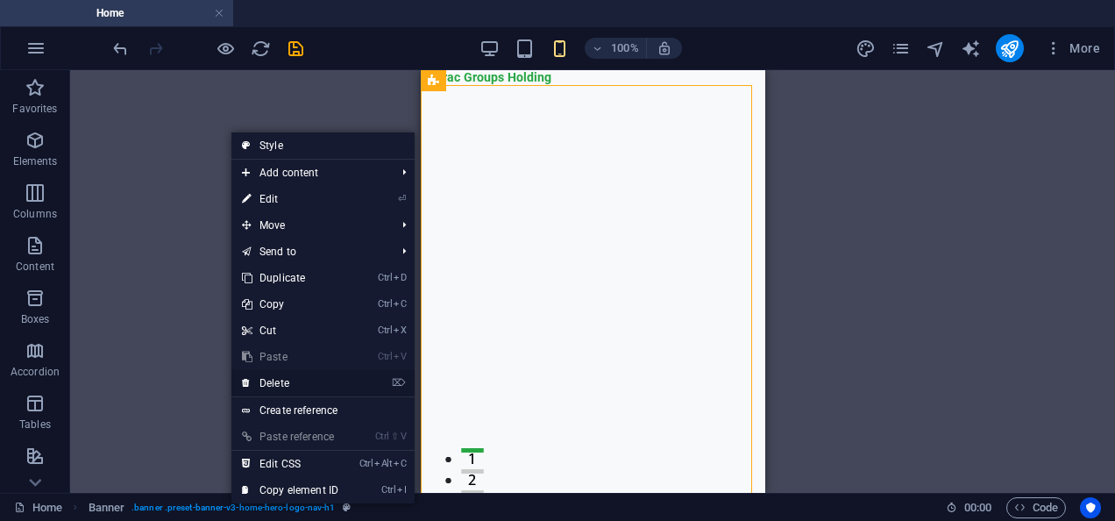
click at [300, 374] on link "⌦ Delete" at bounding box center [289, 383] width 117 height 26
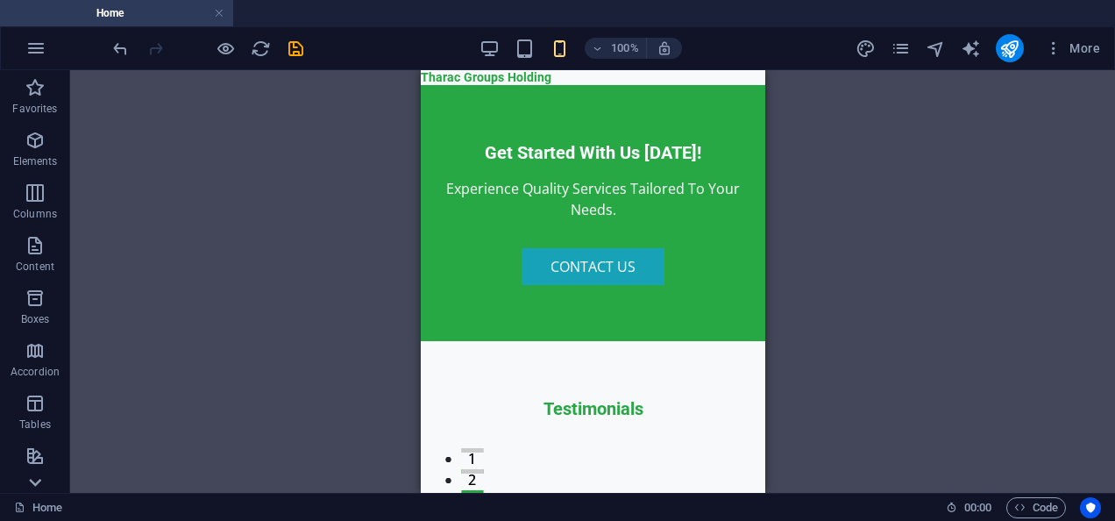
click at [34, 482] on icon at bounding box center [35, 482] width 25 height 25
click at [34, 482] on div "Favorites Elements Columns Content Boxes Accordion Tables Features Images Slide…" at bounding box center [35, 281] width 70 height 423
click at [223, 9] on link at bounding box center [219, 13] width 11 height 17
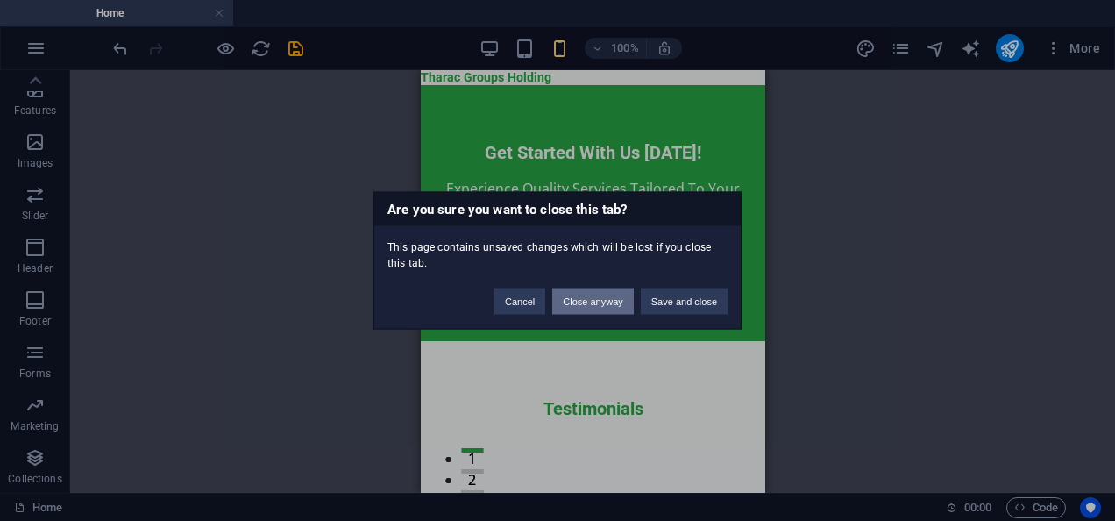
click at [615, 300] on button "Close anyway" at bounding box center [592, 301] width 81 height 26
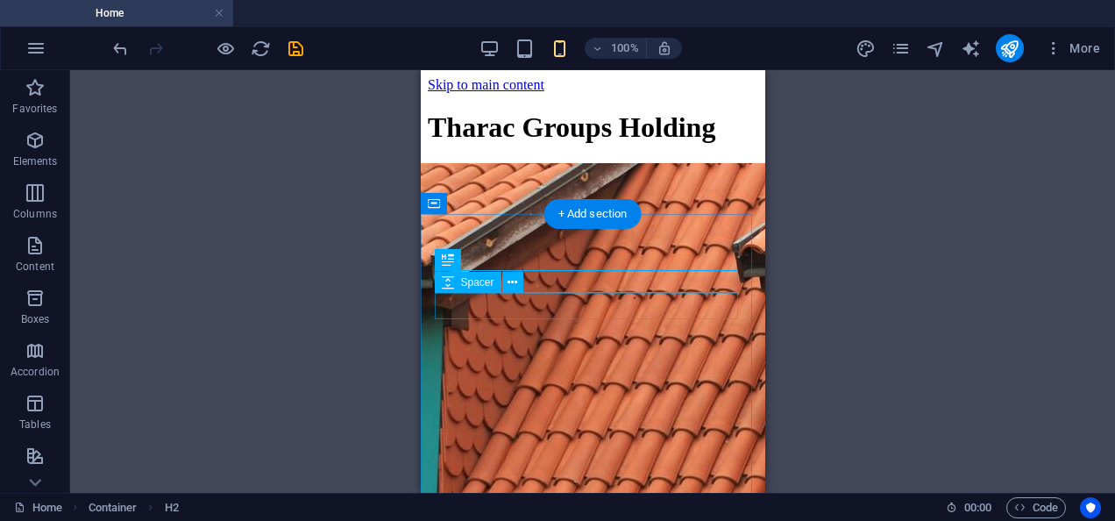
scroll to position [293, 0]
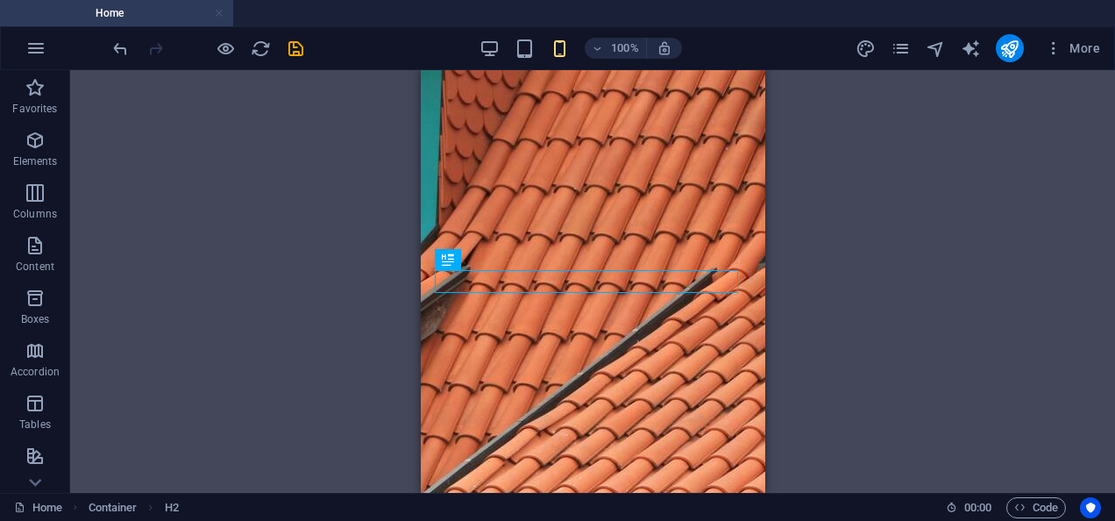
click at [219, 11] on link at bounding box center [219, 13] width 11 height 17
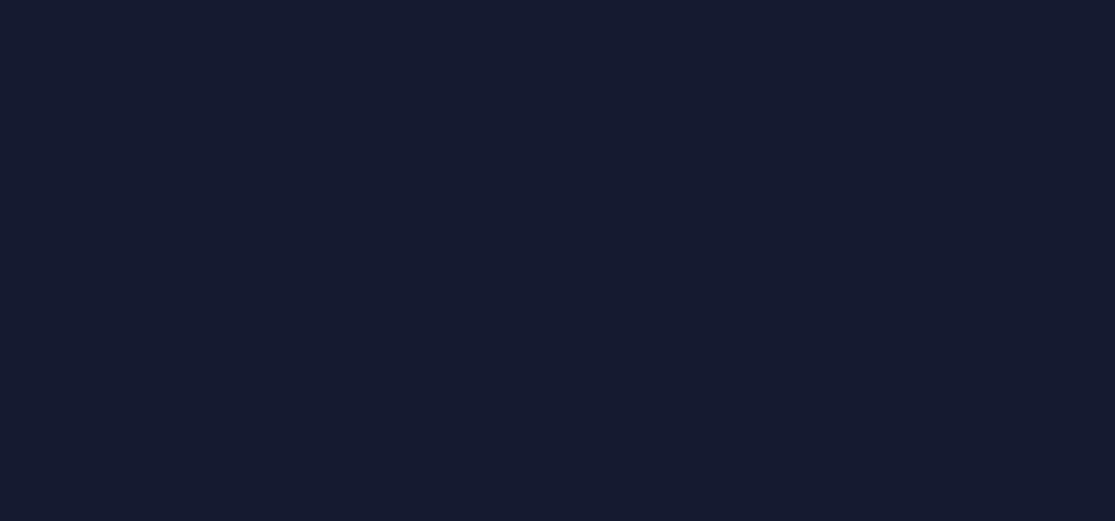
click at [219, 11] on section at bounding box center [557, 260] width 1115 height 521
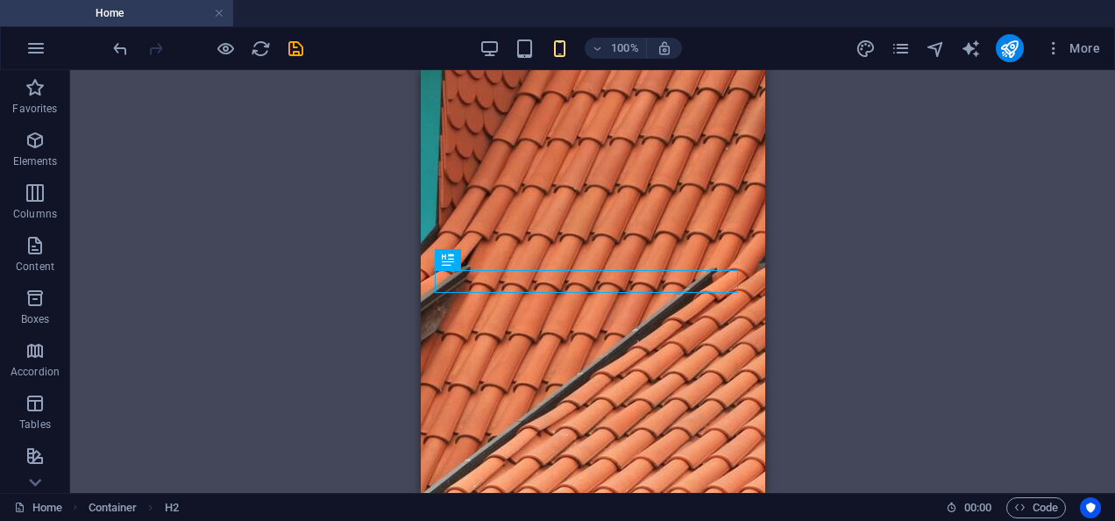
click at [219, 11] on link at bounding box center [219, 13] width 11 height 17
click at [224, 19] on h4 "Home" at bounding box center [116, 13] width 233 height 19
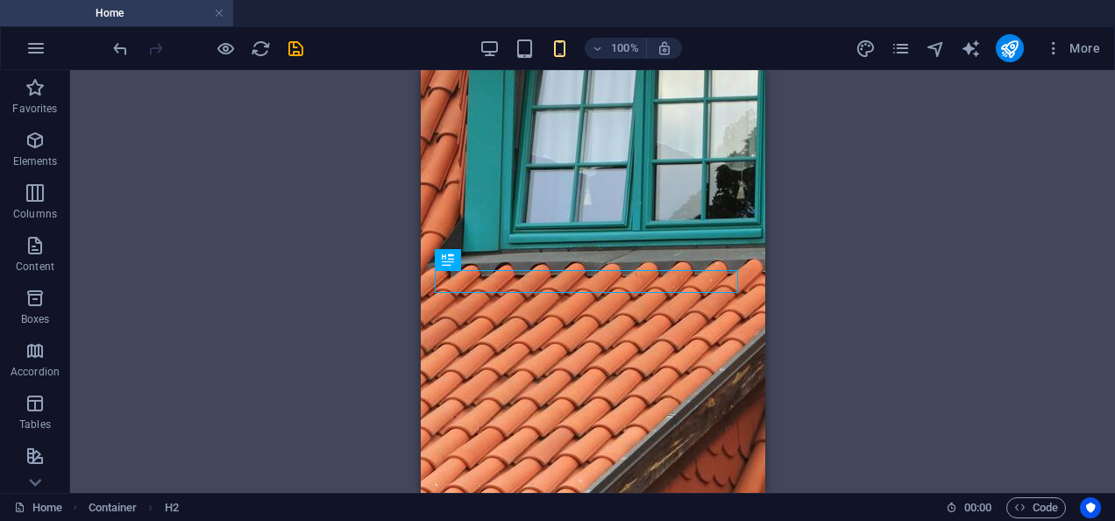
click at [212, 9] on h4 "Home" at bounding box center [116, 13] width 233 height 19
click at [219, 14] on link at bounding box center [219, 13] width 11 height 17
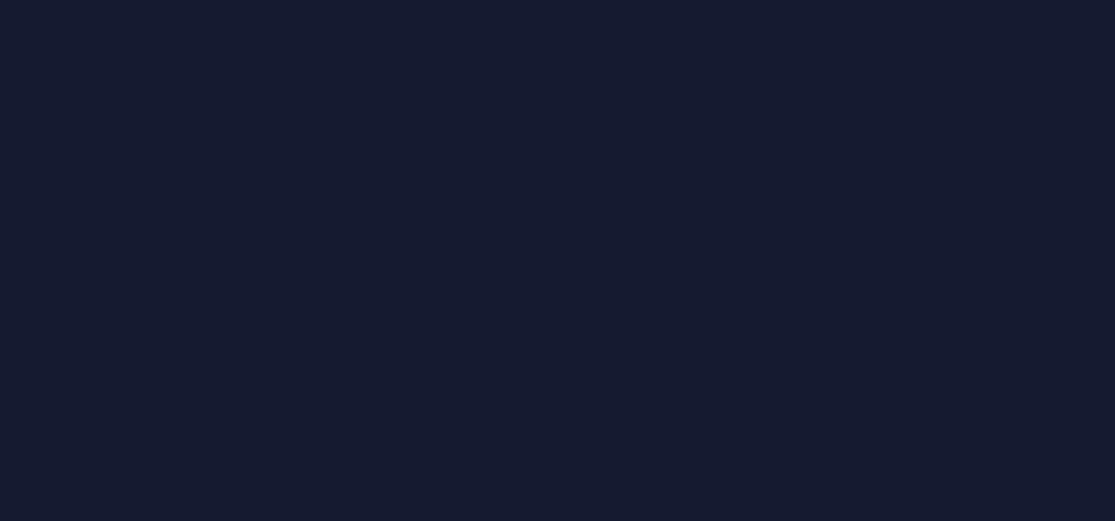
click at [219, 14] on section at bounding box center [557, 260] width 1115 height 521
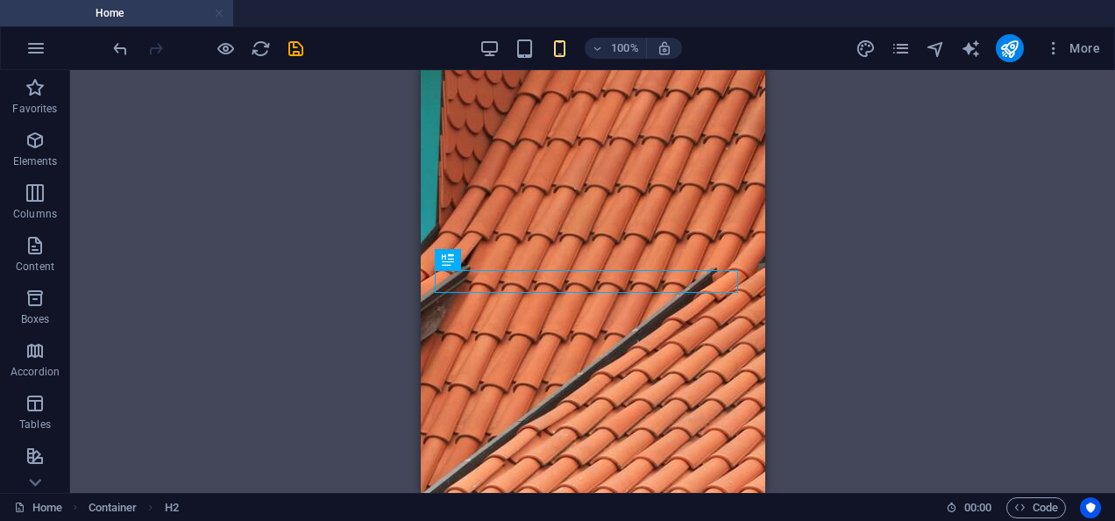
click at [219, 16] on link at bounding box center [219, 13] width 11 height 17
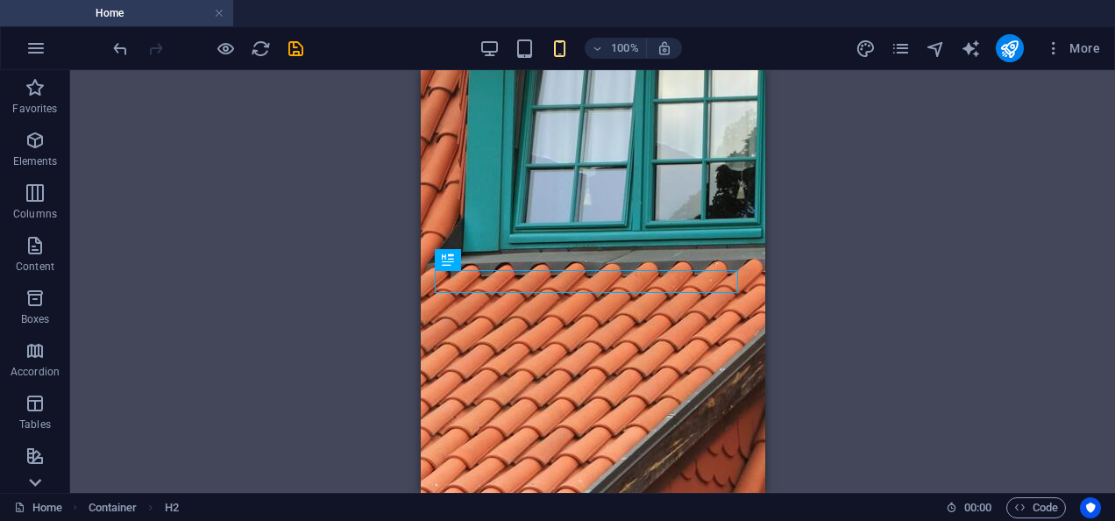
click at [33, 478] on icon at bounding box center [35, 482] width 25 height 25
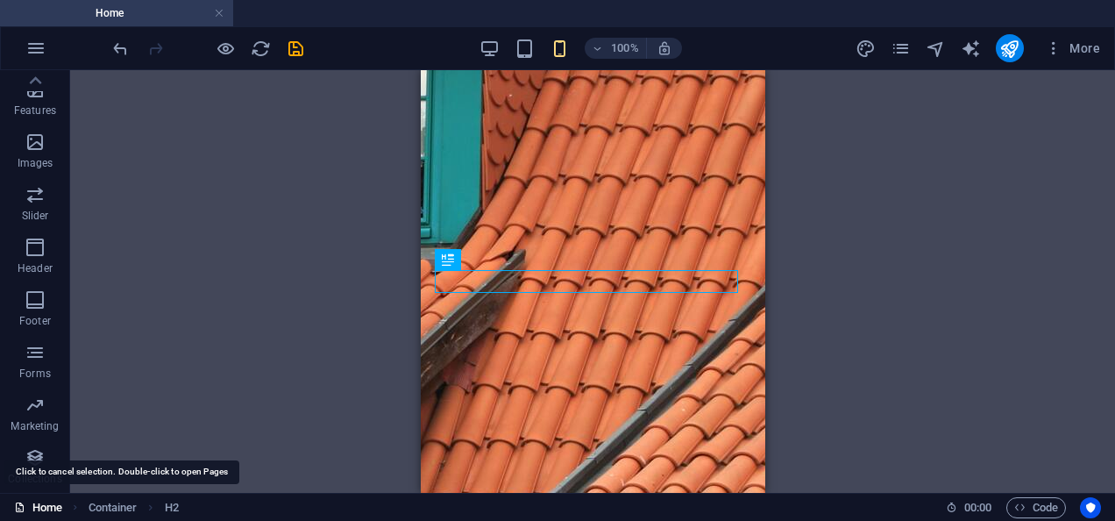
click at [61, 509] on link "Home" at bounding box center [38, 507] width 48 height 21
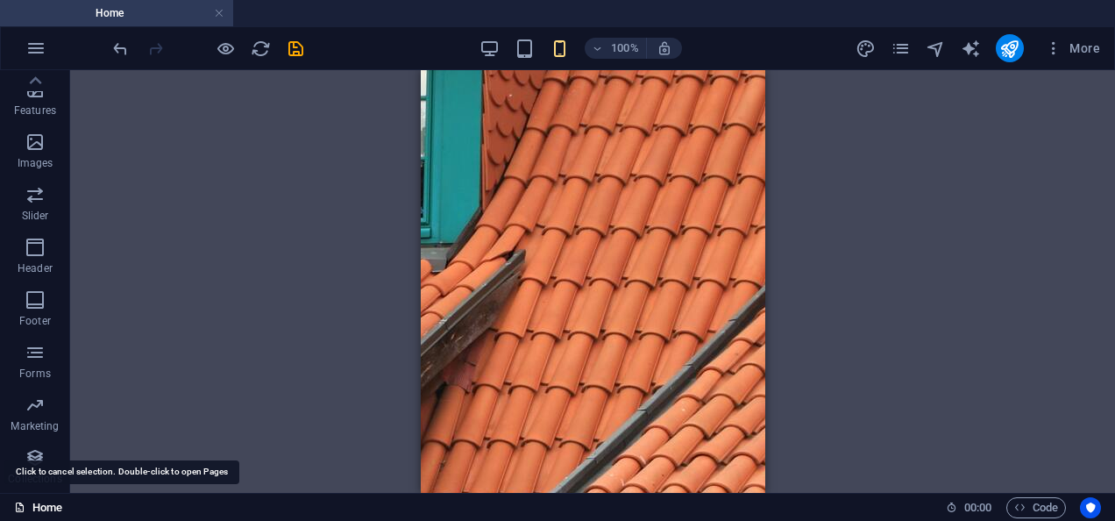
click at [54, 505] on link "Home" at bounding box center [38, 507] width 48 height 21
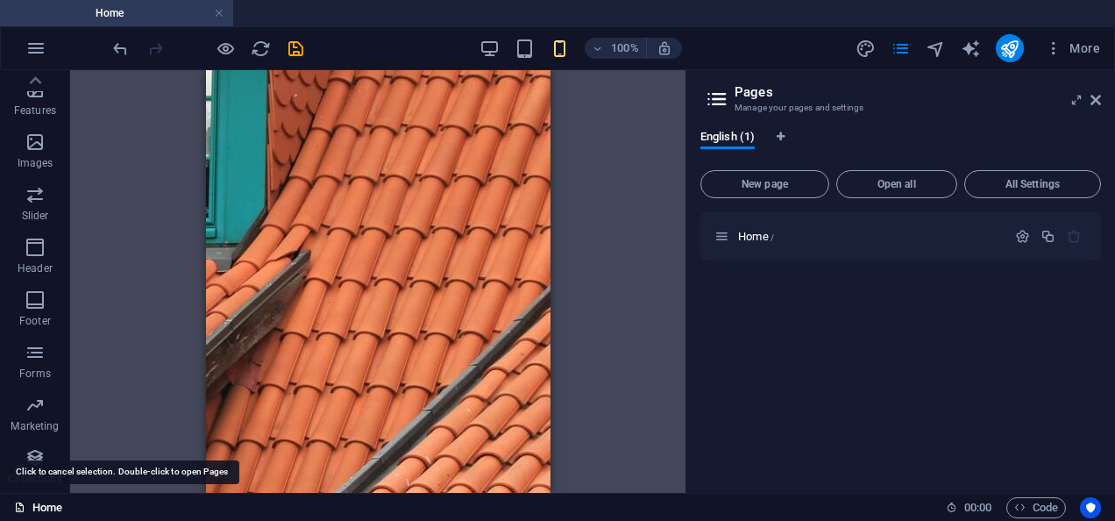
click at [54, 505] on link "Home" at bounding box center [38, 507] width 48 height 21
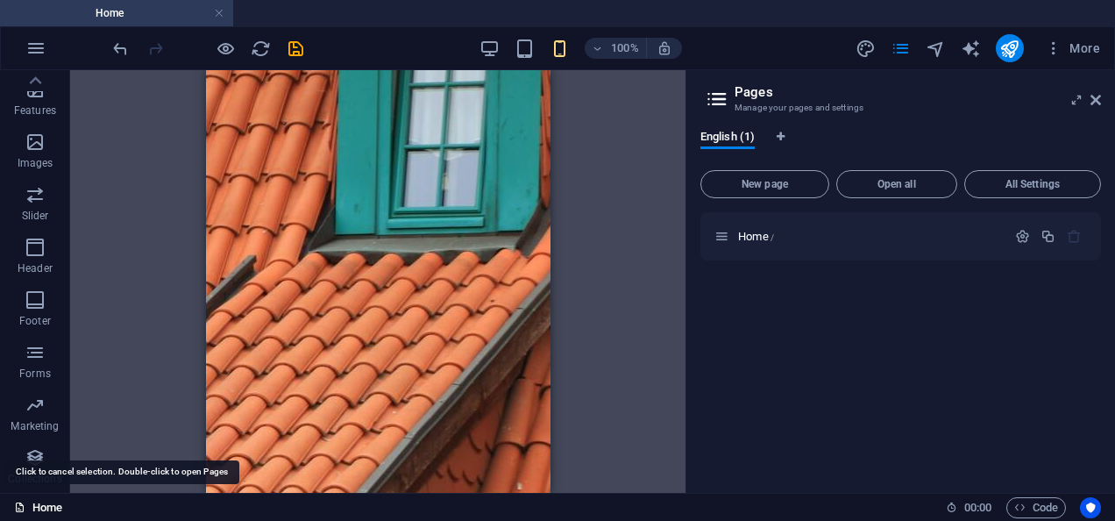
click at [54, 505] on link "Home" at bounding box center [38, 507] width 48 height 21
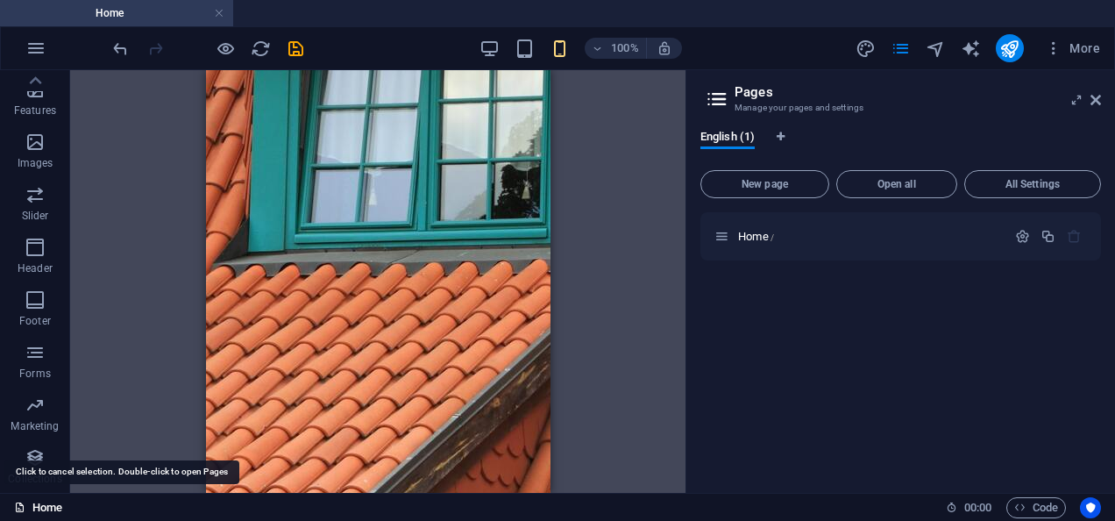
click at [54, 505] on link "Home" at bounding box center [38, 507] width 48 height 21
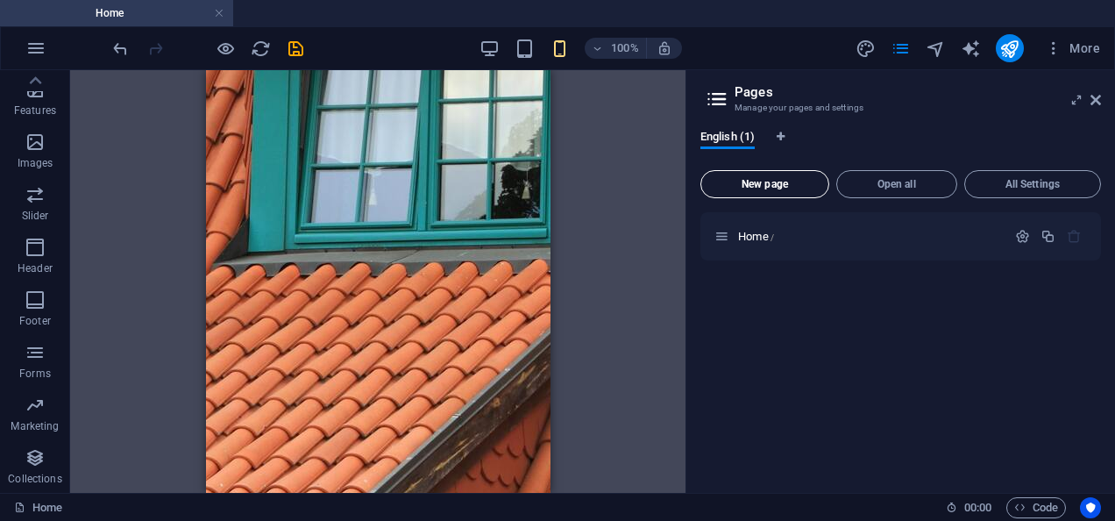
drag, startPoint x: 54, startPoint y: 505, endPoint x: 784, endPoint y: 181, distance: 797.9
click at [784, 181] on span "New page" at bounding box center [764, 184] width 113 height 11
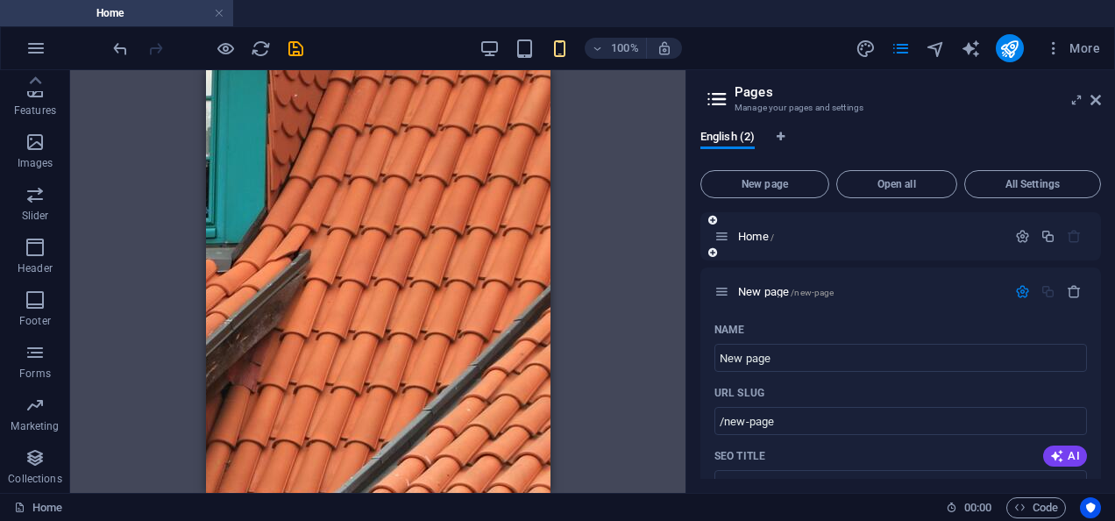
click at [757, 230] on div "Home /" at bounding box center [861, 236] width 292 height 20
click at [1075, 288] on icon "button" at bounding box center [1074, 291] width 15 height 15
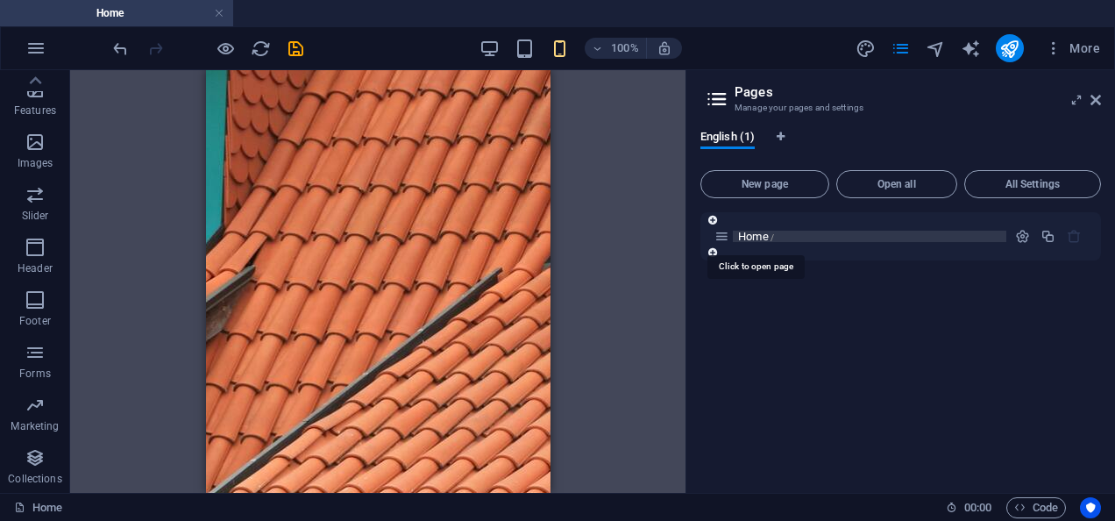
click at [757, 235] on span "Home /" at bounding box center [756, 236] width 36 height 13
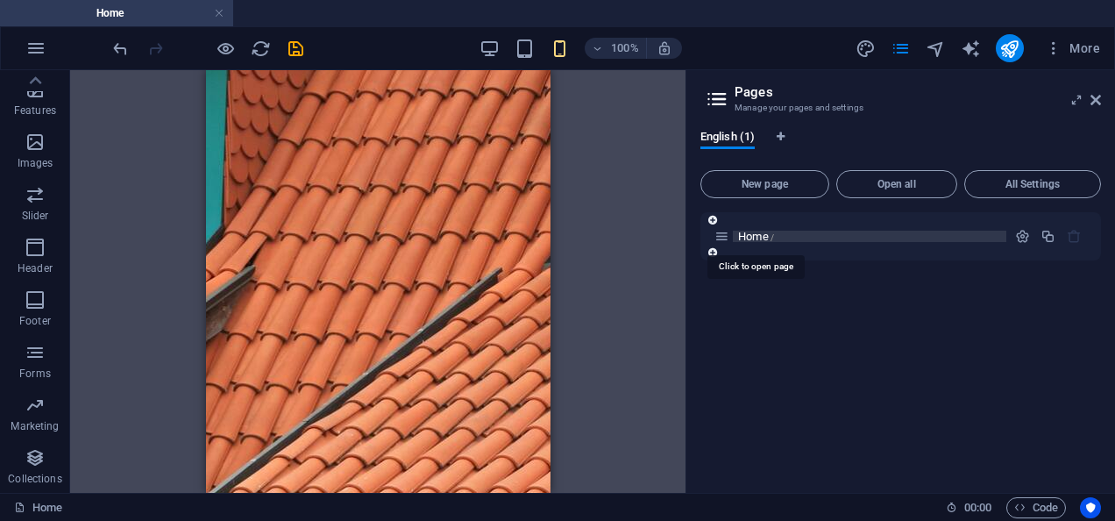
click at [757, 235] on span "Home /" at bounding box center [756, 236] width 36 height 13
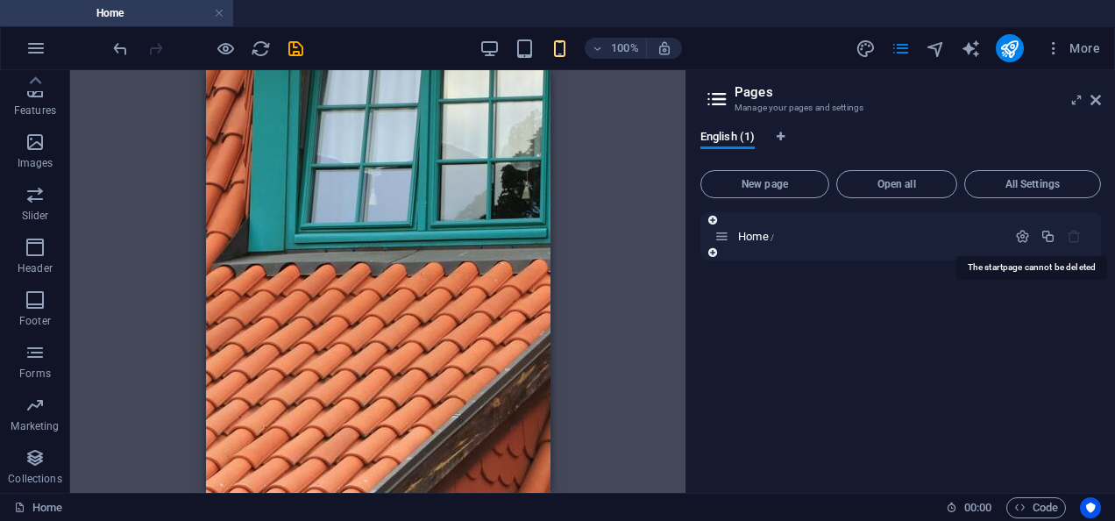
click at [1076, 236] on icon "button" at bounding box center [1074, 236] width 15 height 15
drag, startPoint x: 1076, startPoint y: 236, endPoint x: 1047, endPoint y: 172, distance: 70.2
click at [1047, 172] on div "New page Open all All Settings Home /" at bounding box center [900, 321] width 401 height 316
click at [1047, 172] on button "All Settings" at bounding box center [1032, 184] width 137 height 28
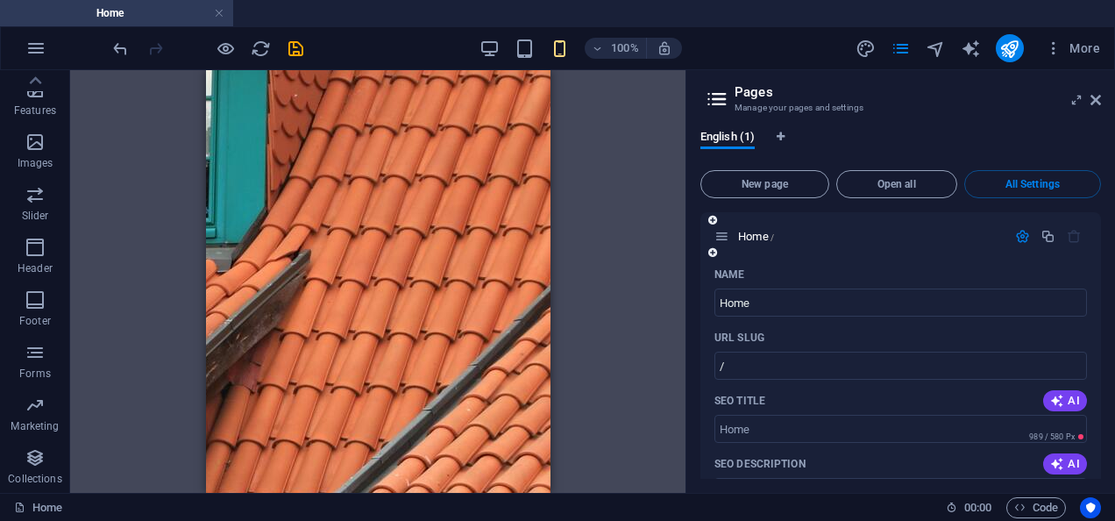
click at [1101, 363] on div "English (1) New page Open all All Settings Home / Name Home ​ URL SLUG / ​ SEO …" at bounding box center [900, 304] width 429 height 377
click at [736, 135] on span "English (1)" at bounding box center [727, 138] width 54 height 25
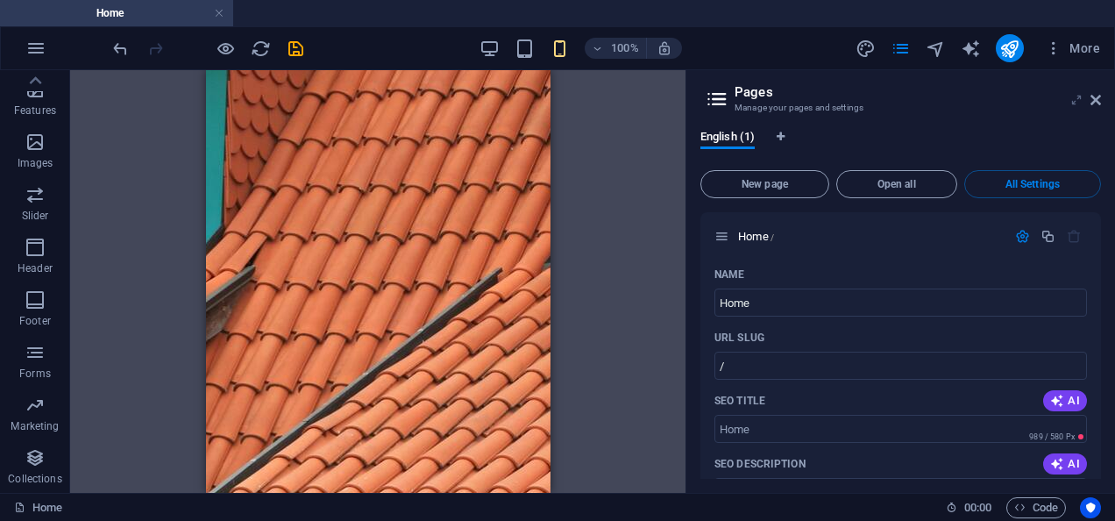
click at [1077, 101] on icon at bounding box center [1077, 100] width 0 height 14
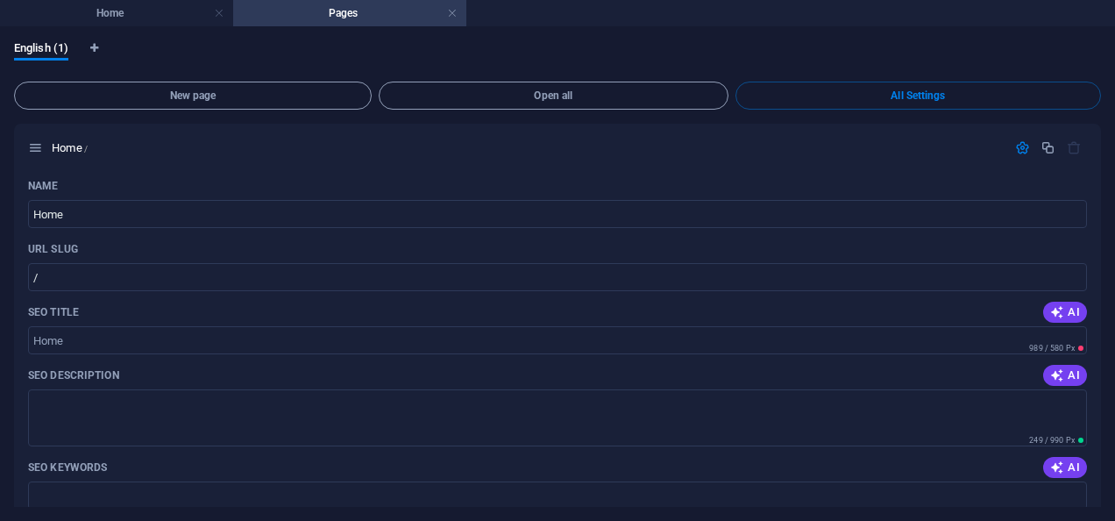
scroll to position [0, 0]
click at [451, 12] on link at bounding box center [452, 13] width 11 height 17
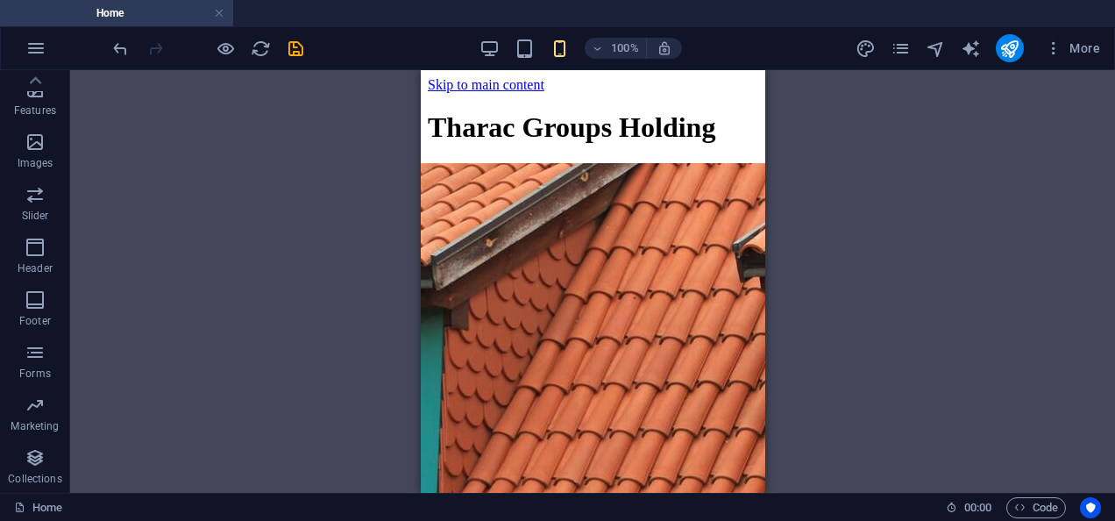
scroll to position [293, 0]
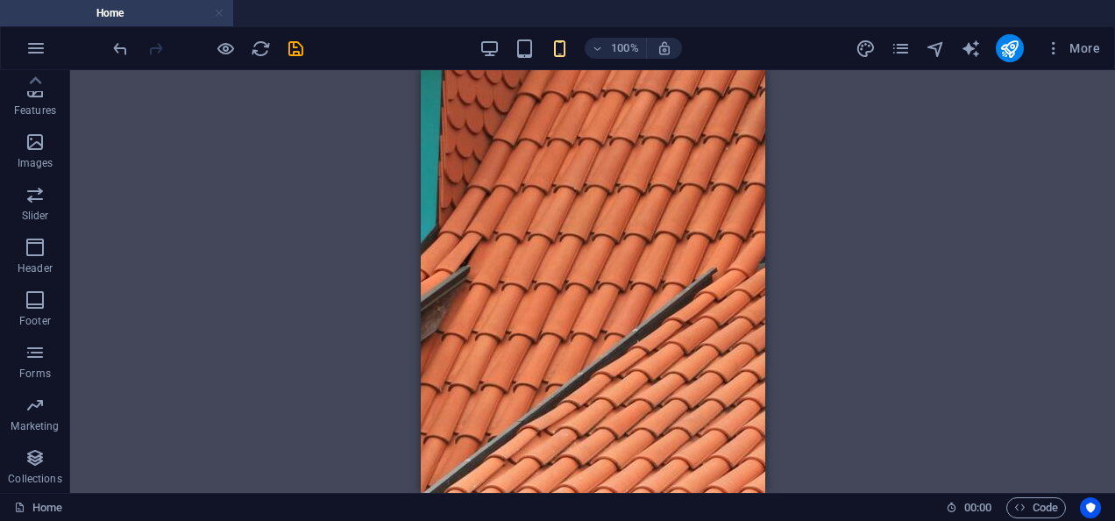
click at [218, 9] on link at bounding box center [219, 13] width 11 height 17
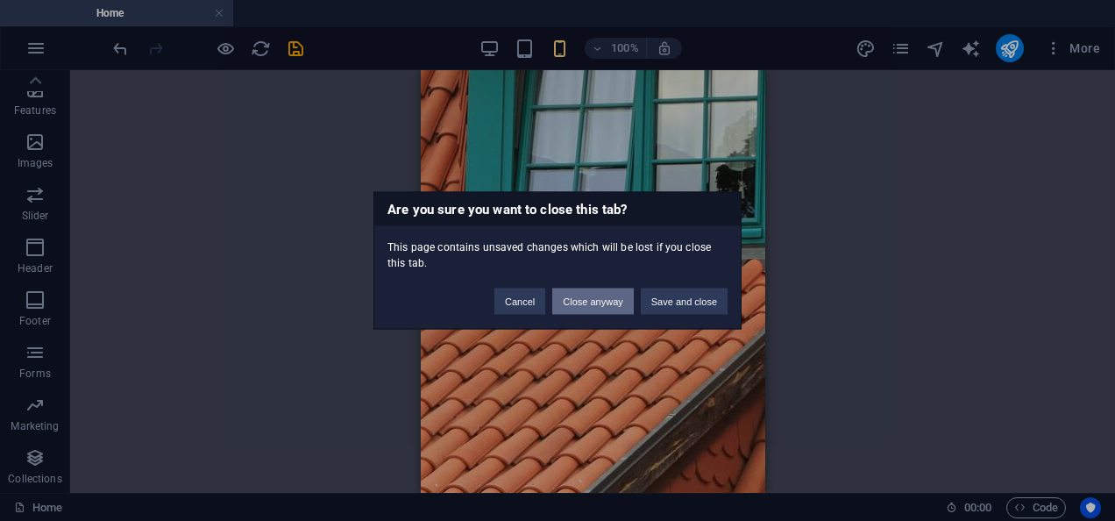
click at [582, 302] on button "Close anyway" at bounding box center [592, 301] width 81 height 26
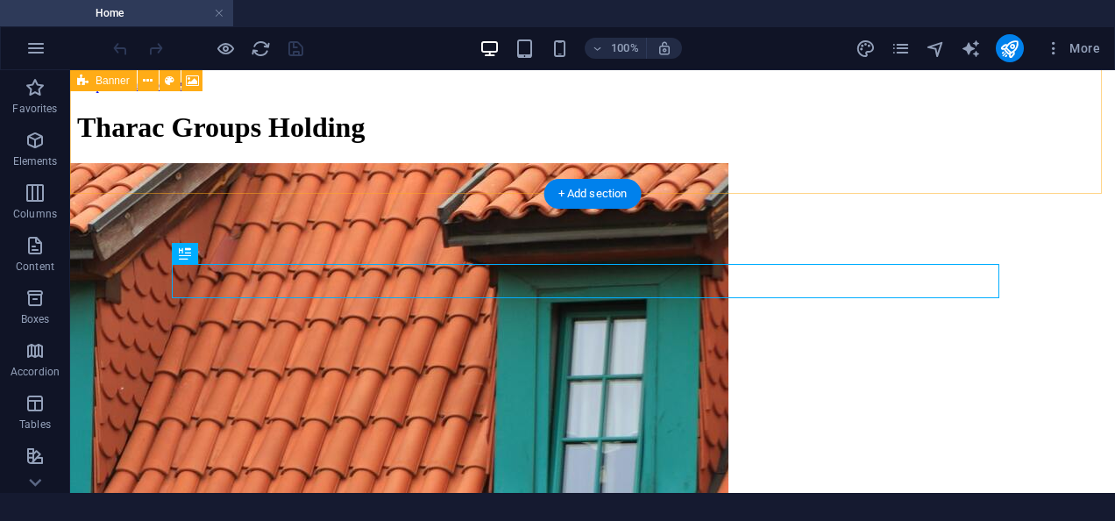
scroll to position [319, 0]
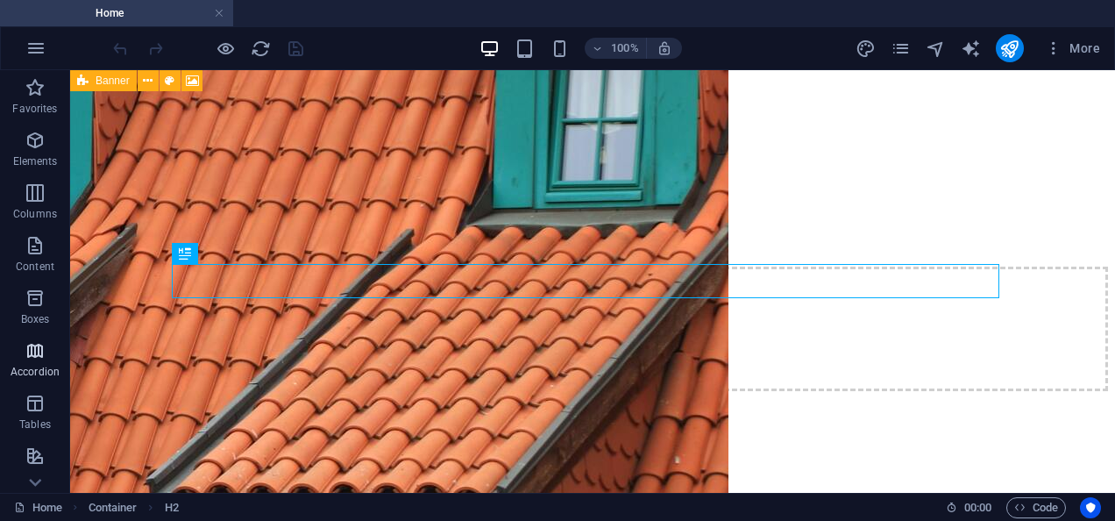
click at [27, 364] on span "Accordion" at bounding box center [35, 361] width 70 height 42
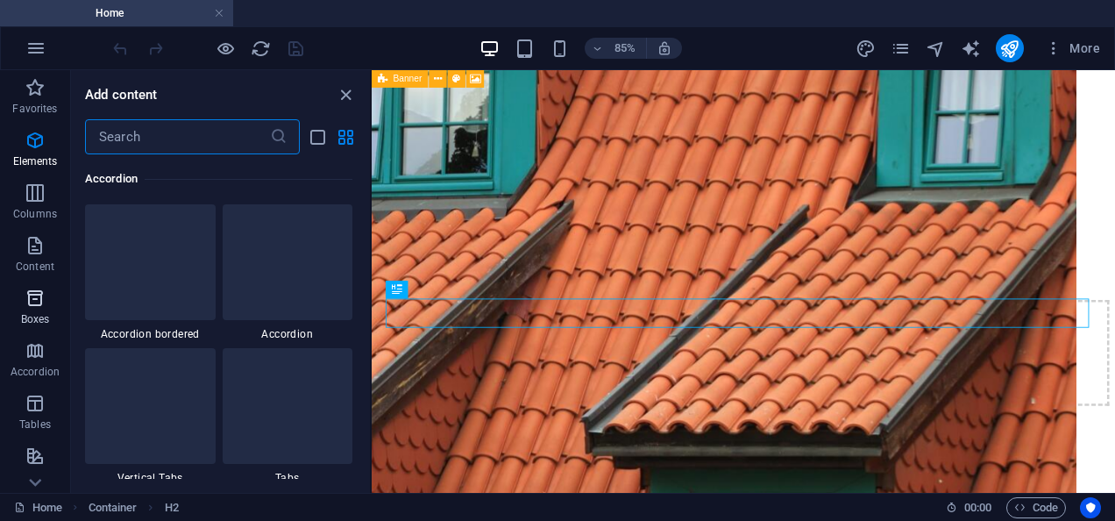
scroll to position [5598, 0]
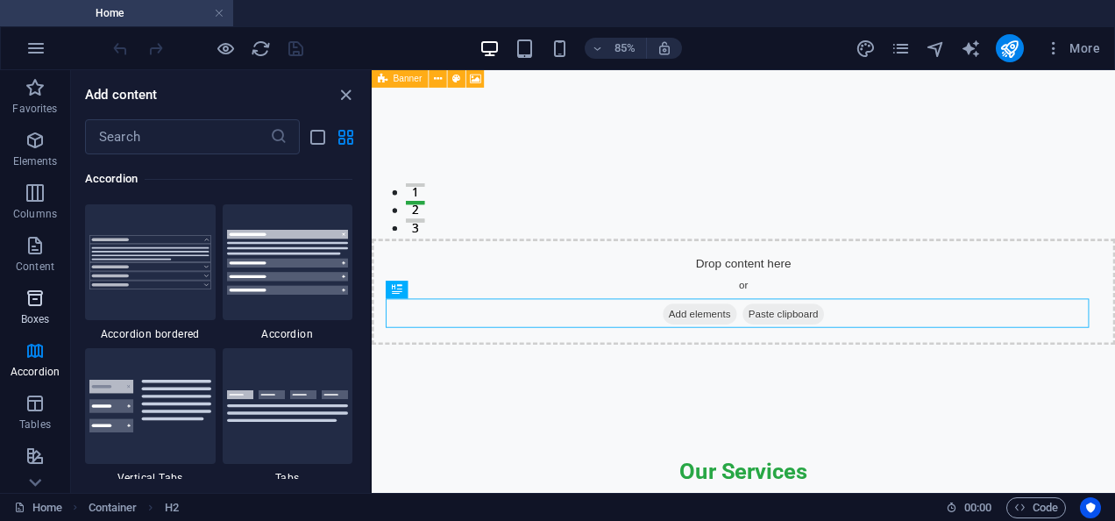
click at [38, 303] on icon "button" at bounding box center [35, 298] width 21 height 21
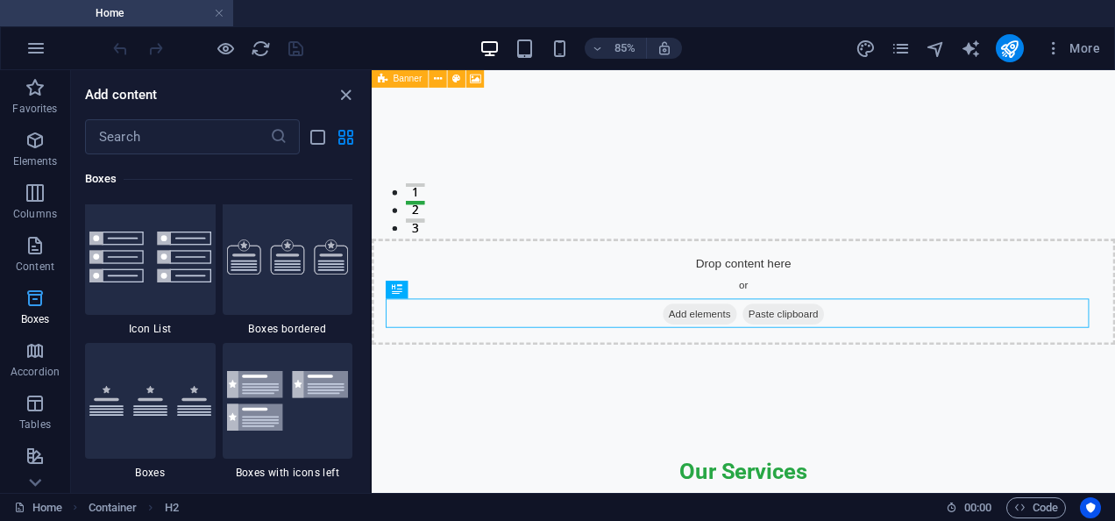
scroll to position [4836, 0]
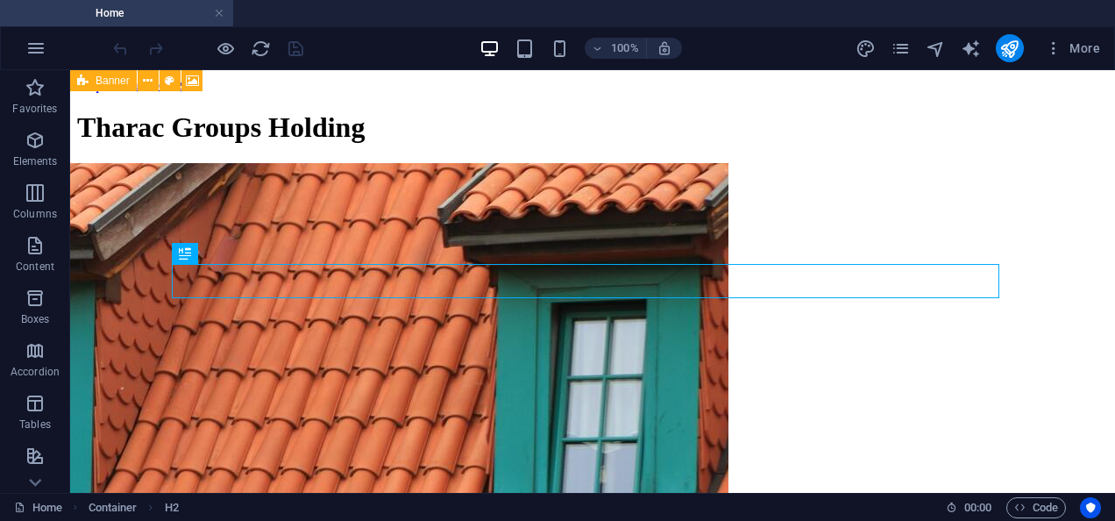
scroll to position [319, 0]
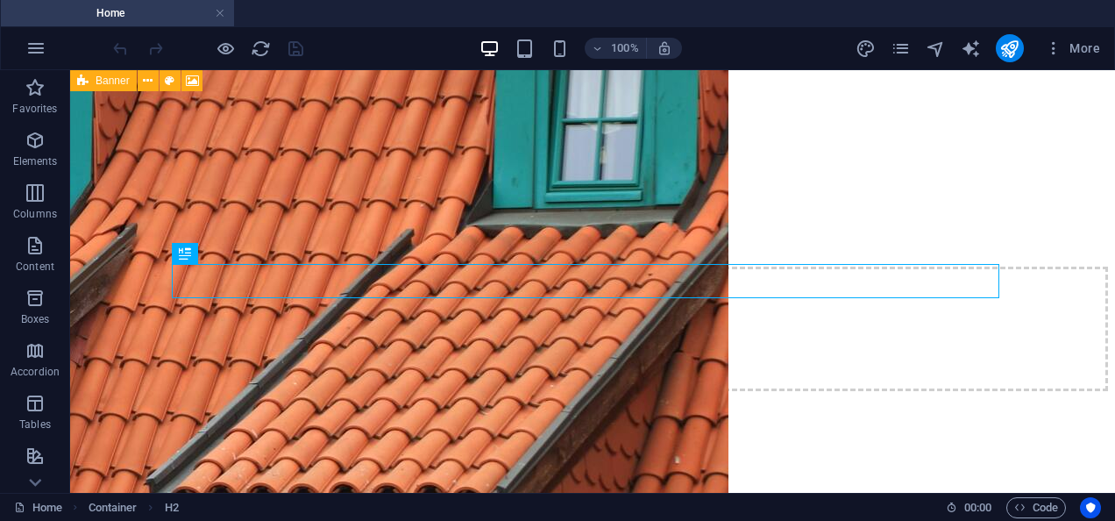
drag, startPoint x: 173, startPoint y: 8, endPoint x: 148, endPoint y: 11, distance: 24.7
click at [226, 12] on h4 "Home" at bounding box center [116, 13] width 233 height 19
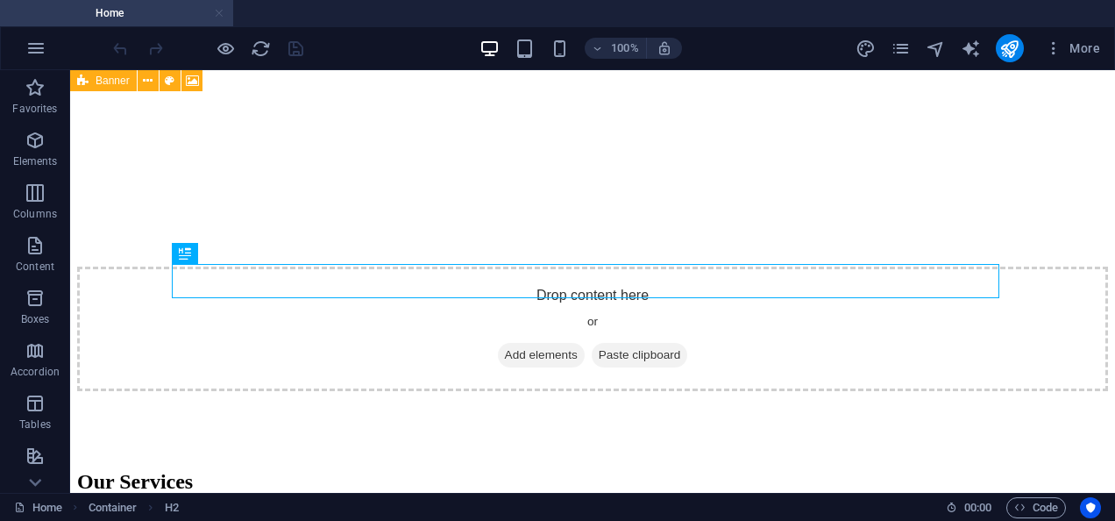
click at [222, 11] on link at bounding box center [219, 13] width 11 height 17
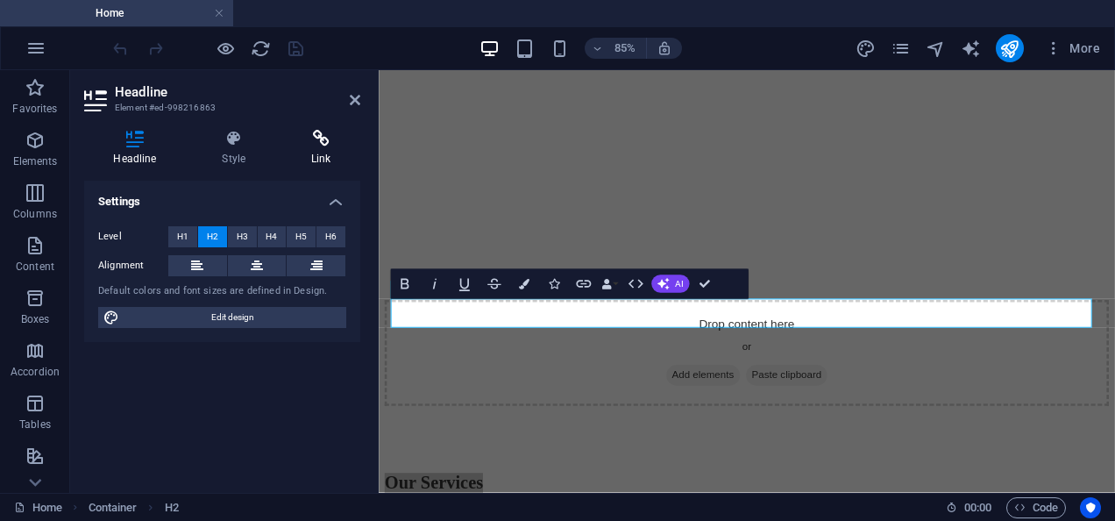
click at [328, 149] on h4 "Link" at bounding box center [321, 148] width 78 height 37
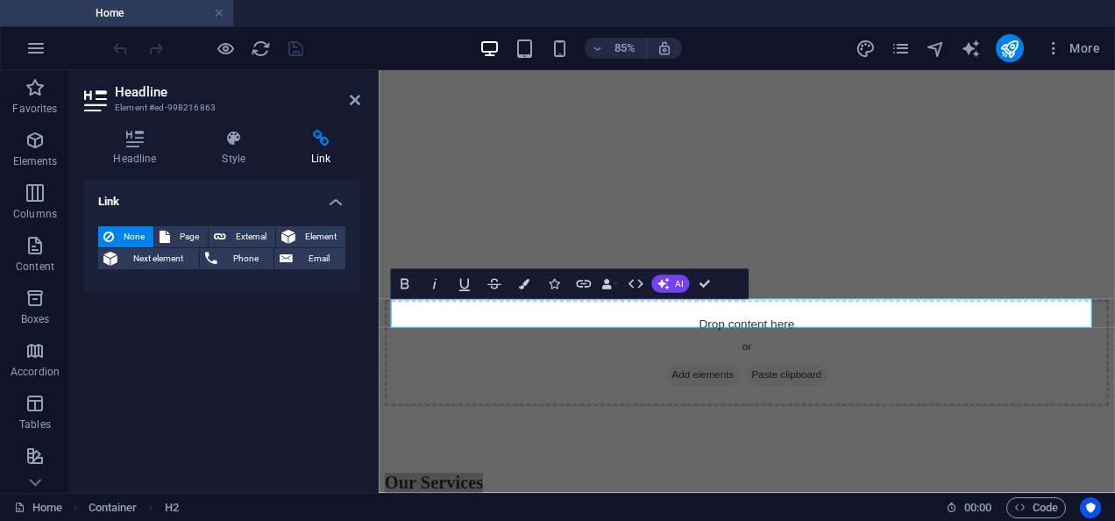
click at [140, 229] on span "None" at bounding box center [133, 236] width 29 height 21
click at [228, 153] on h4 "Style" at bounding box center [237, 148] width 89 height 37
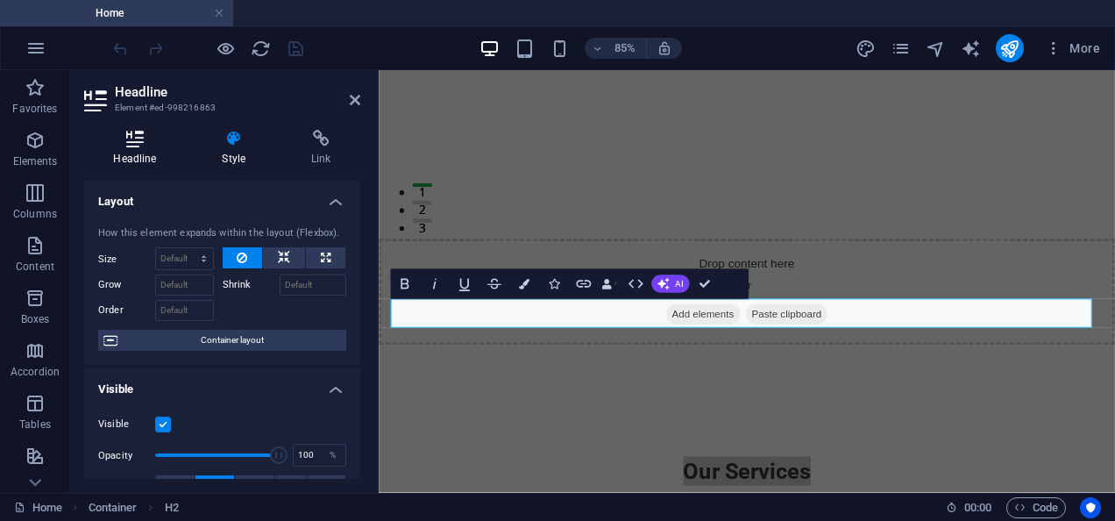
click at [142, 149] on h4 "Headline" at bounding box center [138, 148] width 109 height 37
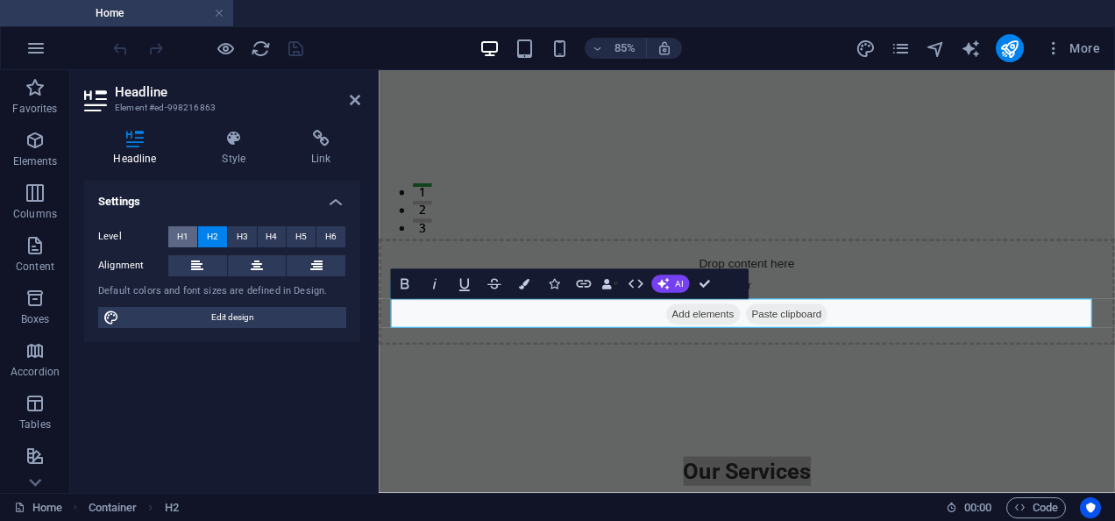
click at [187, 237] on span "H1" at bounding box center [182, 236] width 11 height 21
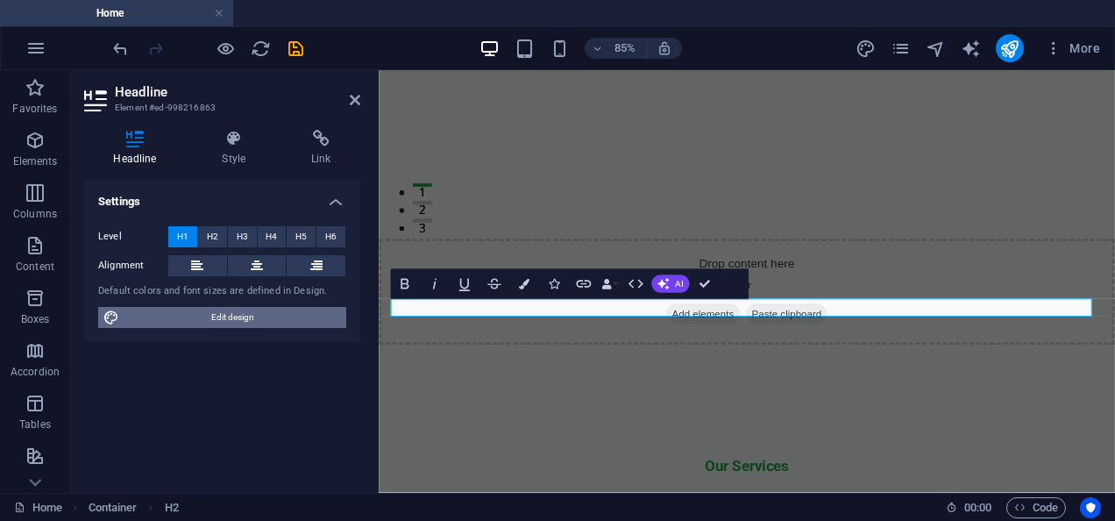
click at [196, 315] on span "Edit design" at bounding box center [232, 317] width 217 height 21
select select "200"
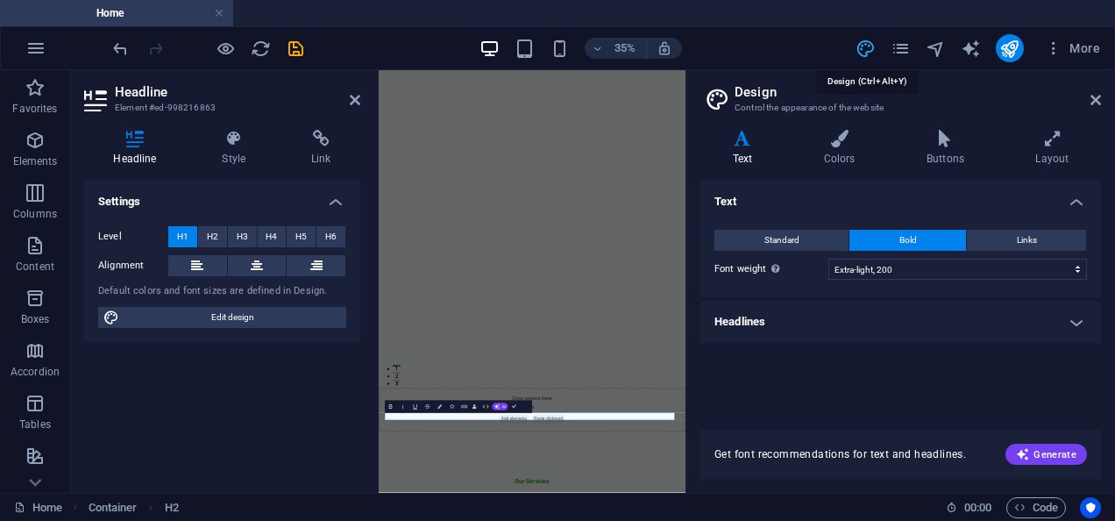
click at [875, 46] on icon "design" at bounding box center [866, 49] width 20 height 20
click at [909, 44] on icon "pages" at bounding box center [901, 49] width 20 height 20
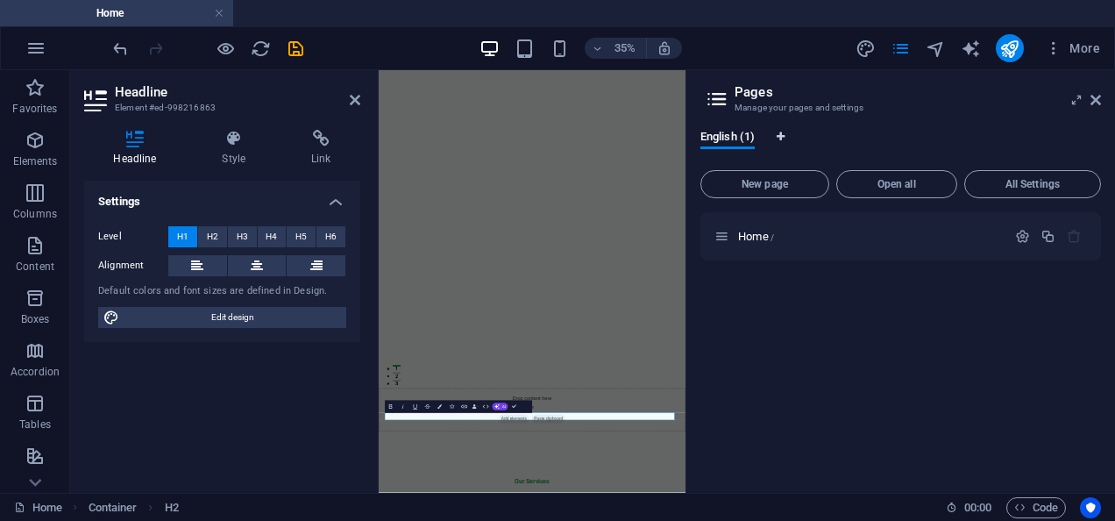
click at [786, 133] on span "Language Tabs" at bounding box center [781, 137] width 11 height 11
select select "41"
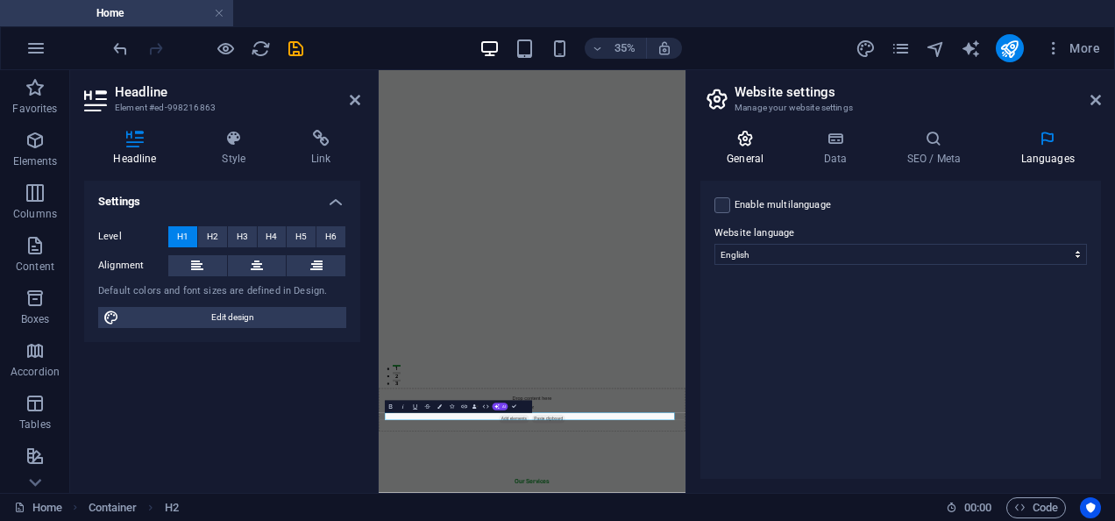
click at [749, 142] on icon at bounding box center [744, 139] width 89 height 18
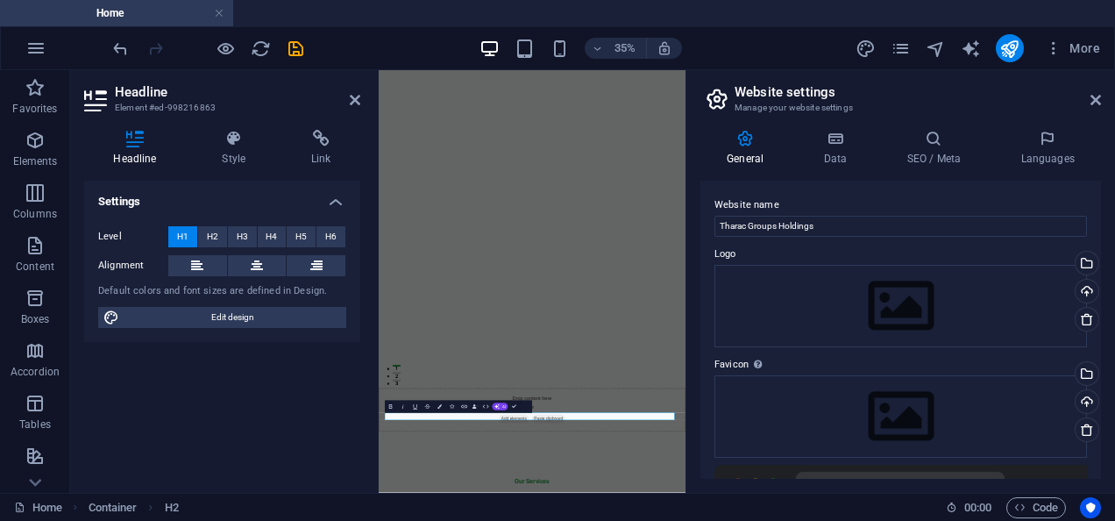
click at [720, 104] on icon at bounding box center [717, 99] width 26 height 25
click at [1091, 99] on icon at bounding box center [1096, 100] width 11 height 14
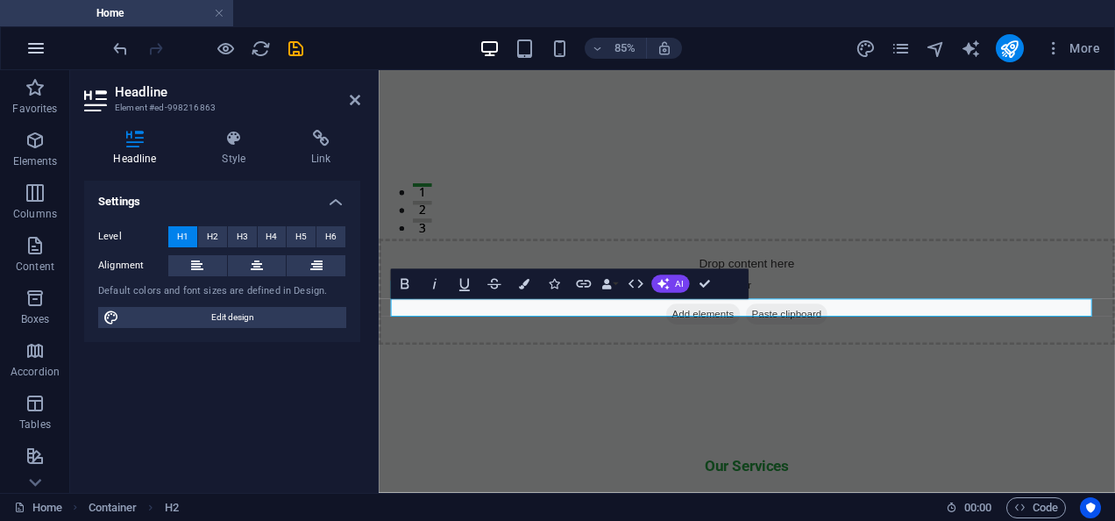
click at [46, 56] on button "button" at bounding box center [36, 48] width 42 height 42
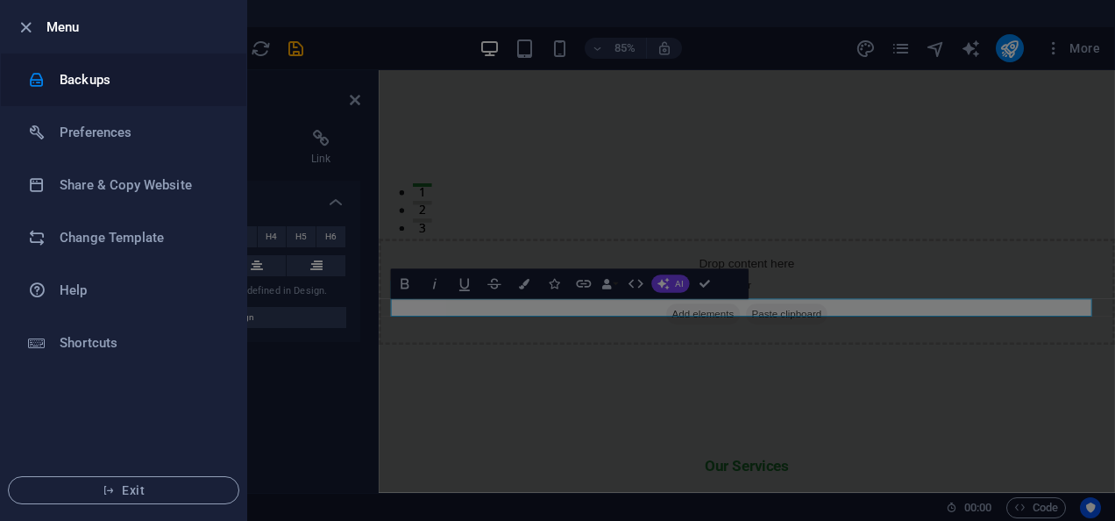
click at [146, 98] on li "Backups" at bounding box center [123, 79] width 245 height 53
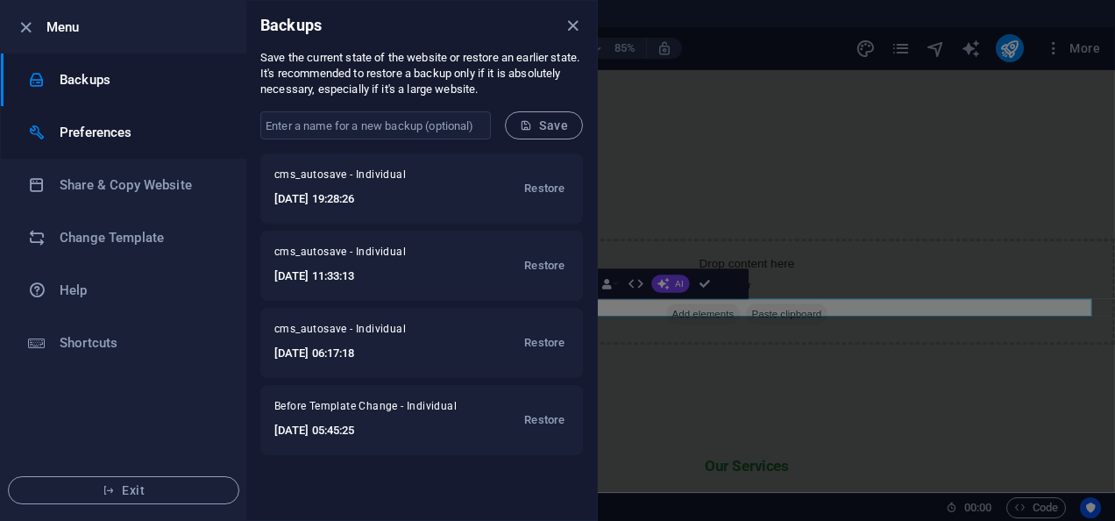
click at [155, 149] on li "Preferences" at bounding box center [123, 132] width 245 height 53
select select "en"
select select "dark"
select select "all"
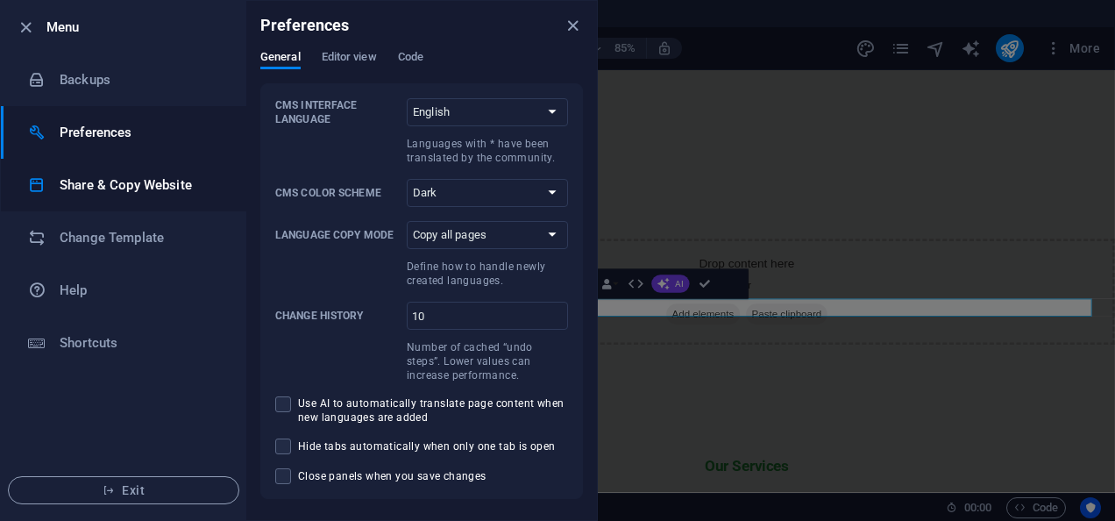
click at [154, 192] on h6 "Share & Copy Website" at bounding box center [141, 184] width 162 height 21
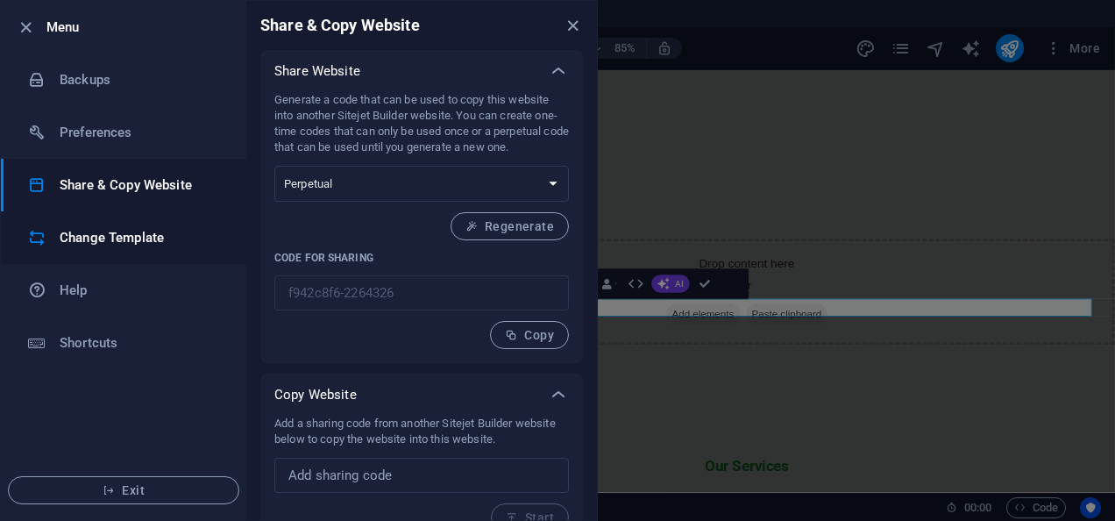
click at [147, 242] on h6 "Change Template" at bounding box center [141, 237] width 162 height 21
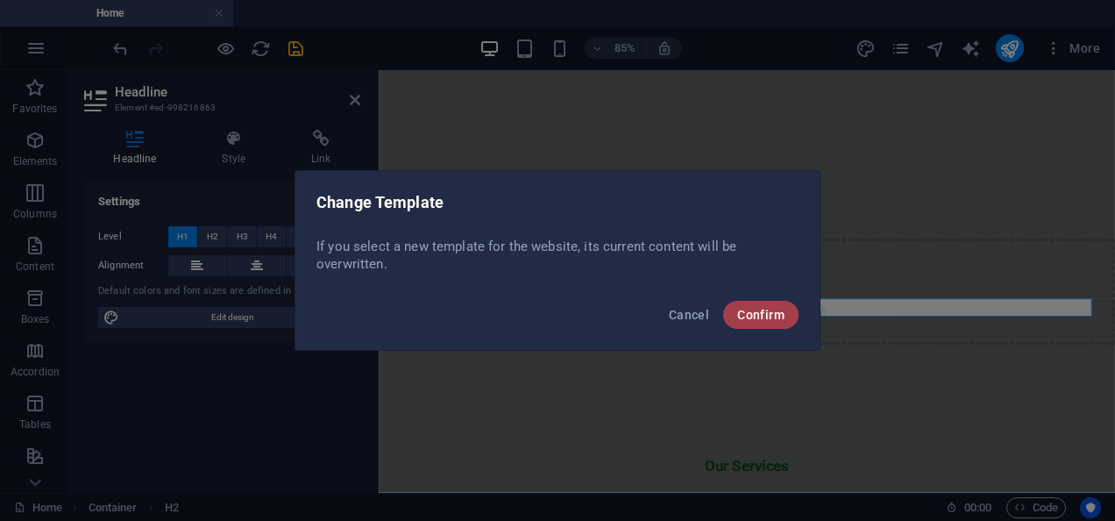
click at [752, 316] on span "Confirm" at bounding box center [760, 315] width 47 height 14
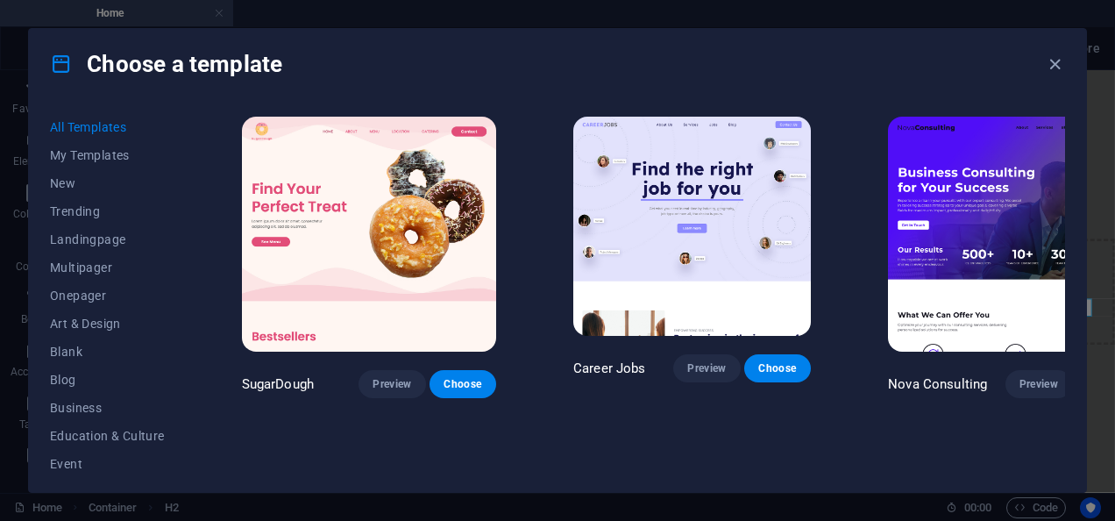
click at [752, 316] on img at bounding box center [692, 226] width 238 height 219
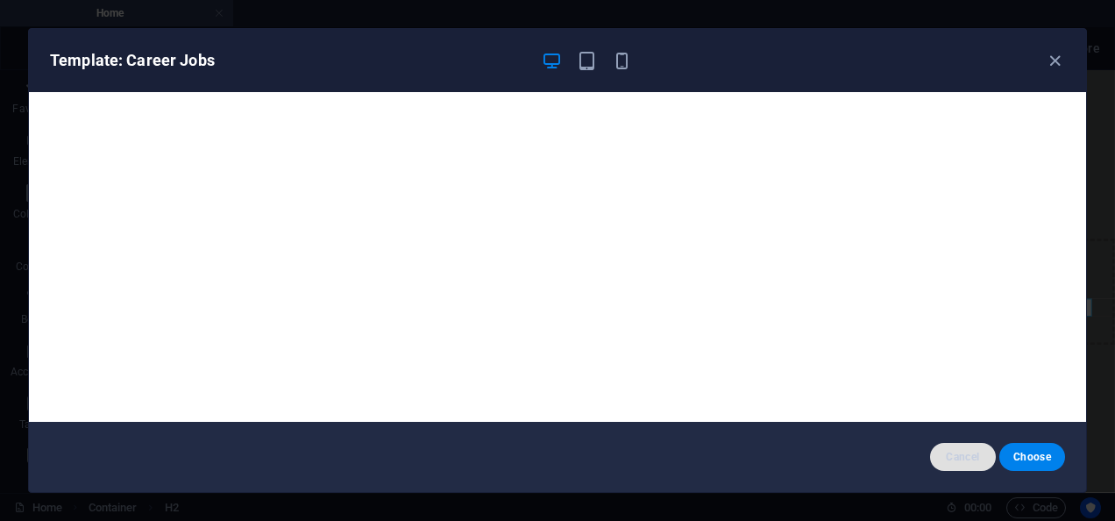
click at [974, 456] on span "Cancel" at bounding box center [963, 457] width 38 height 14
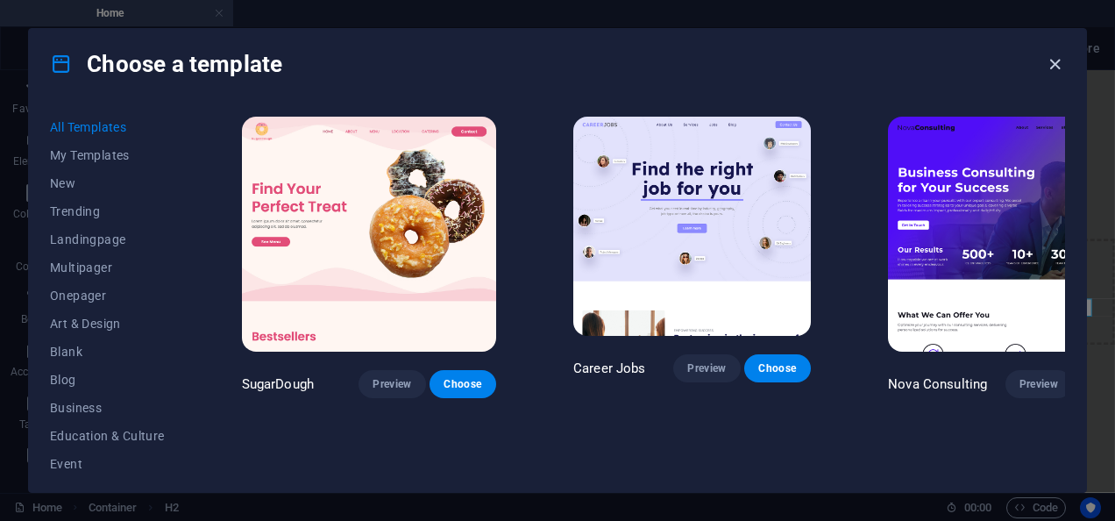
click at [1054, 62] on icon "button" at bounding box center [1055, 64] width 20 height 20
